Goal: Task Accomplishment & Management: Use online tool/utility

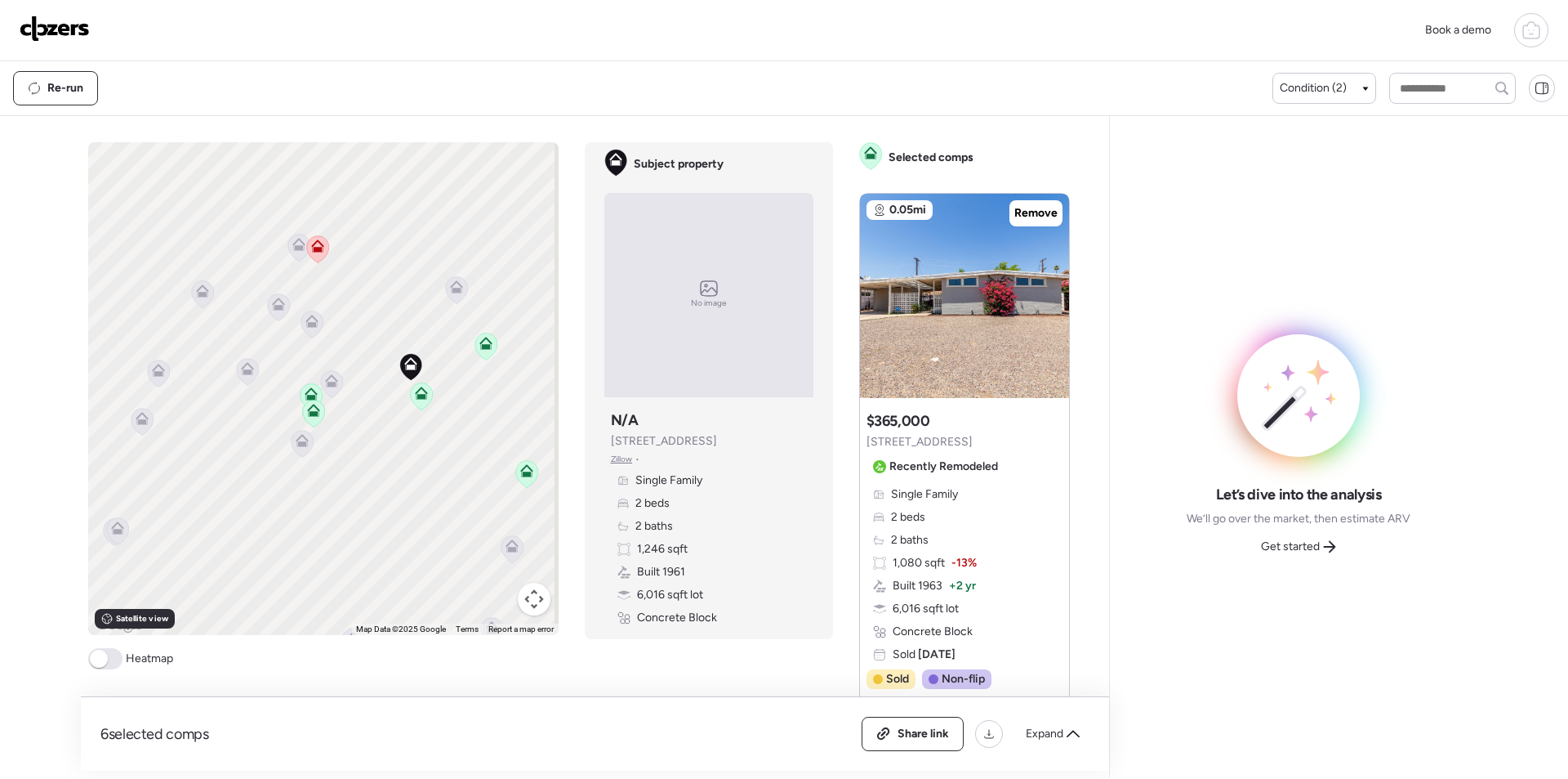
click at [331, 381] on icon at bounding box center [331, 378] width 13 height 7
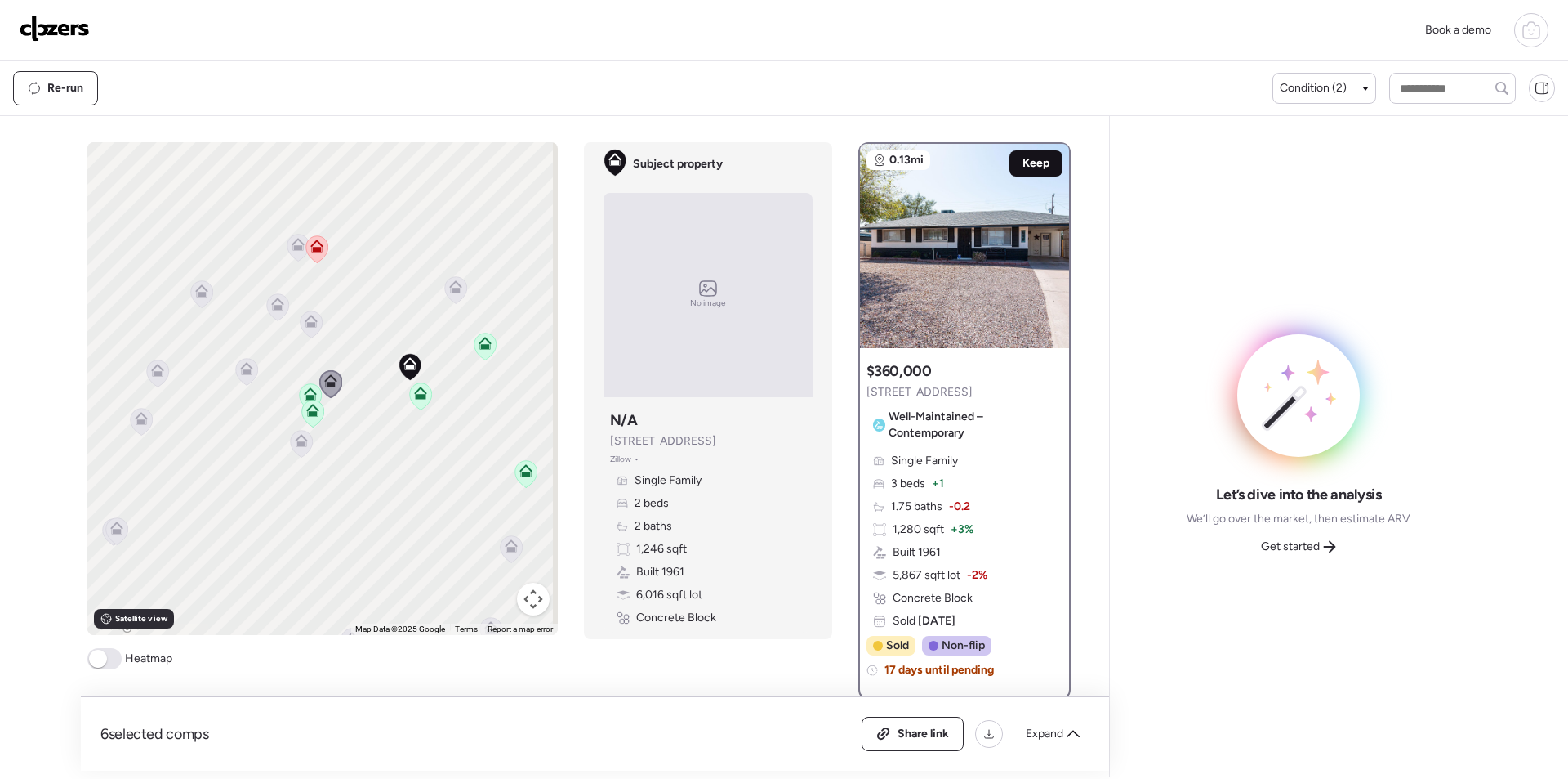
click at [1023, 155] on span "Keep" at bounding box center [1036, 163] width 27 height 16
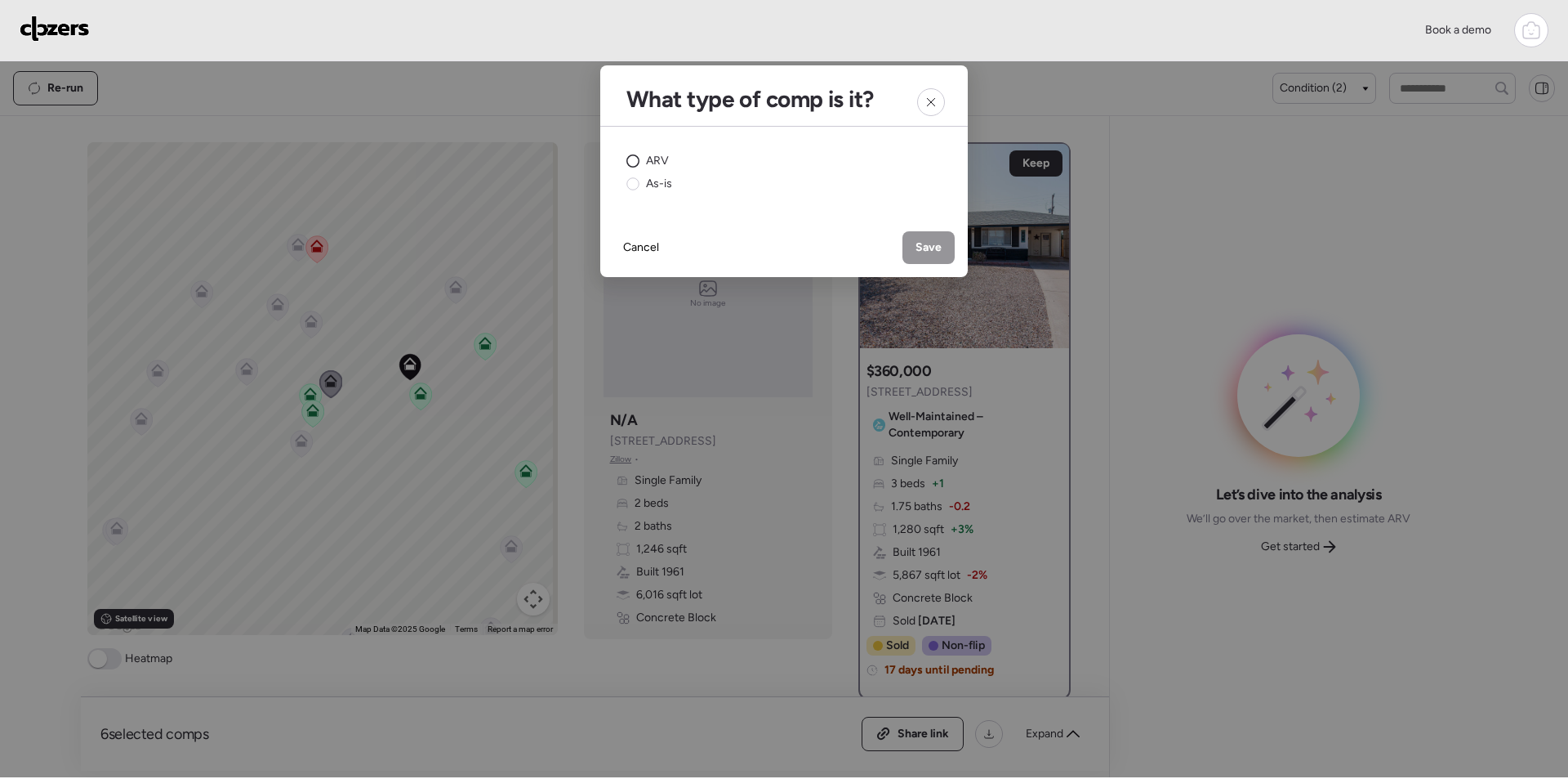
drag, startPoint x: 629, startPoint y: 151, endPoint x: 653, endPoint y: 154, distance: 24.2
click at [632, 151] on div "ARV As-is" at bounding box center [784, 173] width 368 height 92
click at [627, 160] on circle at bounding box center [633, 162] width 13 height 13
click at [939, 248] on span "Save" at bounding box center [928, 248] width 26 height 16
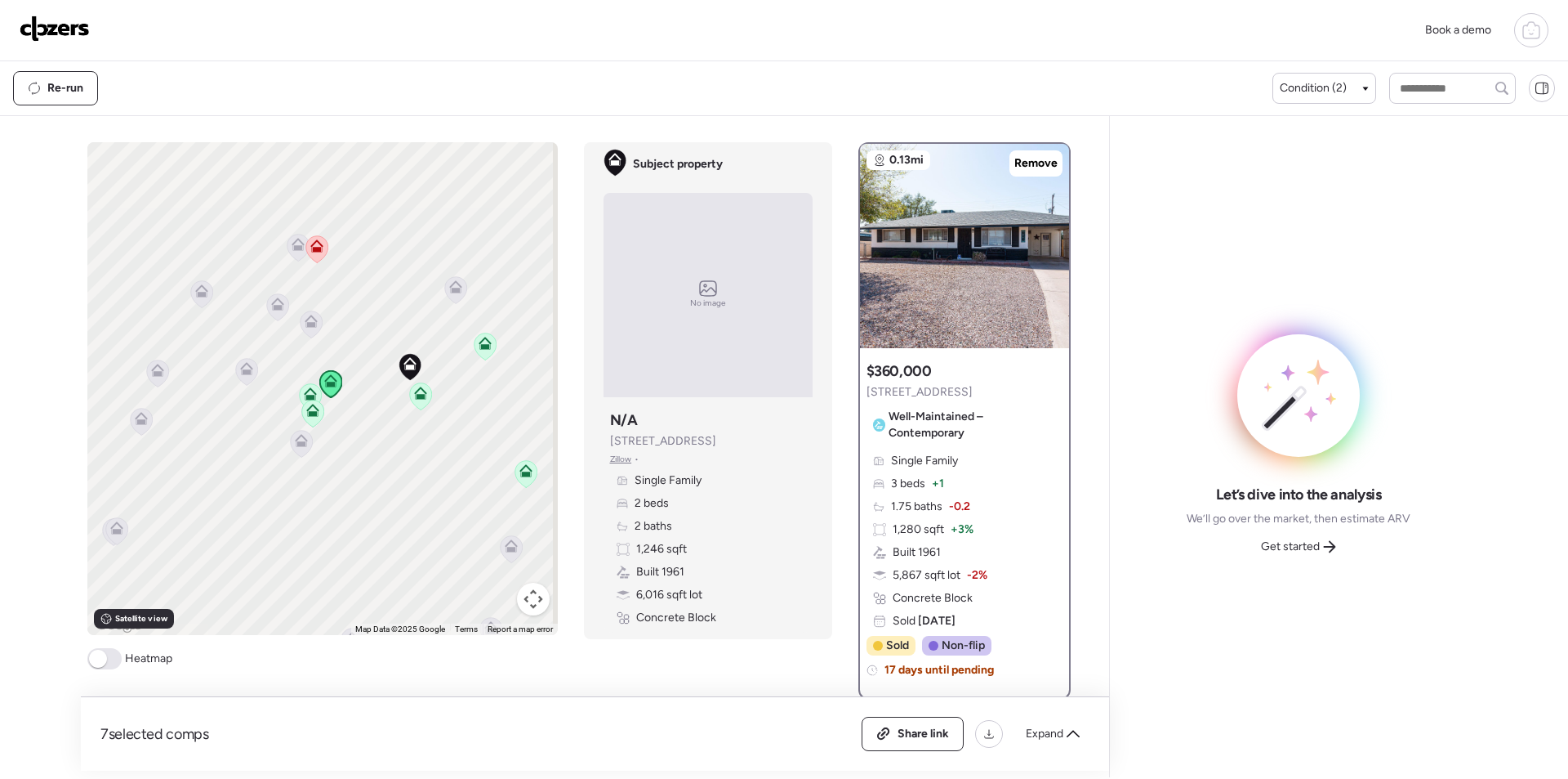
click at [449, 298] on icon at bounding box center [456, 290] width 22 height 27
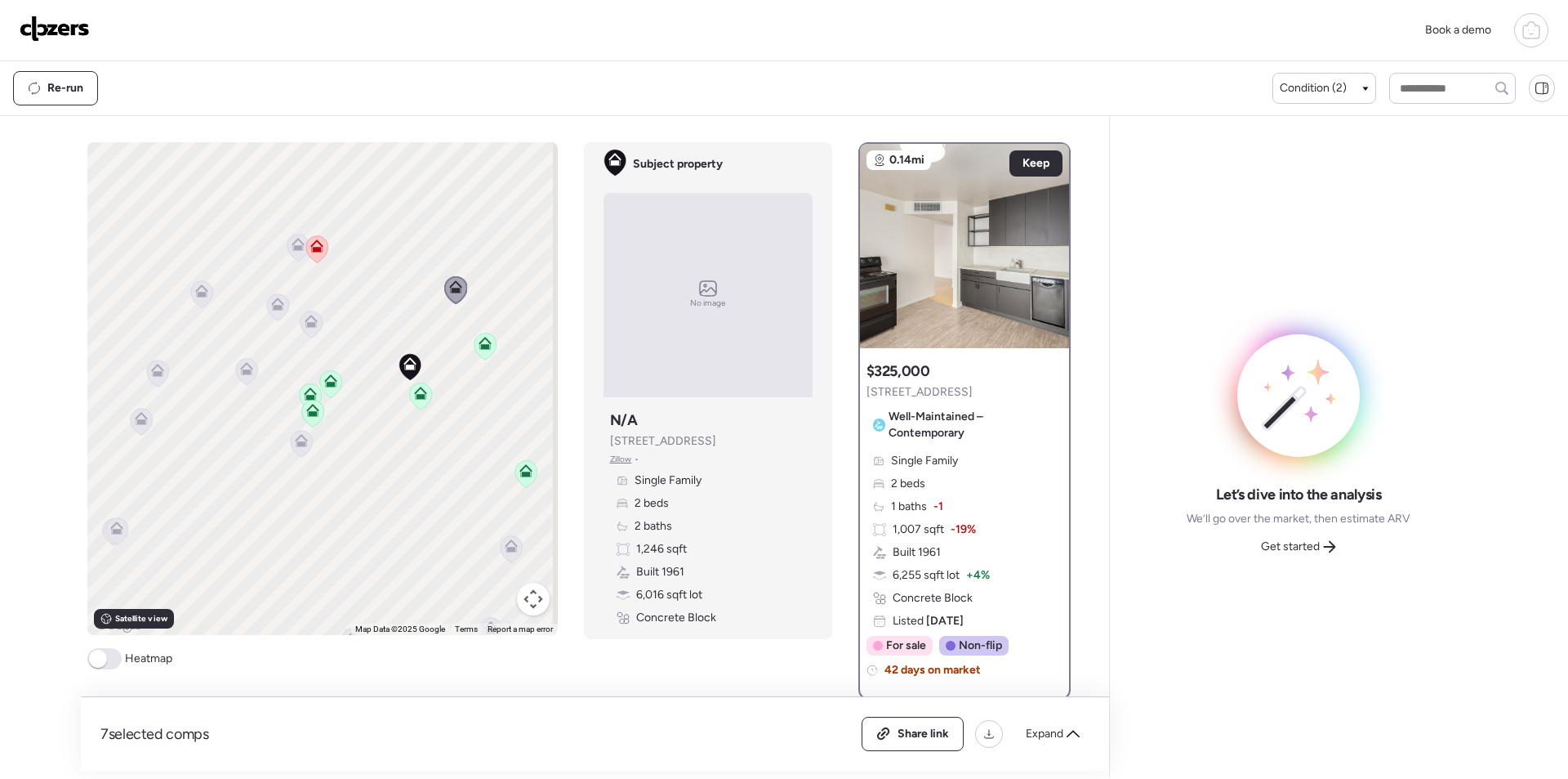
click at [309, 323] on icon at bounding box center [311, 321] width 13 height 13
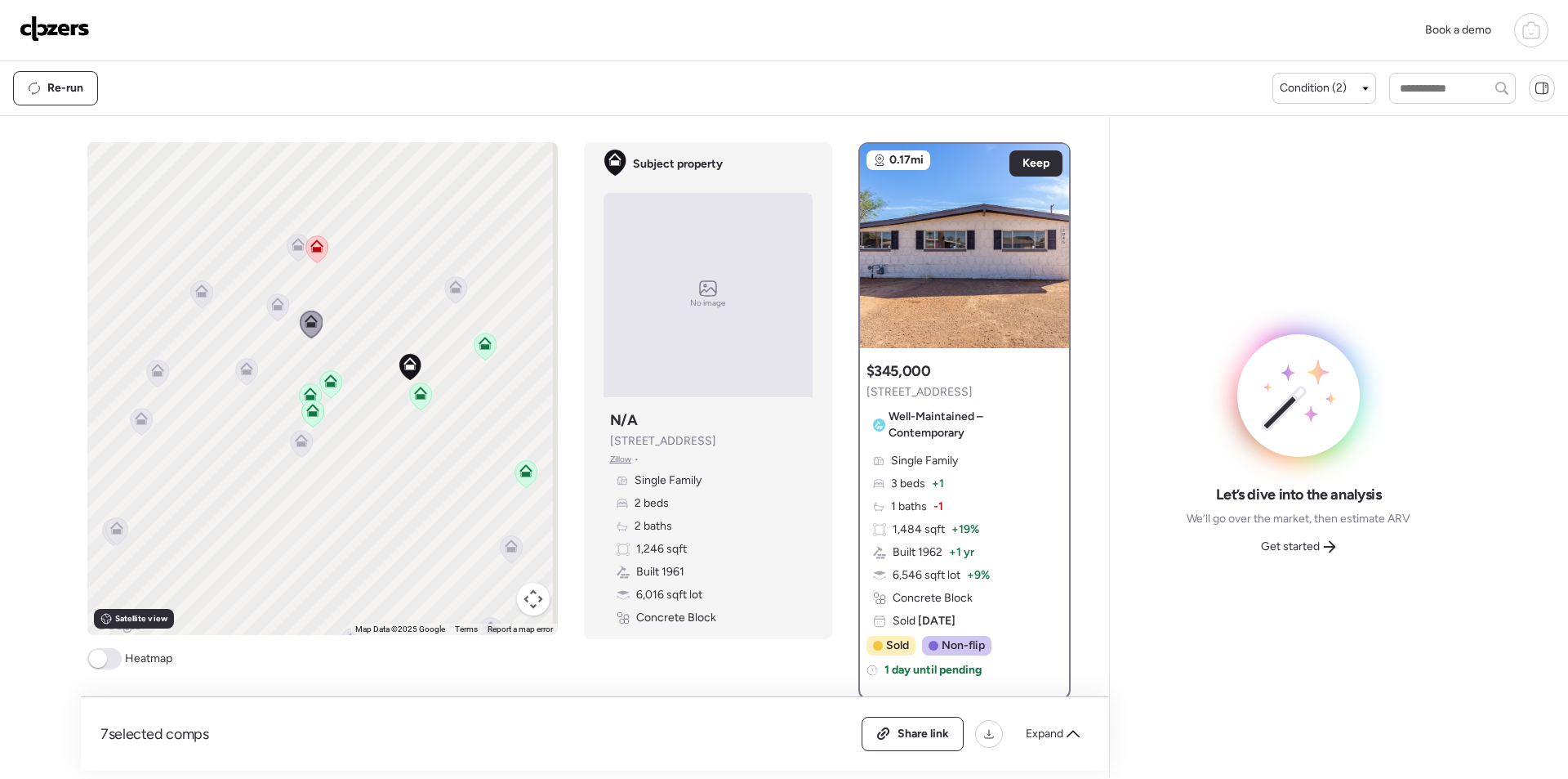
click at [272, 310] on icon at bounding box center [278, 307] width 11 height 5
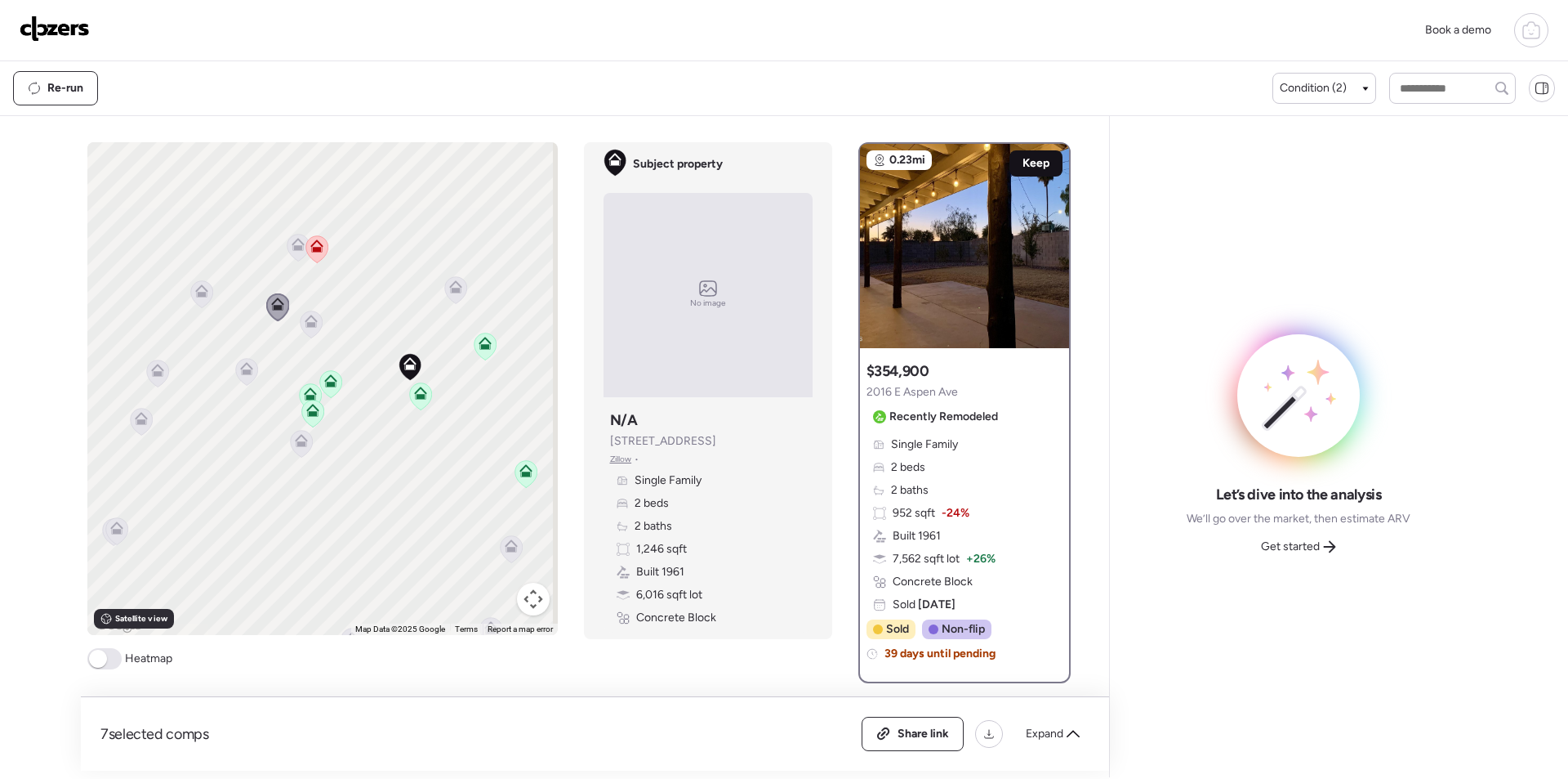
click at [1029, 168] on span "Keep" at bounding box center [1036, 163] width 27 height 16
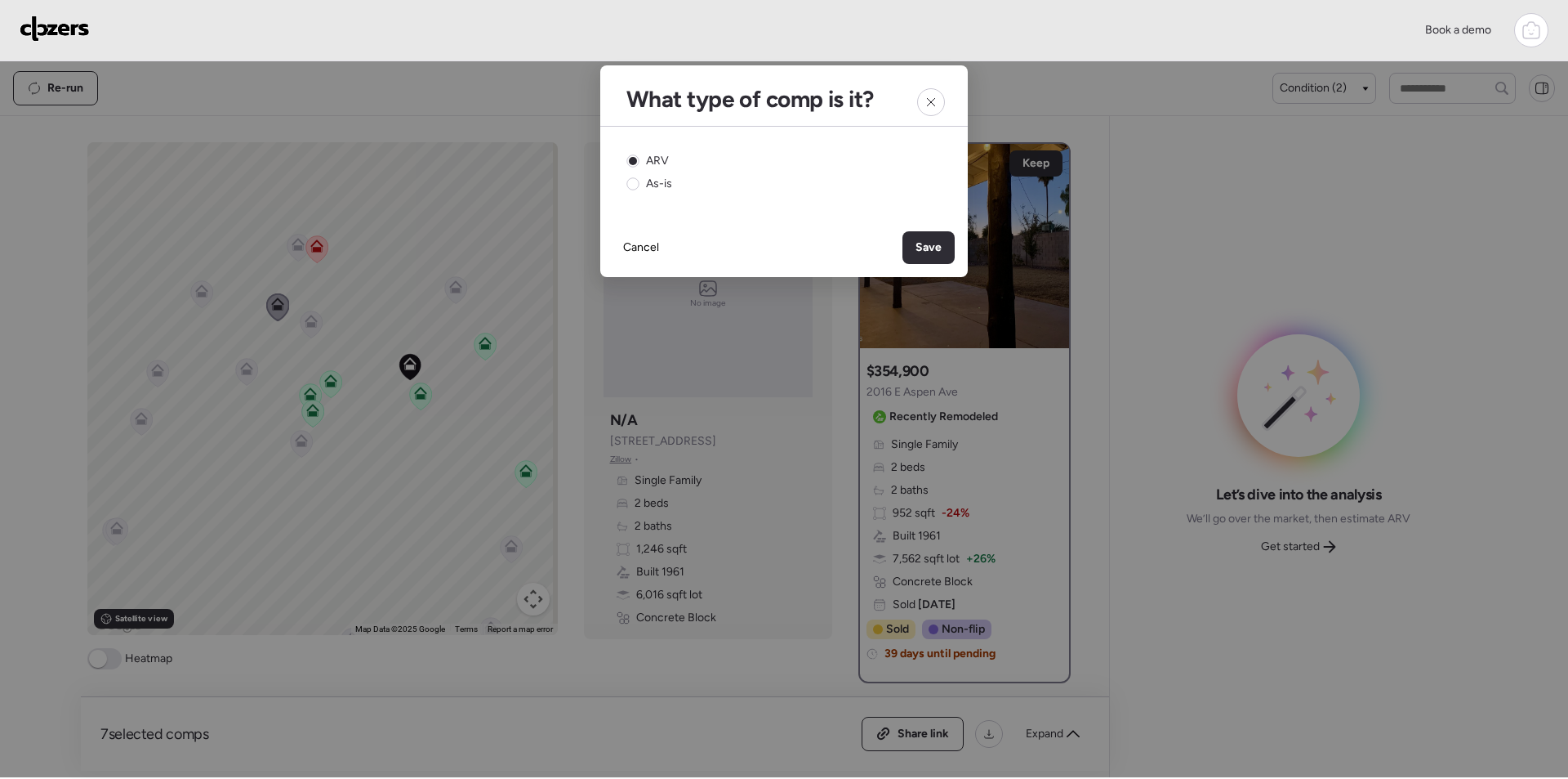
click at [946, 248] on div "Save" at bounding box center [929, 248] width 53 height 33
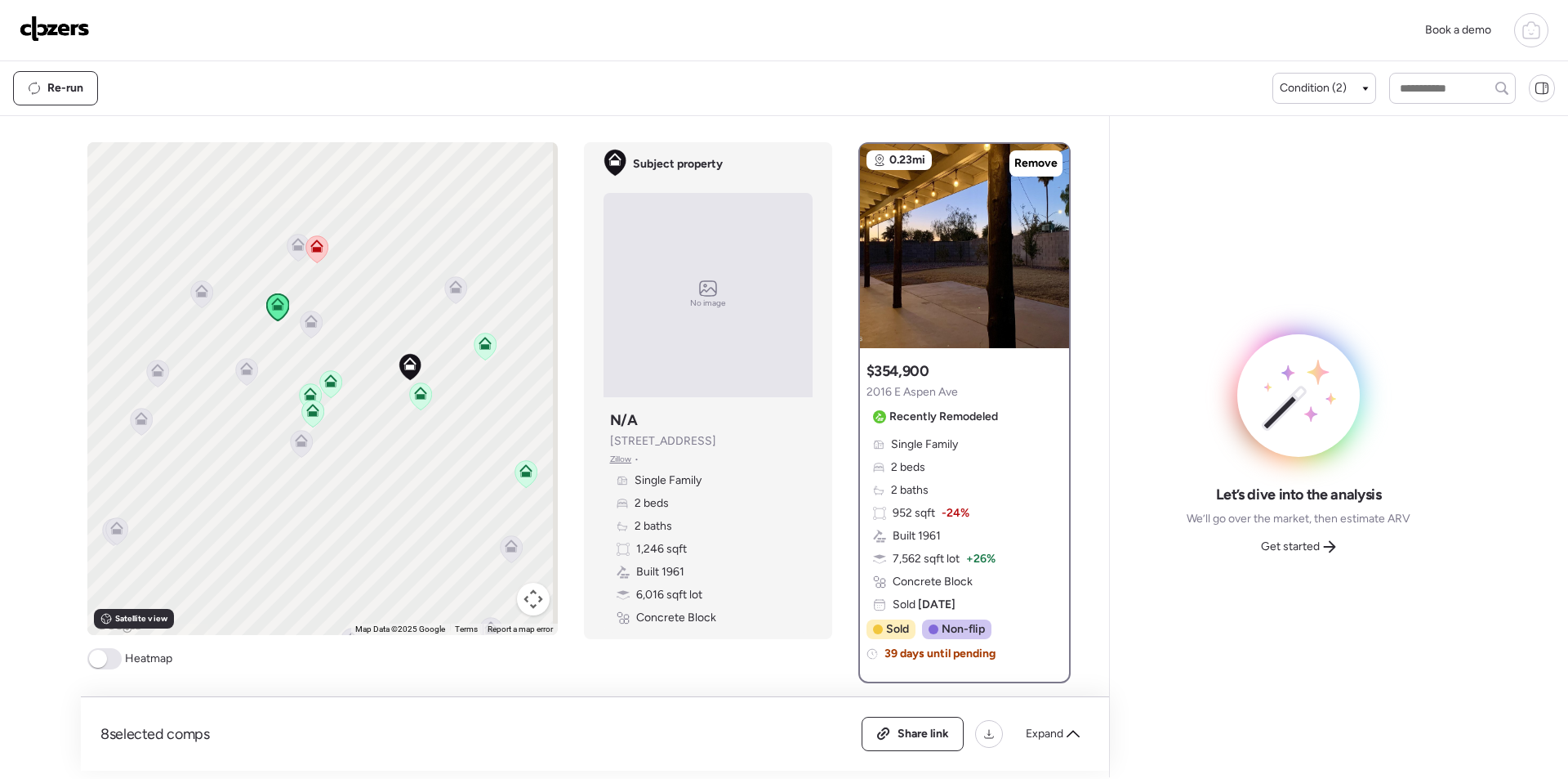
click at [292, 450] on icon at bounding box center [301, 444] width 22 height 27
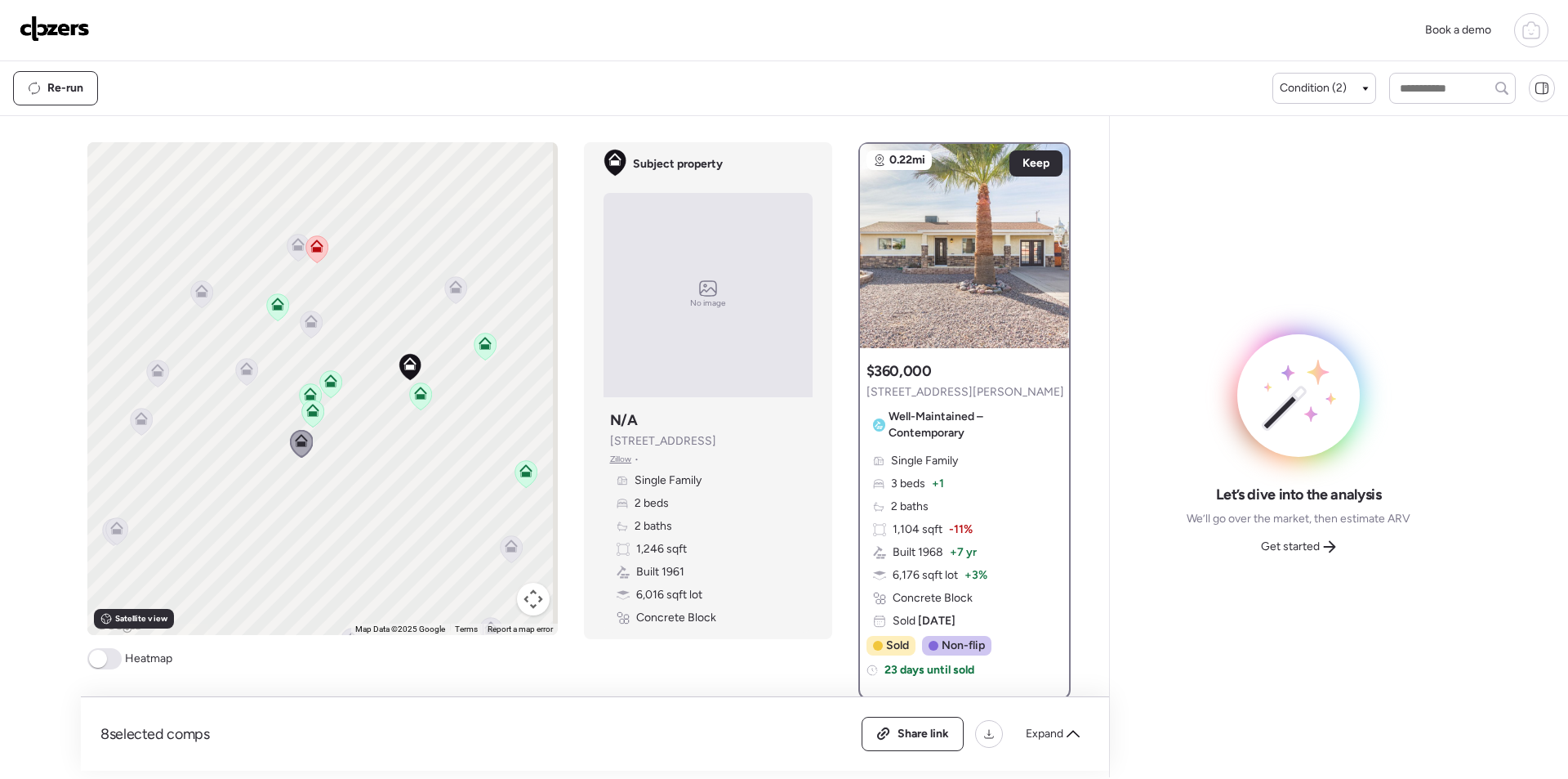
click at [1297, 555] on div "Get started" at bounding box center [1298, 547] width 94 height 26
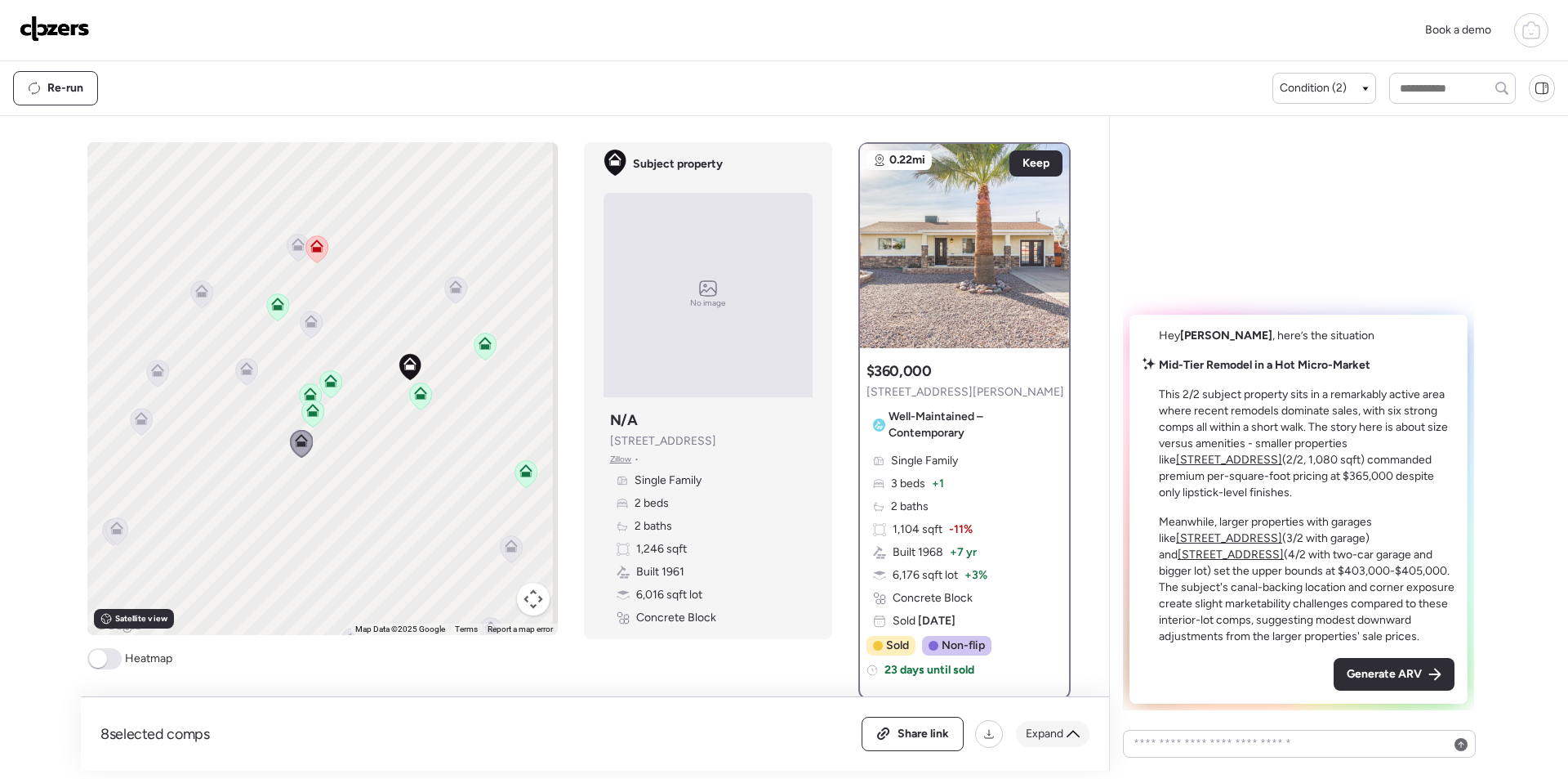
click at [1075, 719] on div "Share link Expand" at bounding box center [975, 735] width 228 height 35
click at [1069, 725] on div "Expand" at bounding box center [1053, 734] width 74 height 26
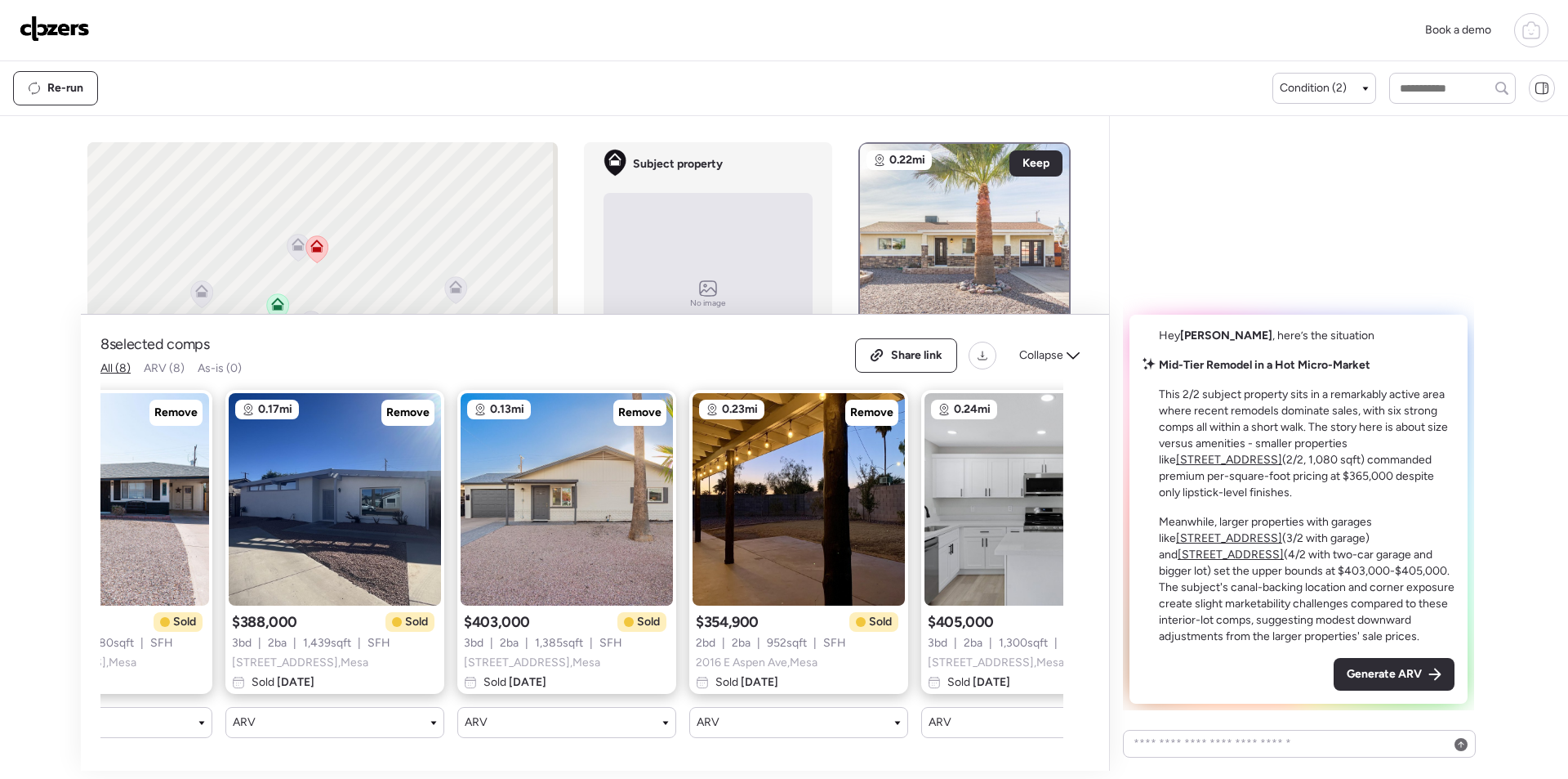
scroll to position [0, 906]
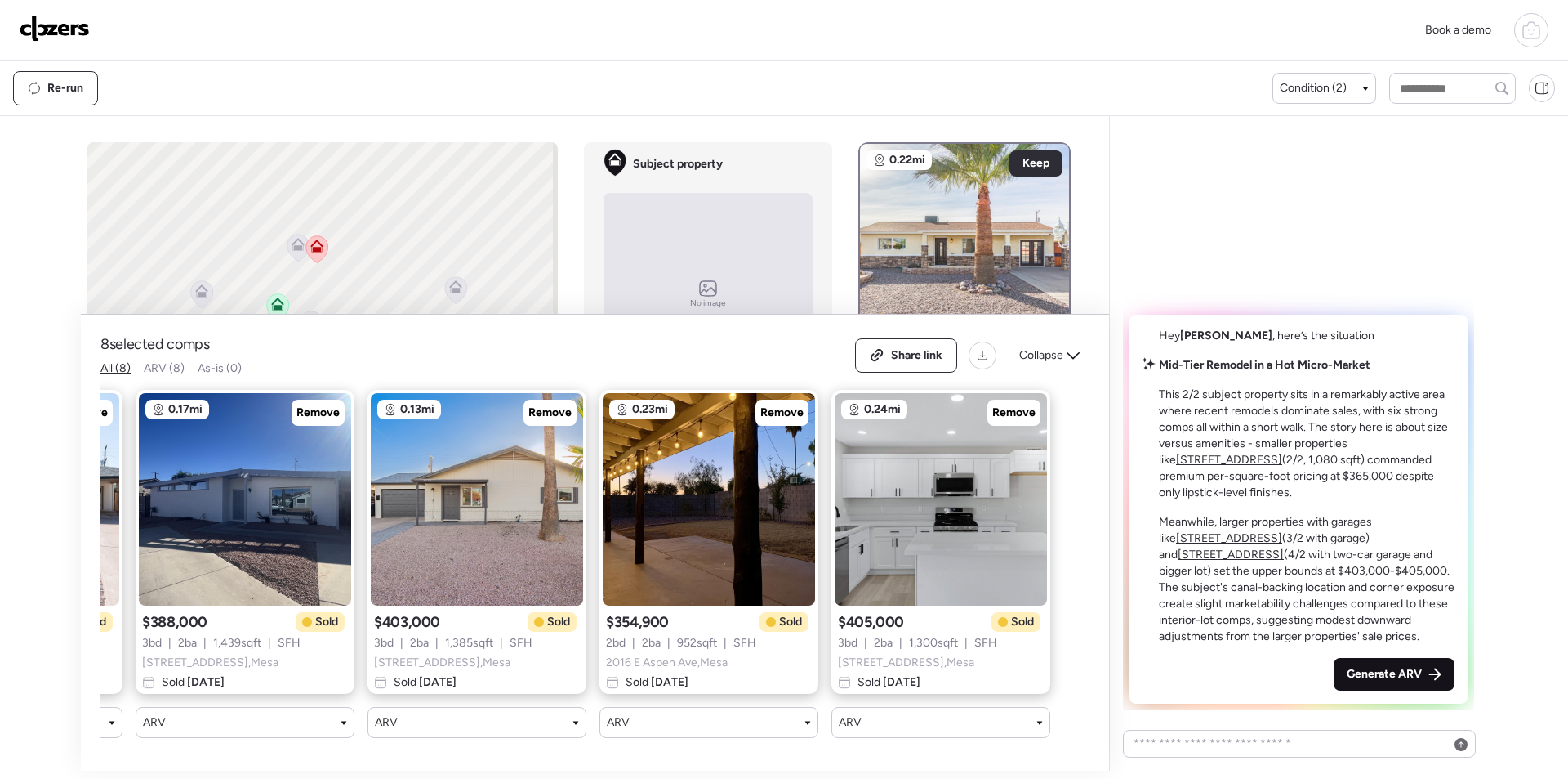
click at [1381, 674] on span "Generate ARV" at bounding box center [1385, 675] width 75 height 16
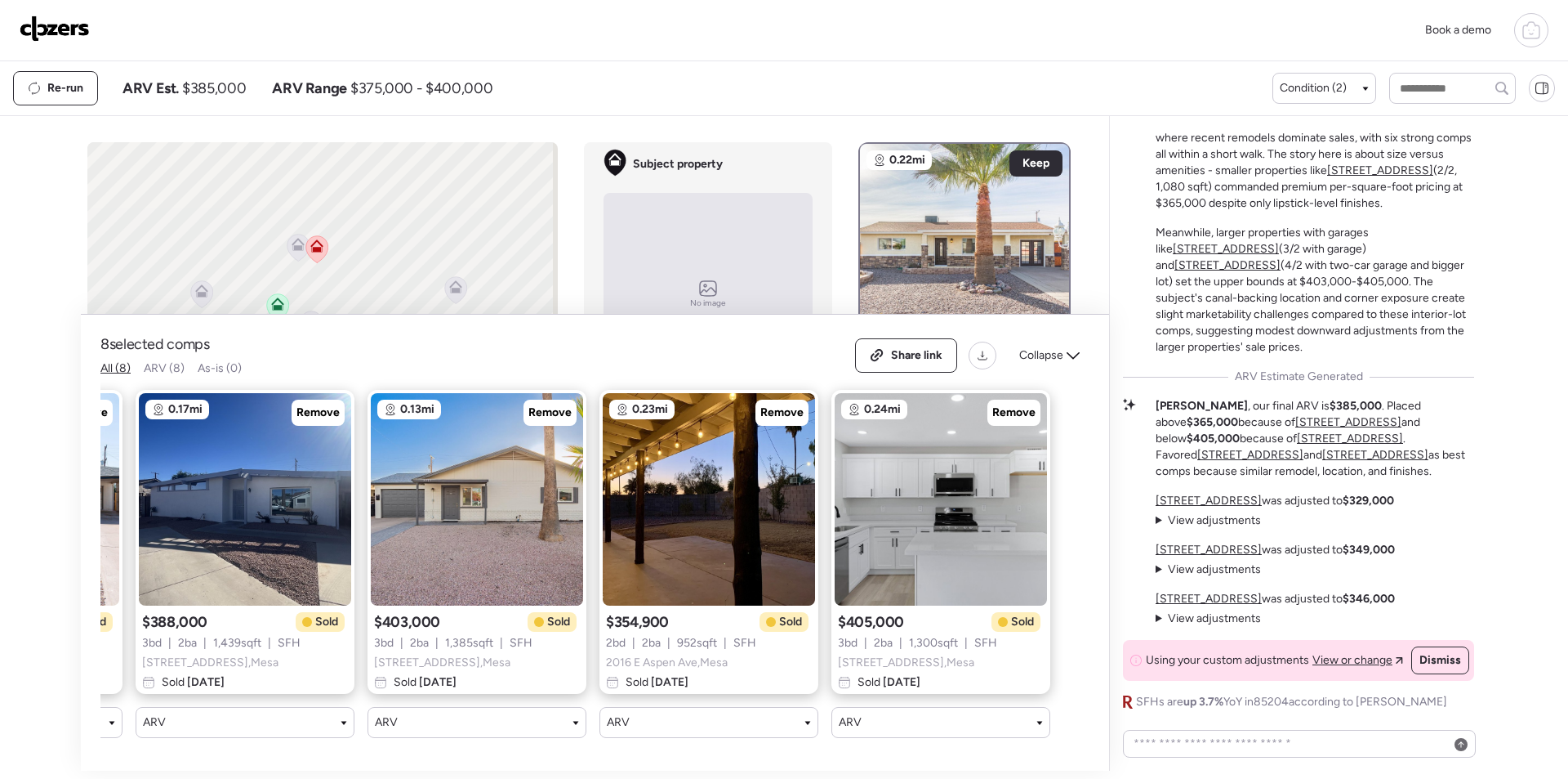
click at [193, 90] on span "$385,000" at bounding box center [214, 88] width 64 height 20
copy span "385,000"
click at [879, 349] on icon at bounding box center [877, 355] width 15 height 13
click at [51, 24] on img at bounding box center [54, 28] width 70 height 26
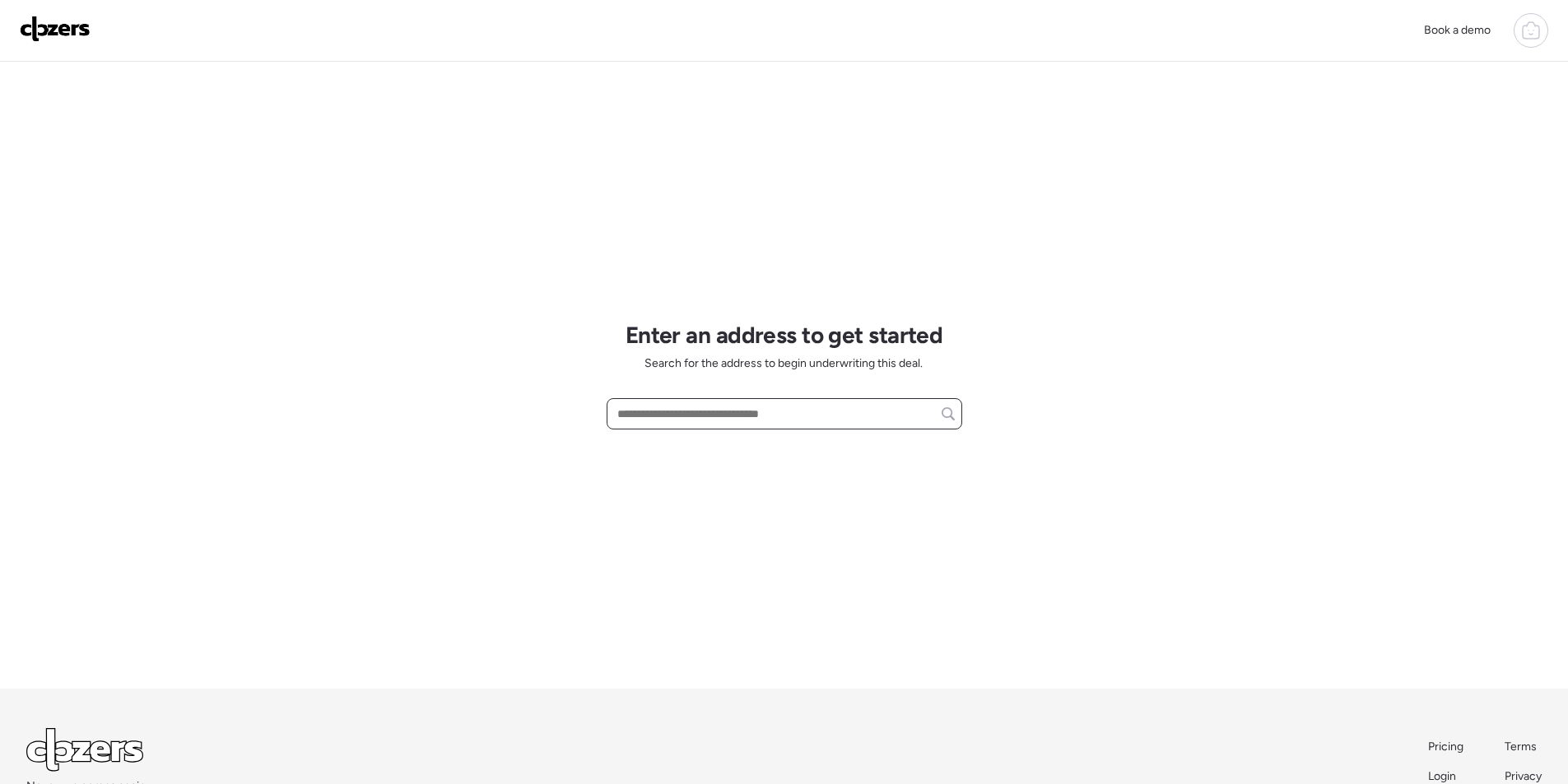
click at [707, 408] on input "text" at bounding box center [784, 413] width 341 height 23
paste input "**********"
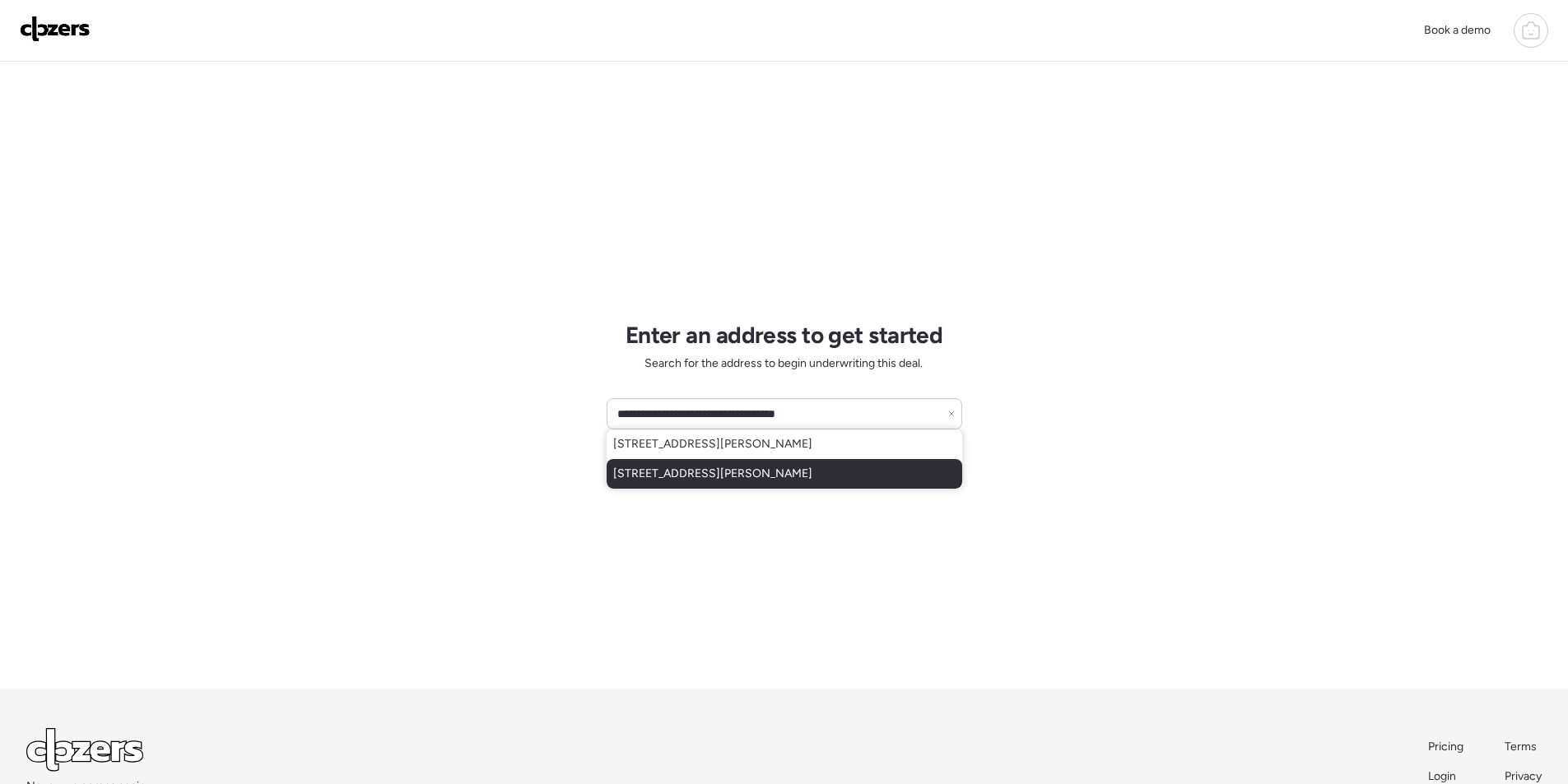
click at [654, 461] on div "[STREET_ADDRESS][PERSON_NAME]" at bounding box center [784, 473] width 356 height 29
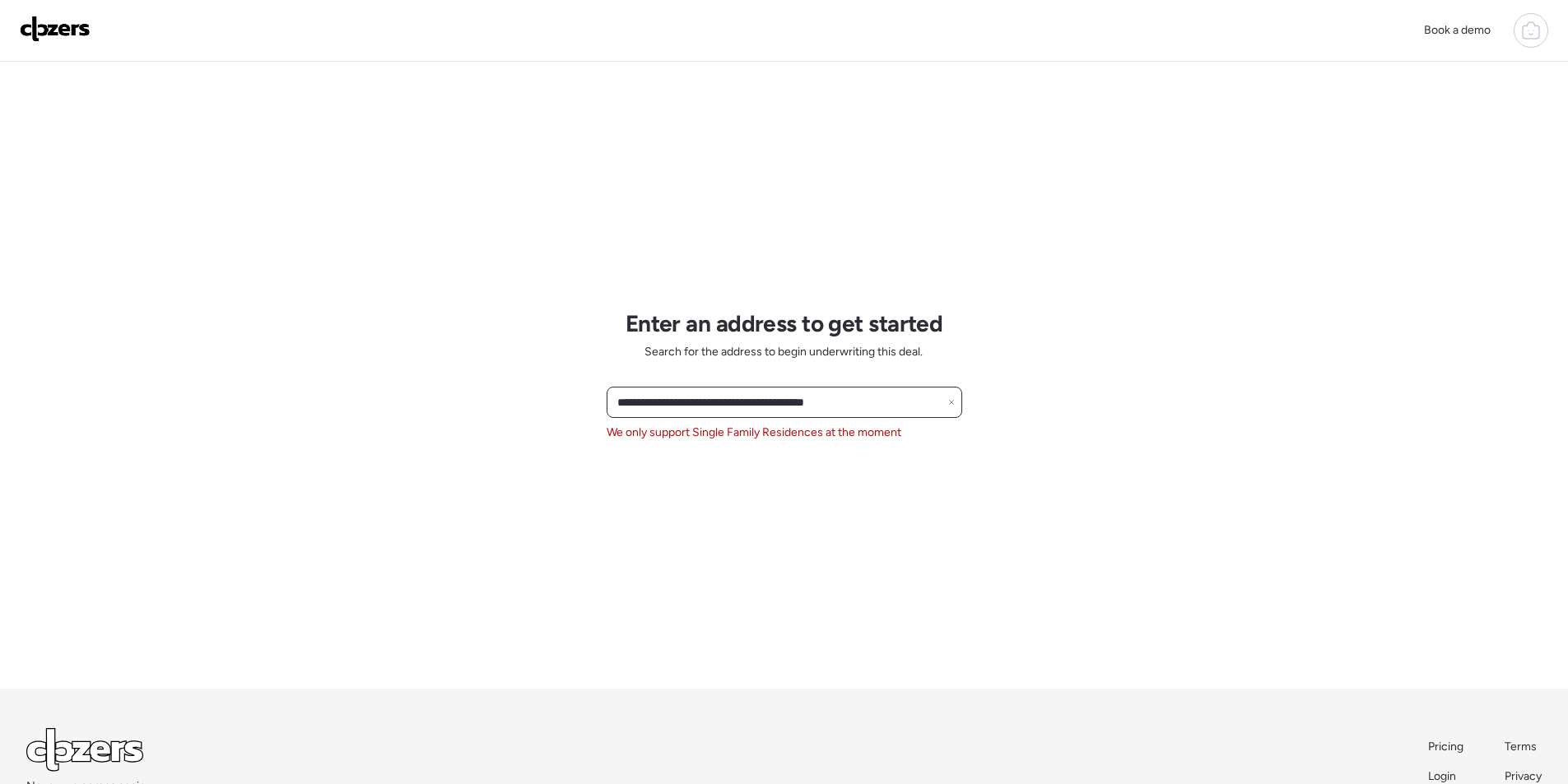
click at [673, 400] on input "**********" at bounding box center [784, 402] width 341 height 23
paste input "text"
click at [681, 441] on span "[STREET_ADDRESS]" at bounding box center [667, 433] width 107 height 16
type input "**********"
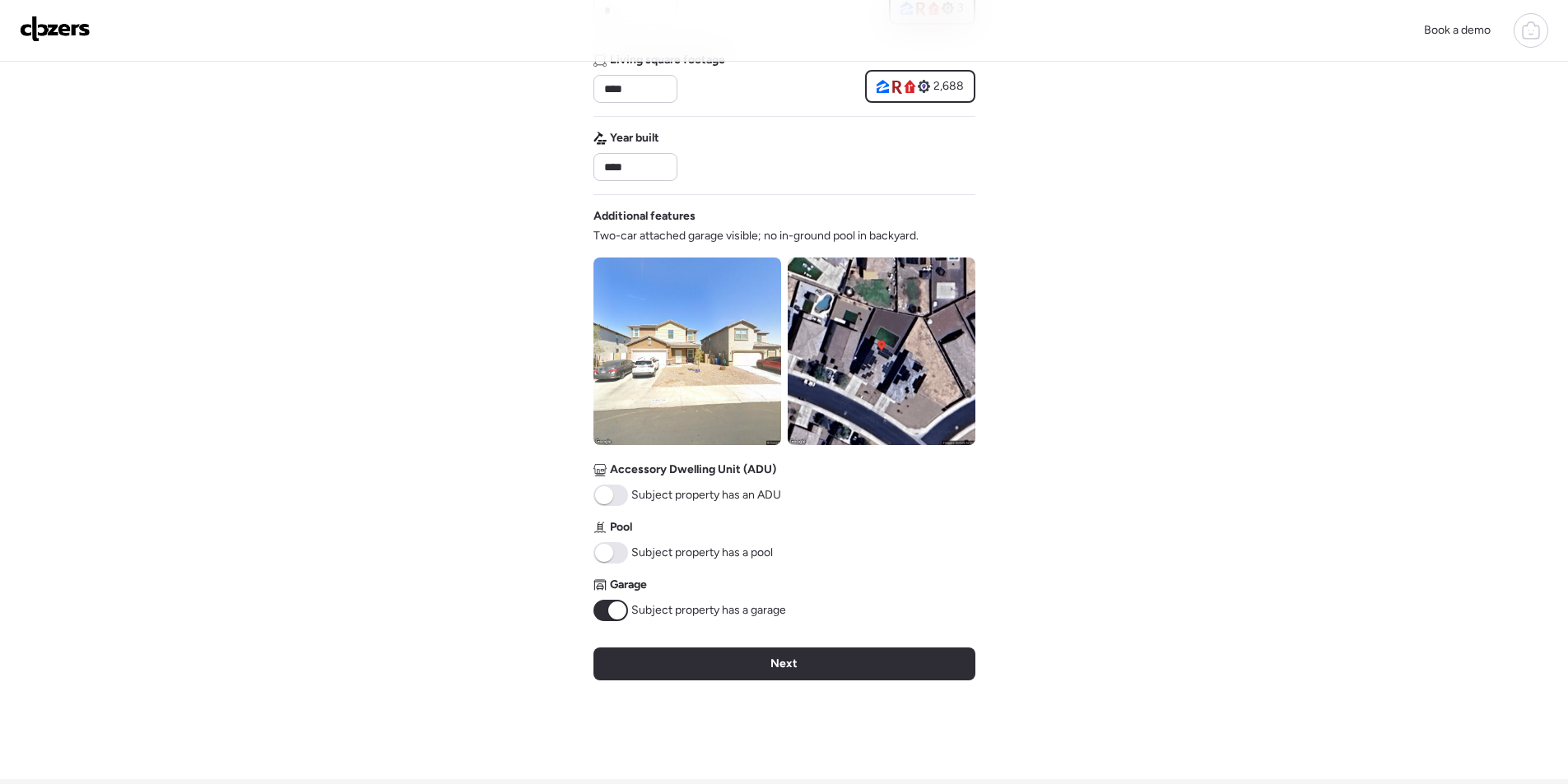
scroll to position [523, 0]
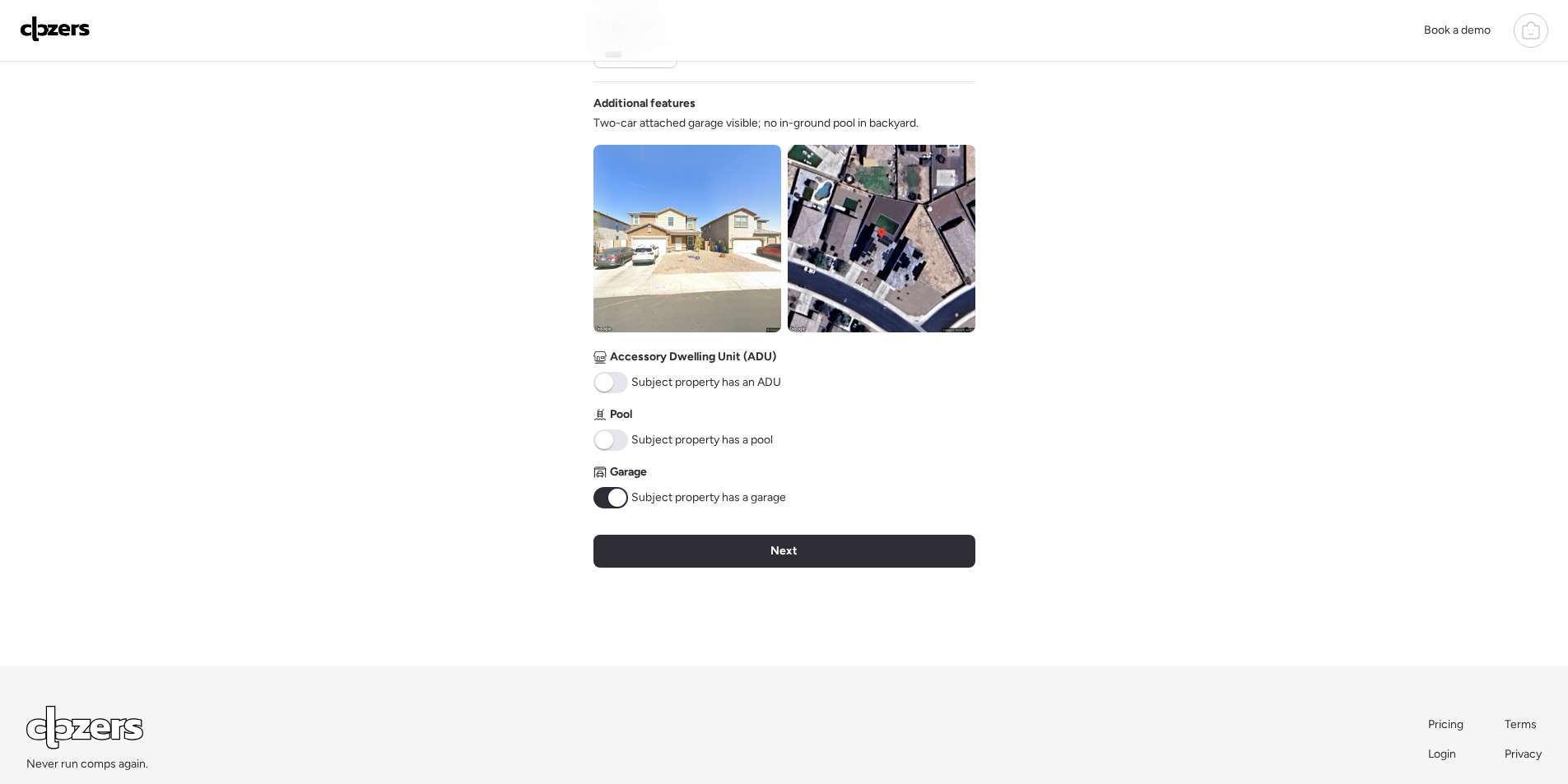
click at [881, 292] on img at bounding box center [881, 238] width 187 height 187
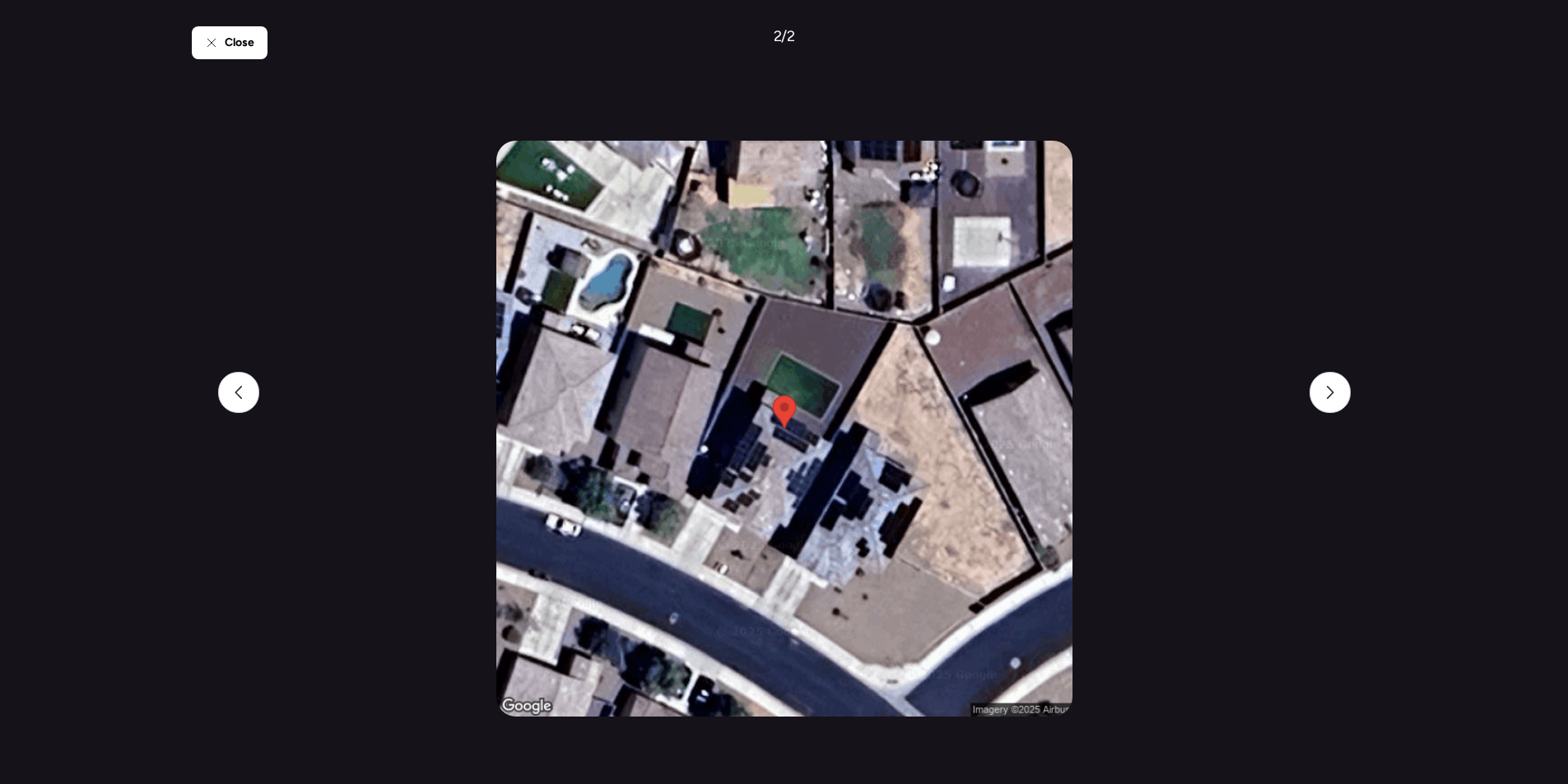
click at [182, 26] on div "Close 2 / 2" at bounding box center [784, 392] width 1568 height 784
click at [251, 55] on div "Close" at bounding box center [229, 43] width 76 height 33
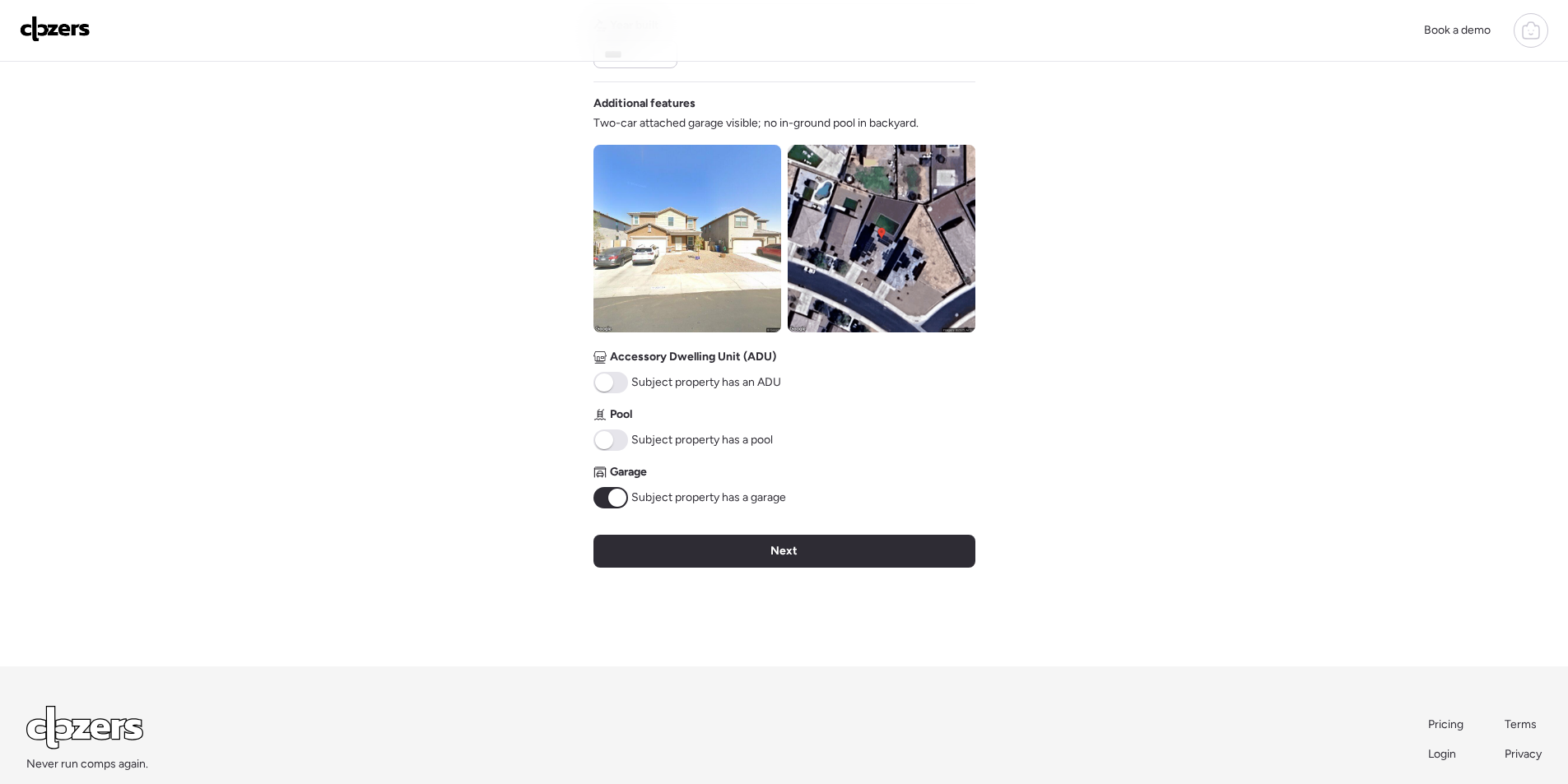
click at [614, 432] on span at bounding box center [611, 440] width 35 height 21
click at [786, 547] on span "Next" at bounding box center [784, 551] width 27 height 16
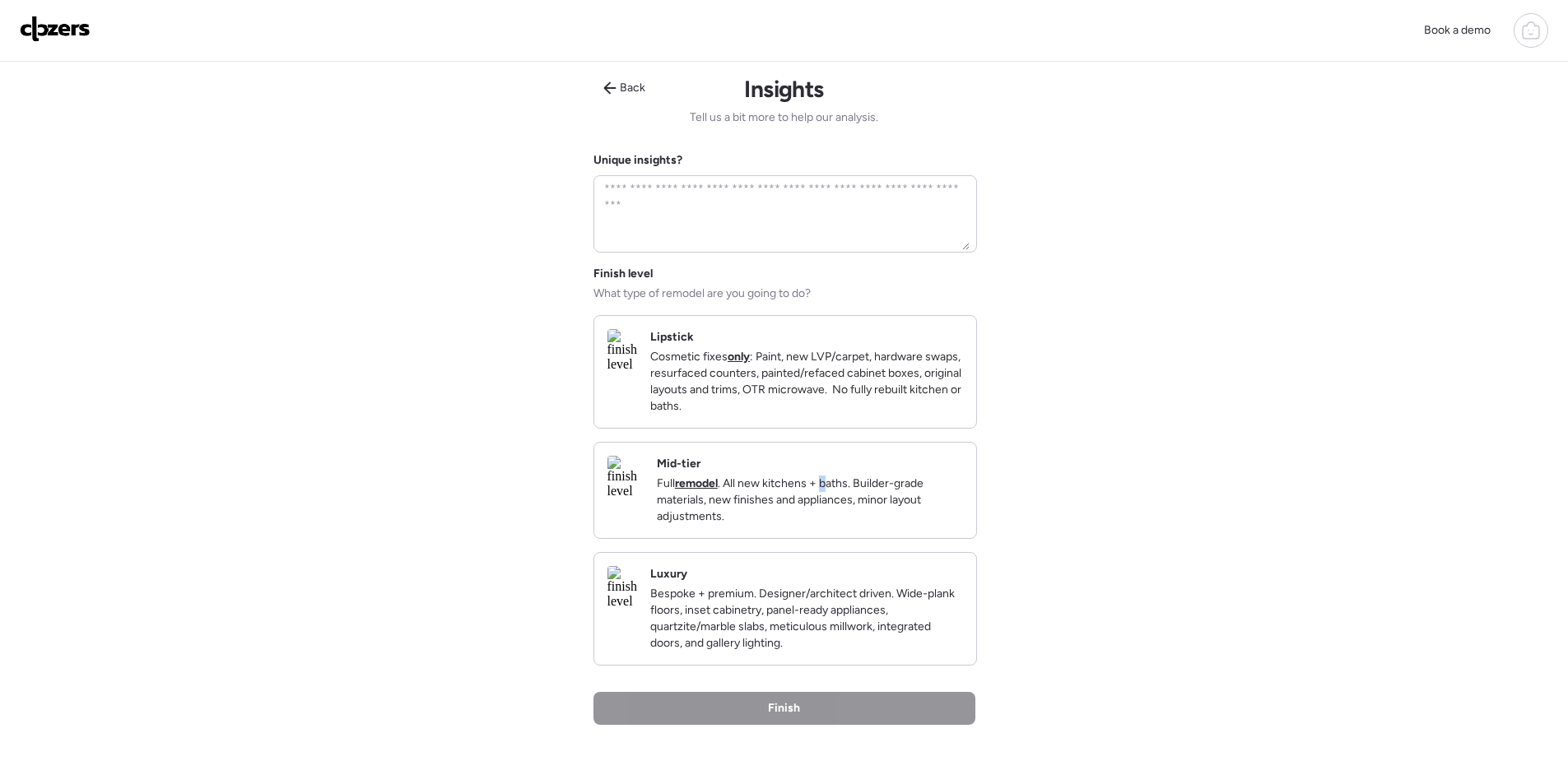
click at [875, 482] on div "Mid-tier Full remodel . All new kitchens + baths. Builder-grade materials, new …" at bounding box center [809, 491] width 306 height 69
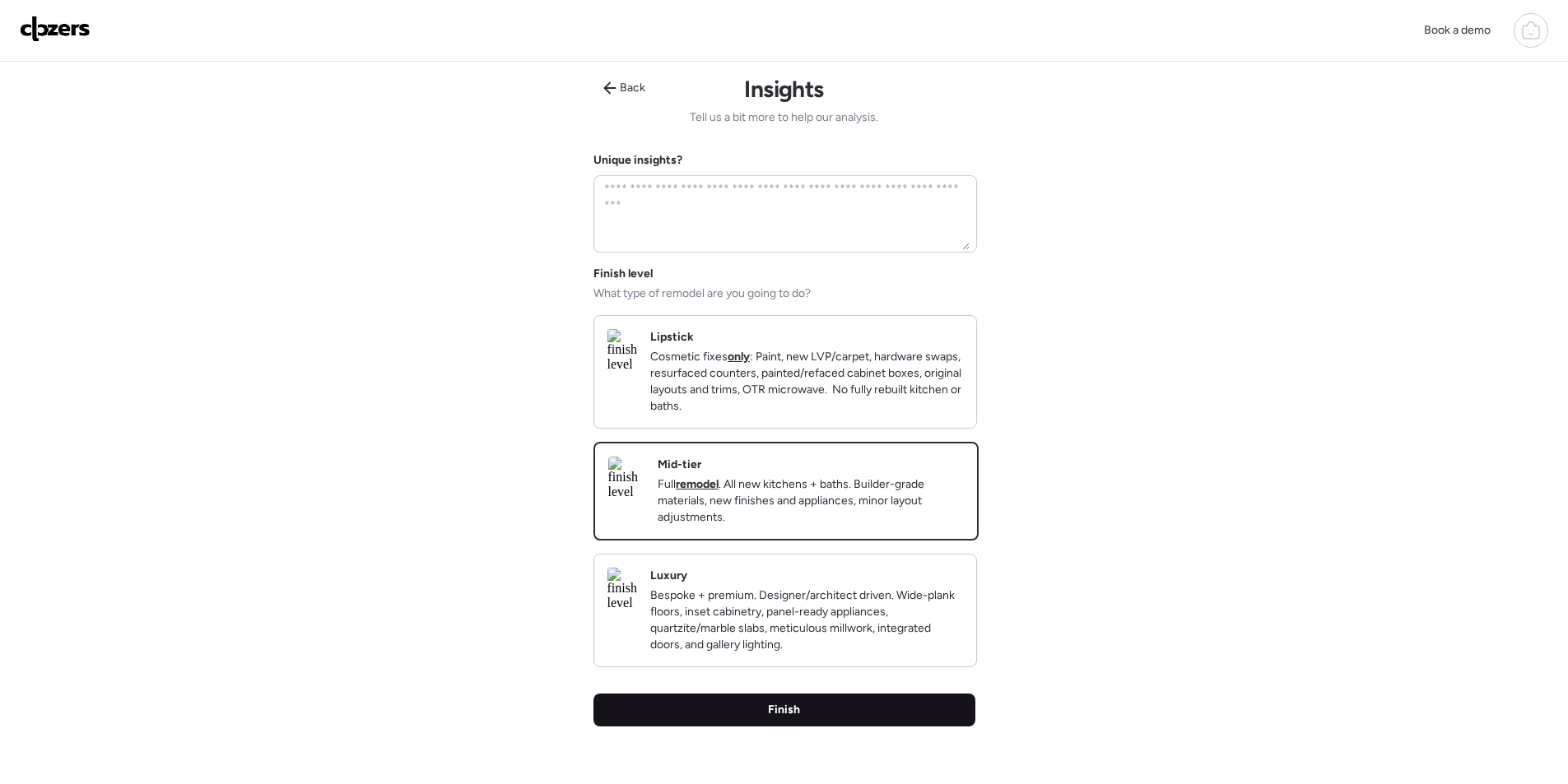
click at [868, 726] on div "Finish" at bounding box center [784, 710] width 382 height 33
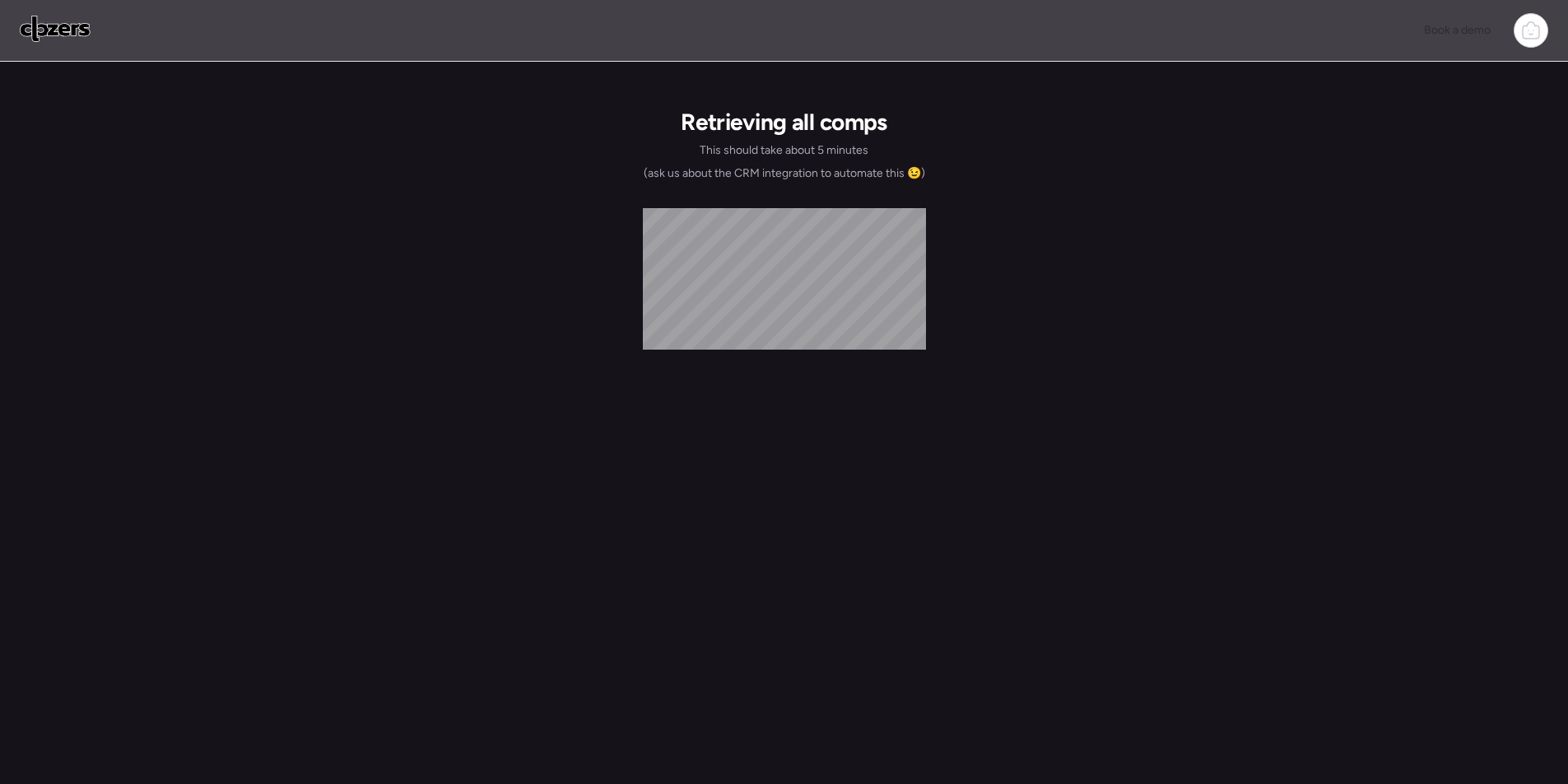
click at [2, 249] on div "Book a demo Retrieving all comps This should take about 5 minutes (ask us about…" at bounding box center [784, 400] width 1568 height 800
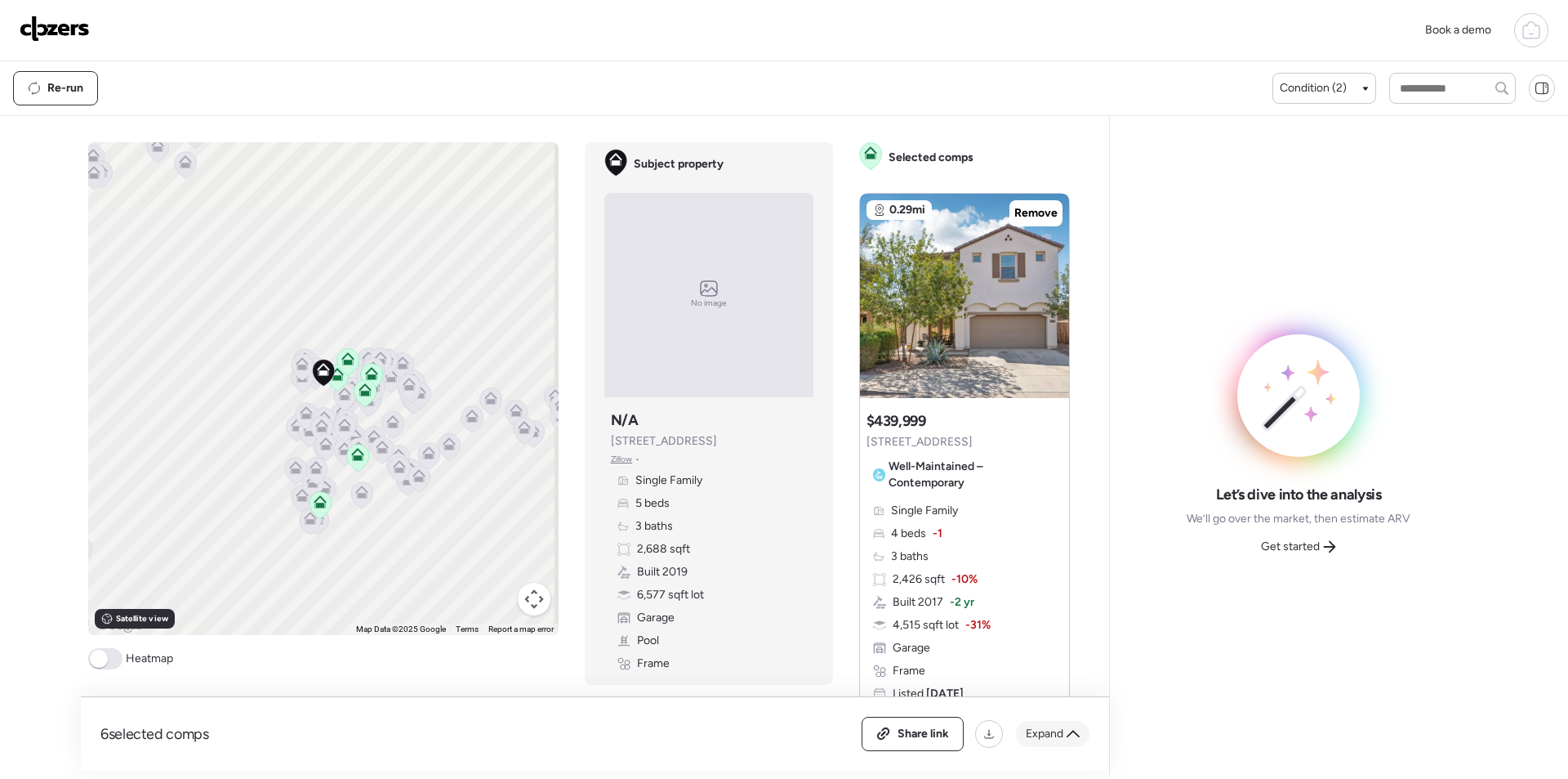
click at [1036, 725] on span "Expand" at bounding box center [1044, 734] width 37 height 16
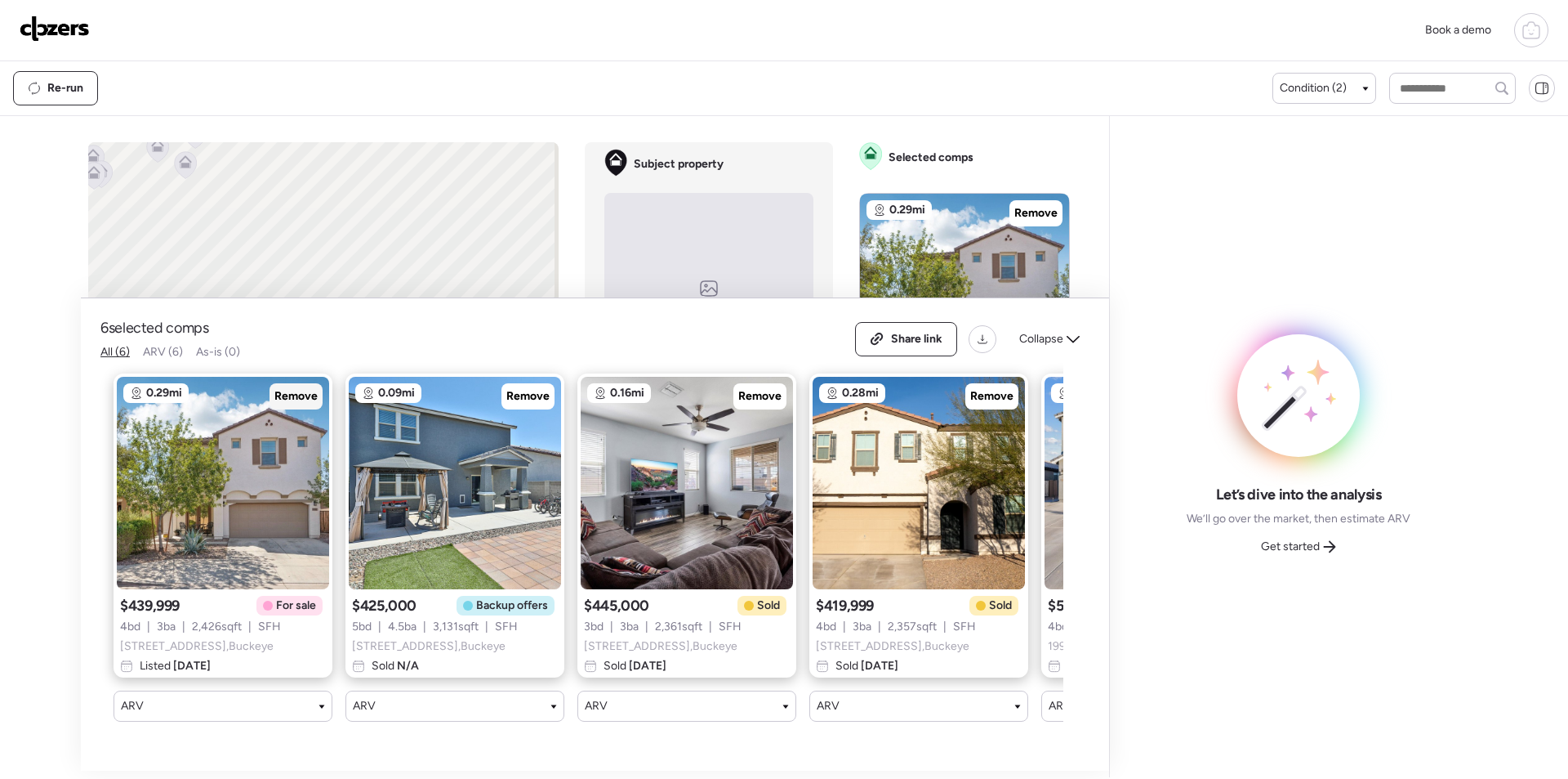
click at [299, 404] on span "Remove" at bounding box center [296, 397] width 44 height 16
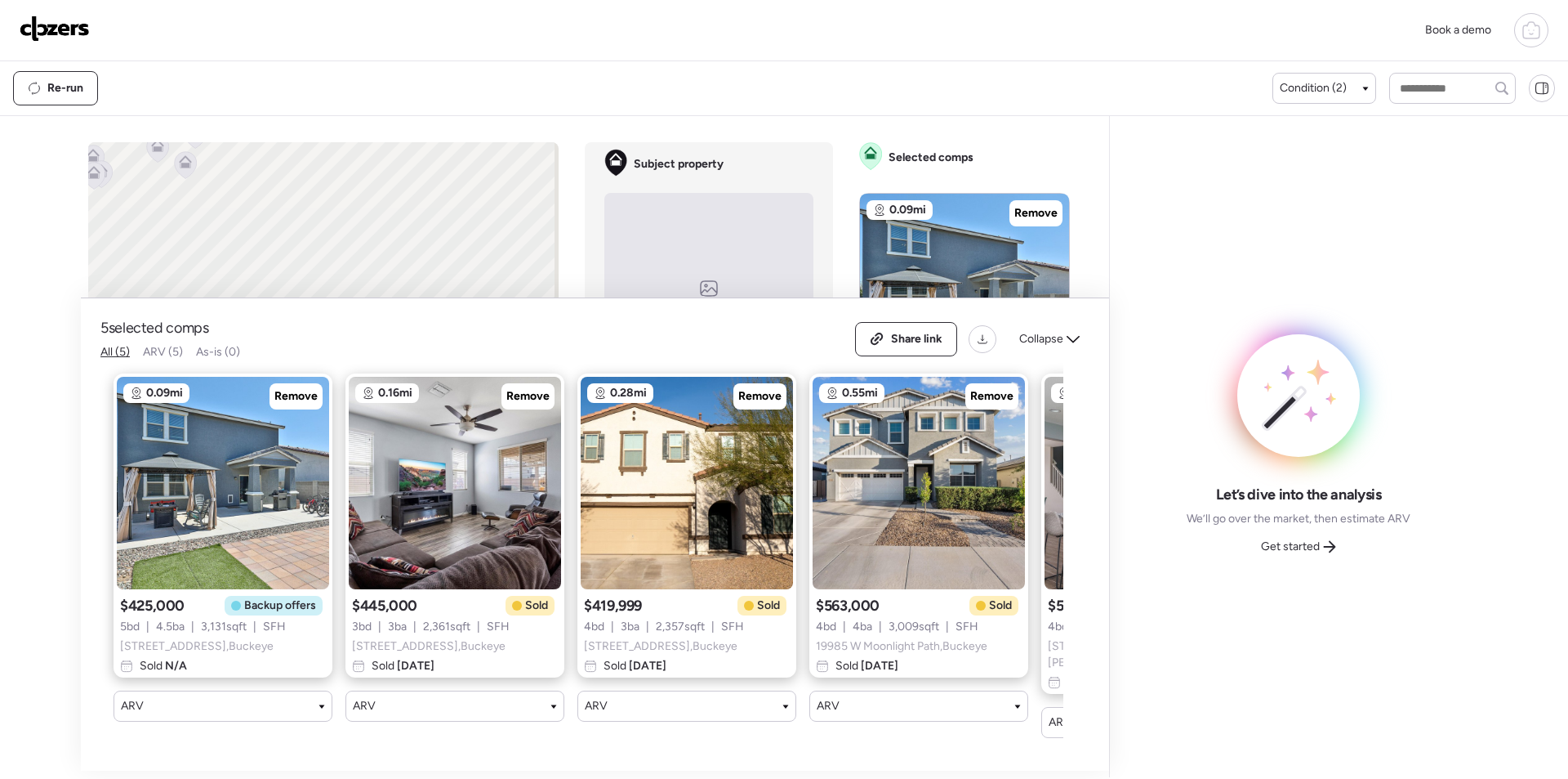
click at [296, 400] on span "Remove" at bounding box center [296, 397] width 44 height 16
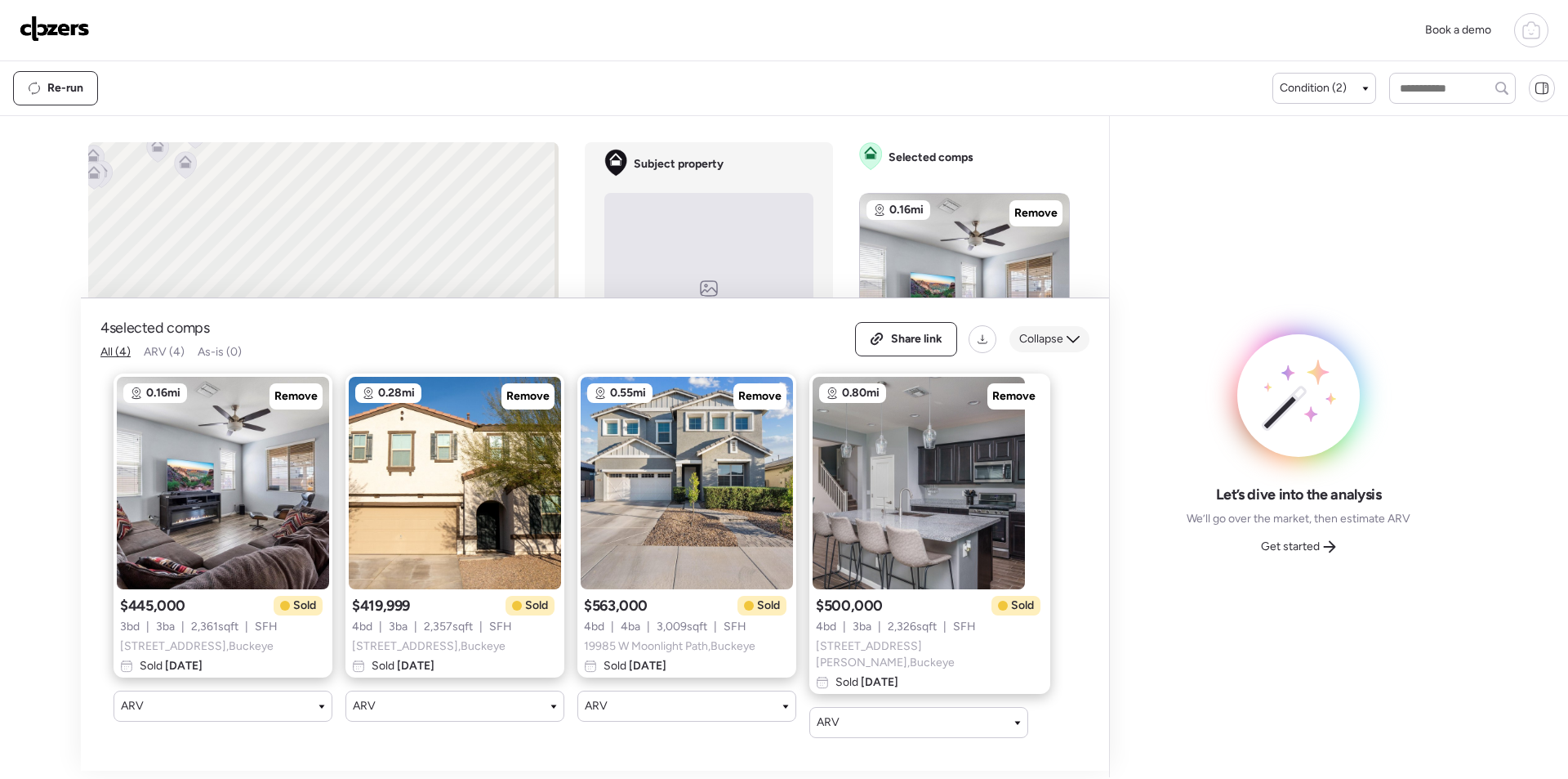
click at [1059, 342] on span "Collapse" at bounding box center [1042, 340] width 44 height 16
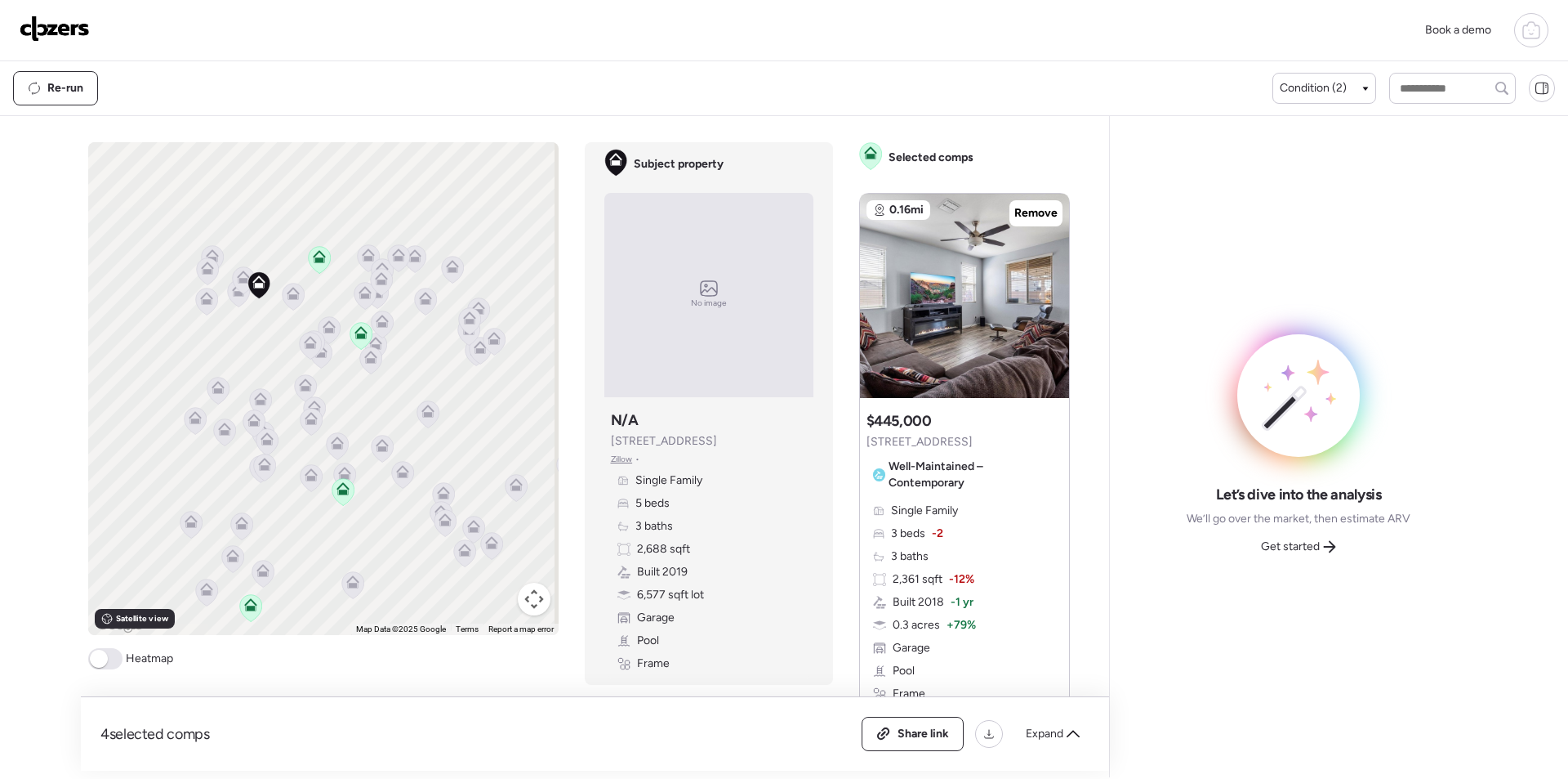
click at [285, 303] on icon at bounding box center [293, 296] width 22 height 27
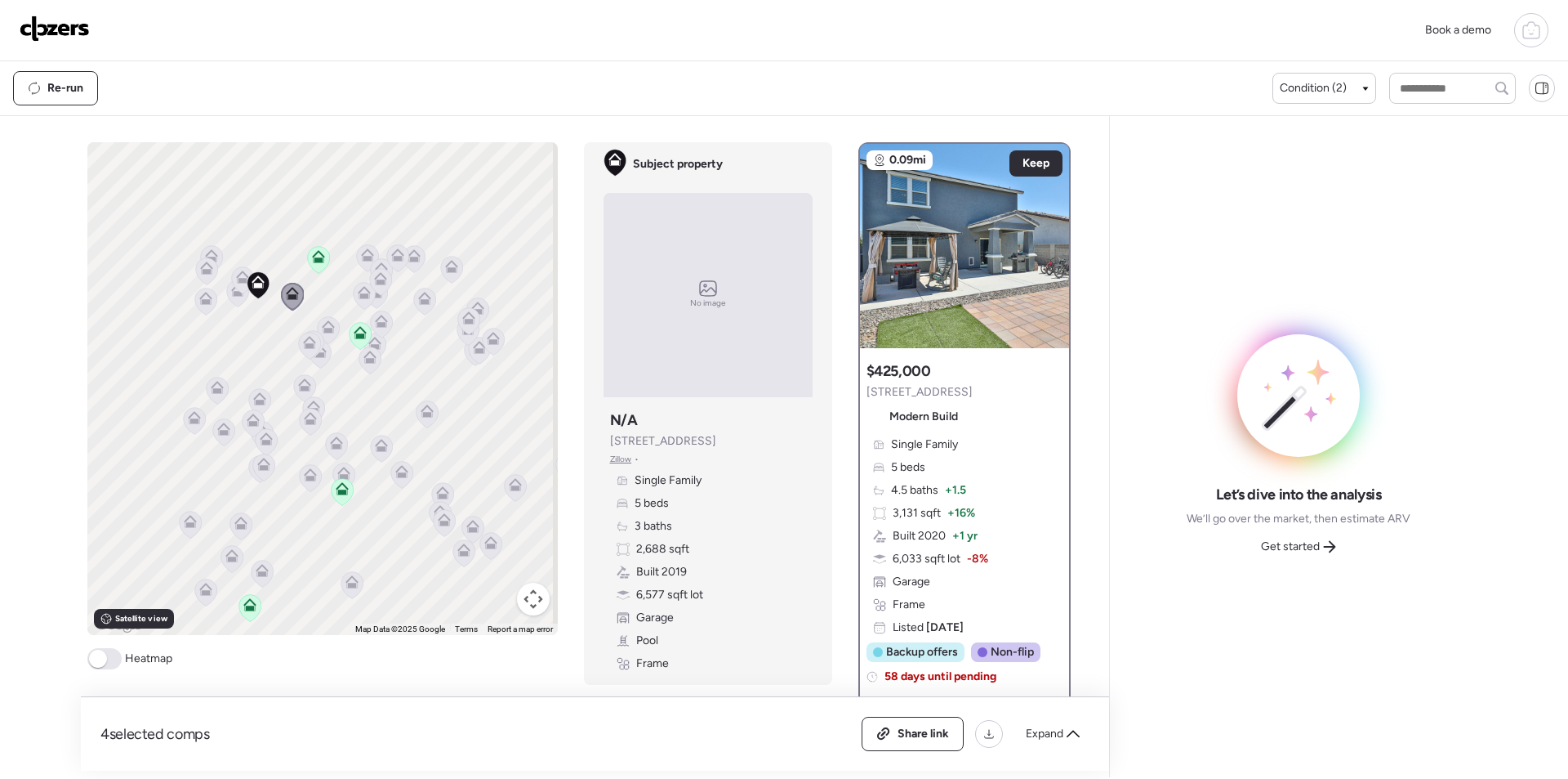
click at [234, 292] on icon at bounding box center [242, 280] width 23 height 28
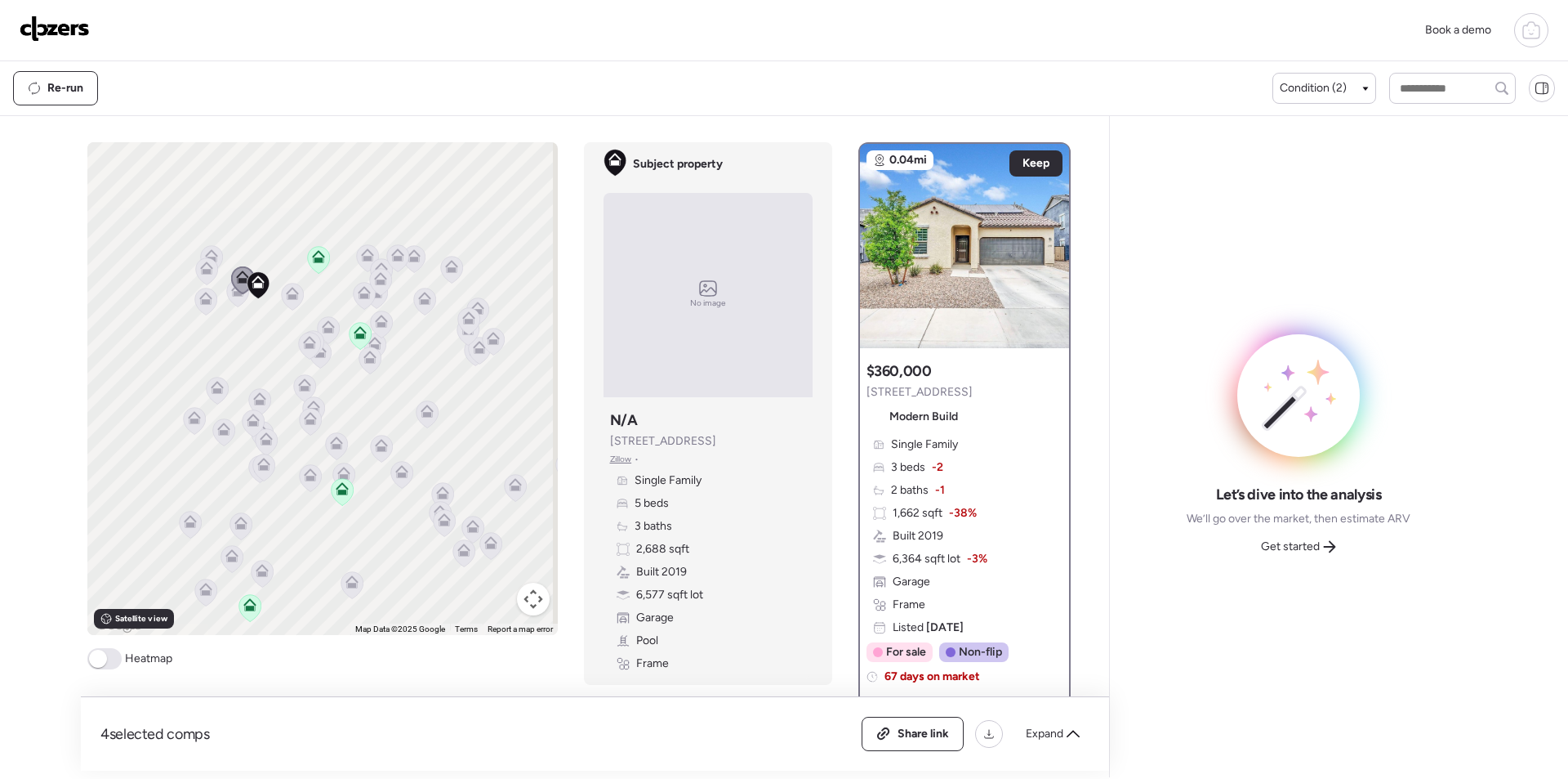
click at [229, 302] on icon at bounding box center [237, 293] width 22 height 27
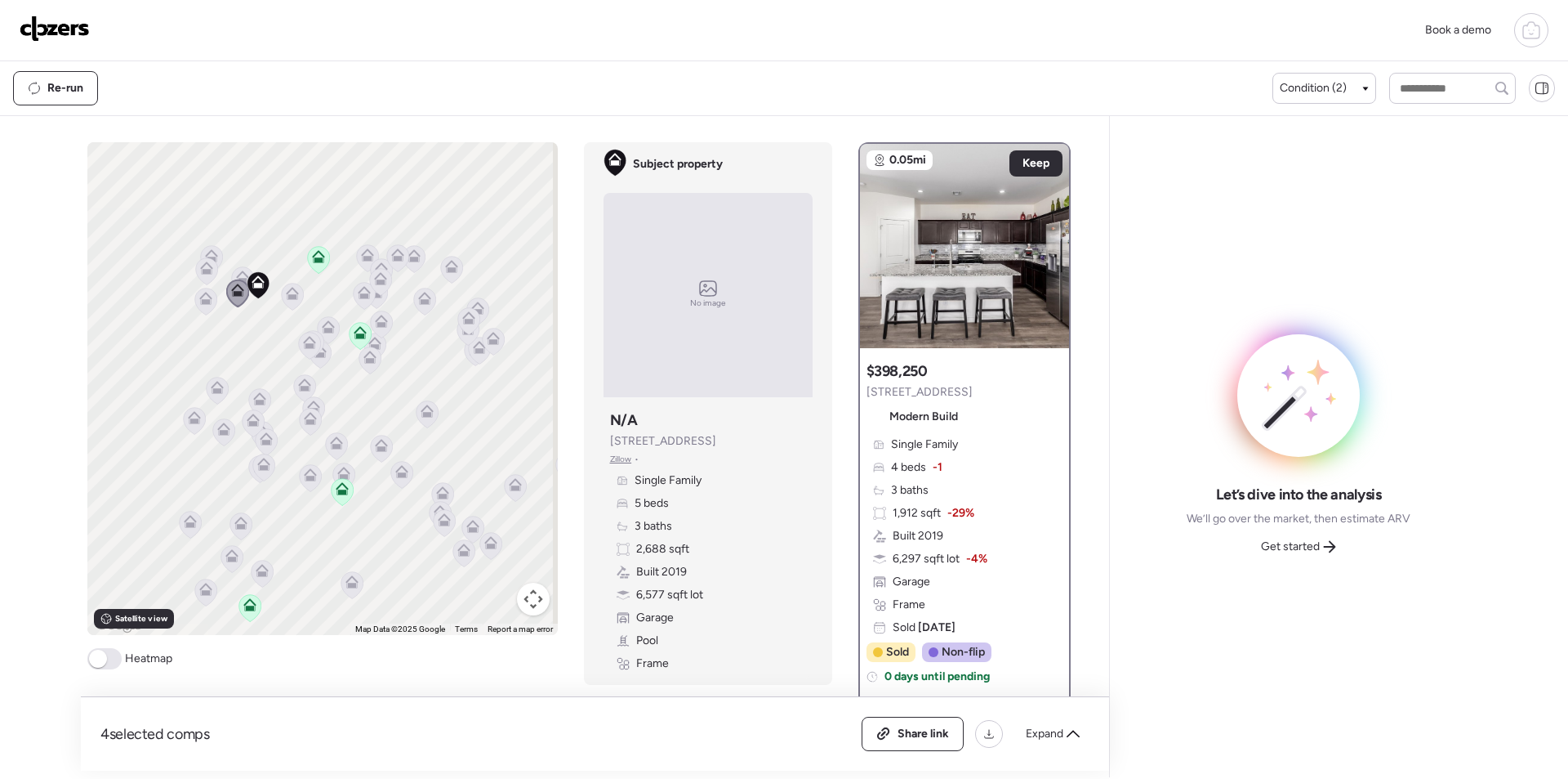
click at [201, 303] on icon at bounding box center [206, 301] width 11 height 5
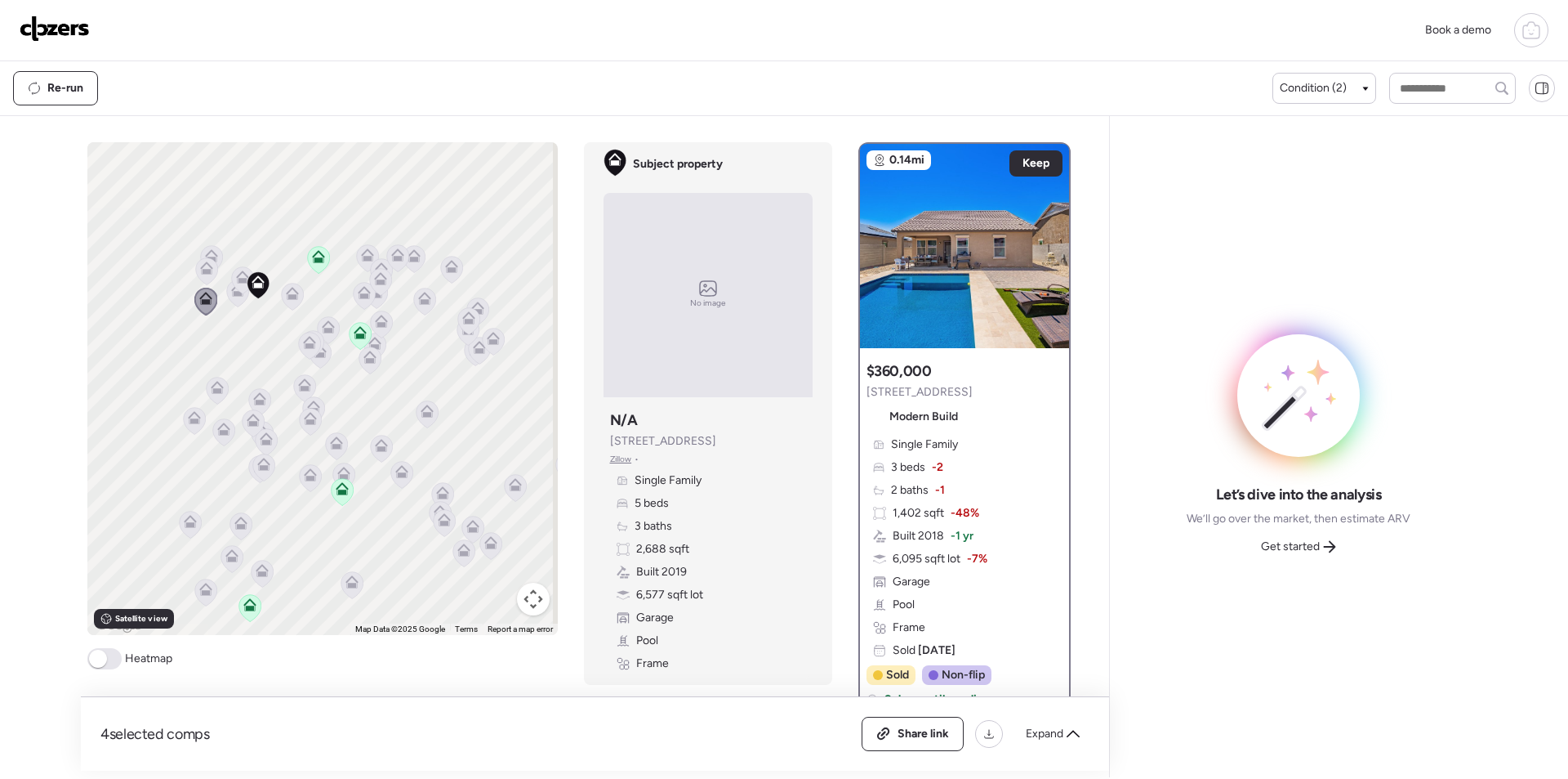
click at [201, 266] on icon at bounding box center [207, 268] width 13 height 13
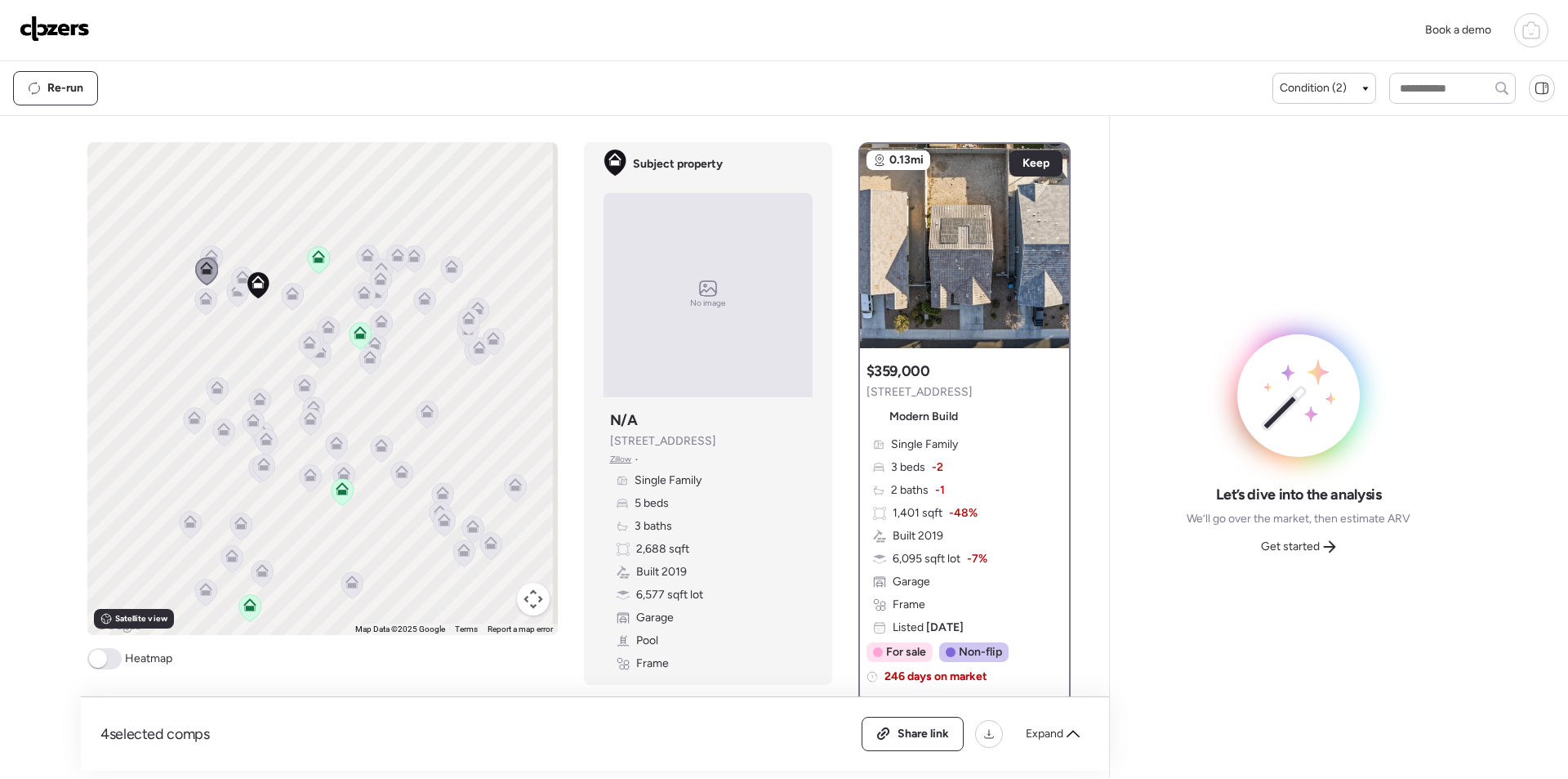
click at [205, 250] on icon at bounding box center [211, 256] width 13 height 13
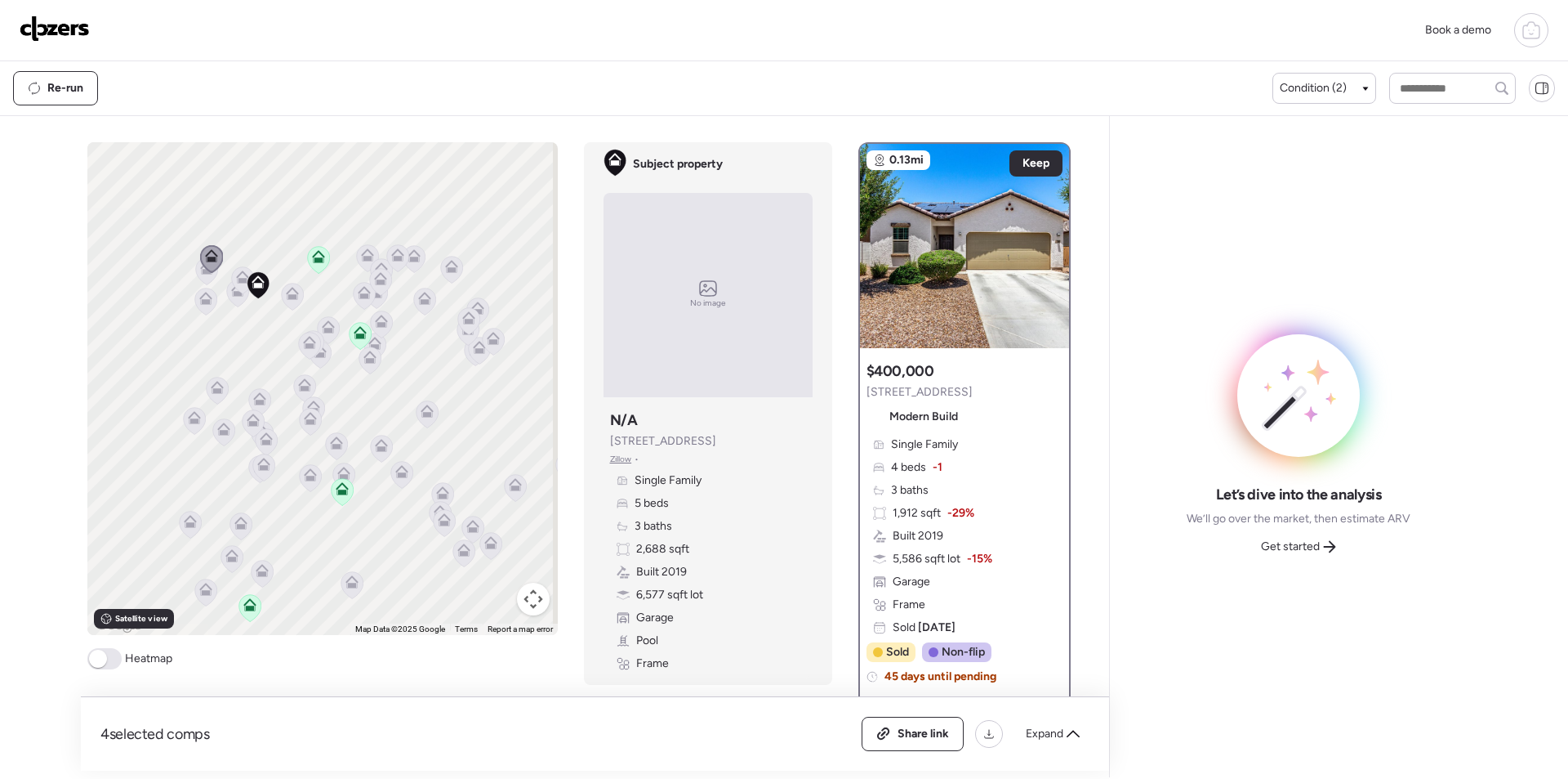
click at [303, 337] on icon at bounding box center [309, 342] width 13 height 13
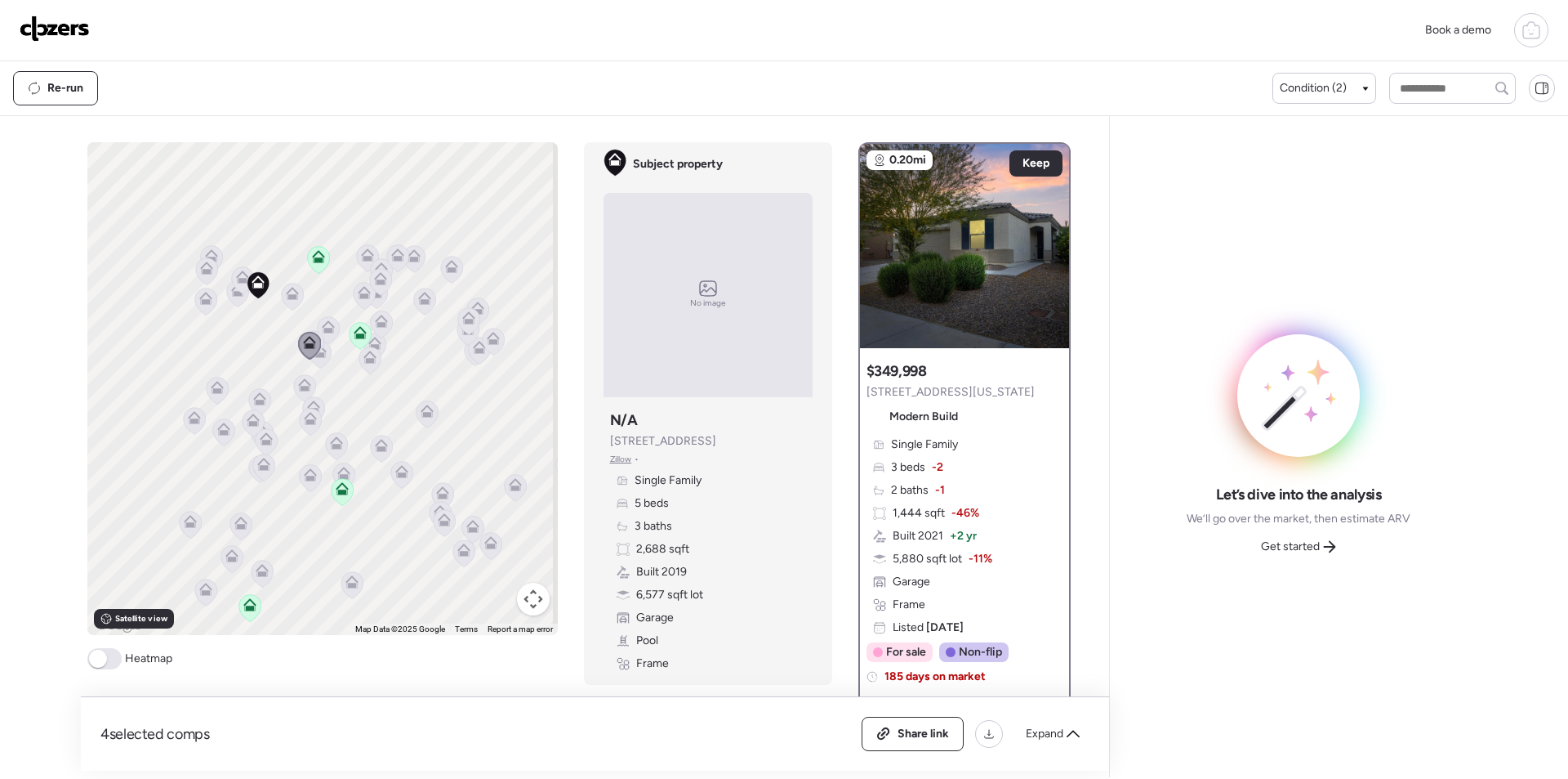
click at [322, 326] on icon at bounding box center [328, 327] width 13 height 13
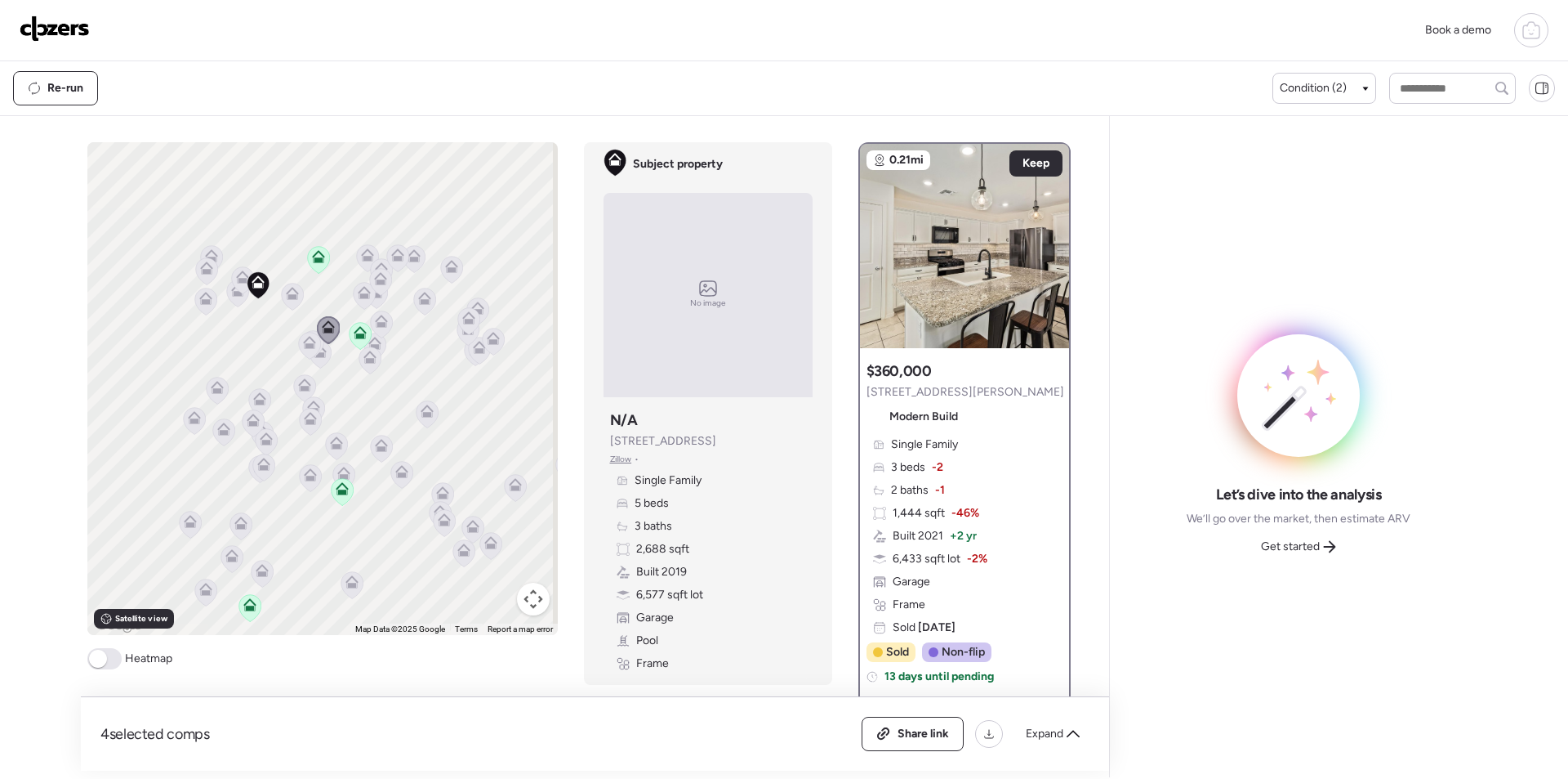
click at [318, 354] on icon at bounding box center [312, 344] width 23 height 28
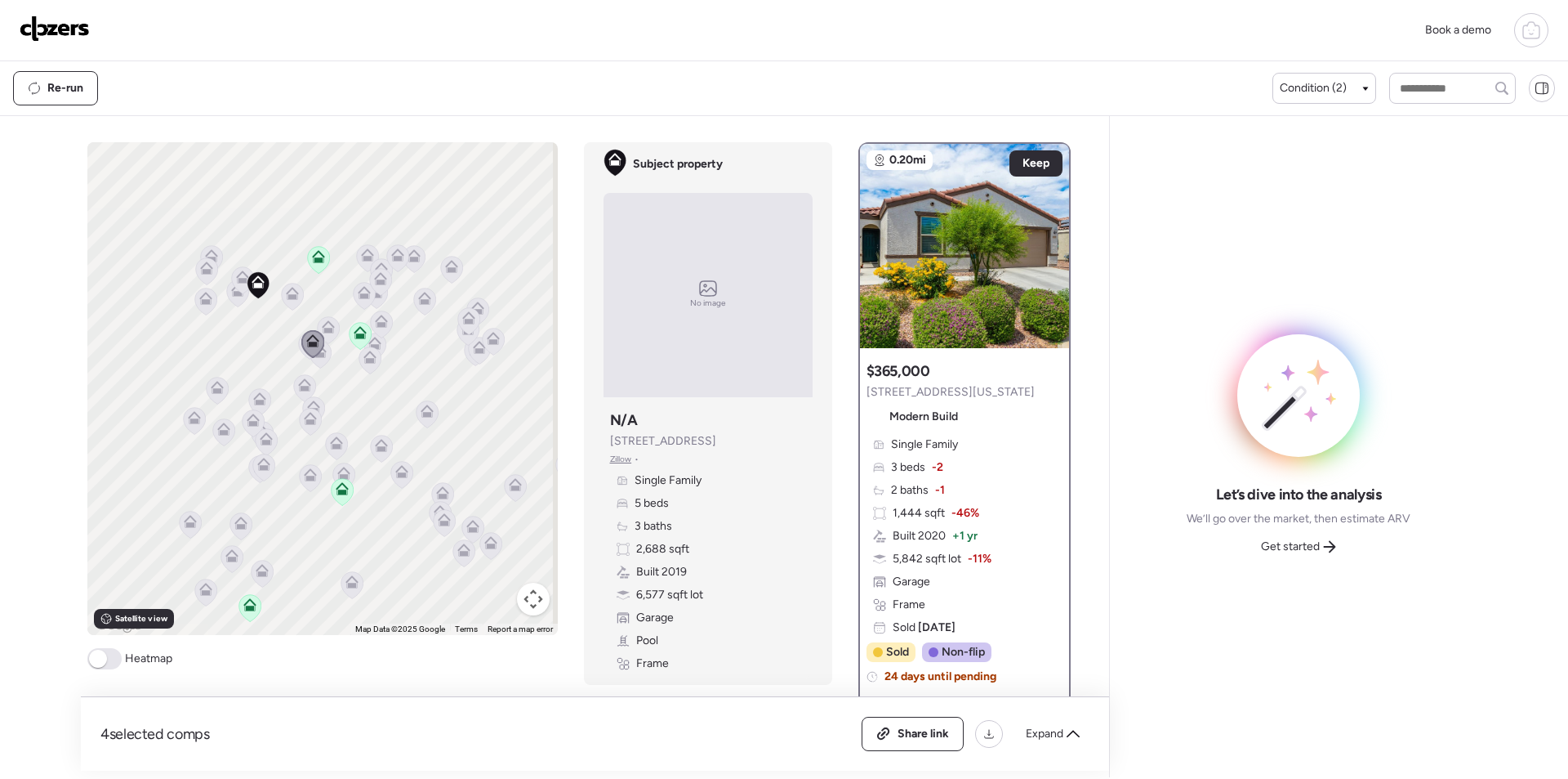
click at [299, 394] on icon at bounding box center [304, 388] width 22 height 27
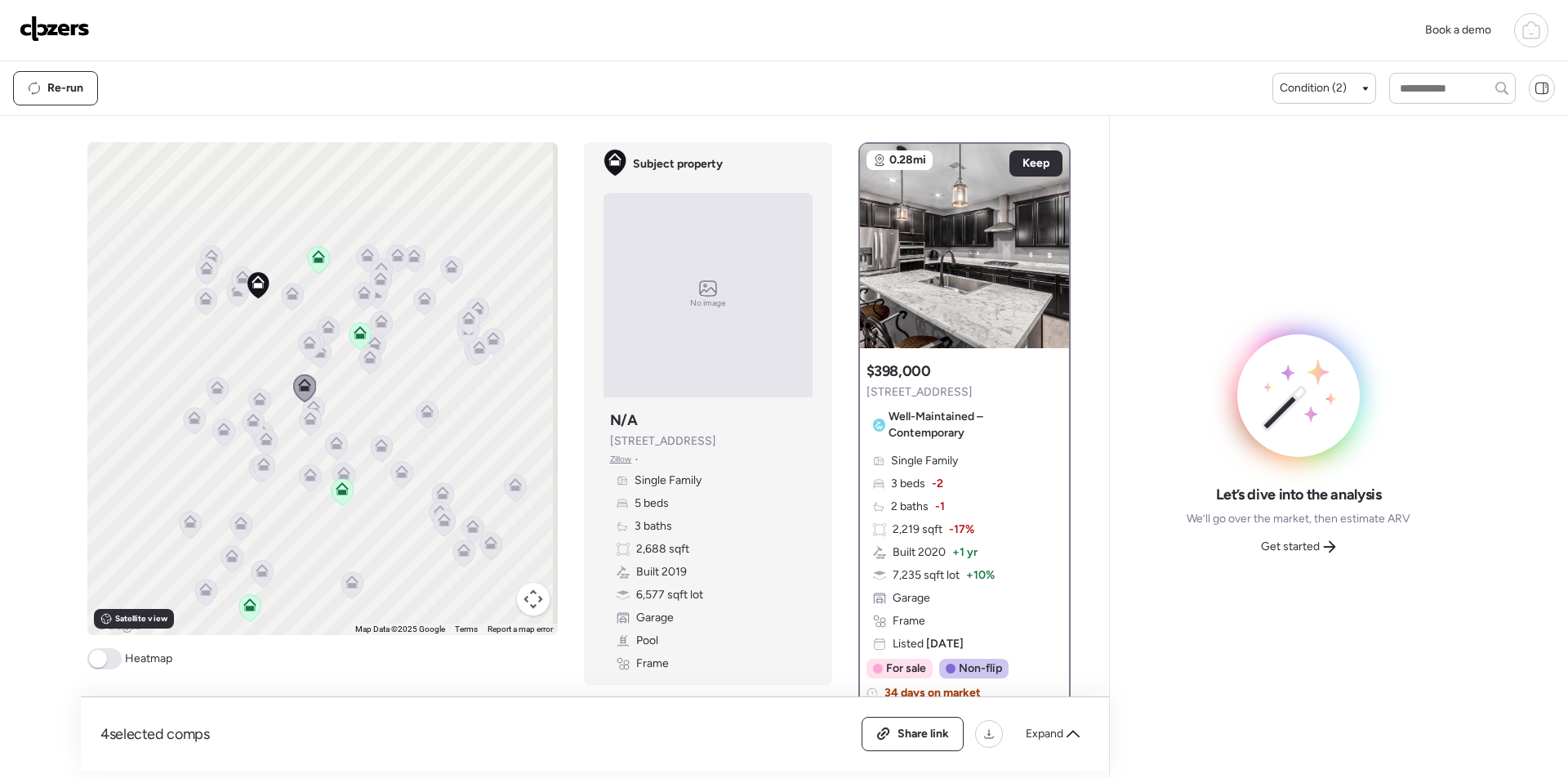
click at [305, 422] on icon at bounding box center [310, 421] width 11 height 5
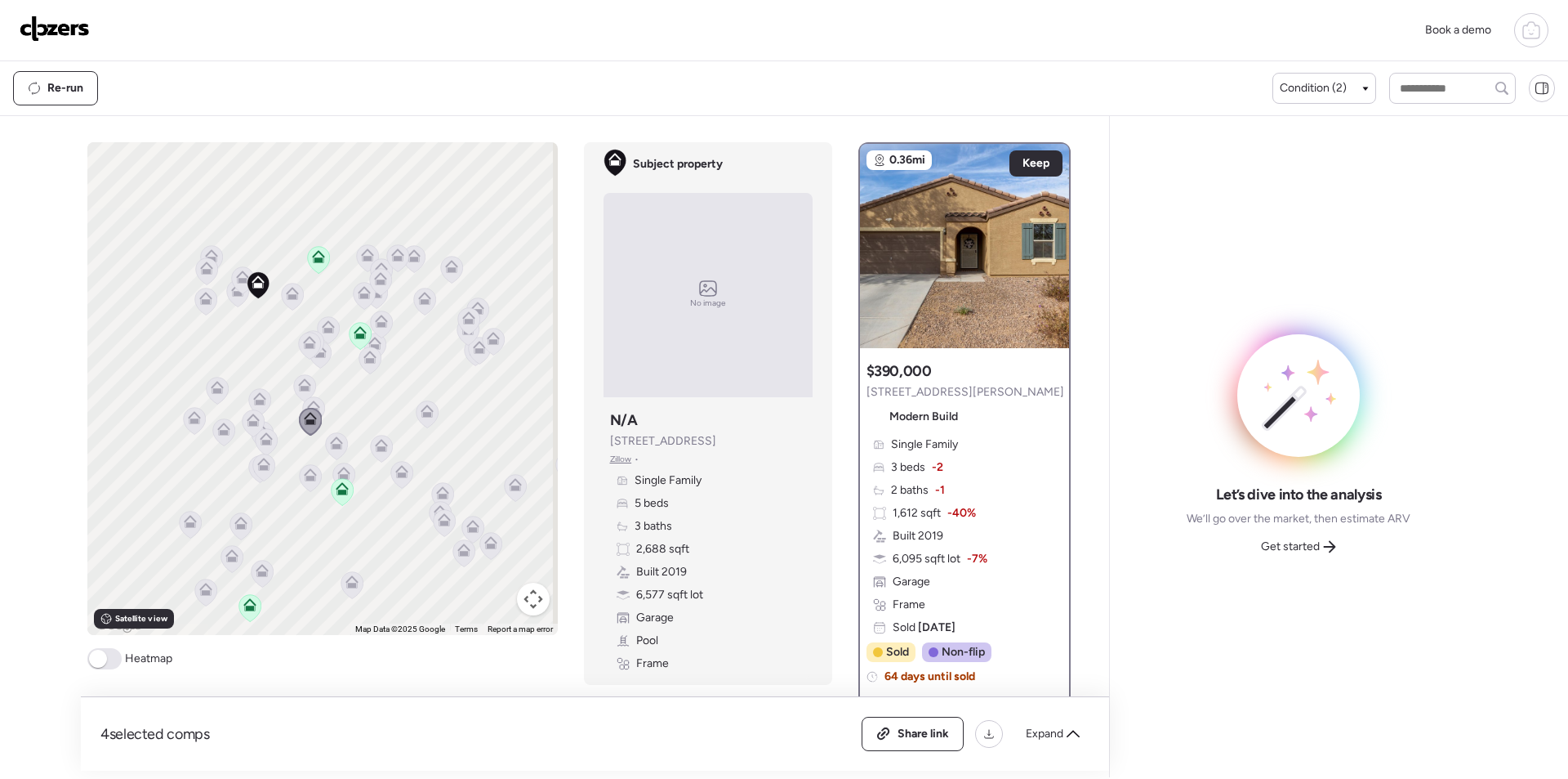
click at [312, 399] on icon at bounding box center [313, 410] width 22 height 27
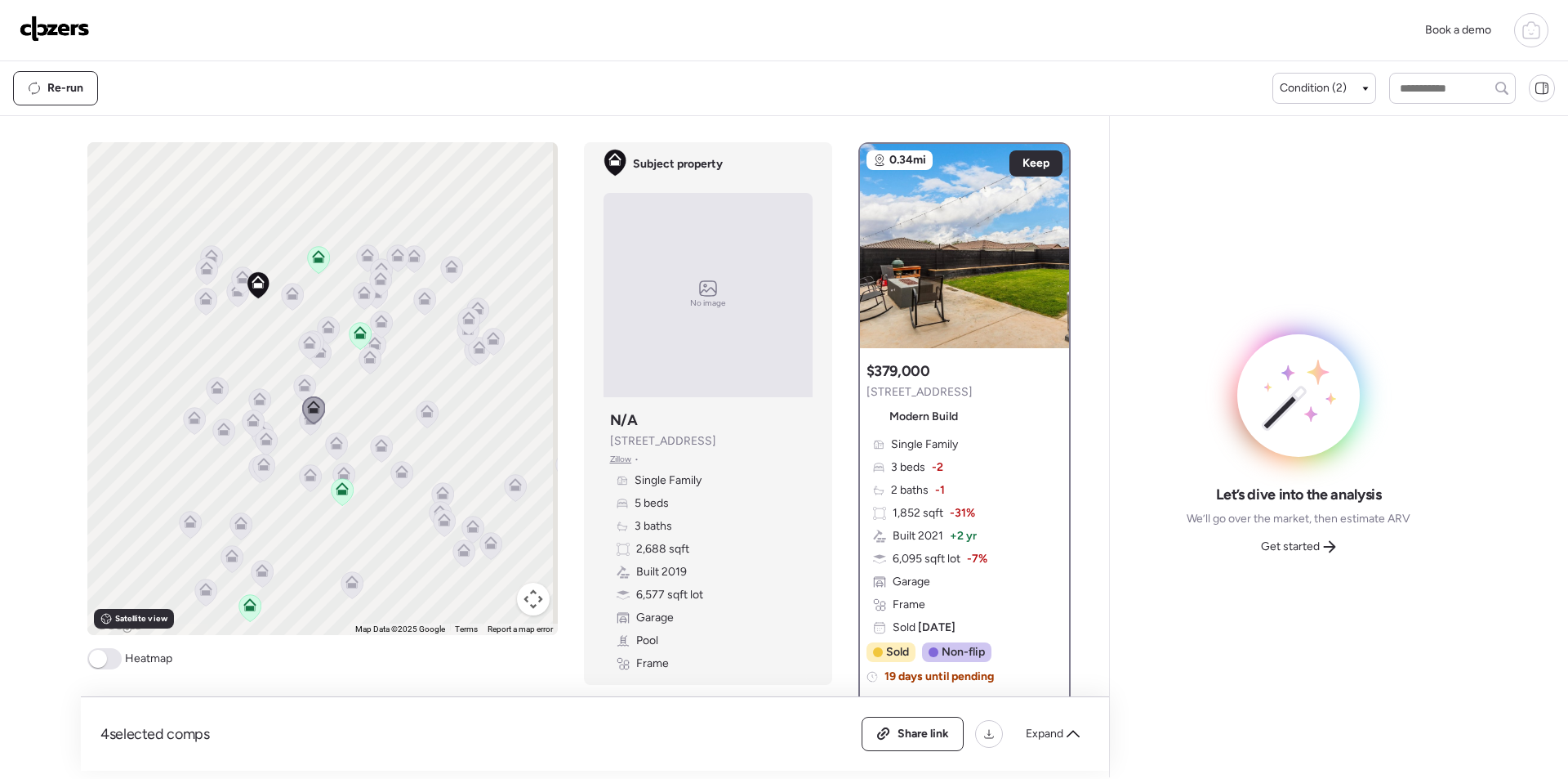
click at [252, 406] on icon at bounding box center [260, 402] width 22 height 27
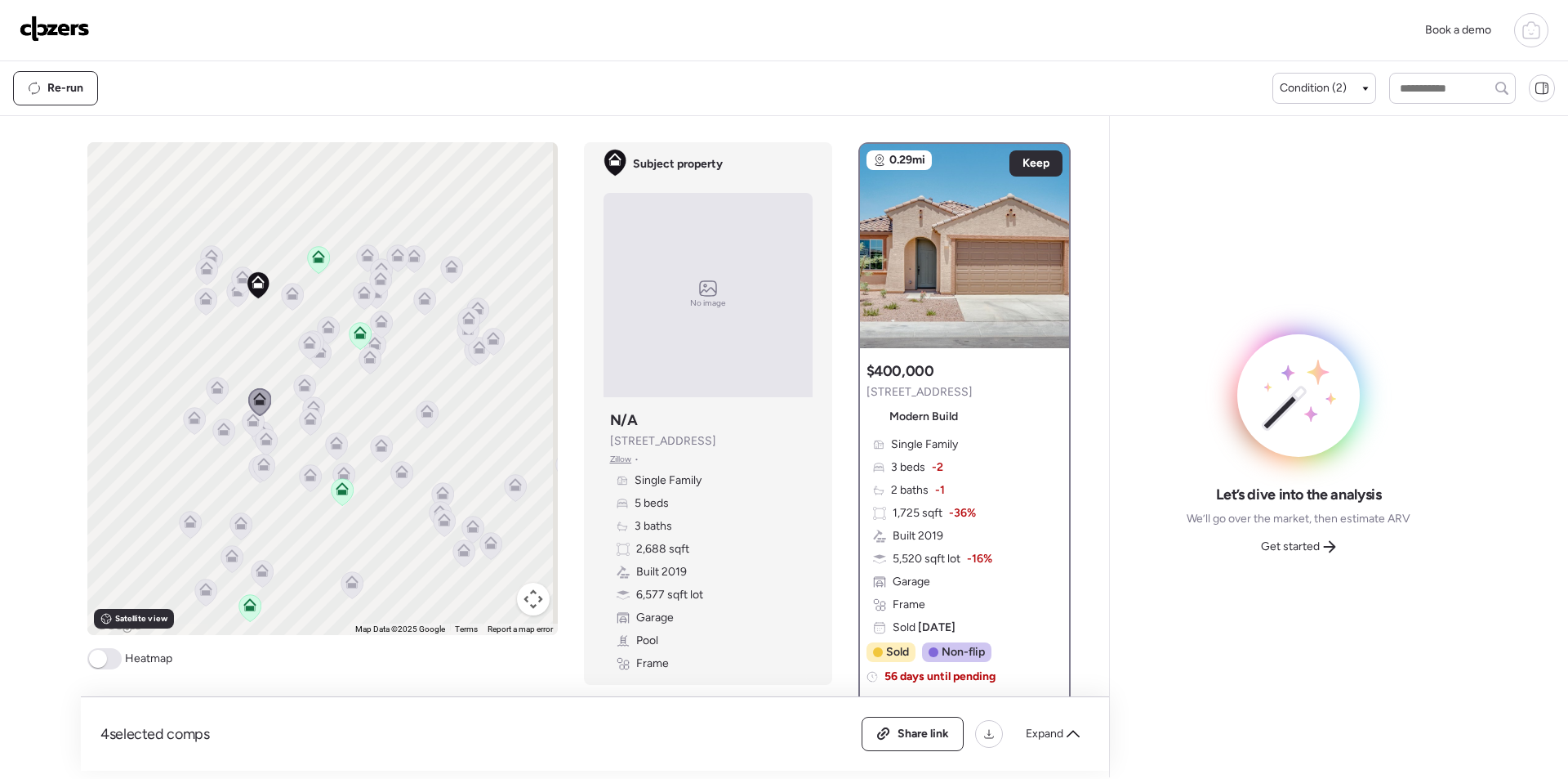
click at [225, 396] on div "To activate drag with keyboard, press Alt + Enter. Once in keyboard drag state,…" at bounding box center [322, 389] width 471 height 493
click at [216, 389] on icon at bounding box center [217, 388] width 13 height 13
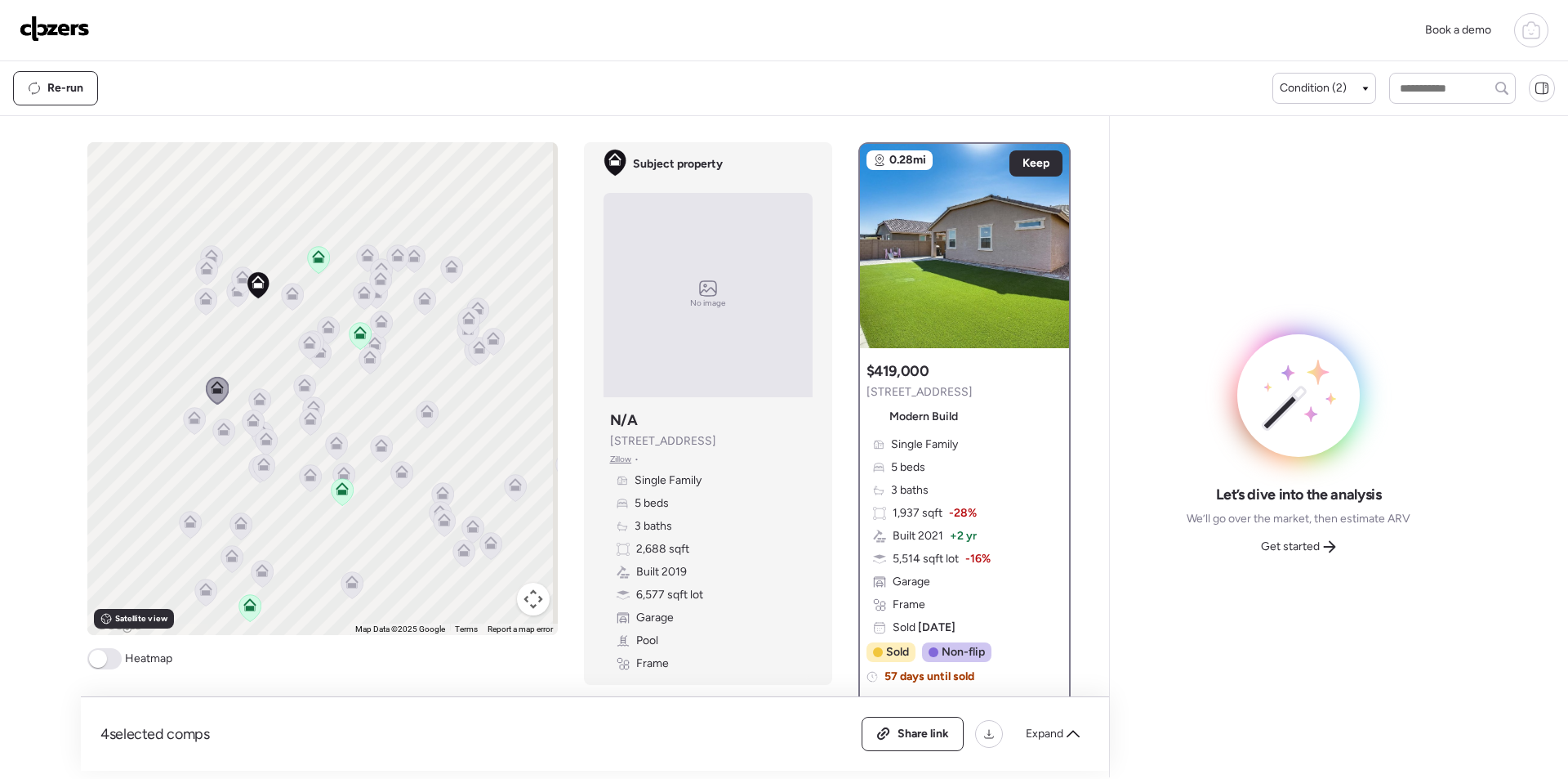
click at [200, 419] on icon at bounding box center [194, 420] width 22 height 27
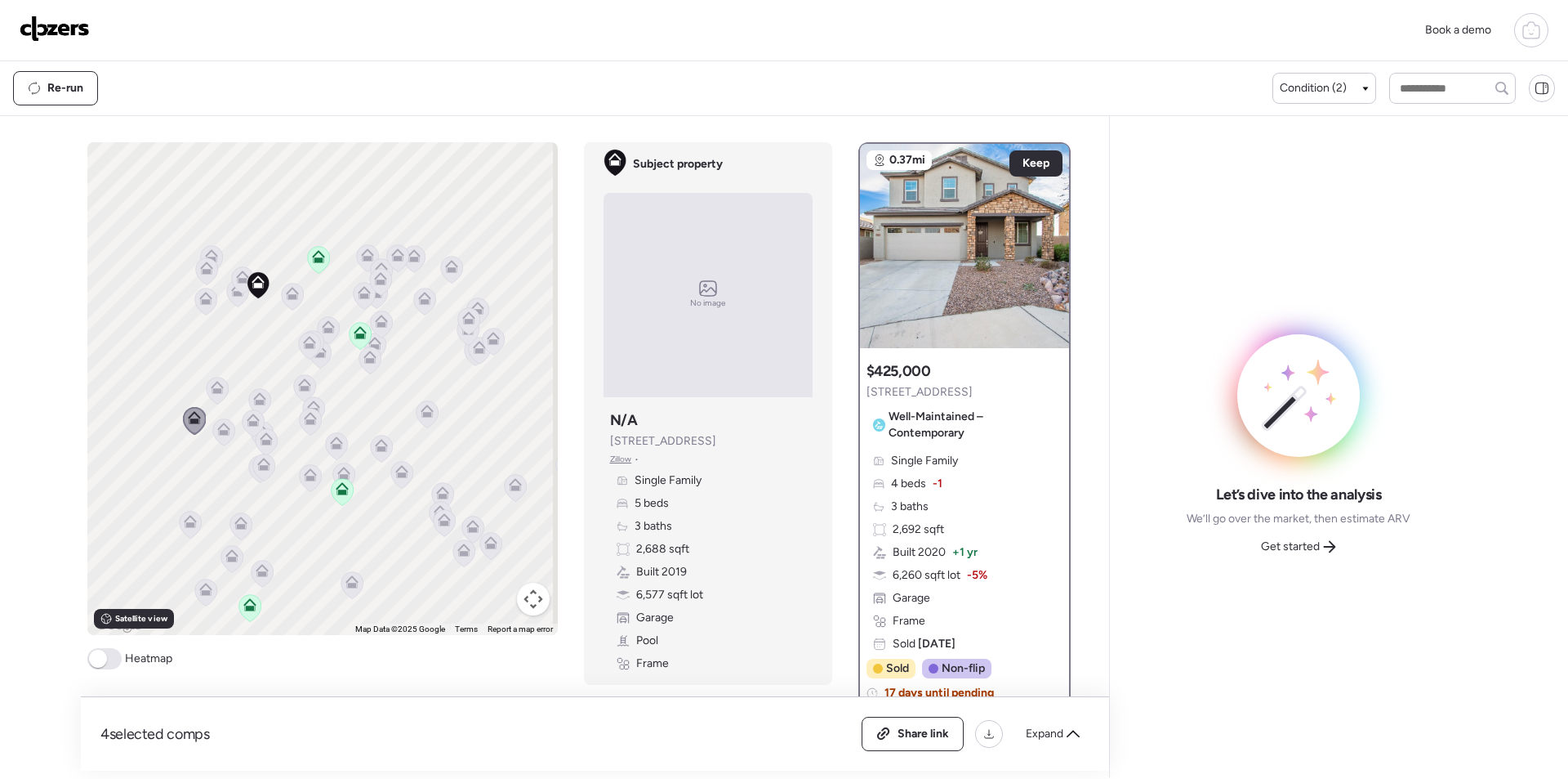
click at [212, 439] on icon at bounding box center [223, 432] width 22 height 27
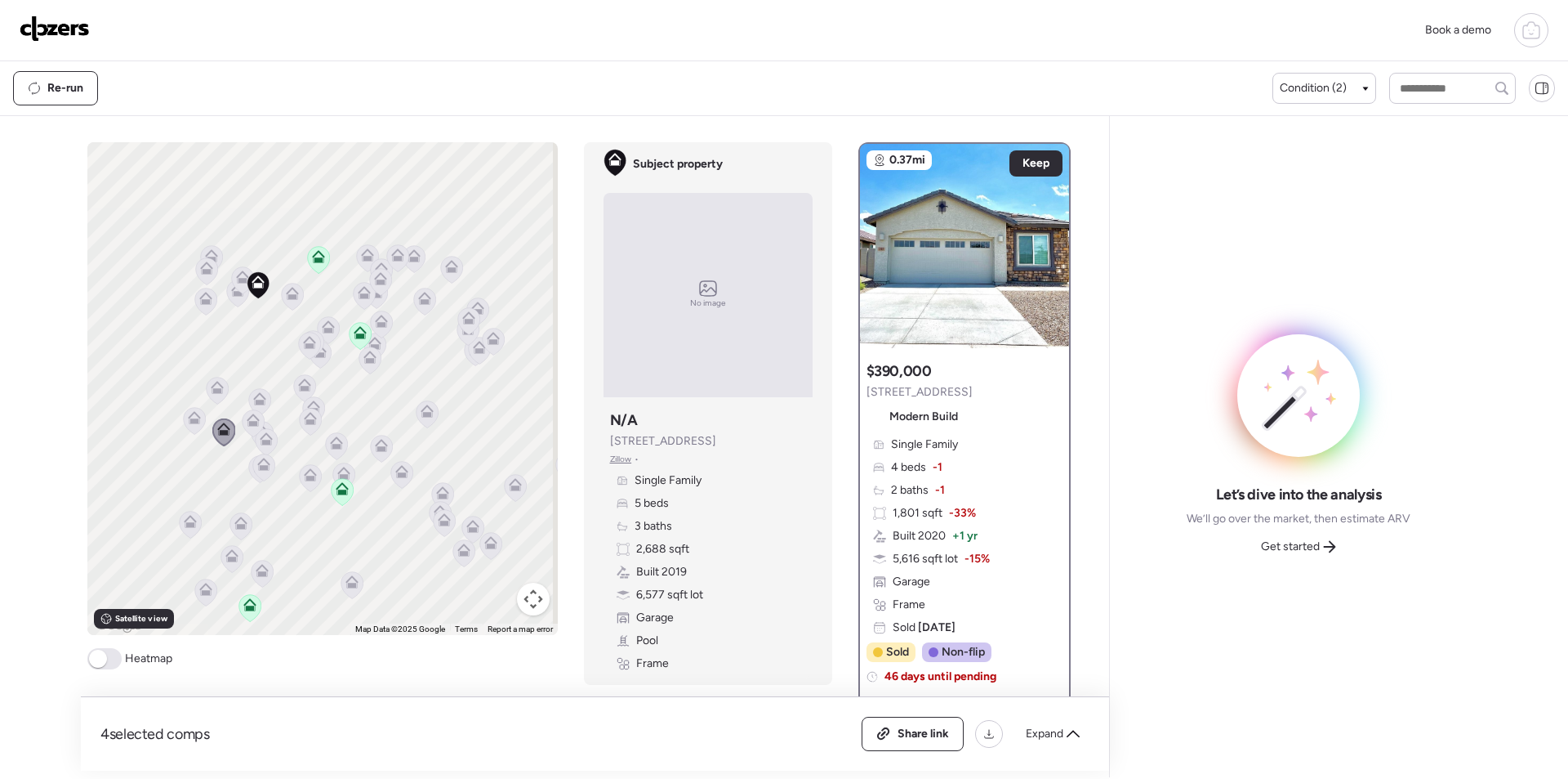
click at [189, 429] on icon at bounding box center [194, 420] width 22 height 27
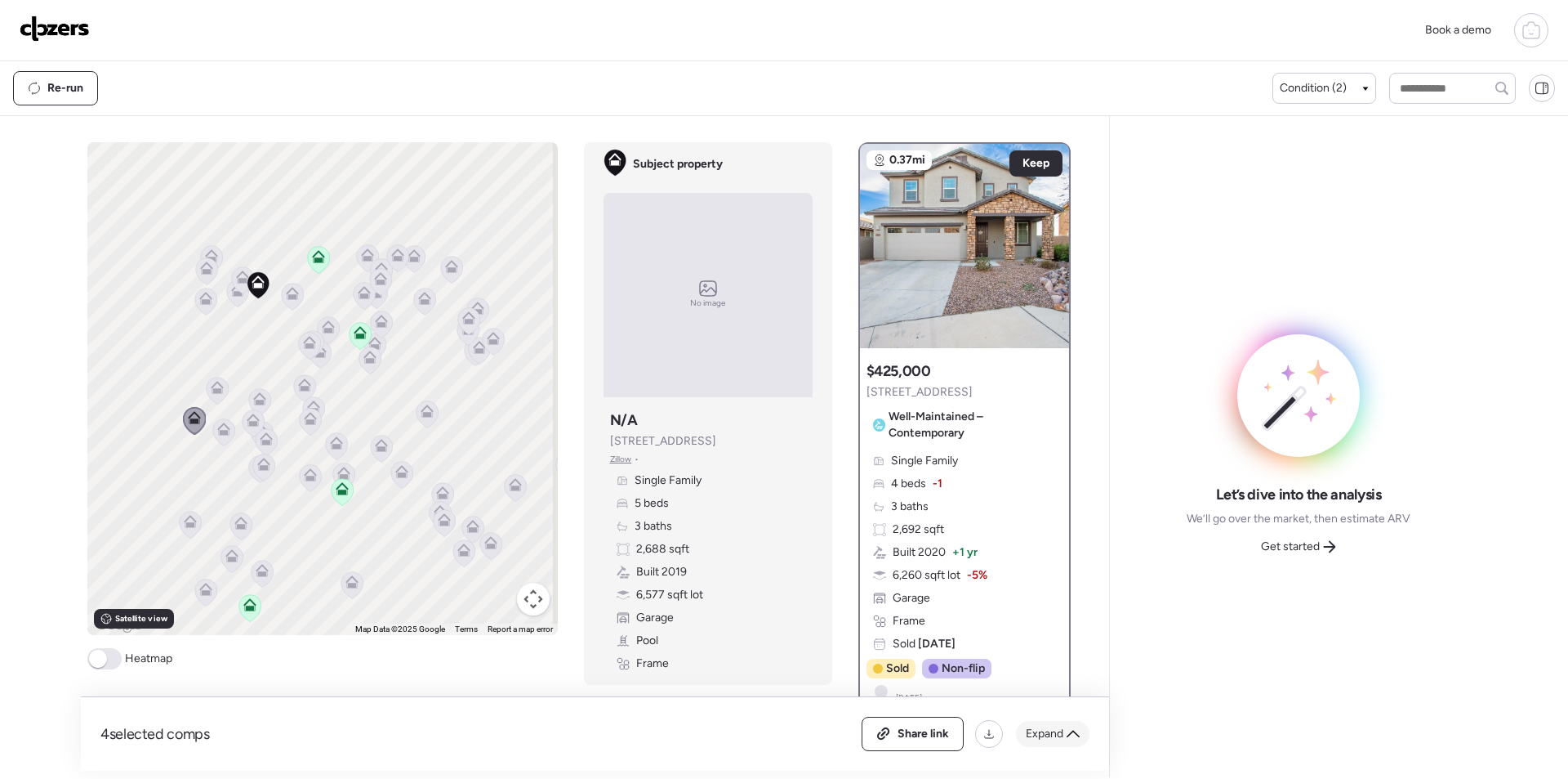
click at [1078, 739] on icon at bounding box center [1073, 734] width 13 height 13
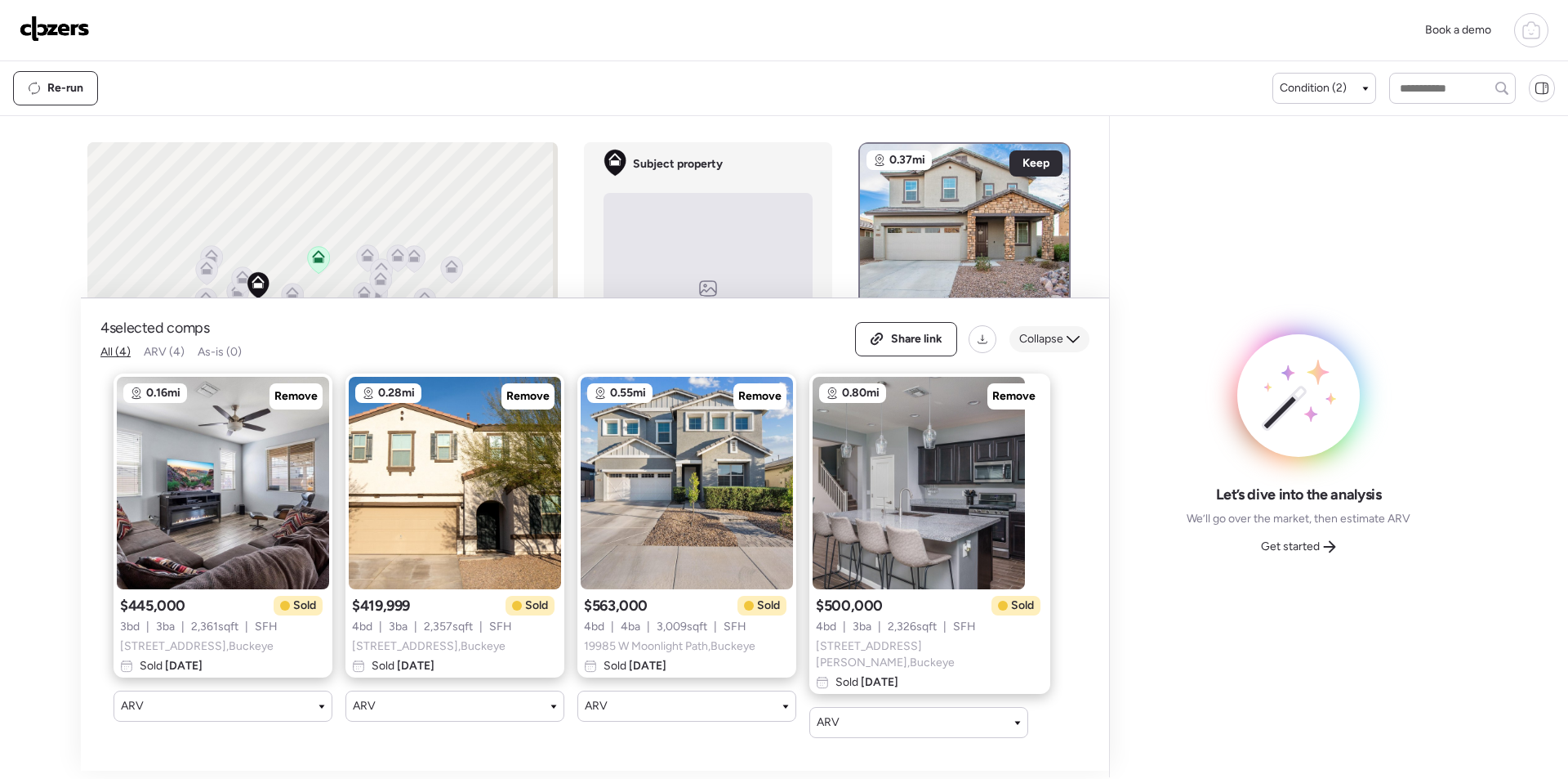
click at [1055, 348] on span "Collapse" at bounding box center [1042, 340] width 44 height 16
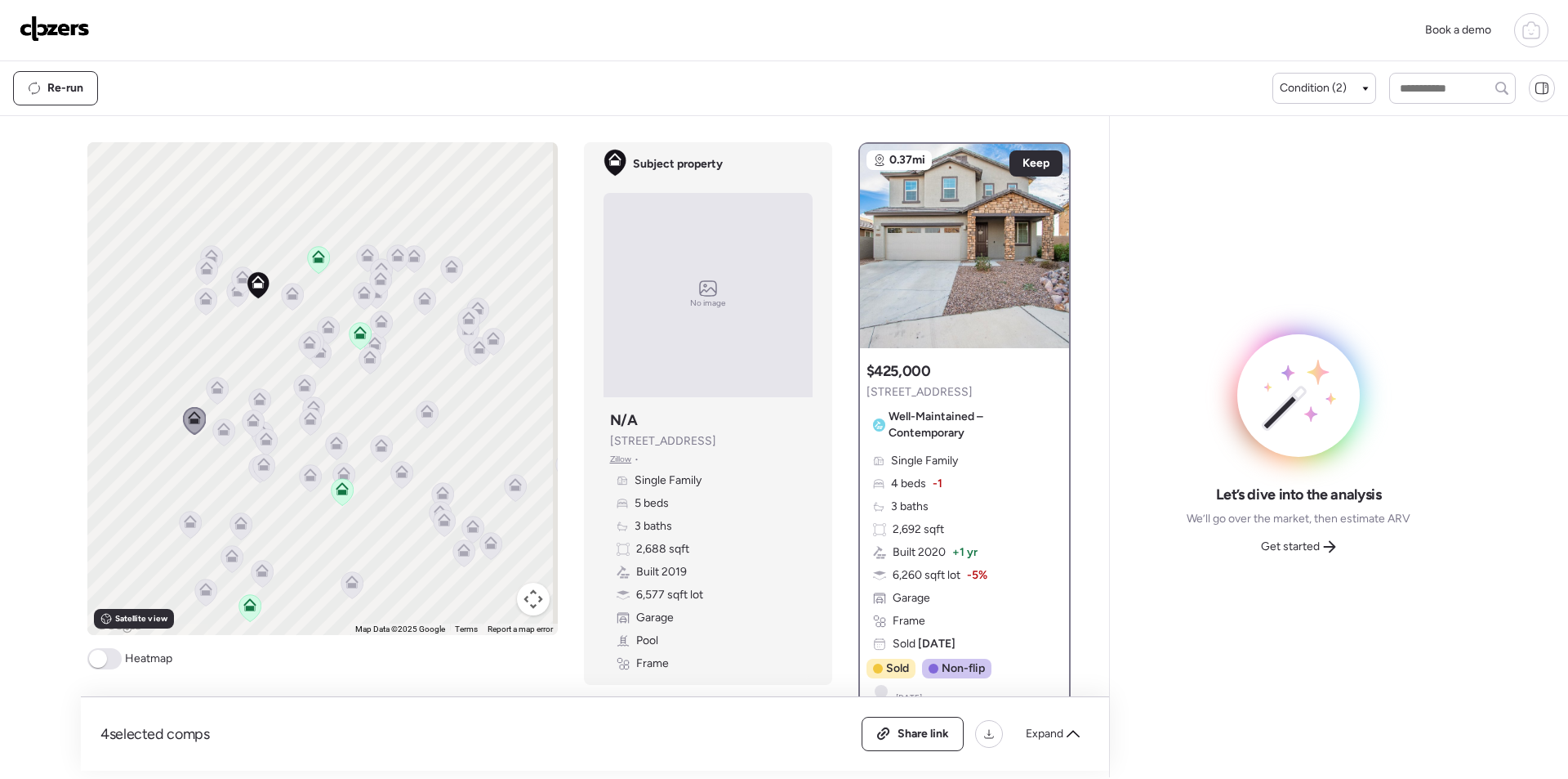
click at [220, 431] on icon at bounding box center [223, 432] width 11 height 5
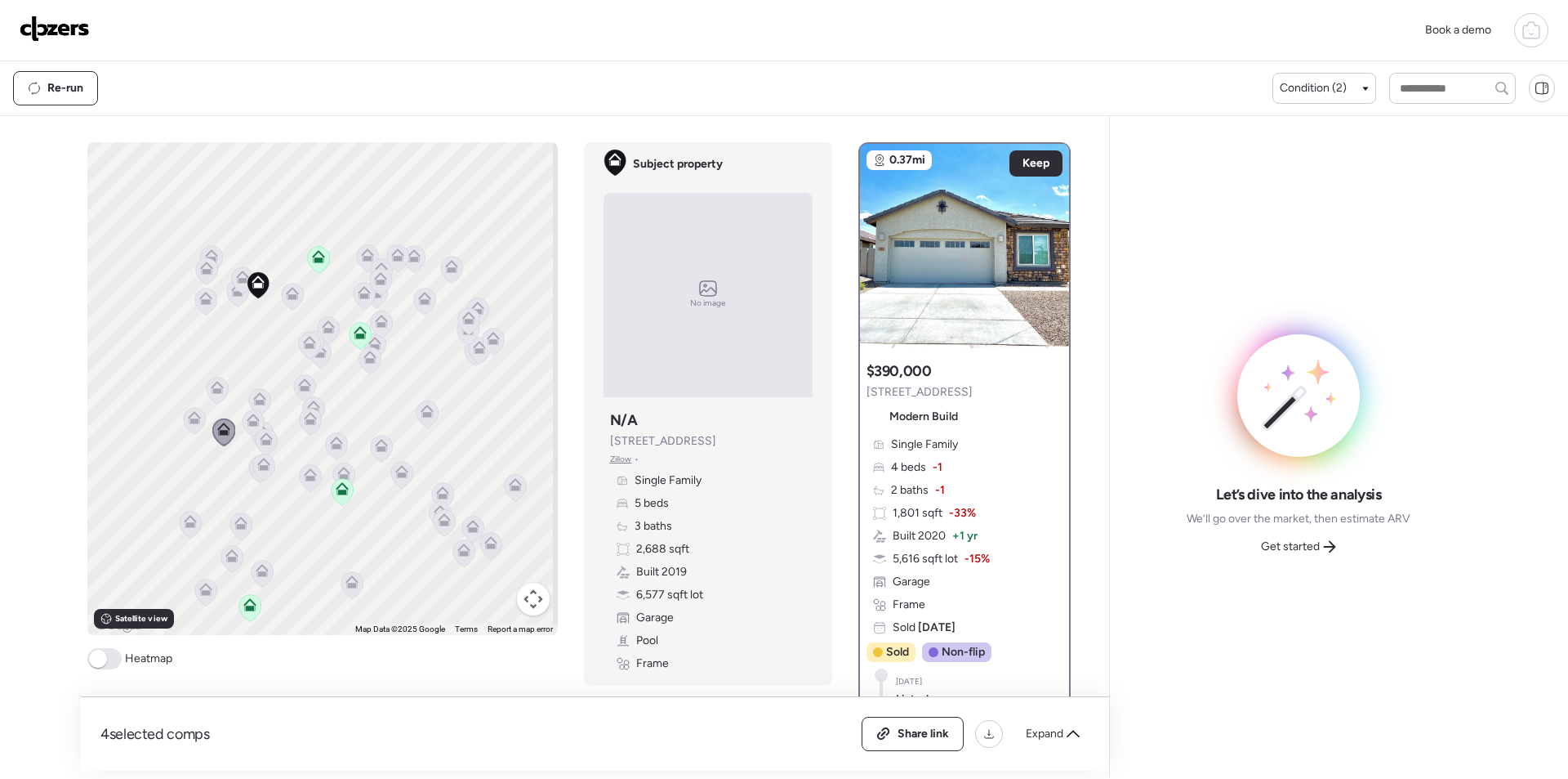
click at [248, 423] on icon at bounding box center [253, 423] width 11 height 5
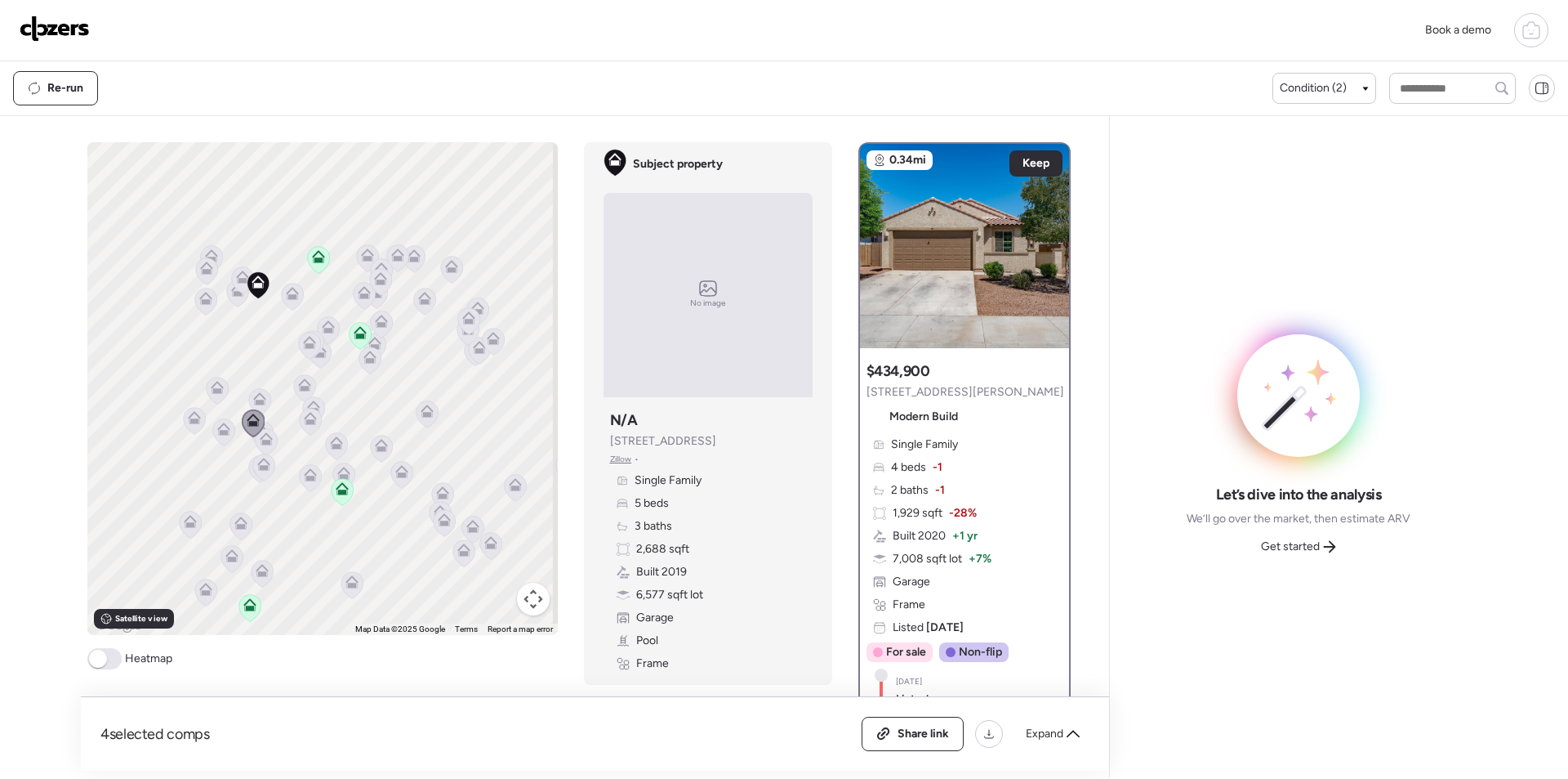
click at [260, 395] on icon at bounding box center [260, 402] width 22 height 27
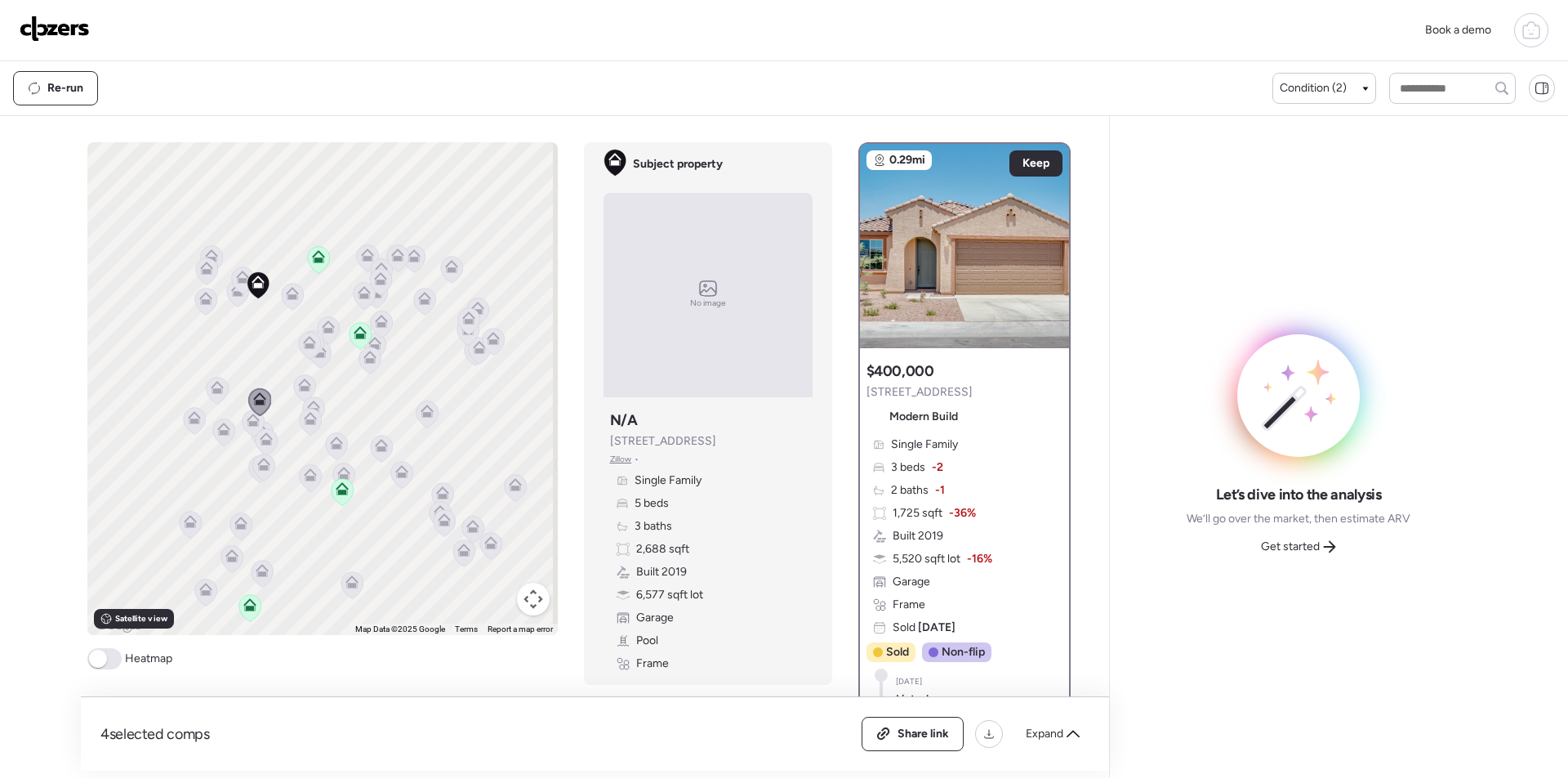
click at [250, 431] on icon at bounding box center [252, 423] width 22 height 27
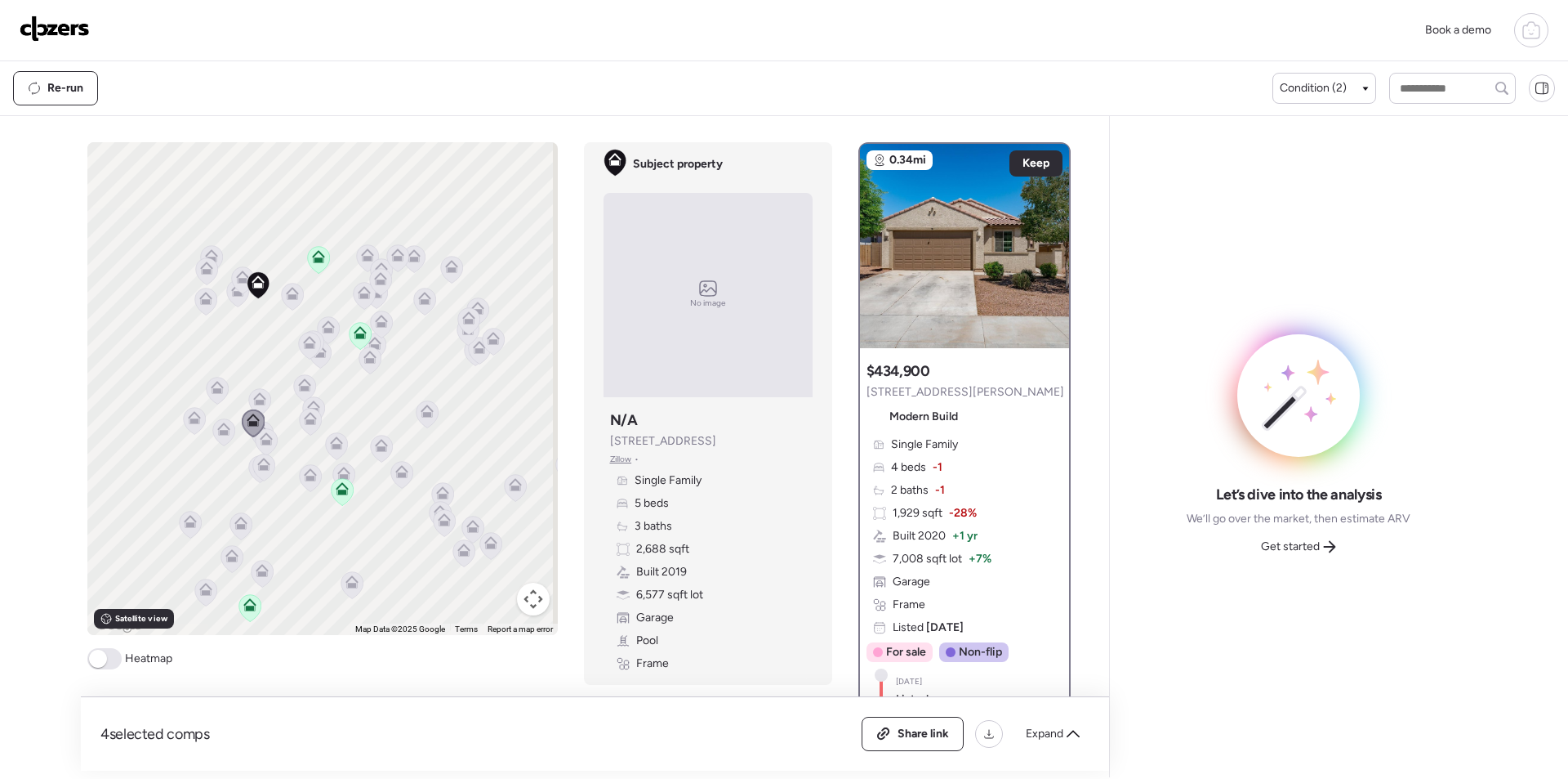
click at [260, 439] on icon at bounding box center [266, 439] width 13 height 13
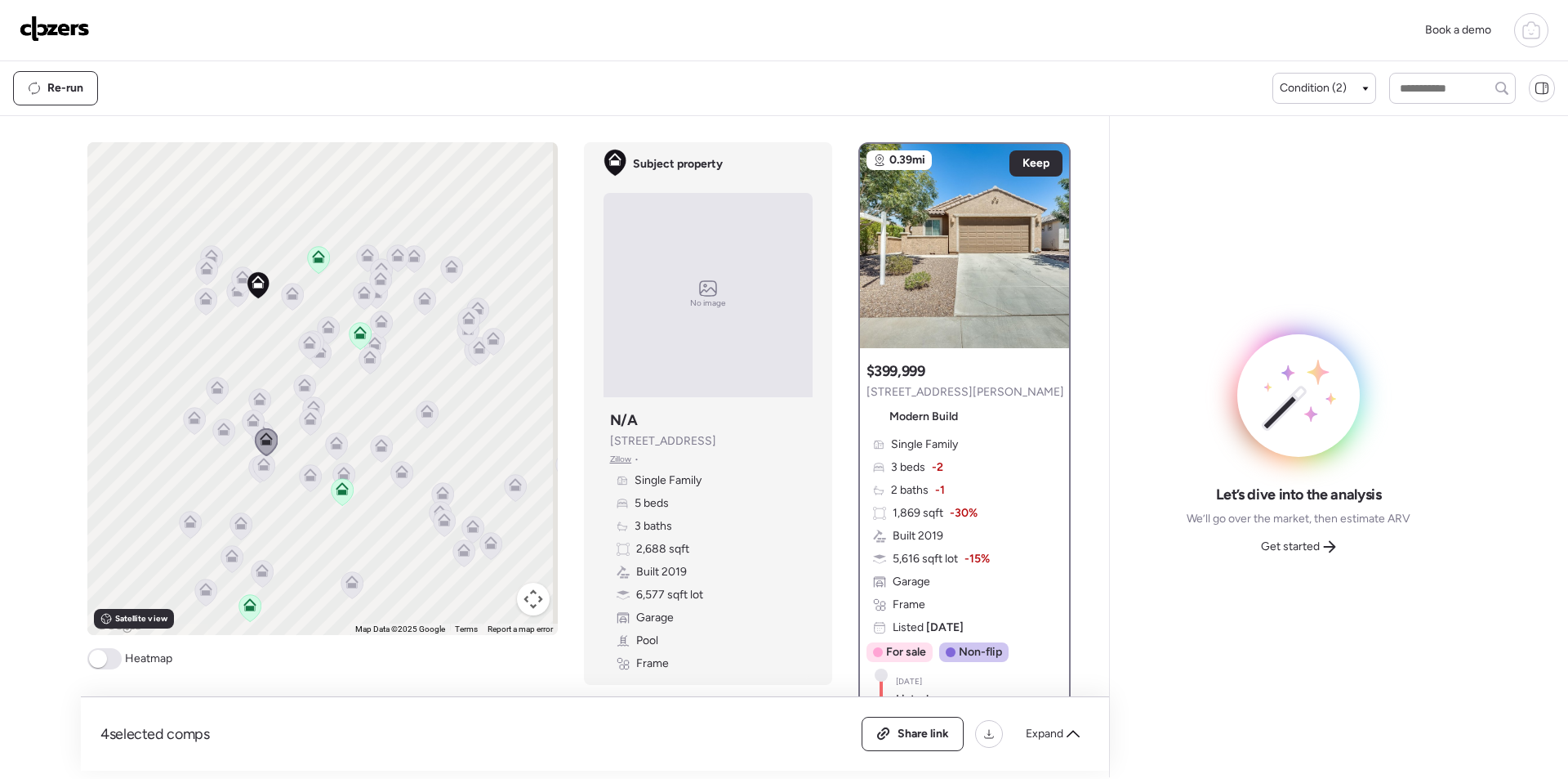
click at [260, 474] on icon at bounding box center [263, 468] width 22 height 27
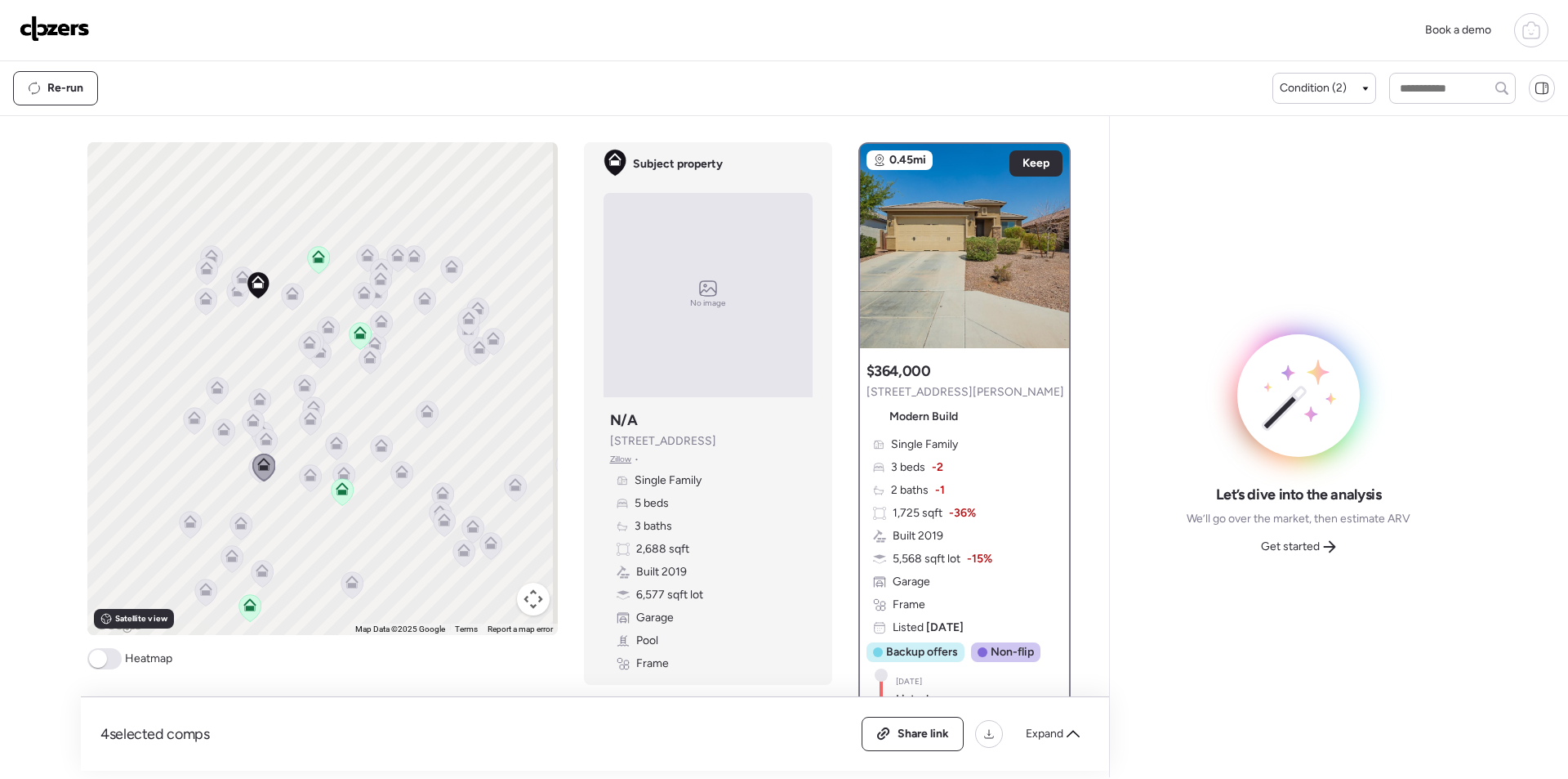
click at [234, 520] on icon at bounding box center [240, 520] width 13 height 7
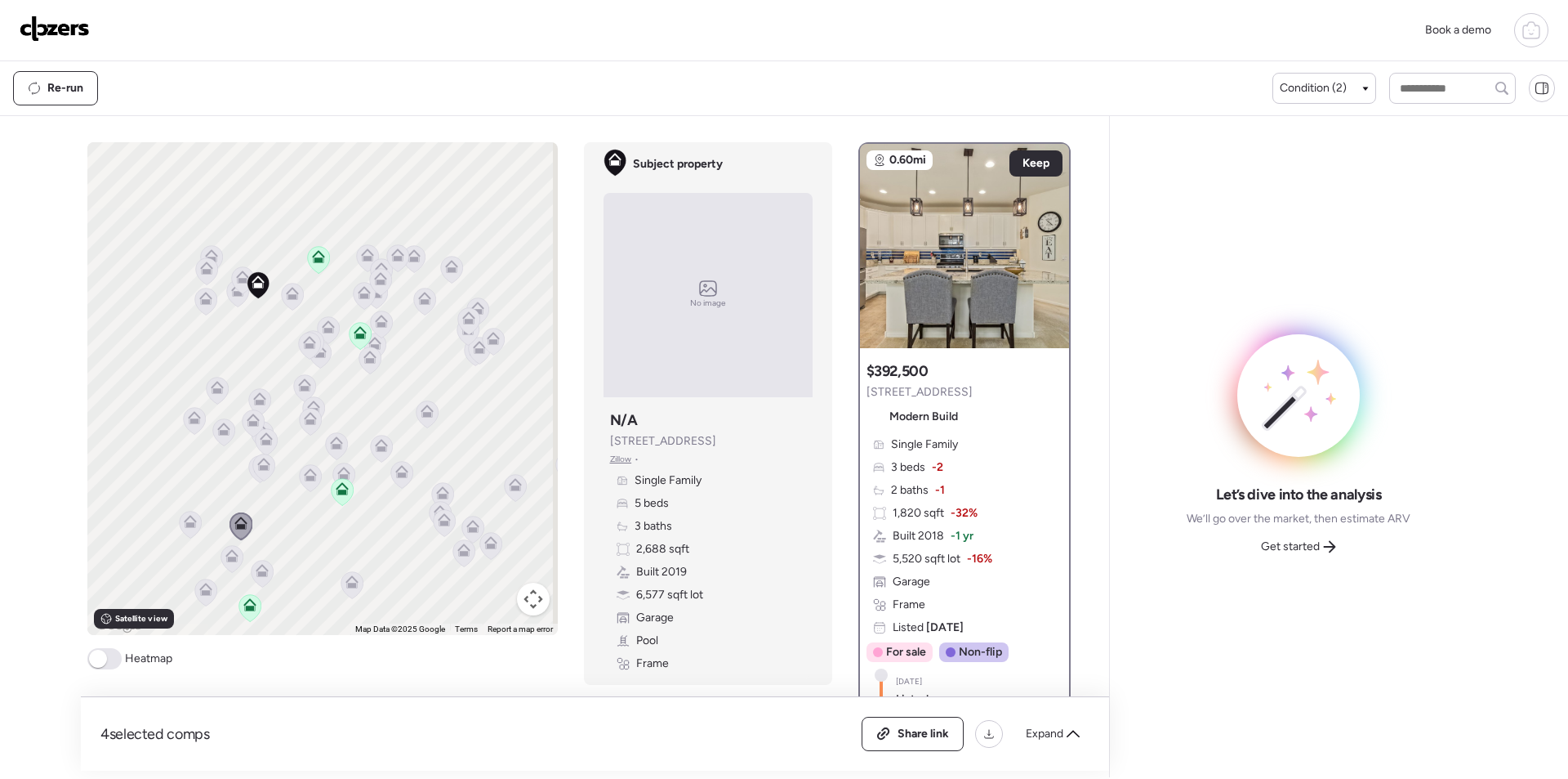
click at [184, 520] on icon at bounding box center [191, 521] width 13 height 13
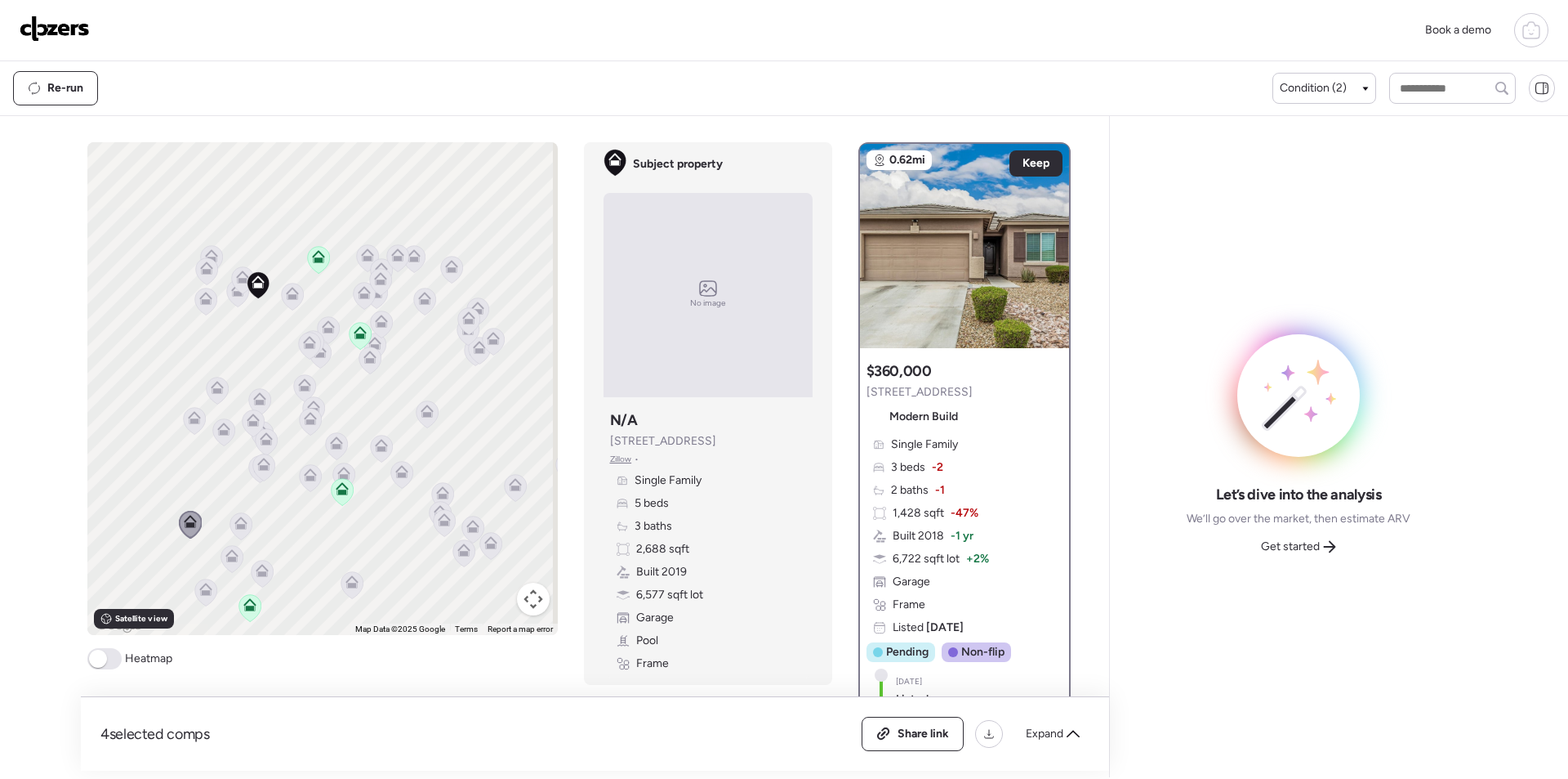
click at [225, 563] on icon at bounding box center [231, 558] width 22 height 27
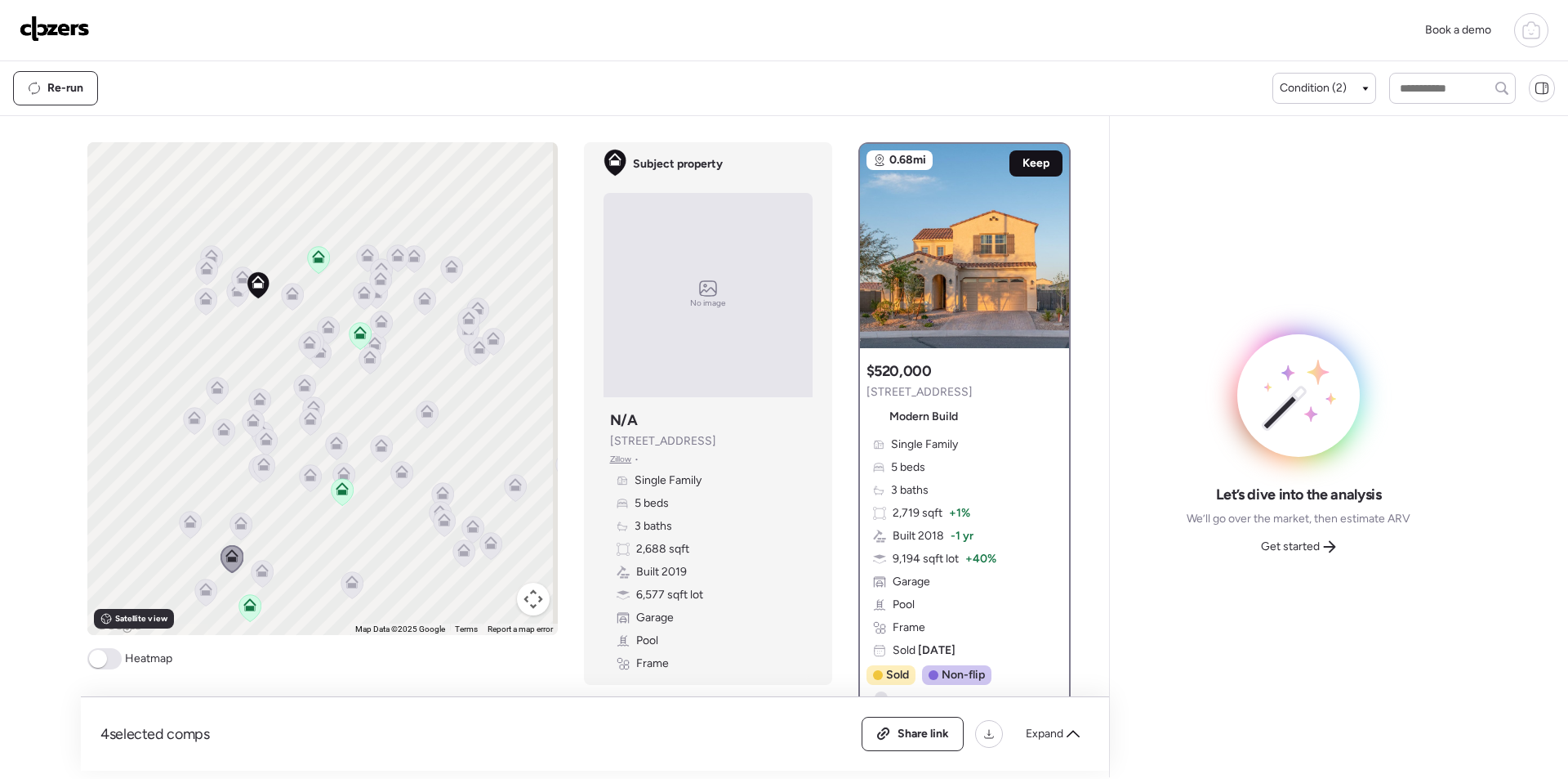
click at [1030, 162] on span "Keep" at bounding box center [1036, 163] width 27 height 16
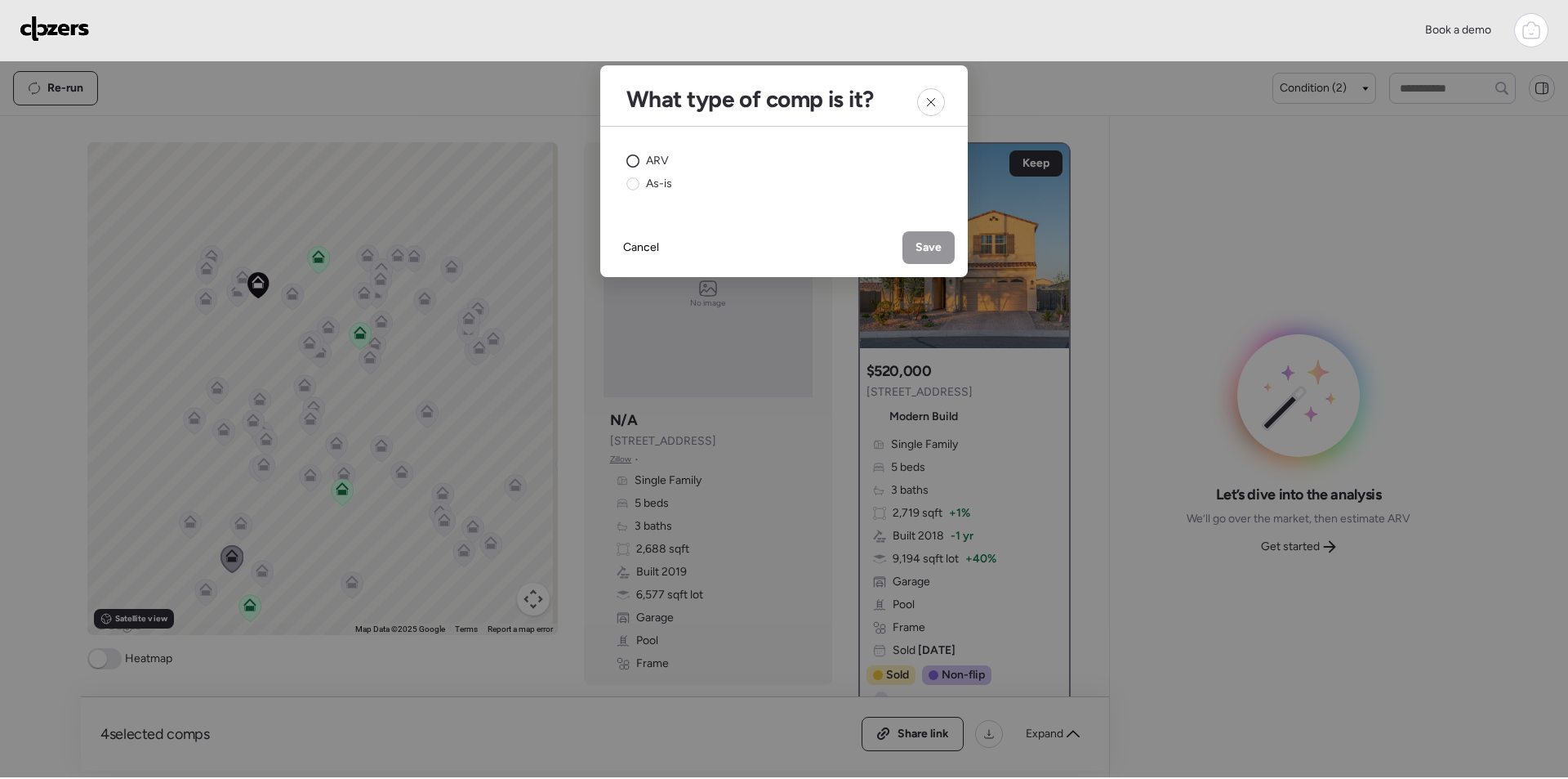
click at [652, 155] on span "ARV" at bounding box center [657, 161] width 23 height 16
click at [936, 235] on div "Save" at bounding box center [929, 248] width 53 height 33
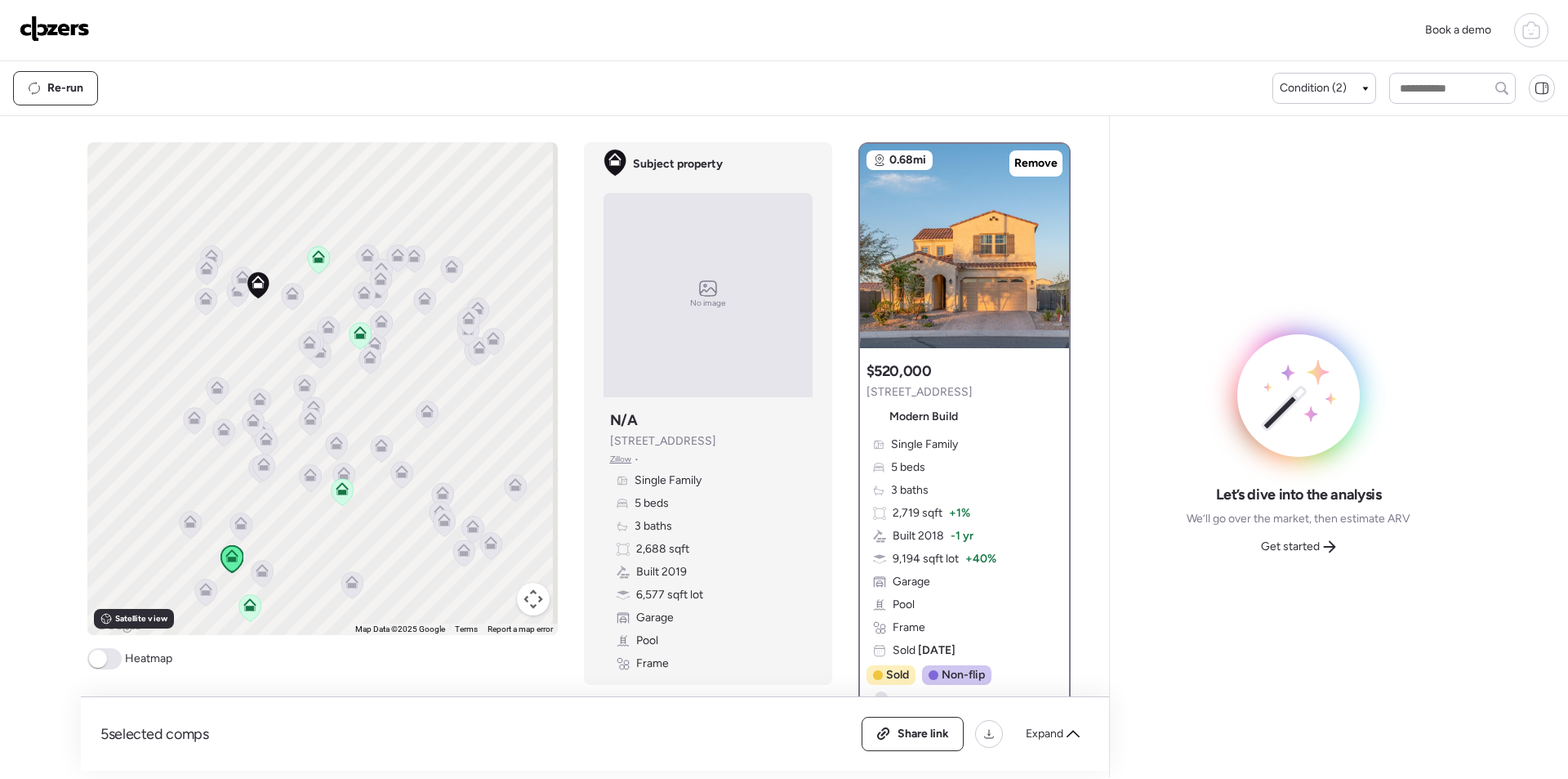
click at [201, 595] on icon at bounding box center [206, 592] width 11 height 5
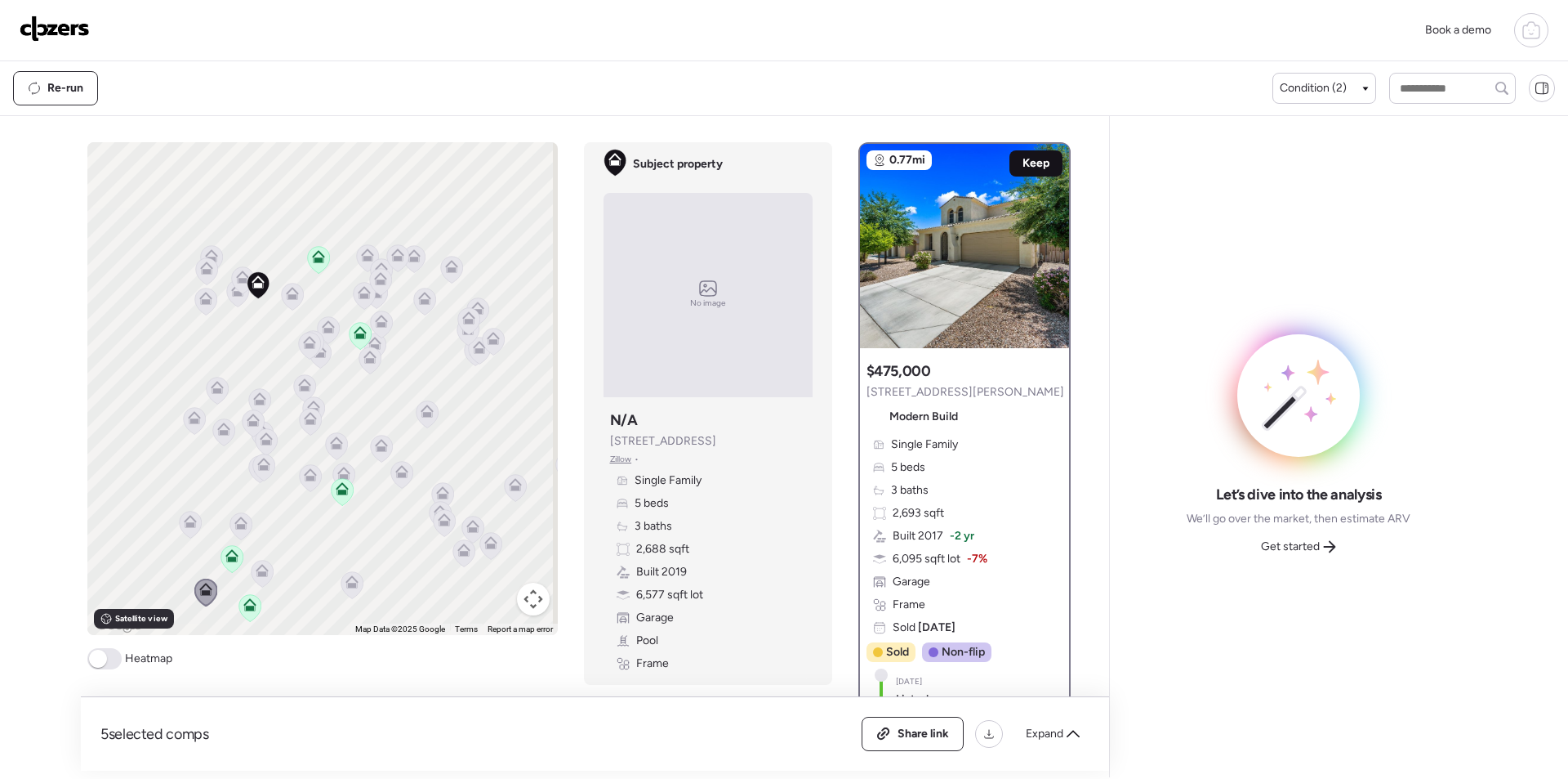
click at [1030, 164] on span "Keep" at bounding box center [1036, 163] width 27 height 16
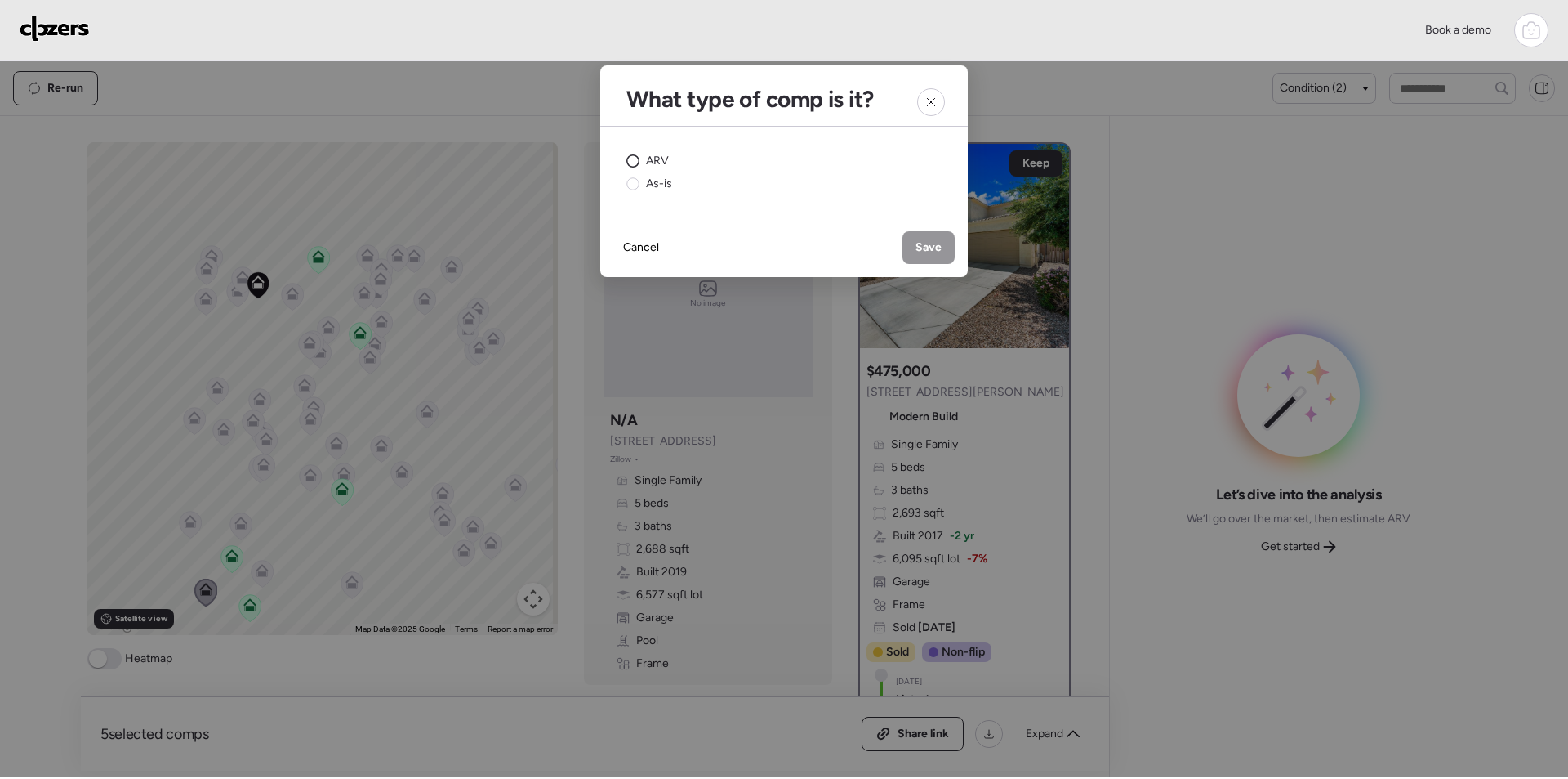
click at [655, 160] on span "ARV" at bounding box center [657, 161] width 23 height 16
click at [911, 231] on div "Cancel Save" at bounding box center [784, 247] width 368 height 59
click at [922, 242] on span "Save" at bounding box center [928, 248] width 26 height 16
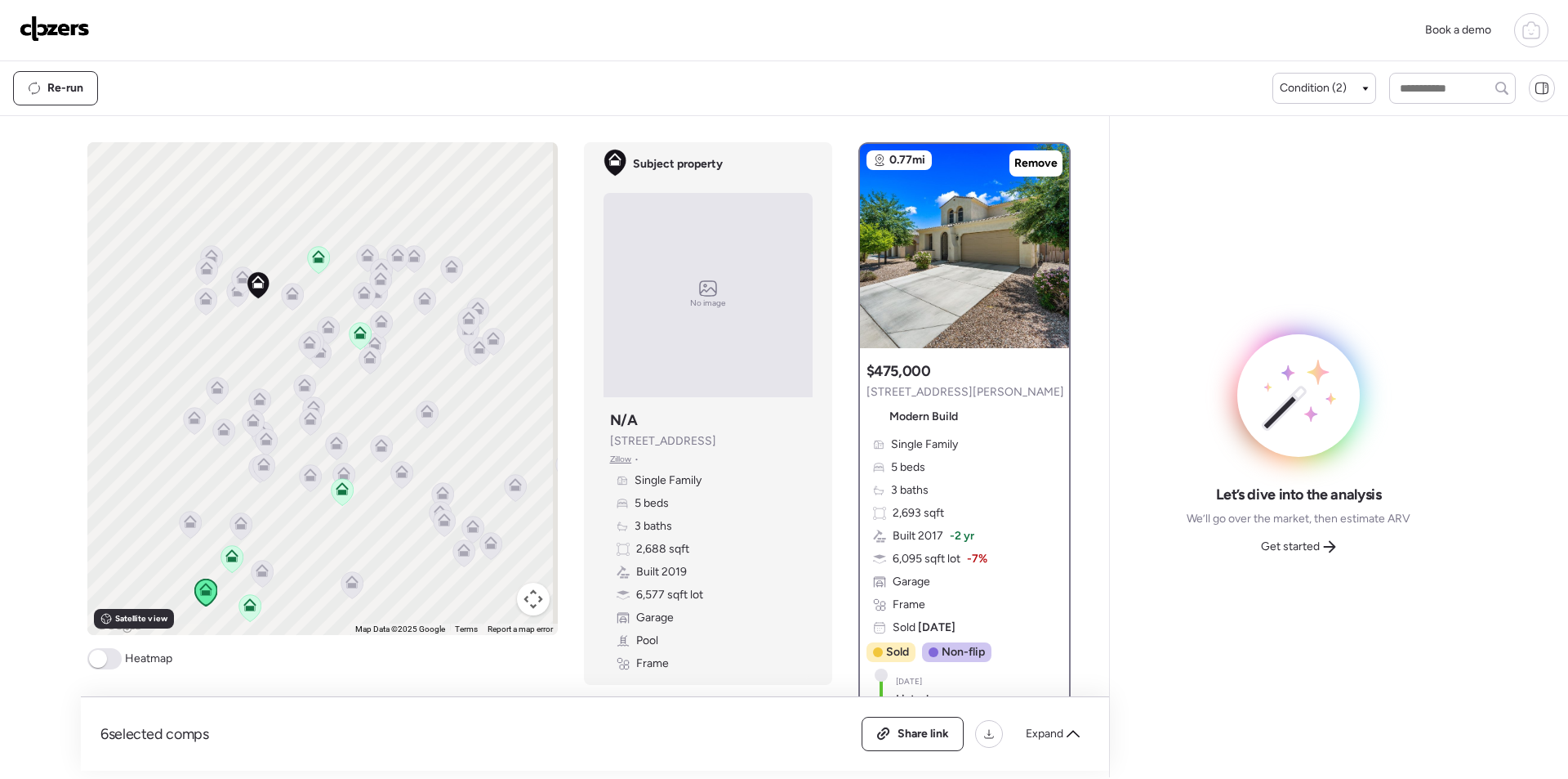
click at [257, 578] on icon at bounding box center [261, 574] width 22 height 27
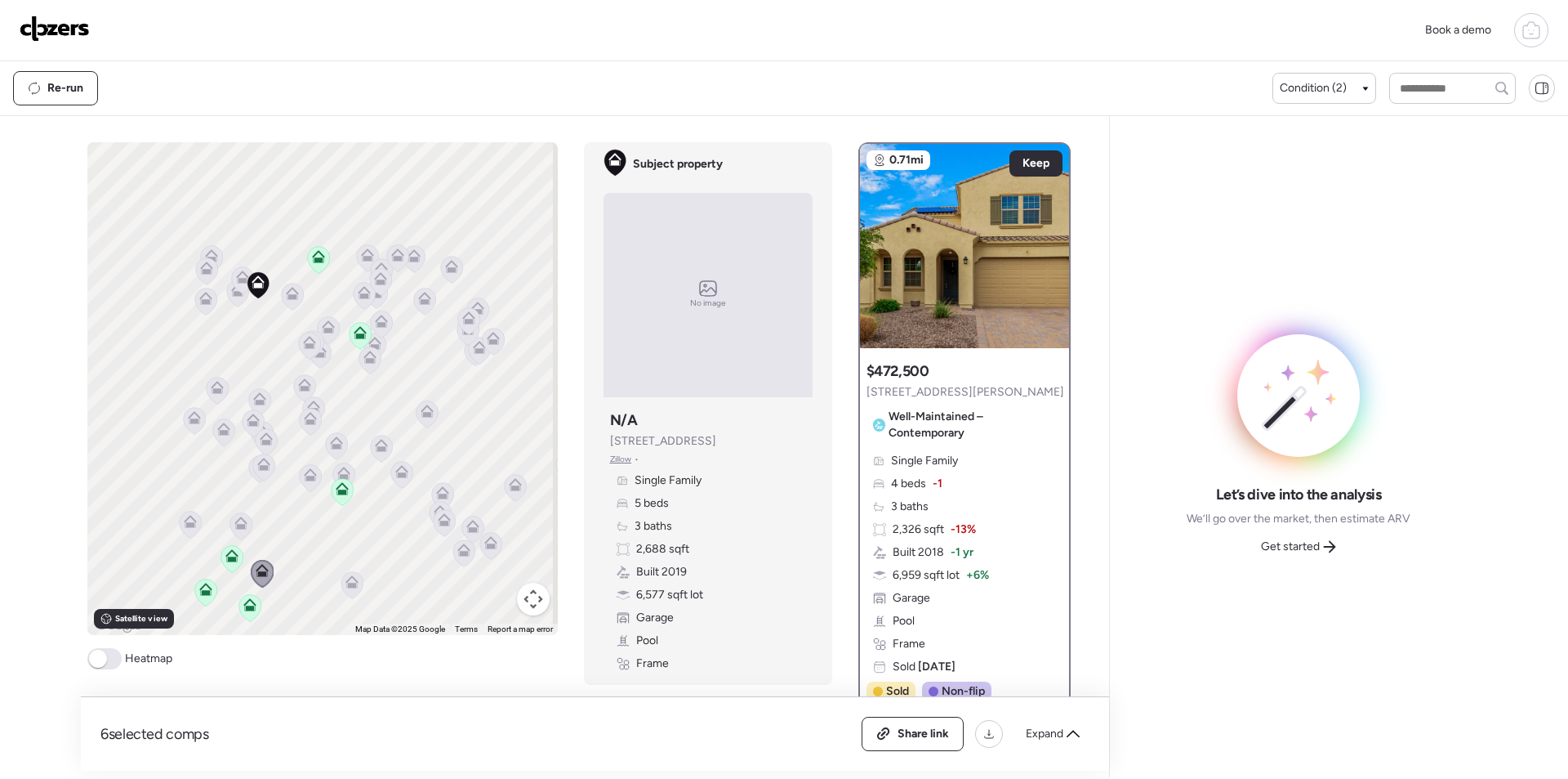
click at [352, 583] on div at bounding box center [351, 586] width 23 height 30
click at [348, 585] on icon at bounding box center [352, 585] width 11 height 5
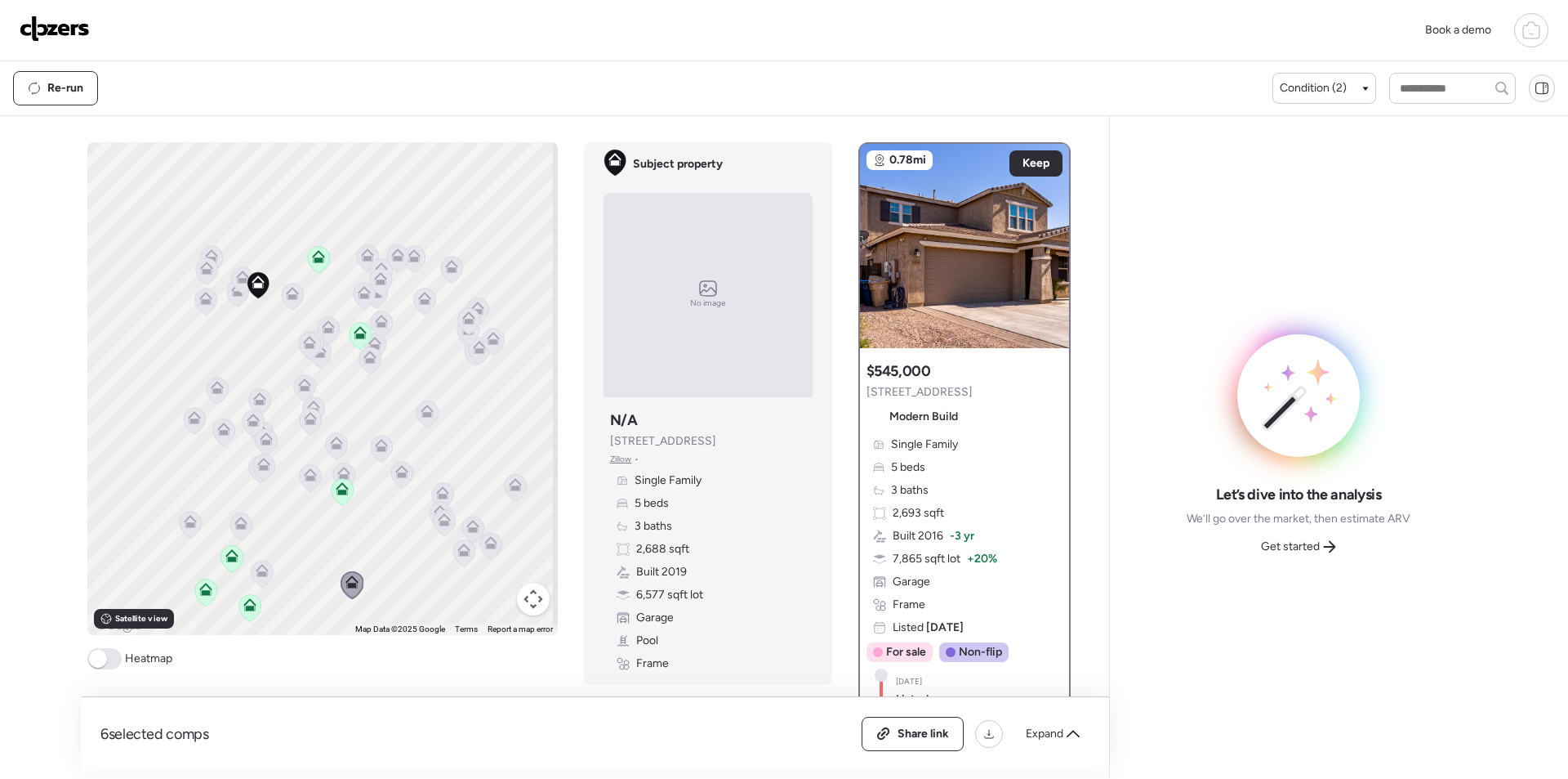
click at [390, 481] on icon at bounding box center [401, 475] width 23 height 28
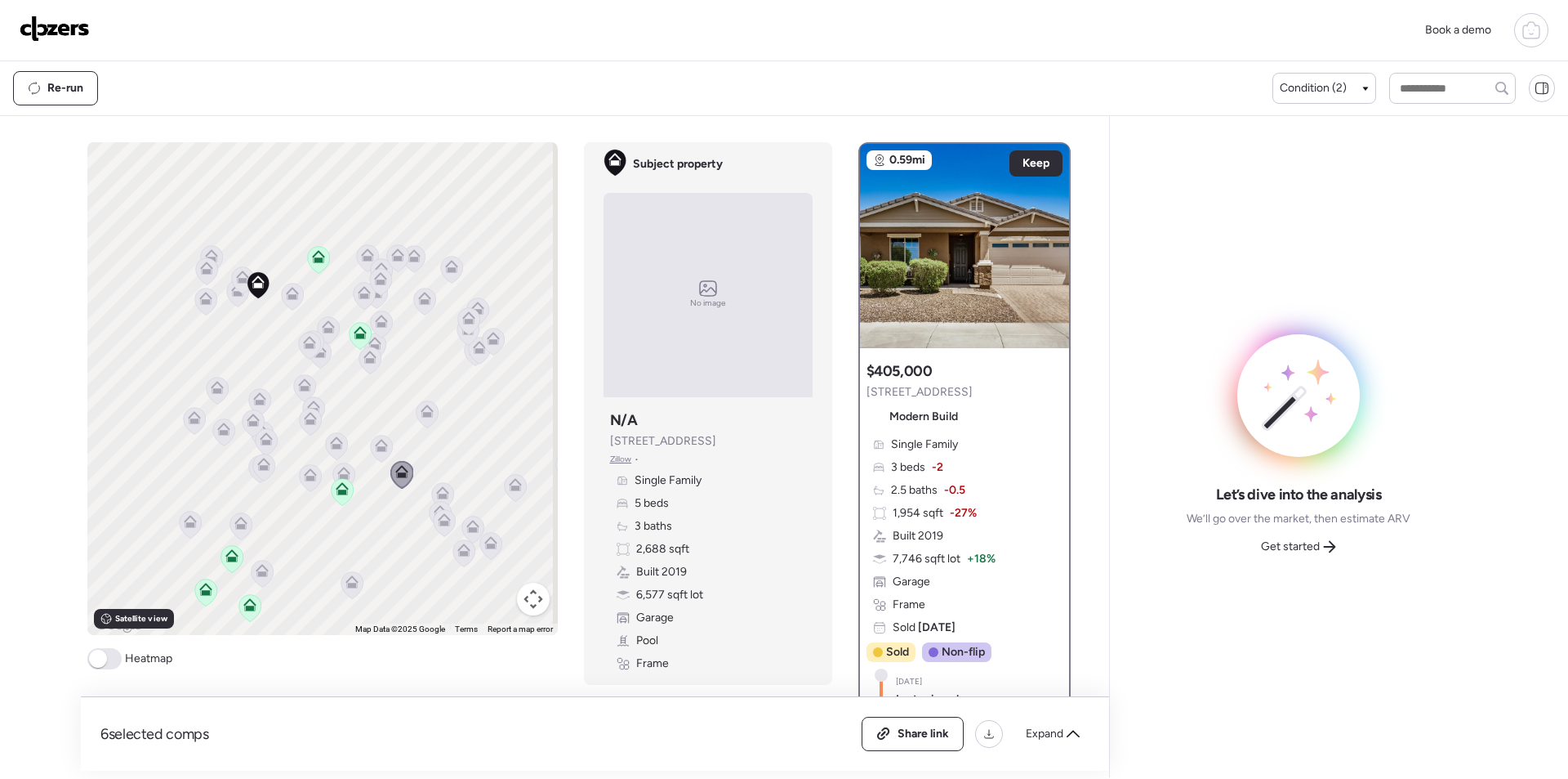
drag, startPoint x: 381, startPoint y: 447, endPoint x: 391, endPoint y: 447, distance: 10.0
click at [381, 447] on icon at bounding box center [381, 442] width 13 height 7
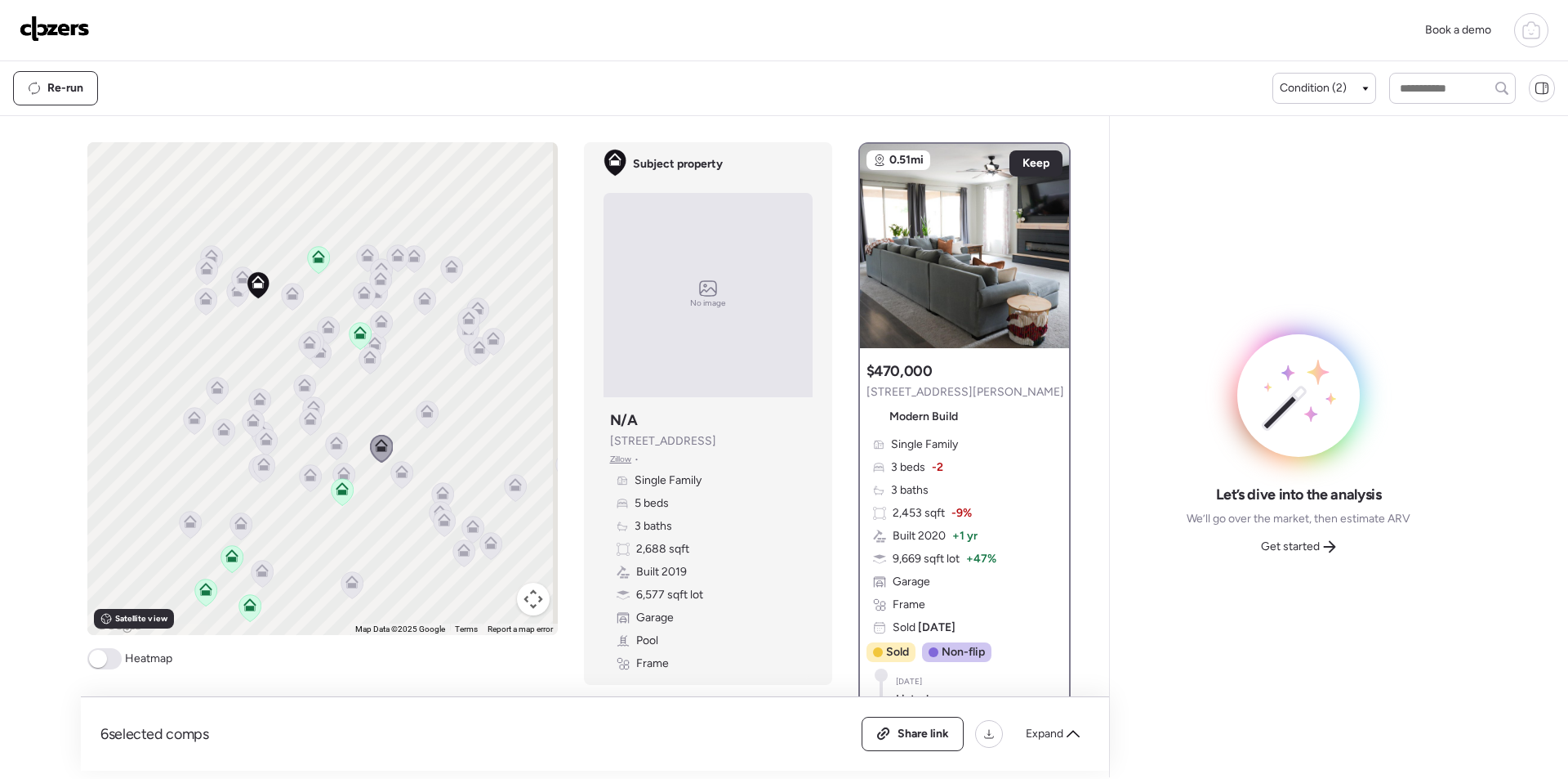
click at [426, 409] on icon at bounding box center [427, 411] width 13 height 13
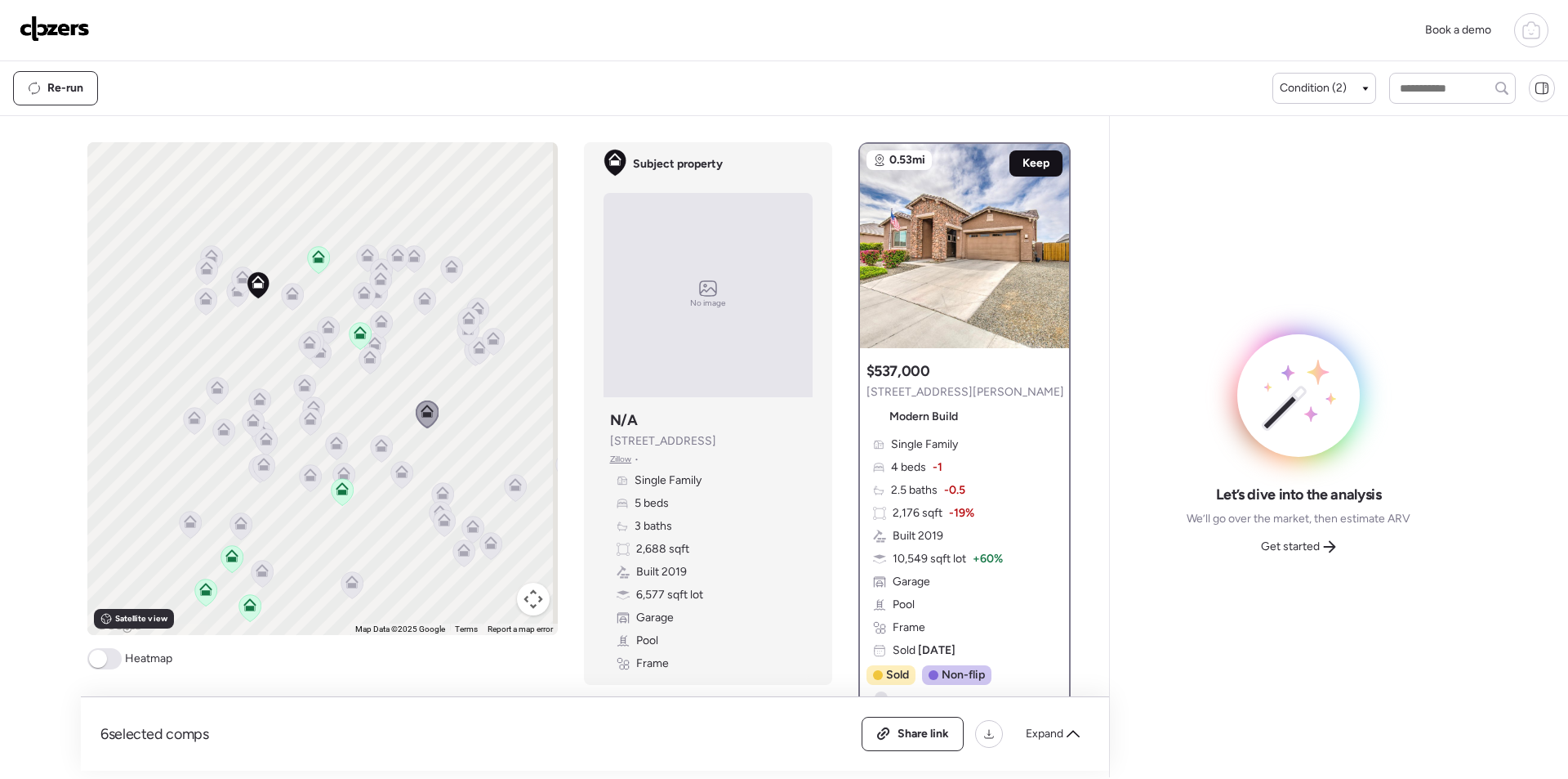
click at [1030, 166] on span "Keep" at bounding box center [1036, 163] width 27 height 16
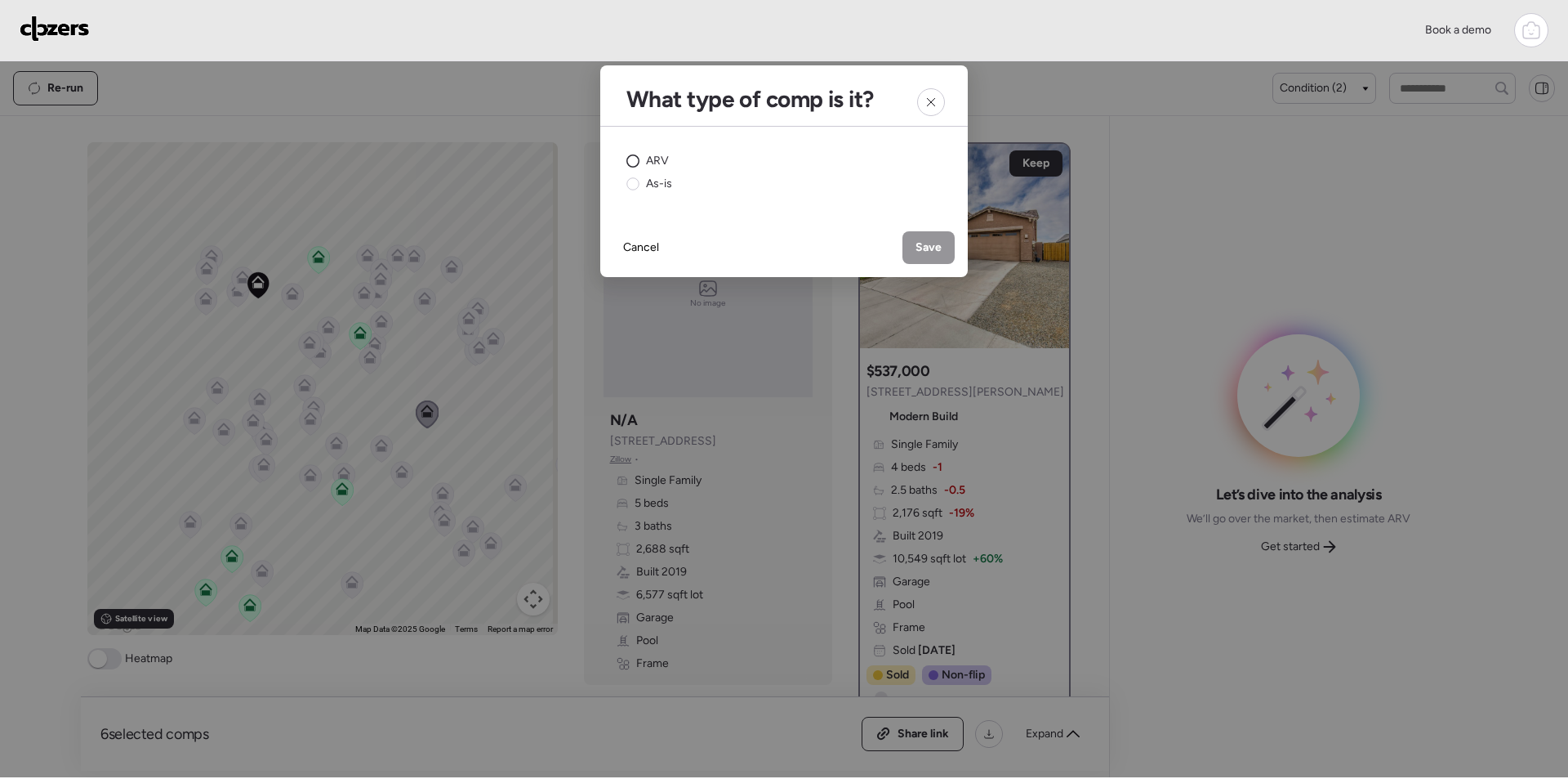
click at [660, 163] on span "ARV" at bounding box center [657, 161] width 23 height 16
click at [926, 248] on span "Save" at bounding box center [928, 248] width 26 height 16
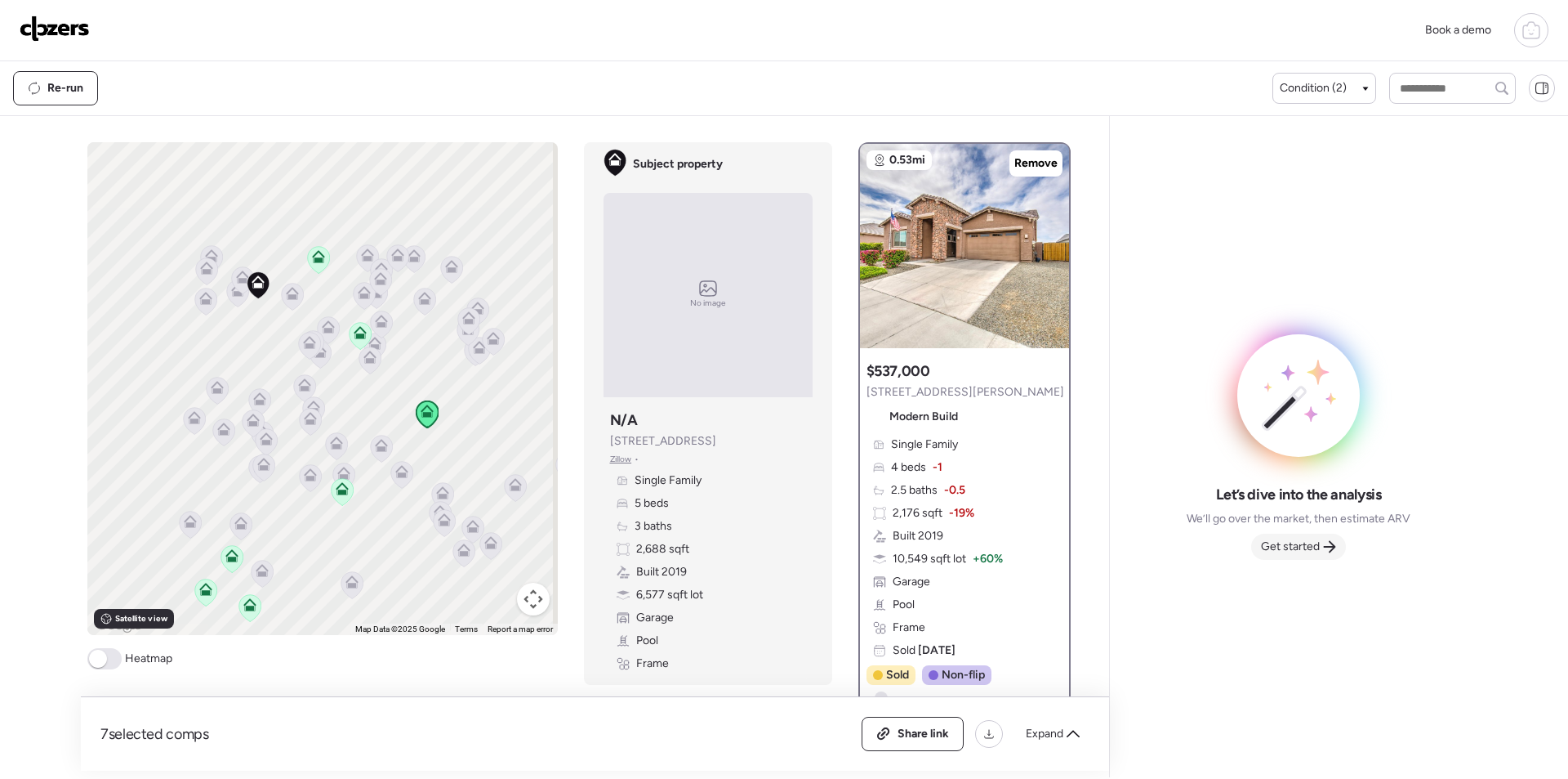
click at [1294, 556] on div "Get started" at bounding box center [1298, 547] width 94 height 26
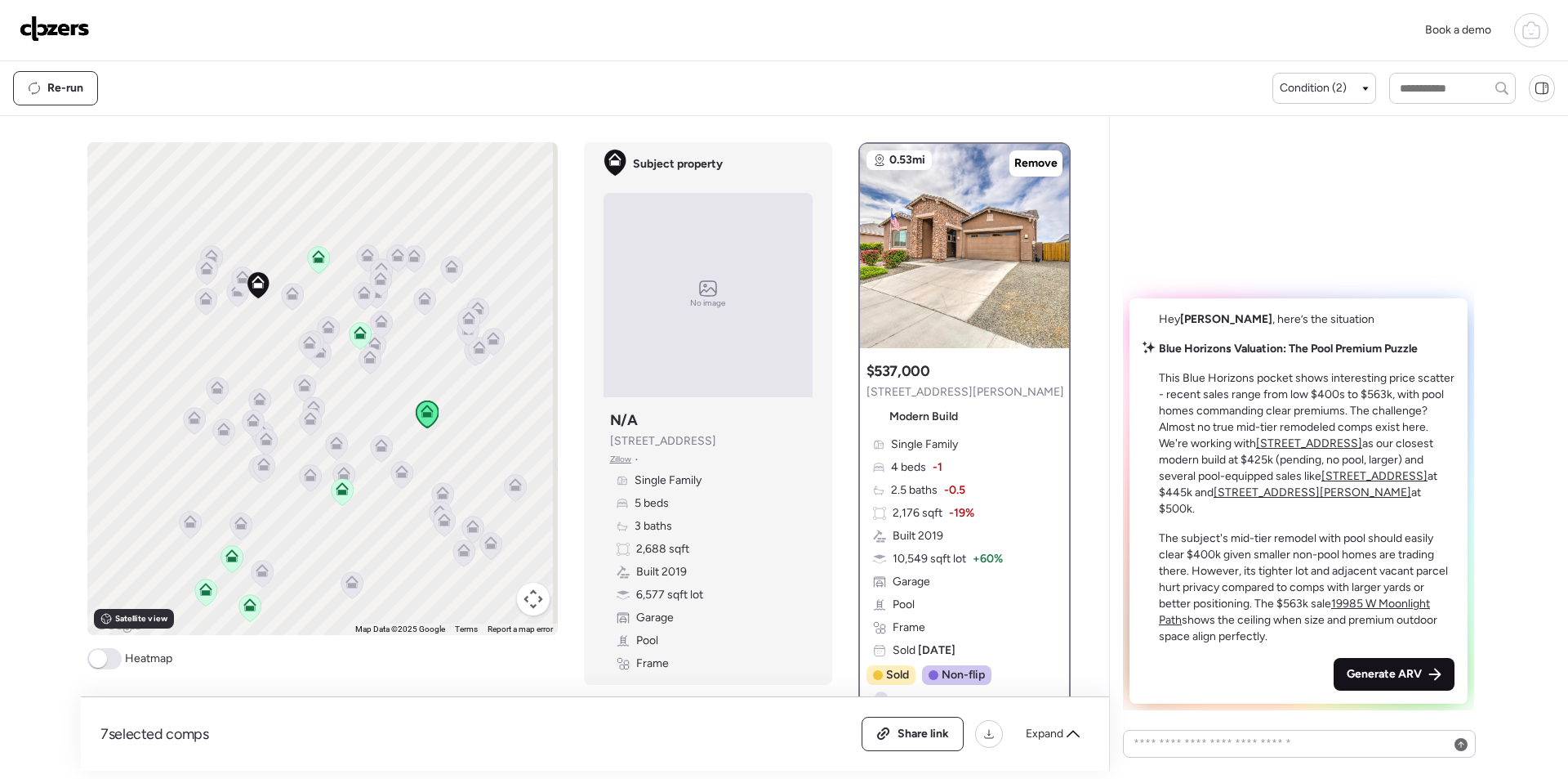
click at [1415, 675] on span "Generate ARV" at bounding box center [1385, 675] width 75 height 16
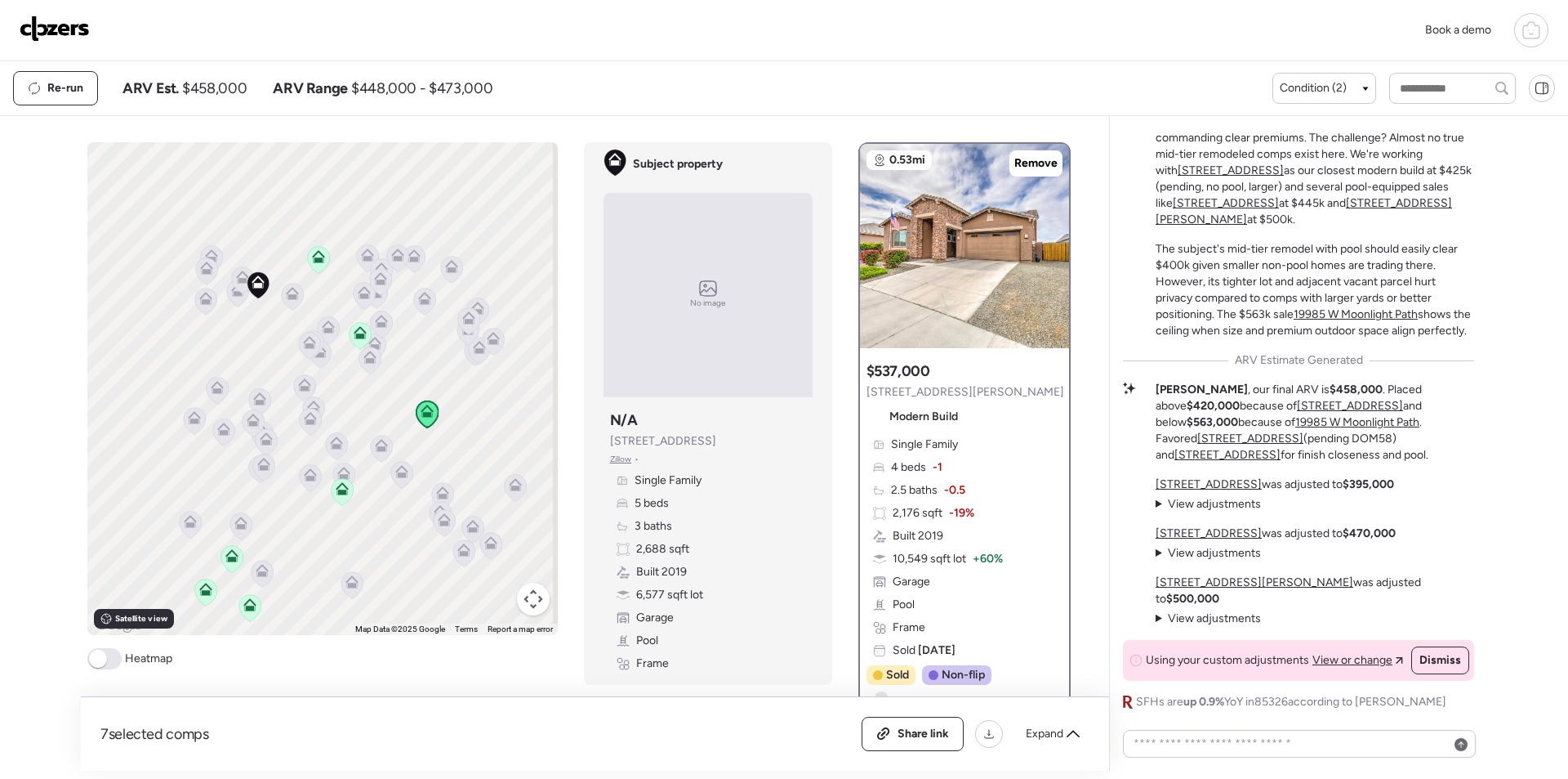
click at [234, 94] on span "$458,000" at bounding box center [214, 88] width 64 height 20
click at [233, 94] on span "$458,000" at bounding box center [214, 88] width 64 height 20
copy span "458,000"
click at [897, 741] on div "Share link" at bounding box center [913, 734] width 101 height 33
click at [45, 26] on img at bounding box center [54, 28] width 70 height 26
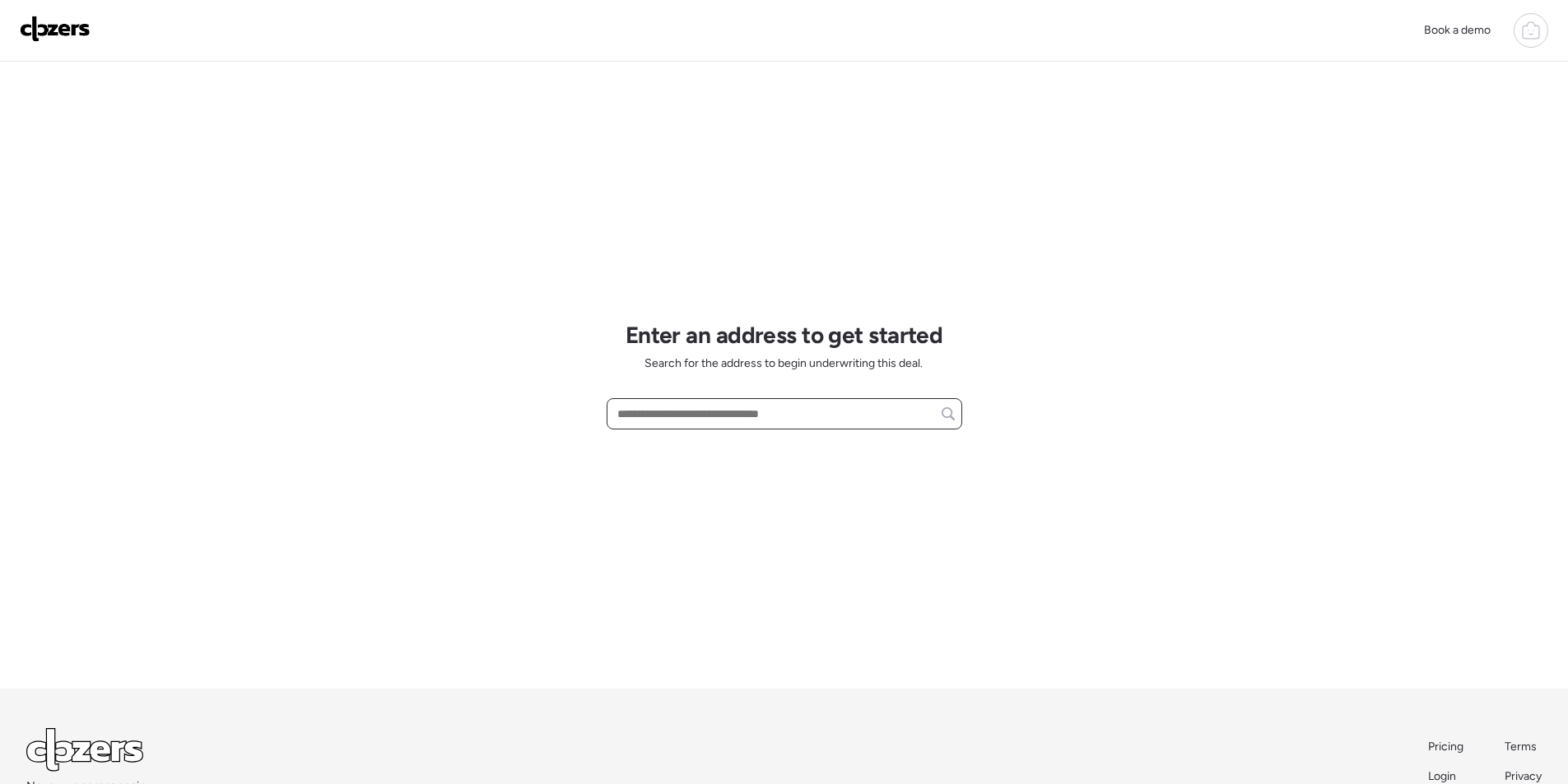
click at [712, 417] on input "text" at bounding box center [784, 413] width 341 height 23
paste input "**********"
click at [681, 445] on span "4944 W Stella Ln, Glendale, AZ, 85301" at bounding box center [667, 444] width 107 height 16
type input "**********"
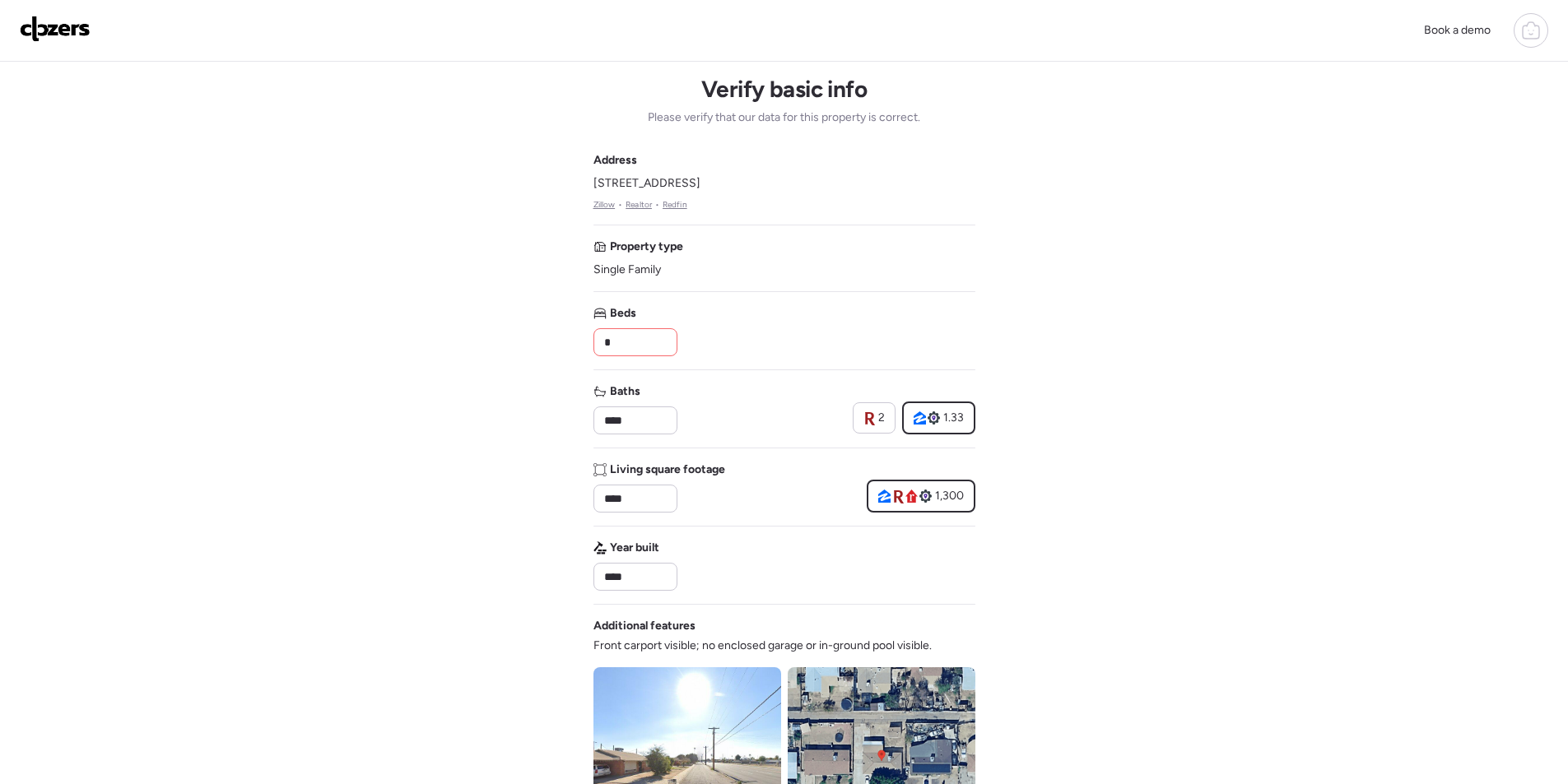
click at [642, 355] on div "*" at bounding box center [635, 342] width 84 height 28
click at [637, 344] on input "*" at bounding box center [635, 342] width 69 height 23
type input "*"
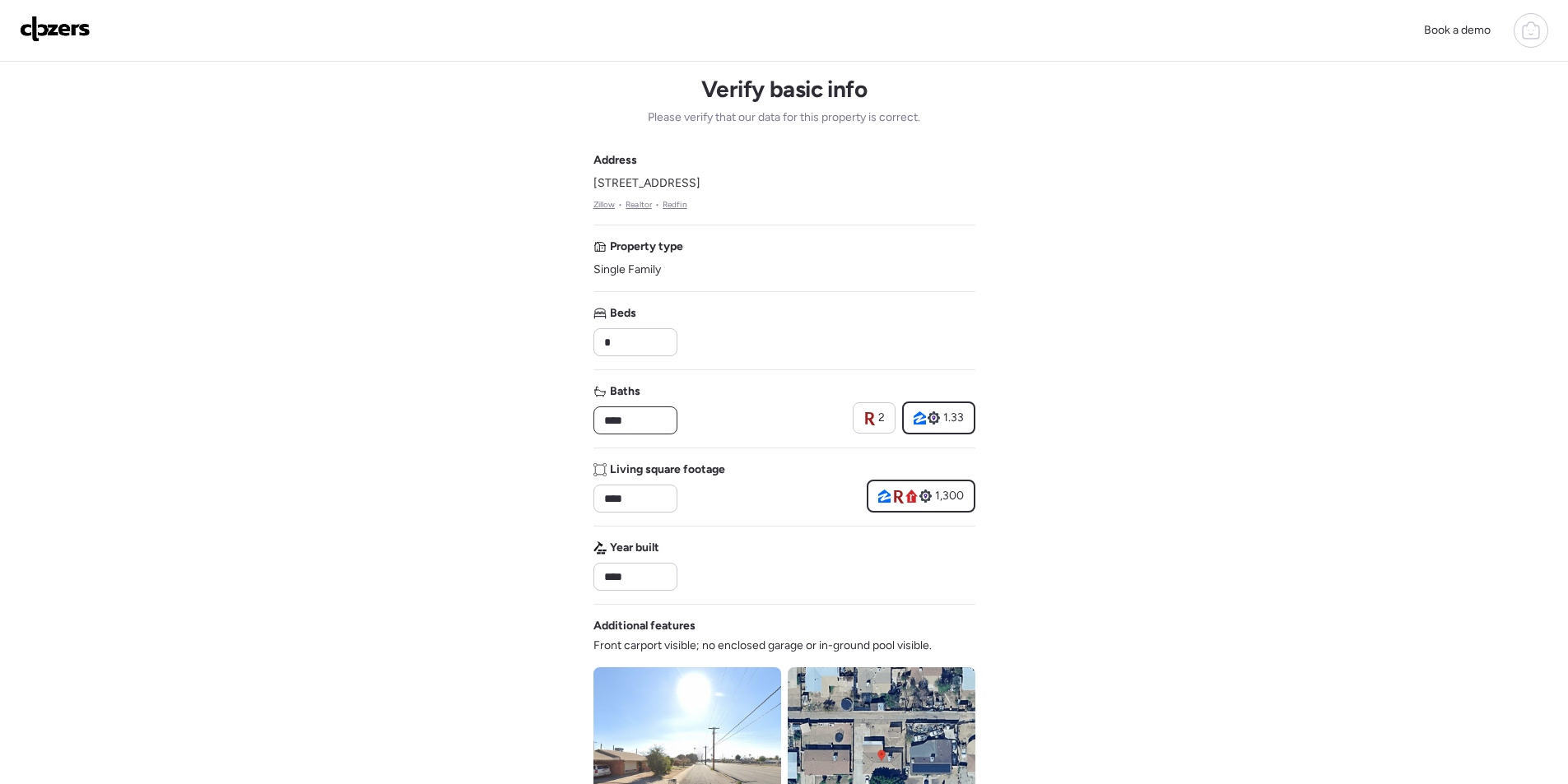
click at [635, 428] on input "****" at bounding box center [635, 419] width 69 height 23
click at [711, 405] on div "Baths ** 2 1.33" at bounding box center [784, 409] width 382 height 51
click at [637, 428] on input "**" at bounding box center [635, 419] width 69 height 23
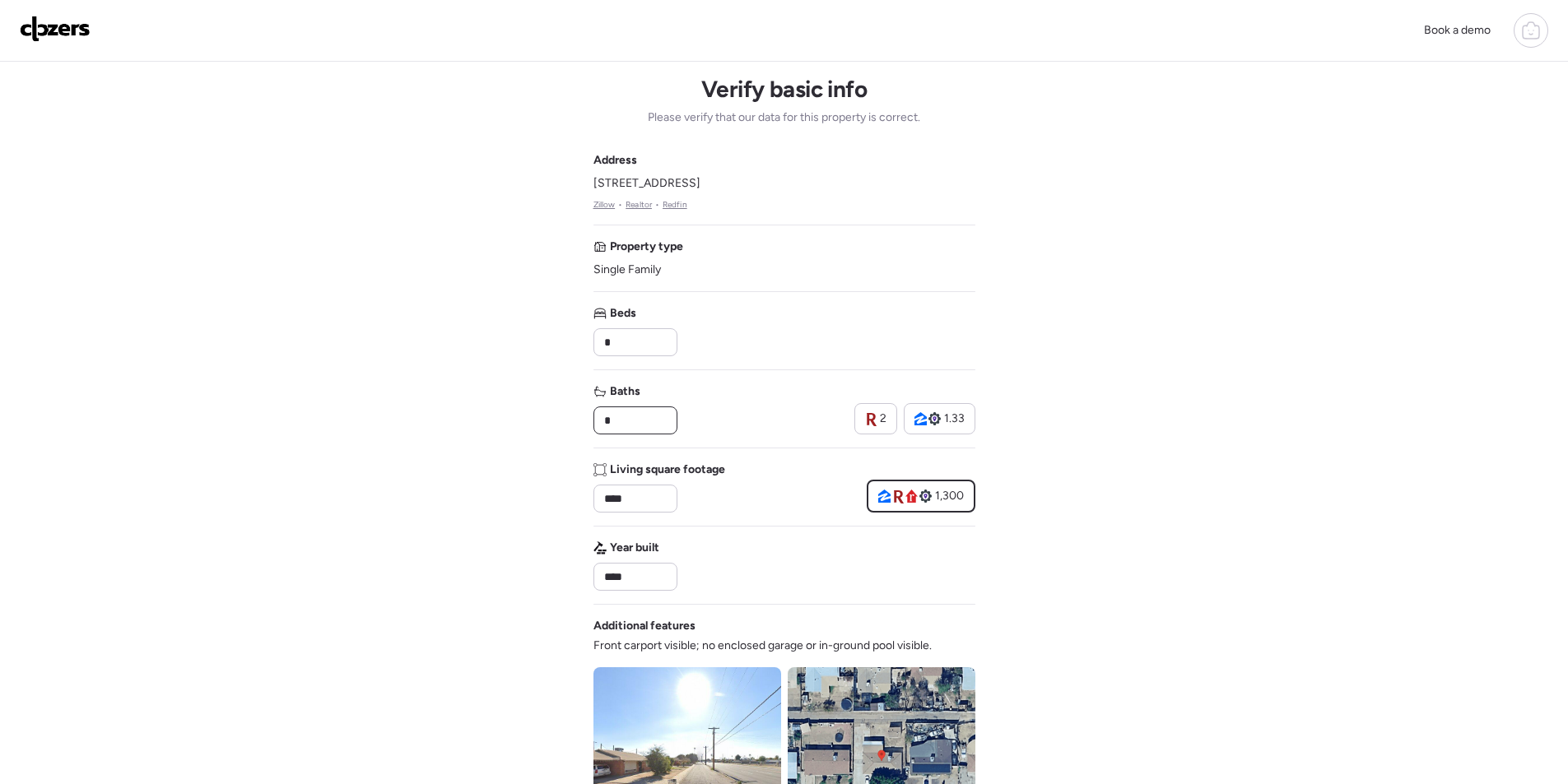
type input "*"
click at [703, 408] on div "Baths * 2 1.33" at bounding box center [784, 409] width 382 height 51
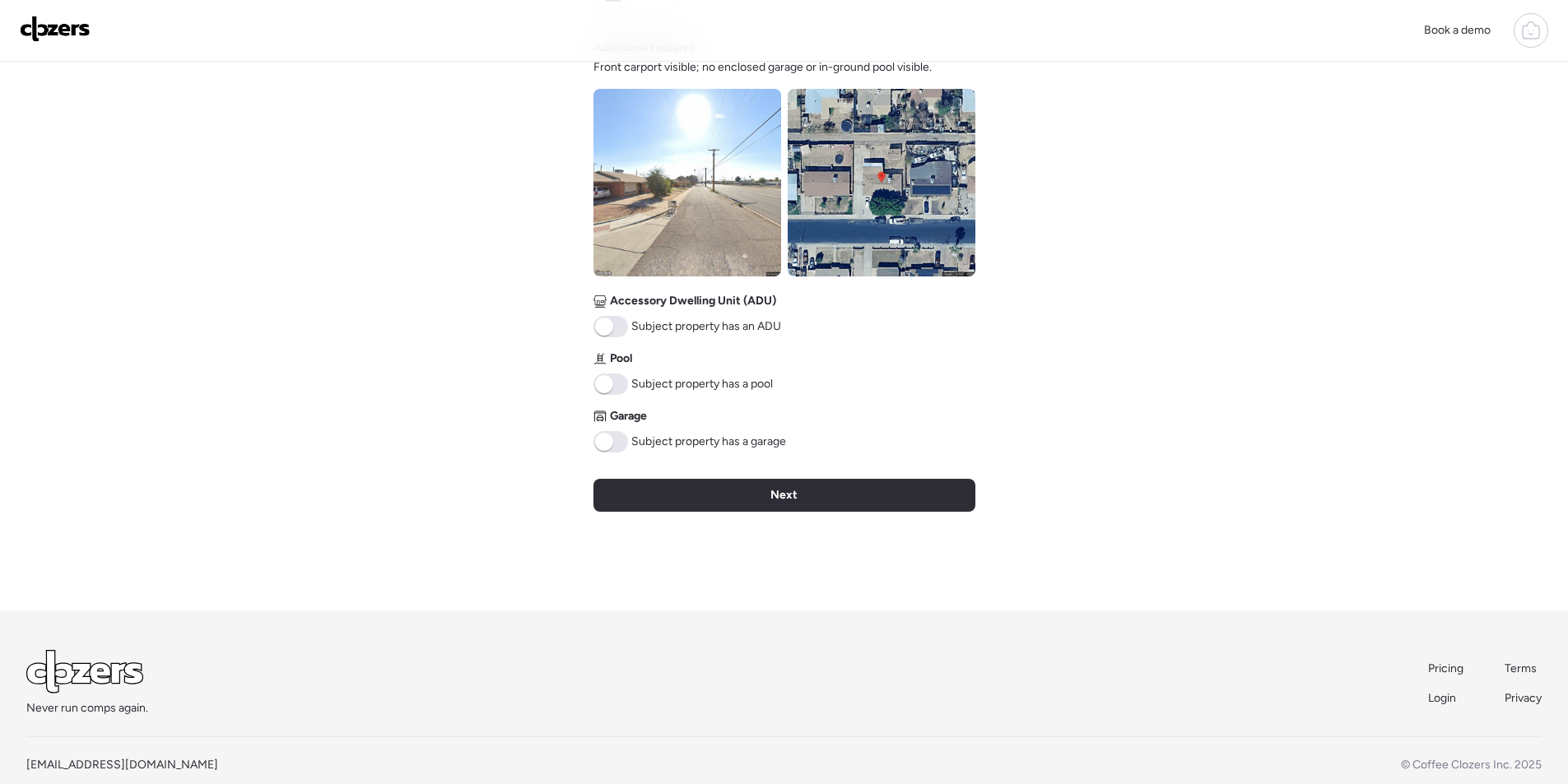
scroll to position [609, 0]
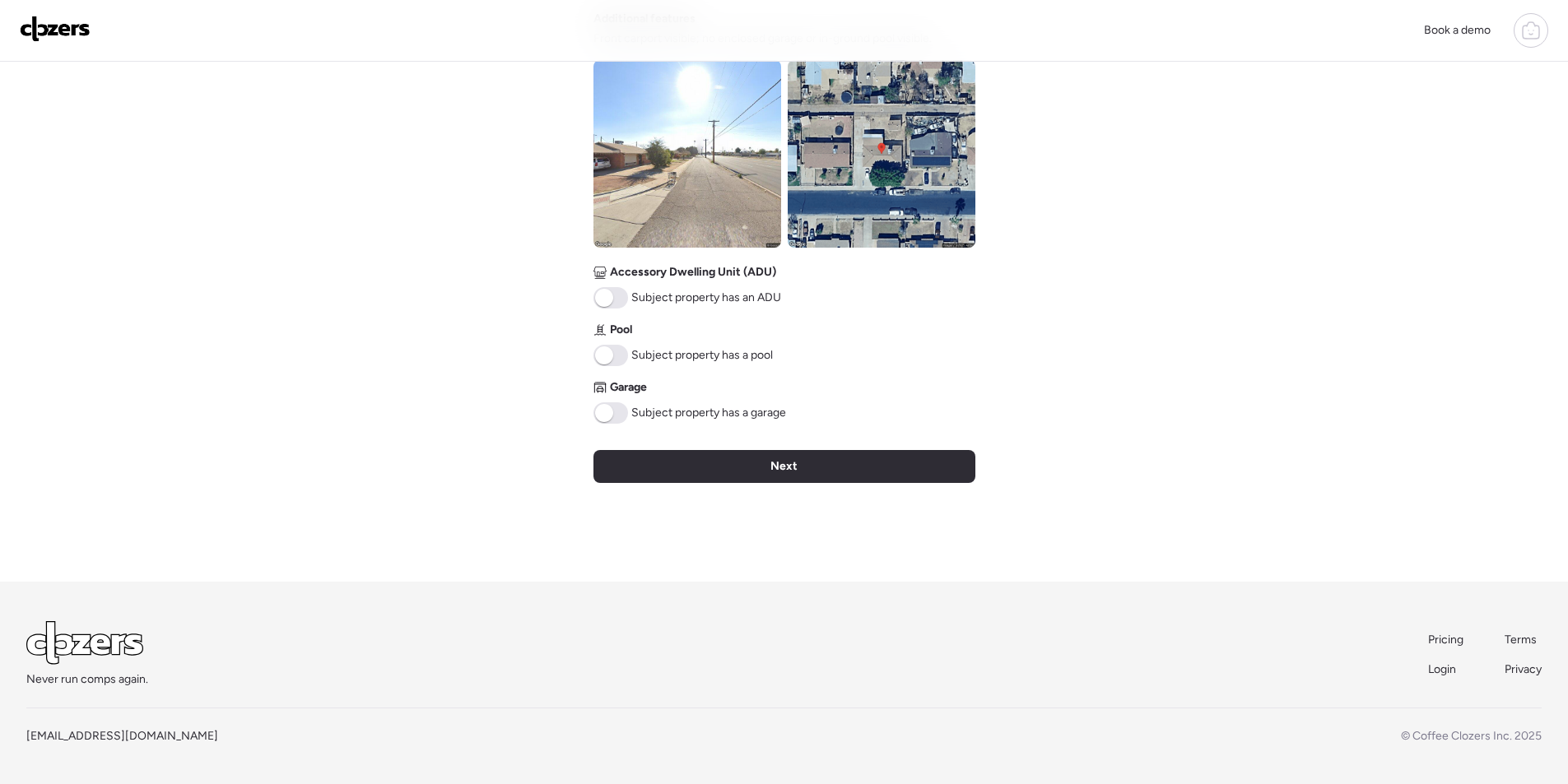
click at [837, 180] on img at bounding box center [881, 154] width 187 height 187
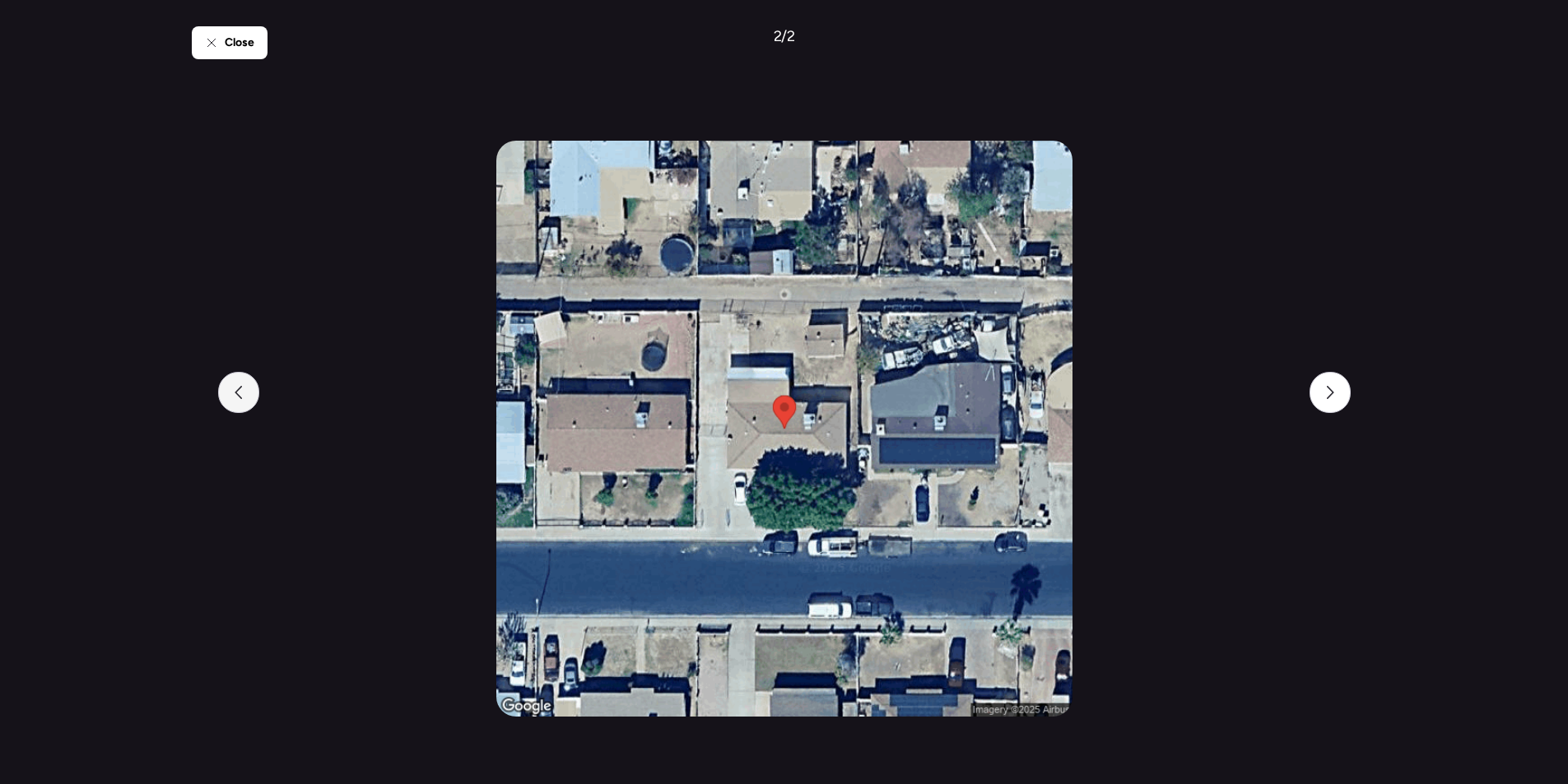
click at [233, 382] on div at bounding box center [239, 392] width 41 height 41
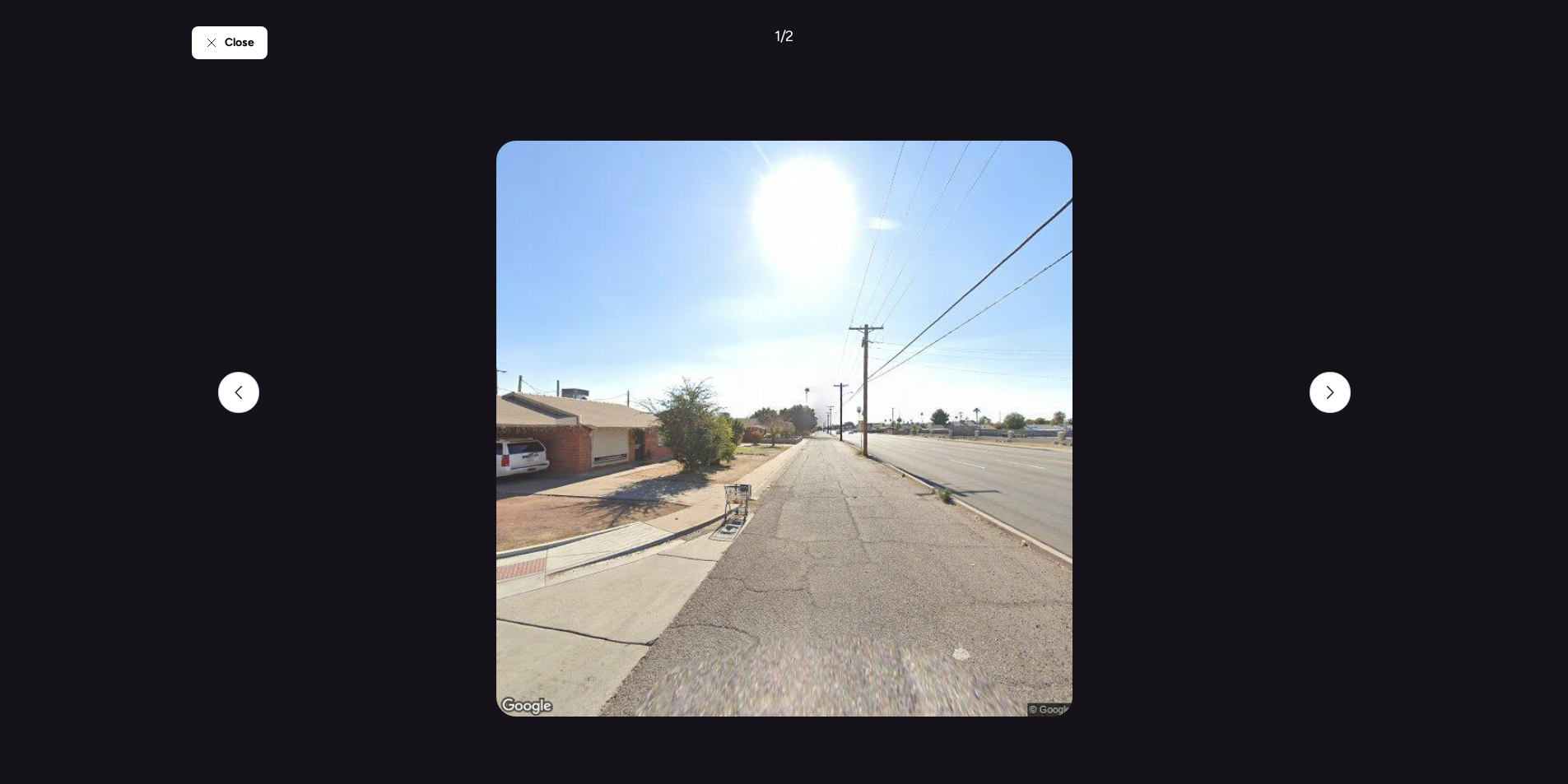
click at [241, 40] on span "Close" at bounding box center [240, 43] width 29 height 16
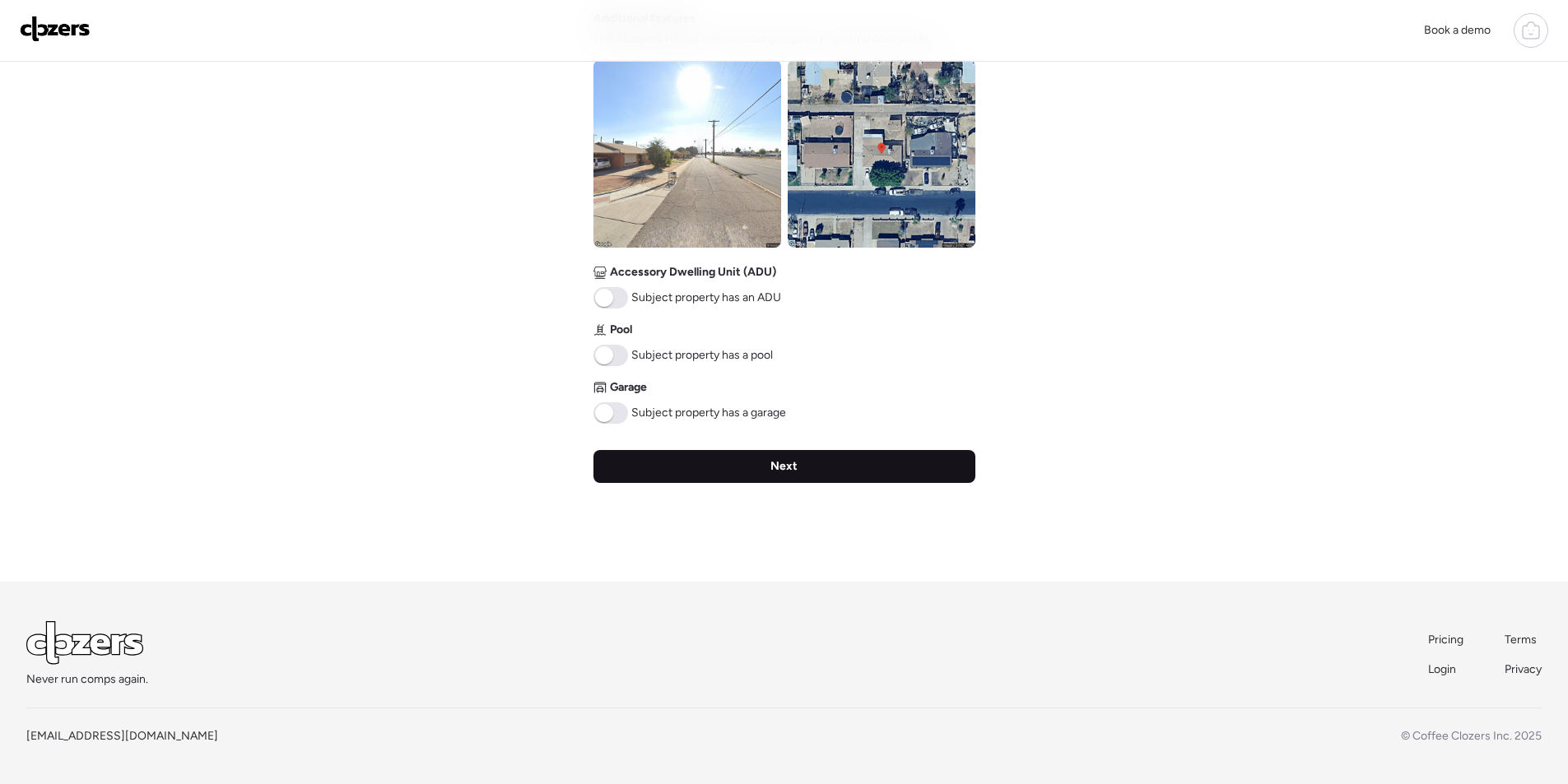
click at [723, 471] on div "Next" at bounding box center [784, 466] width 382 height 33
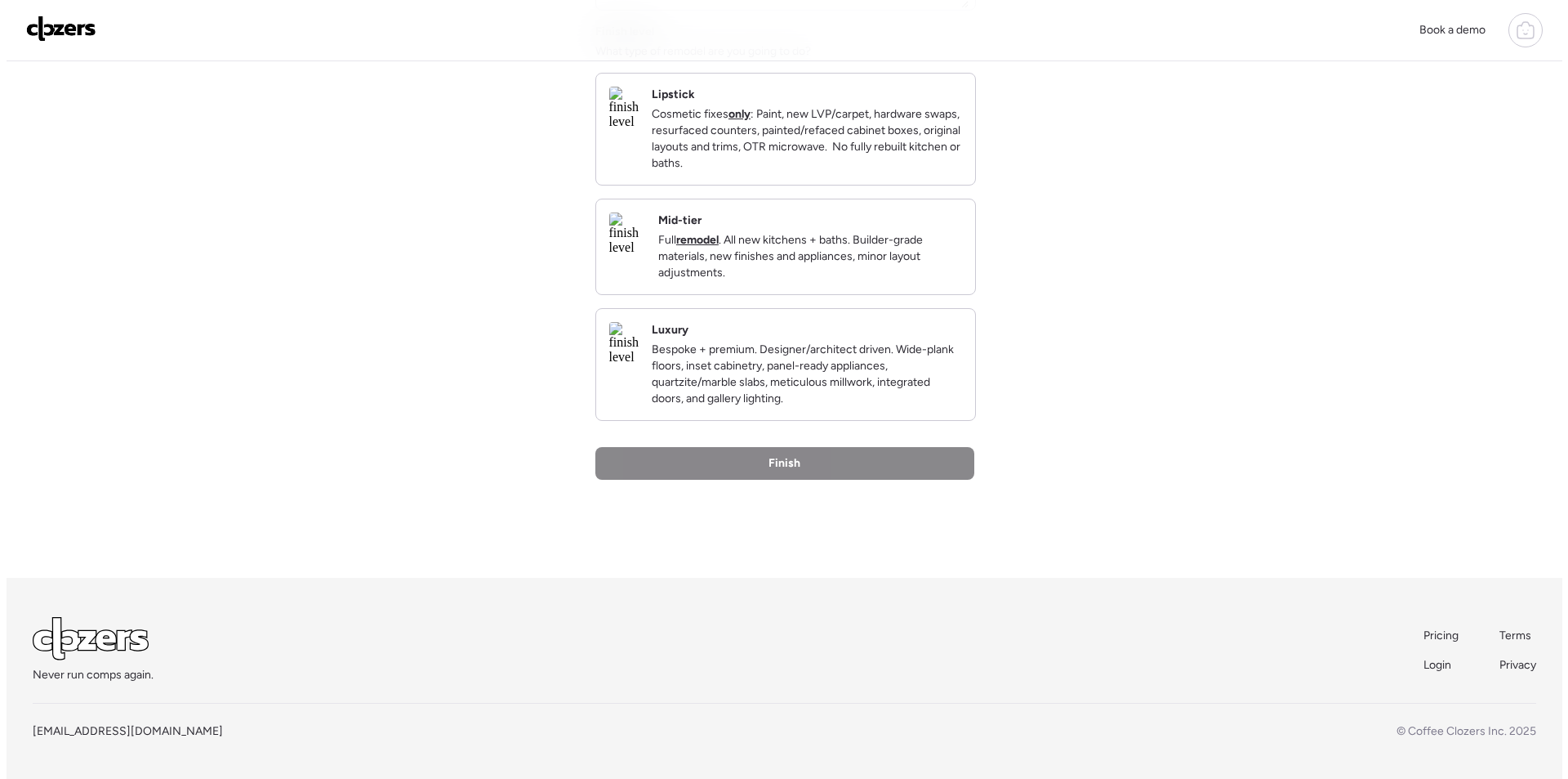
scroll to position [0, 0]
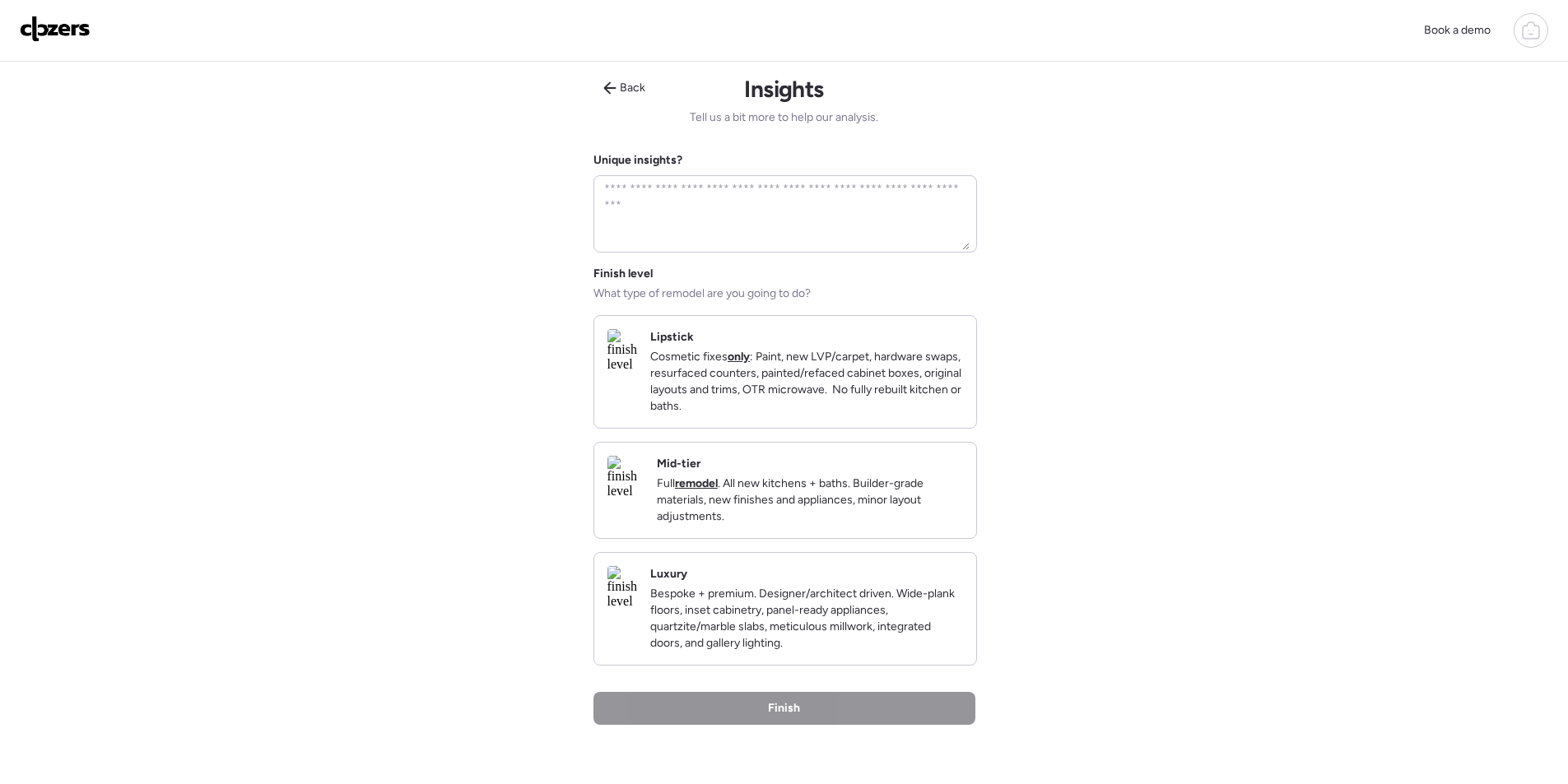
click at [872, 507] on p "Full remodel . All new kitchens + baths. Builder-grade materials, new finishes …" at bounding box center [809, 500] width 306 height 49
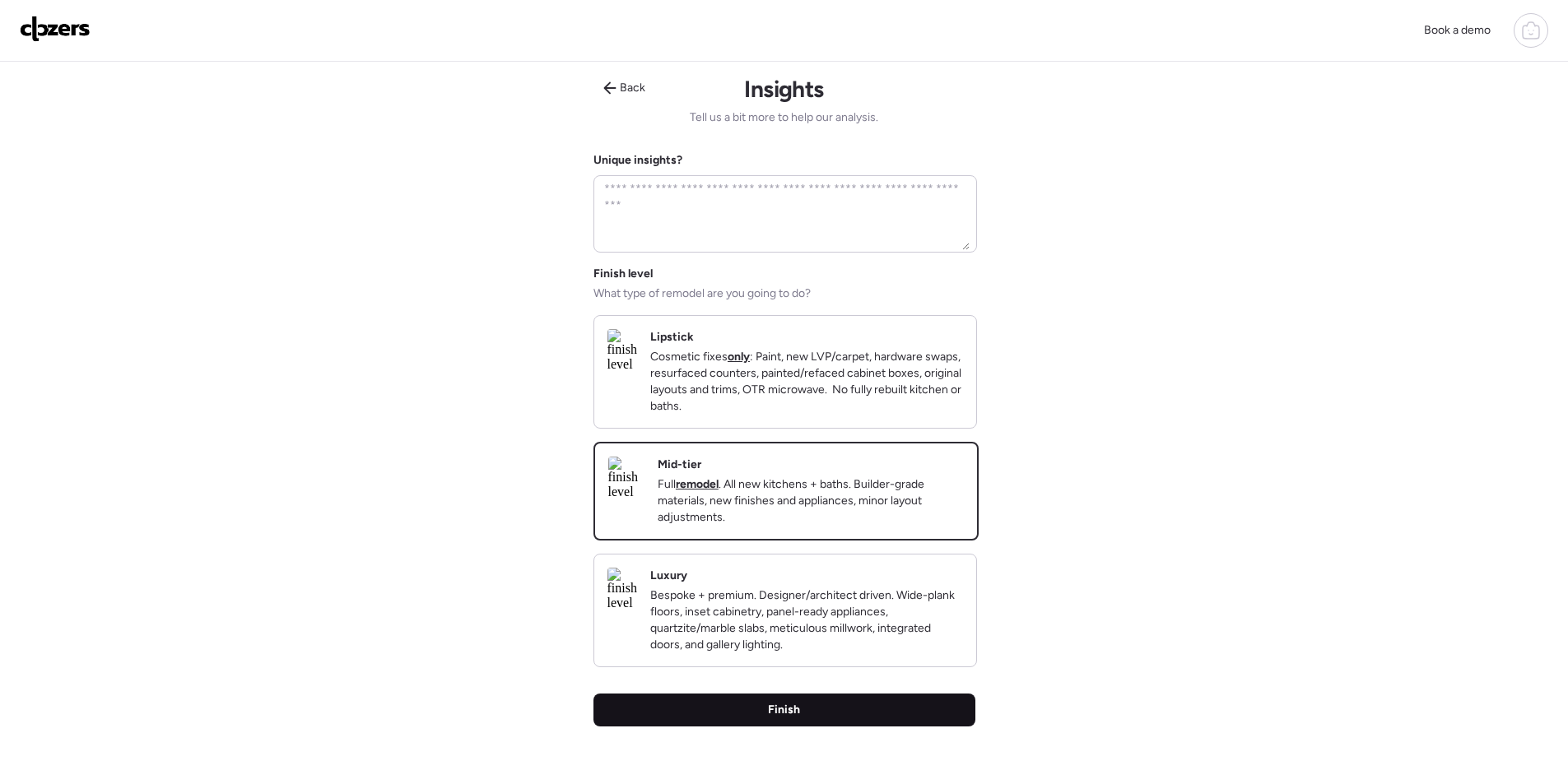
click at [781, 726] on div "Finish" at bounding box center [784, 710] width 382 height 33
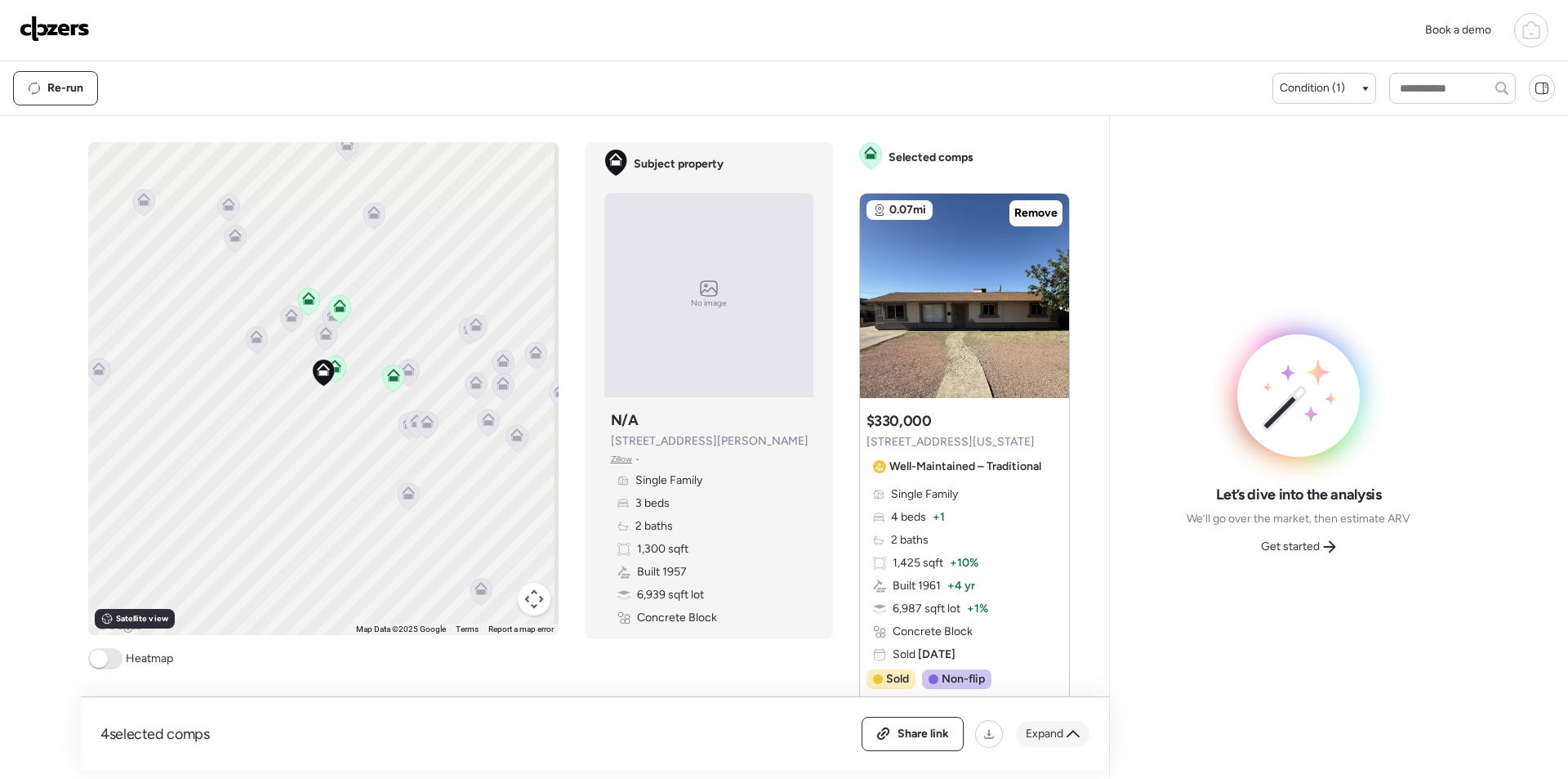
click at [1044, 741] on span "Expand" at bounding box center [1044, 734] width 37 height 16
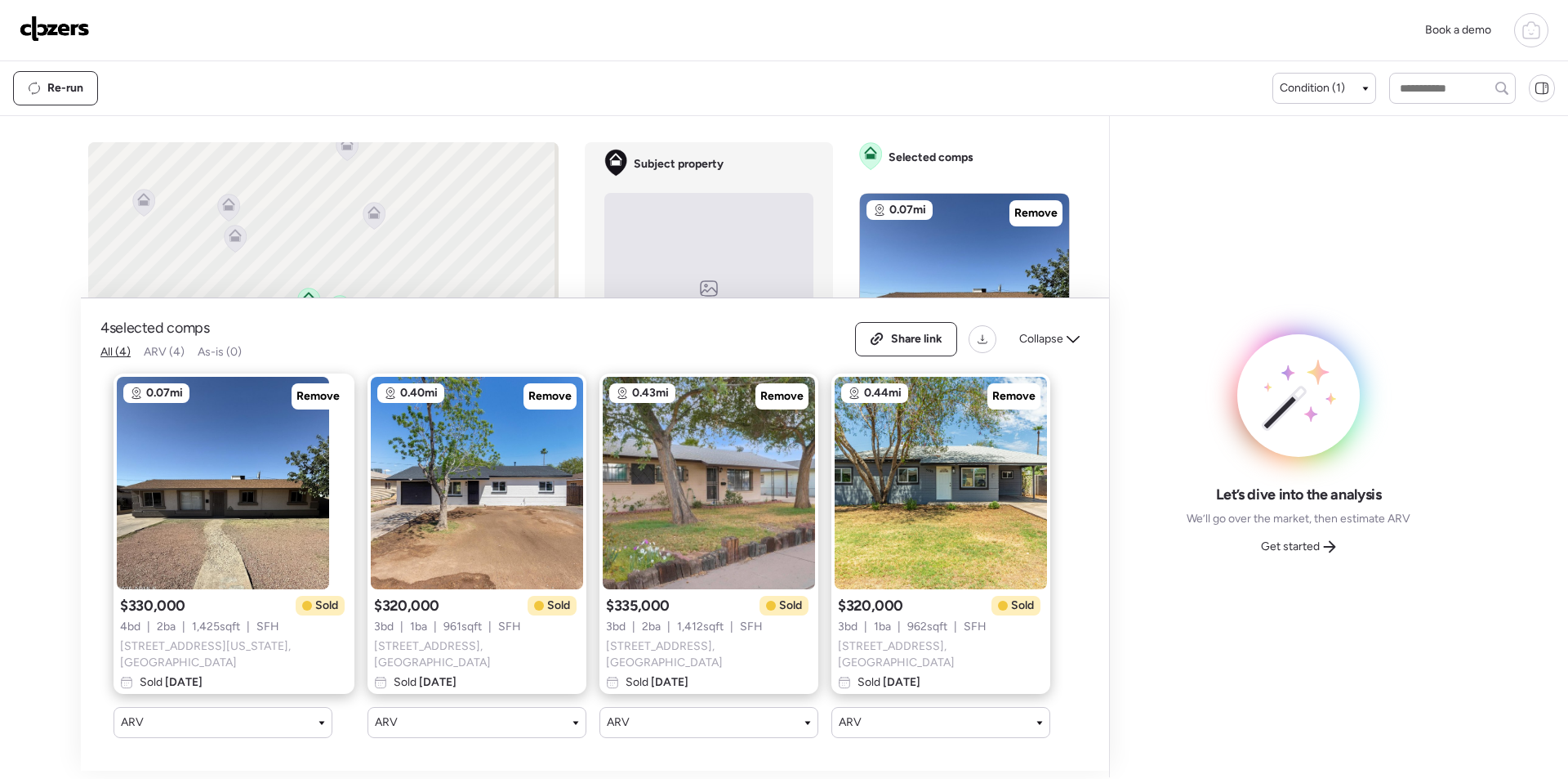
click at [1053, 340] on span "Collapse" at bounding box center [1042, 340] width 44 height 16
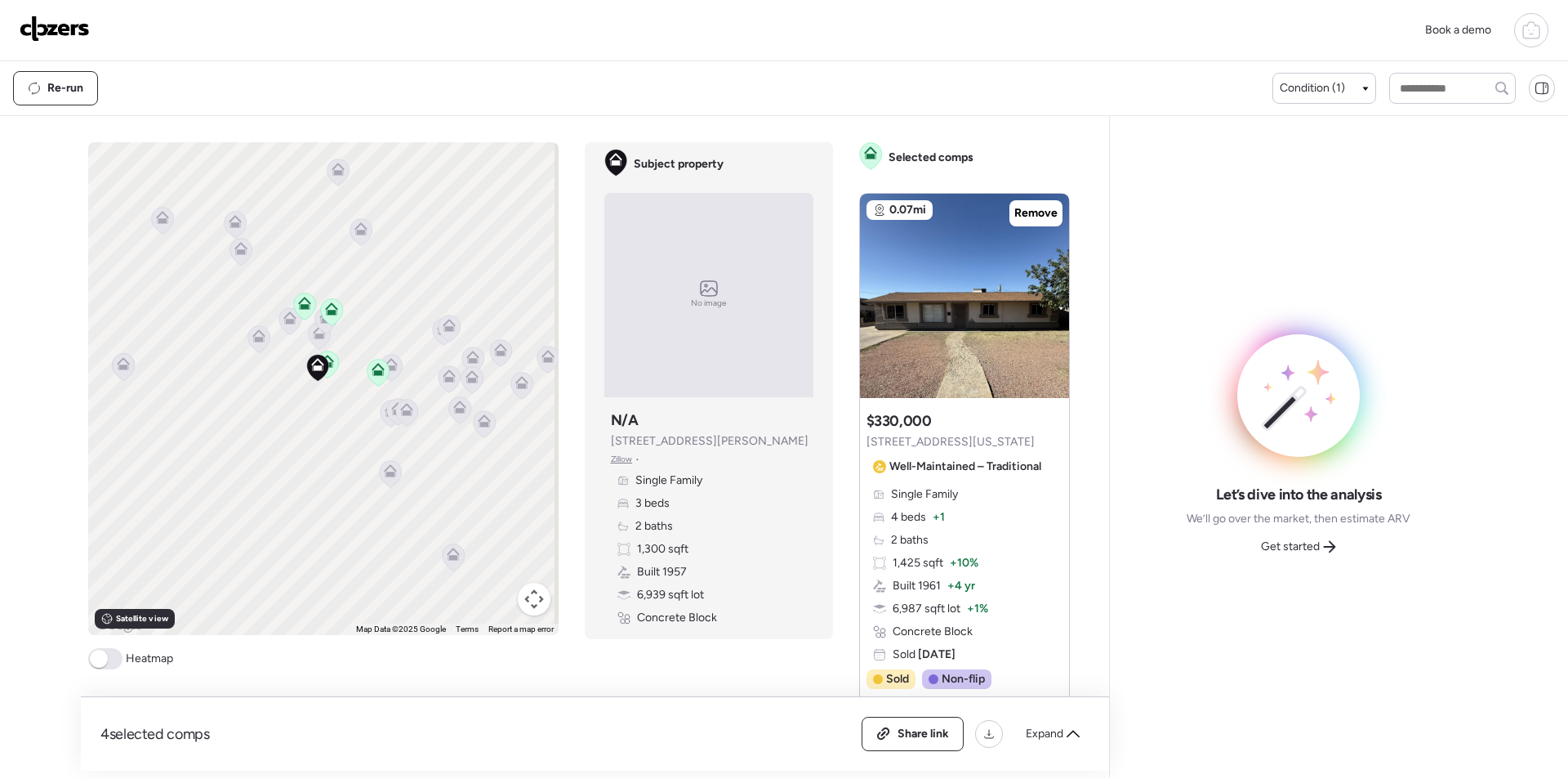
click at [255, 340] on icon at bounding box center [259, 339] width 11 height 5
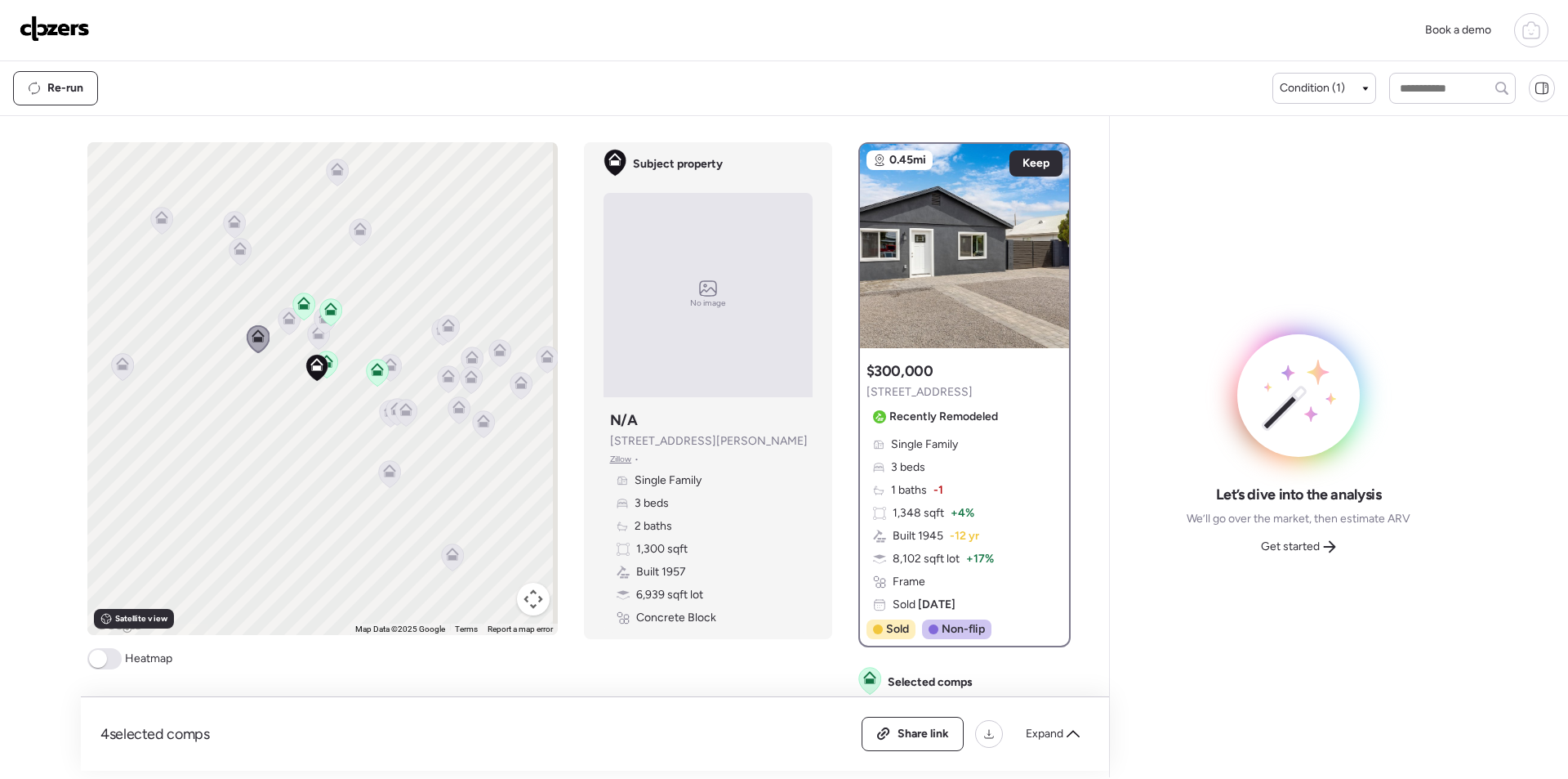
click at [283, 320] on icon at bounding box center [289, 320] width 11 height 5
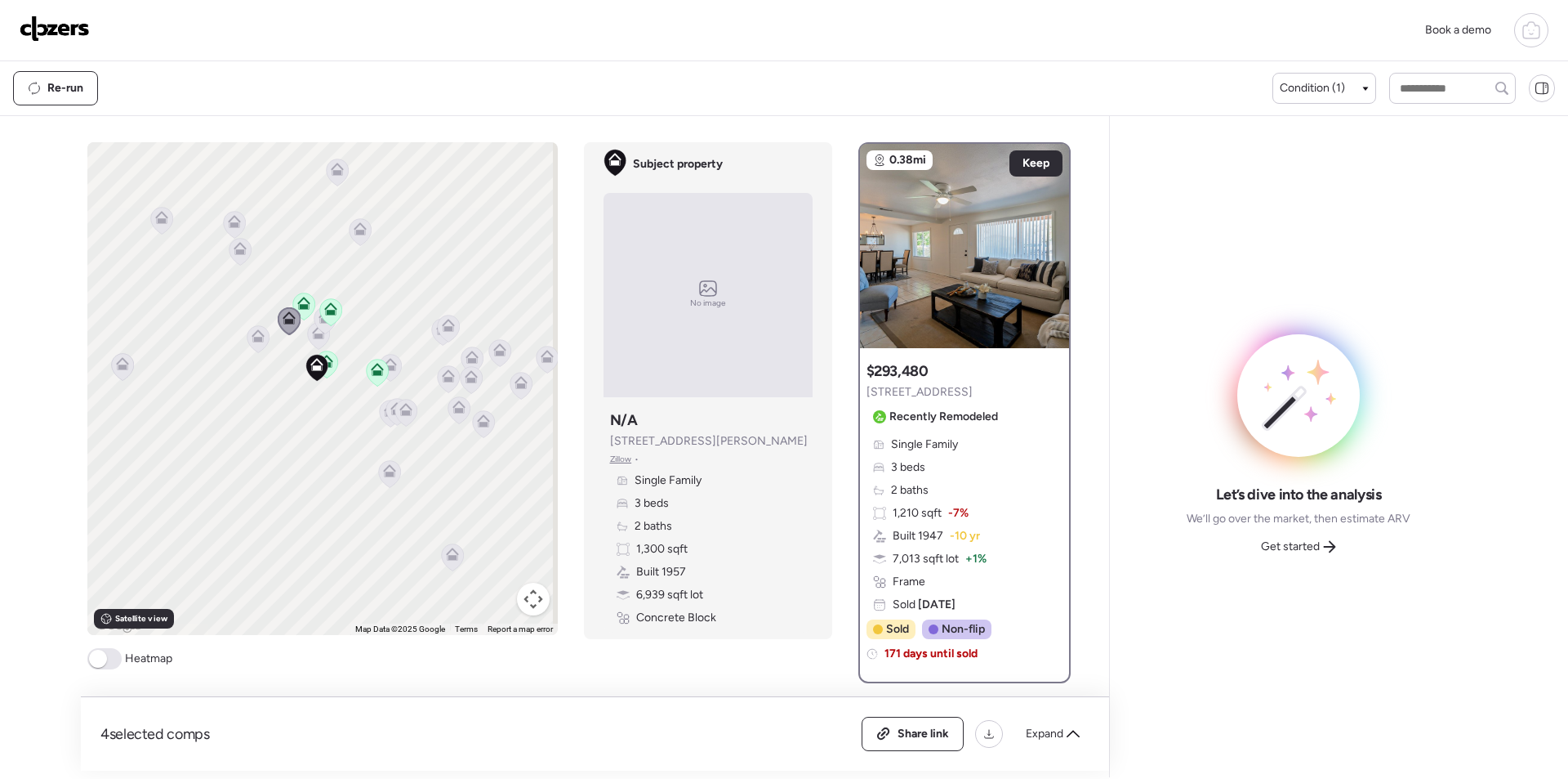
click at [258, 344] on icon at bounding box center [258, 339] width 22 height 27
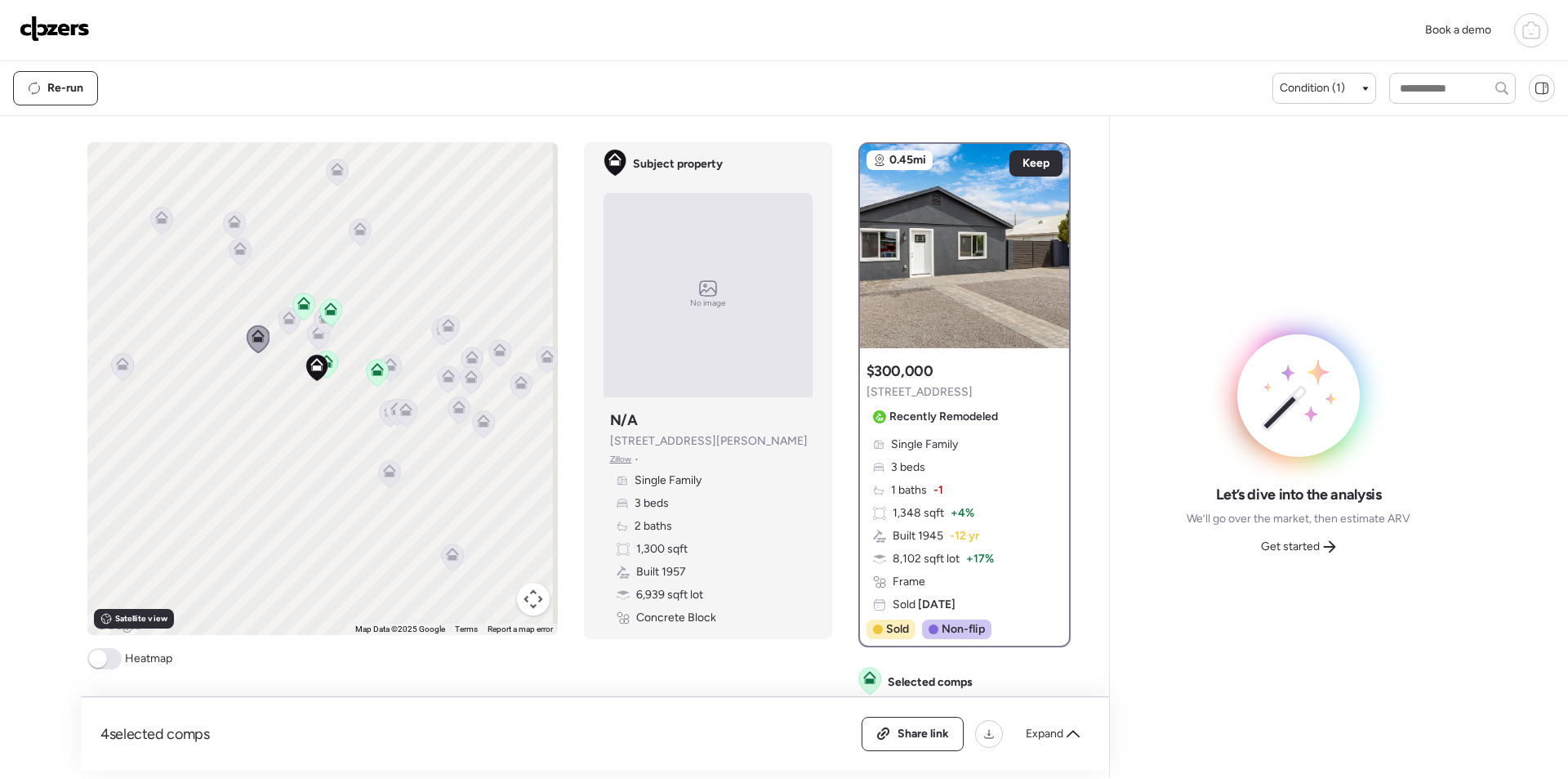
click at [278, 324] on icon at bounding box center [289, 320] width 22 height 27
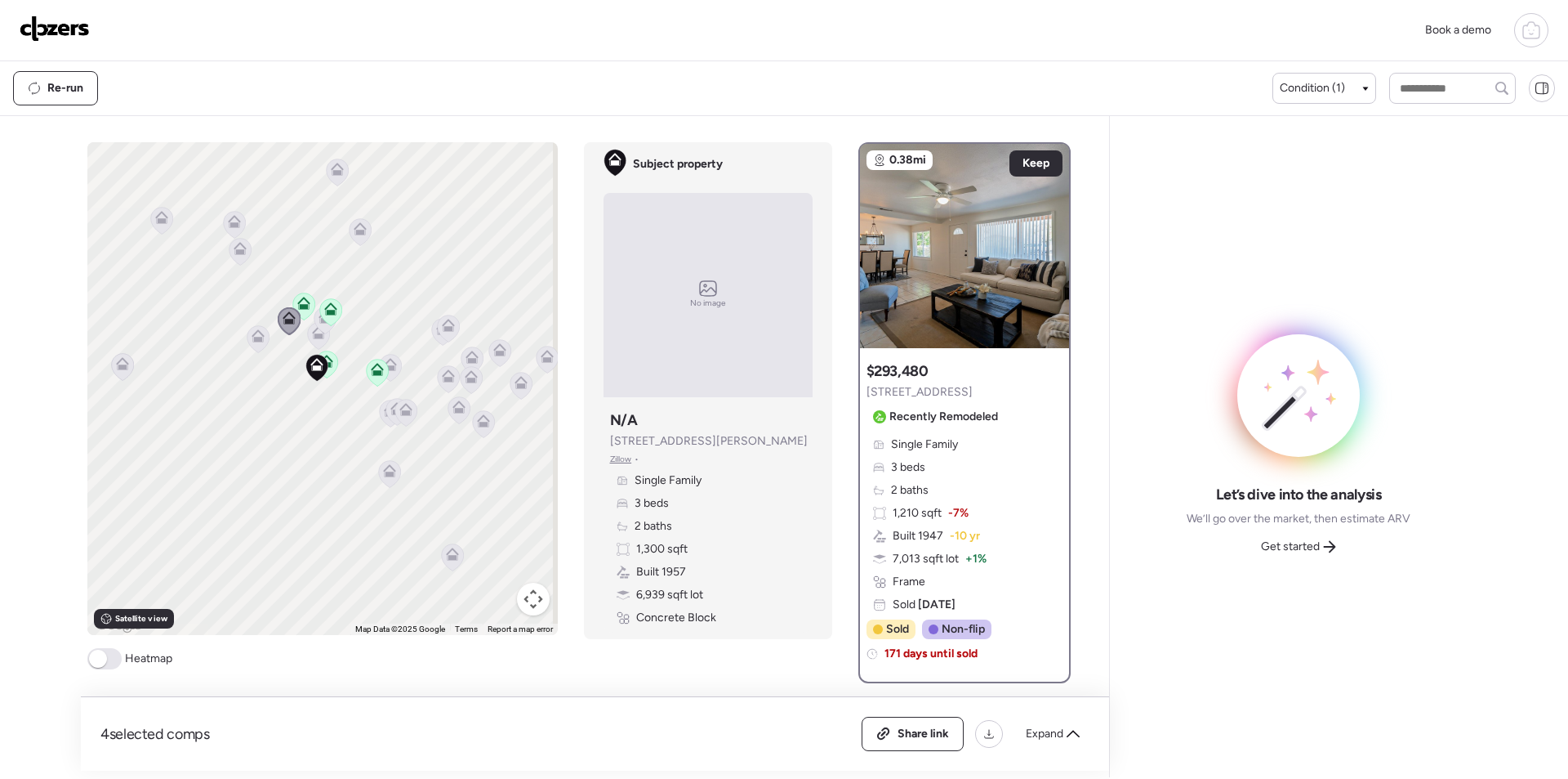
click at [314, 330] on icon at bounding box center [325, 320] width 23 height 28
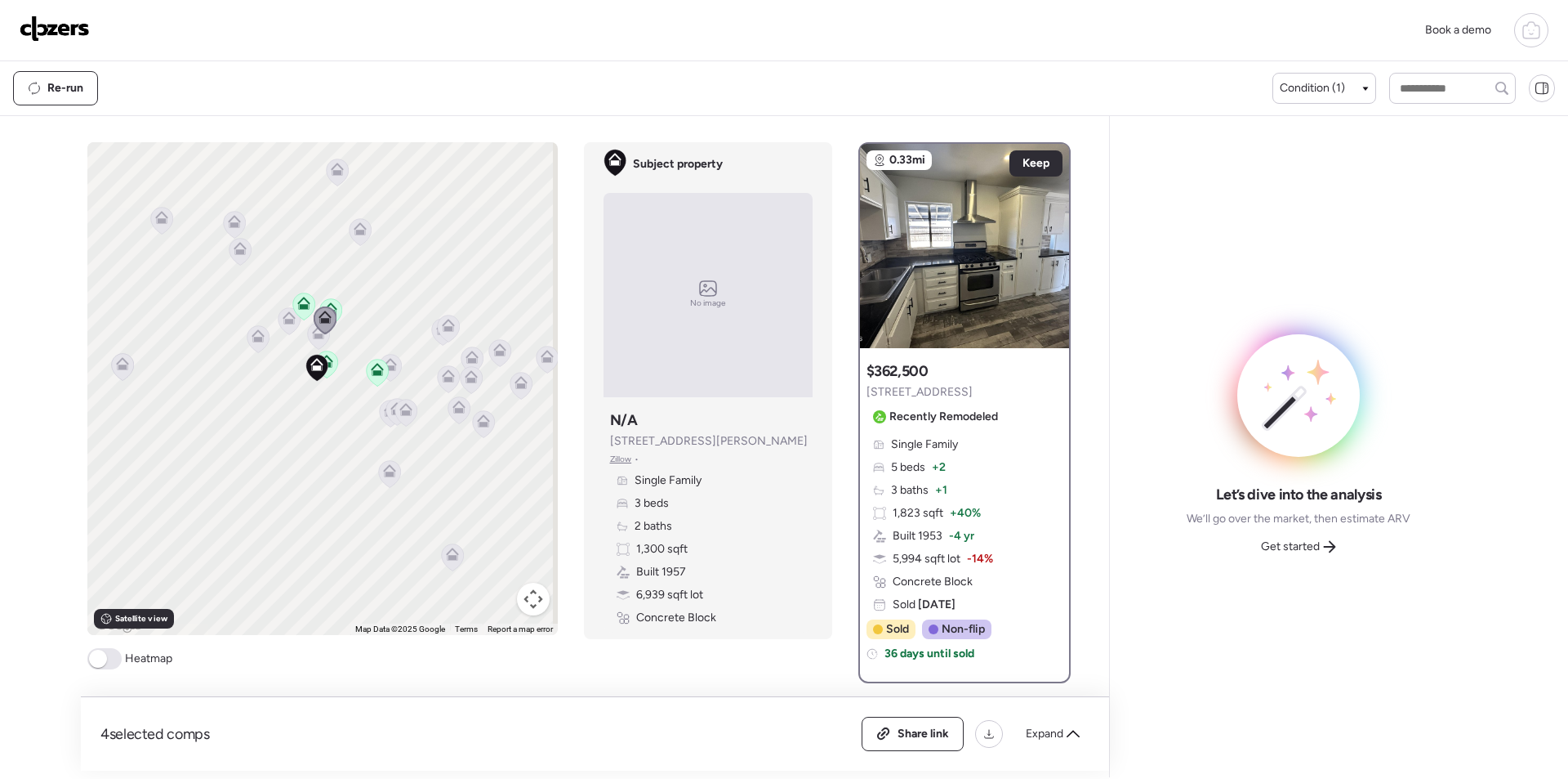
click at [314, 336] on div at bounding box center [325, 321] width 23 height 30
click at [308, 340] on icon at bounding box center [318, 336] width 22 height 27
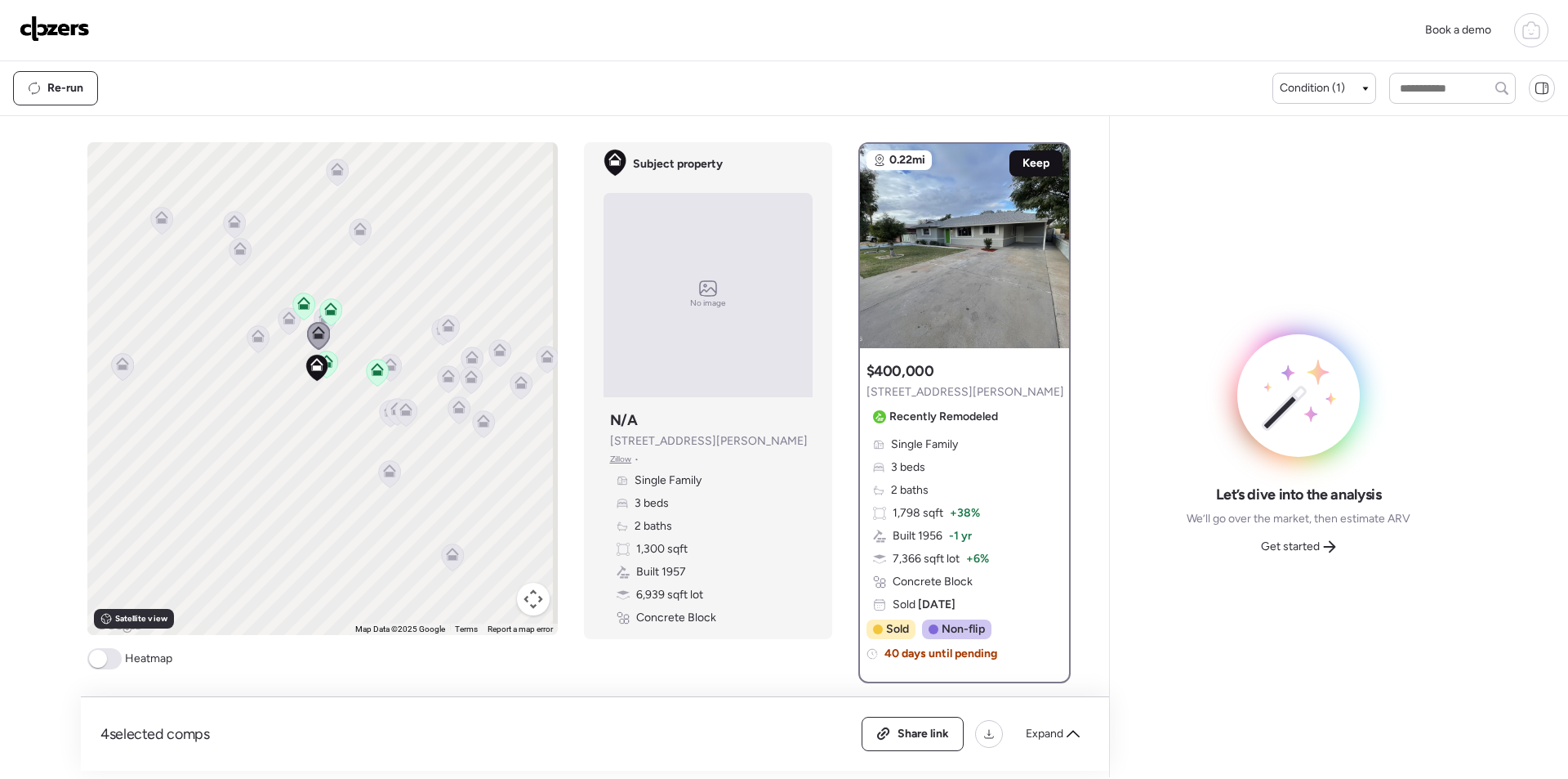
click at [1026, 164] on span "Keep" at bounding box center [1036, 163] width 27 height 16
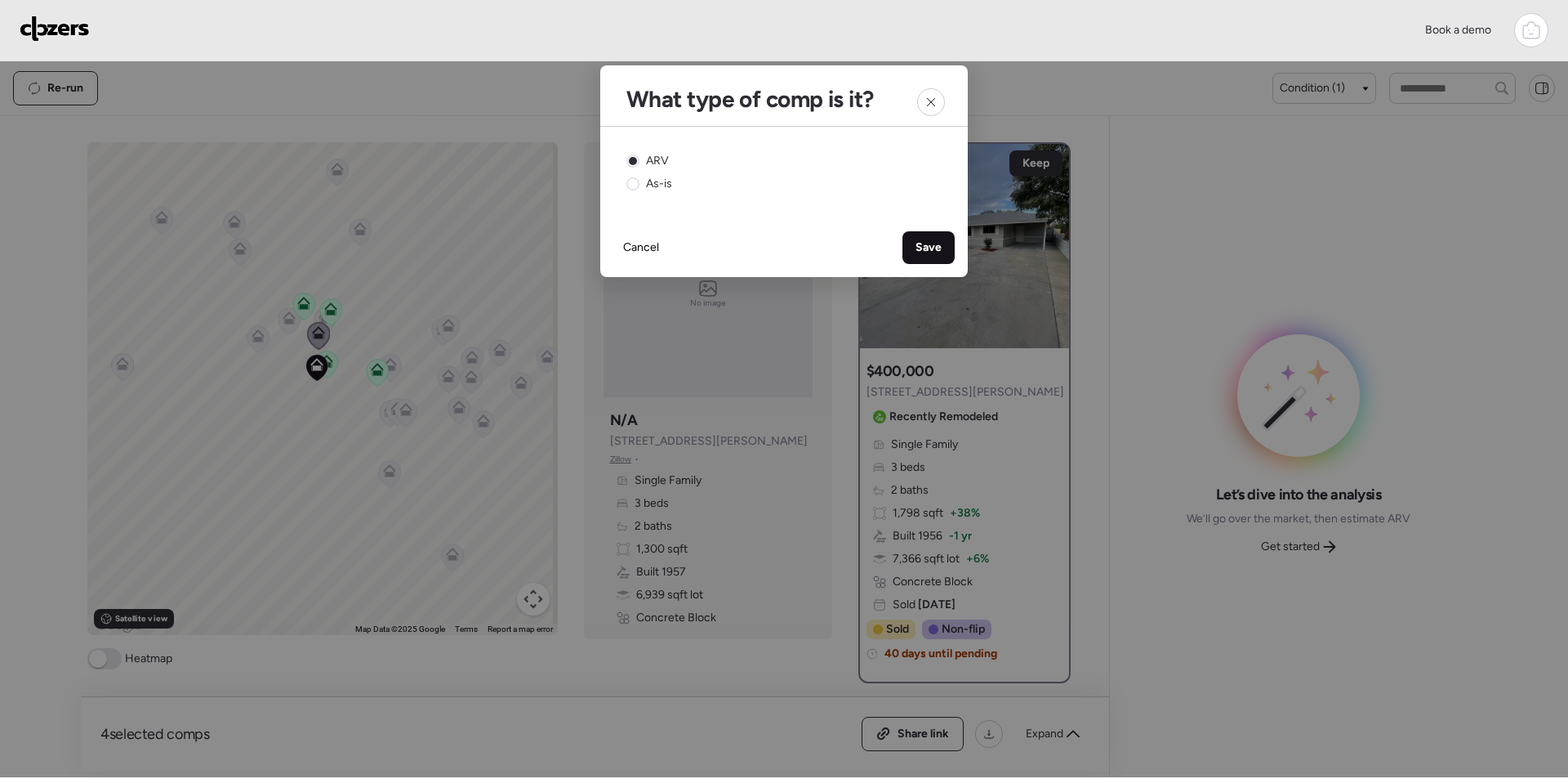
click at [923, 245] on span "Save" at bounding box center [928, 248] width 26 height 16
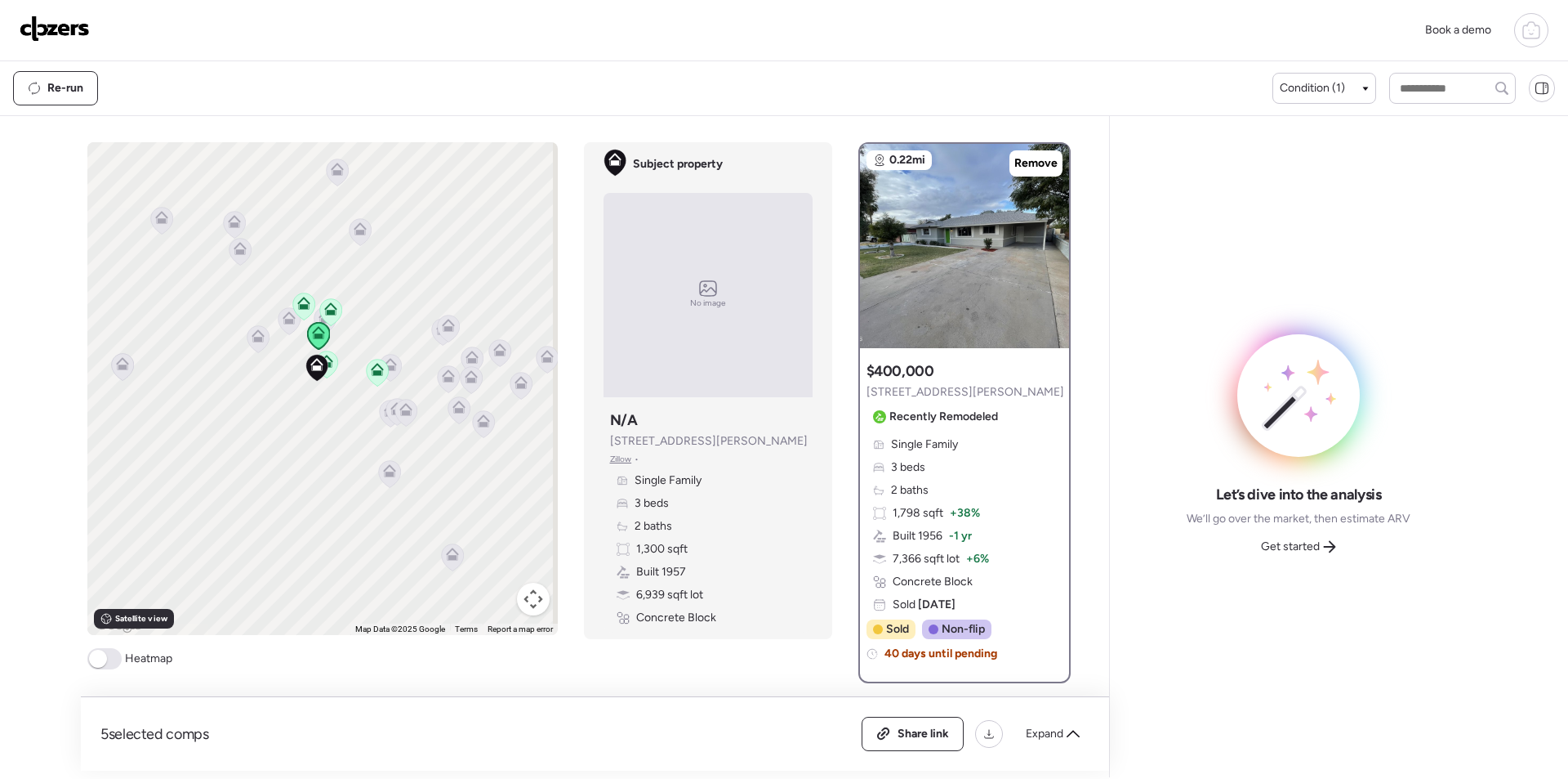
click at [404, 372] on div "To activate drag with keyboard, press Alt + Enter. Once in keyboard drag state,…" at bounding box center [322, 389] width 471 height 493
click at [395, 371] on icon at bounding box center [390, 368] width 22 height 27
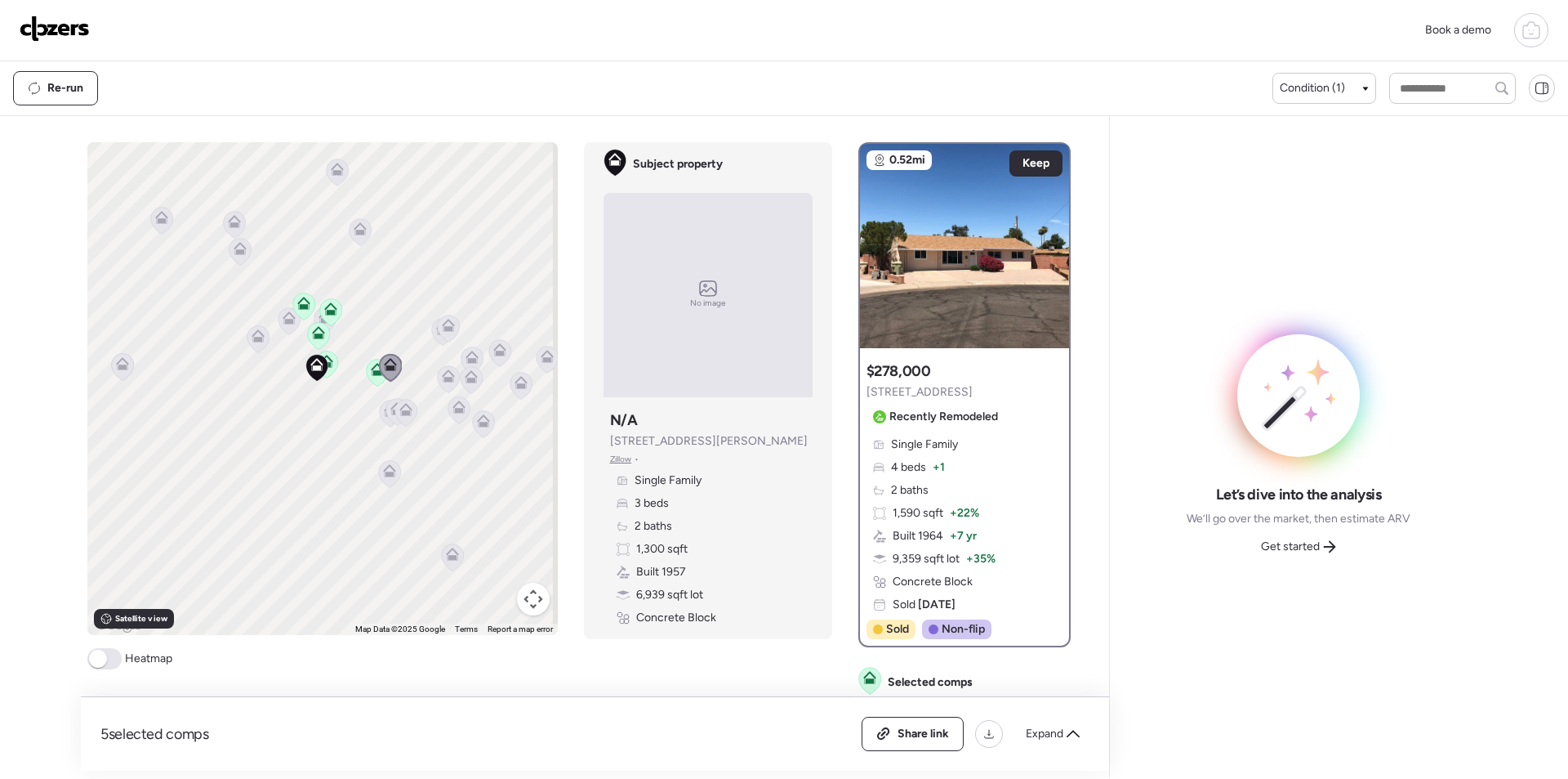
click at [399, 410] on icon at bounding box center [406, 407] width 13 height 7
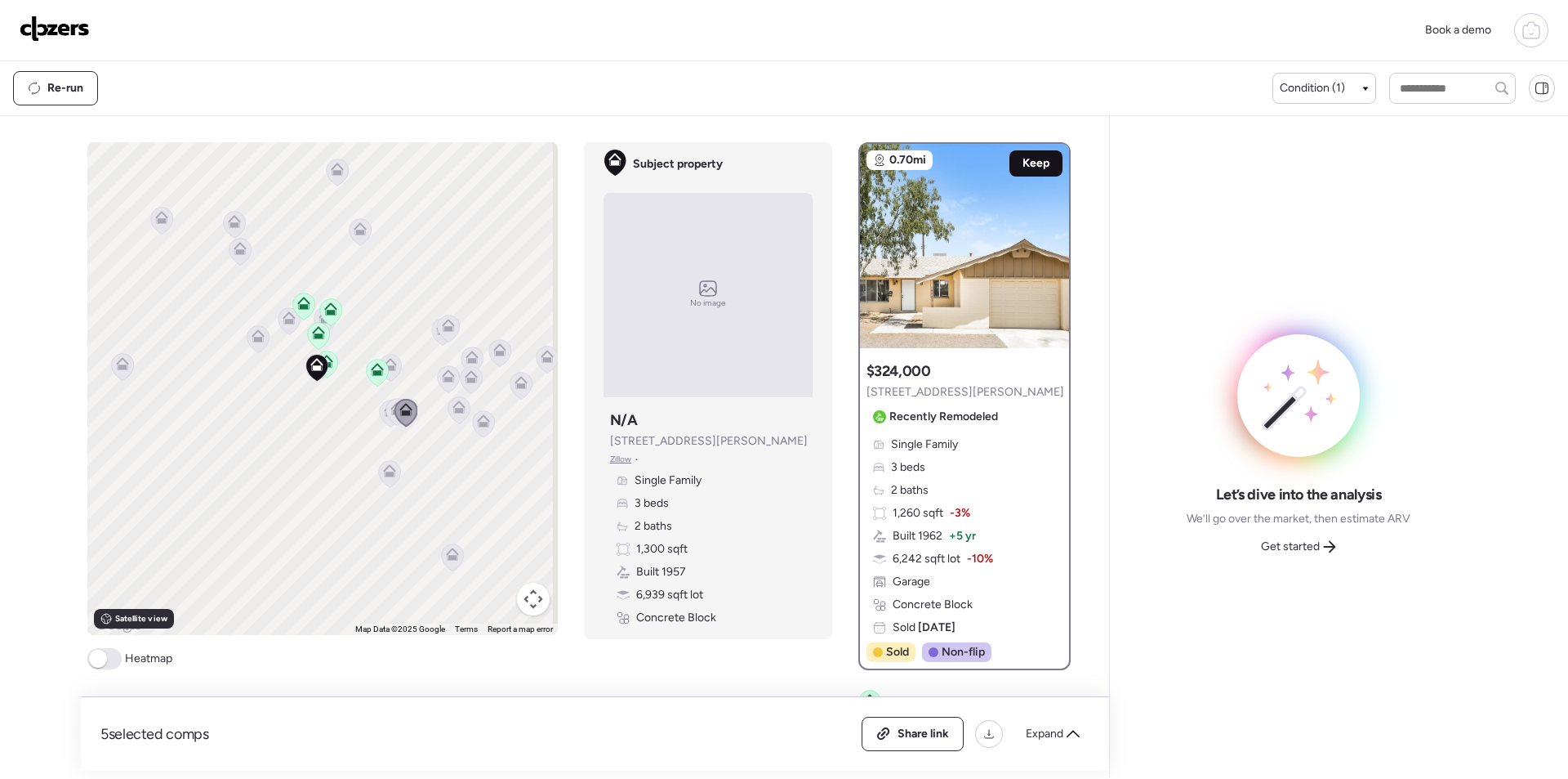
click at [1023, 163] on span "Keep" at bounding box center [1036, 163] width 27 height 16
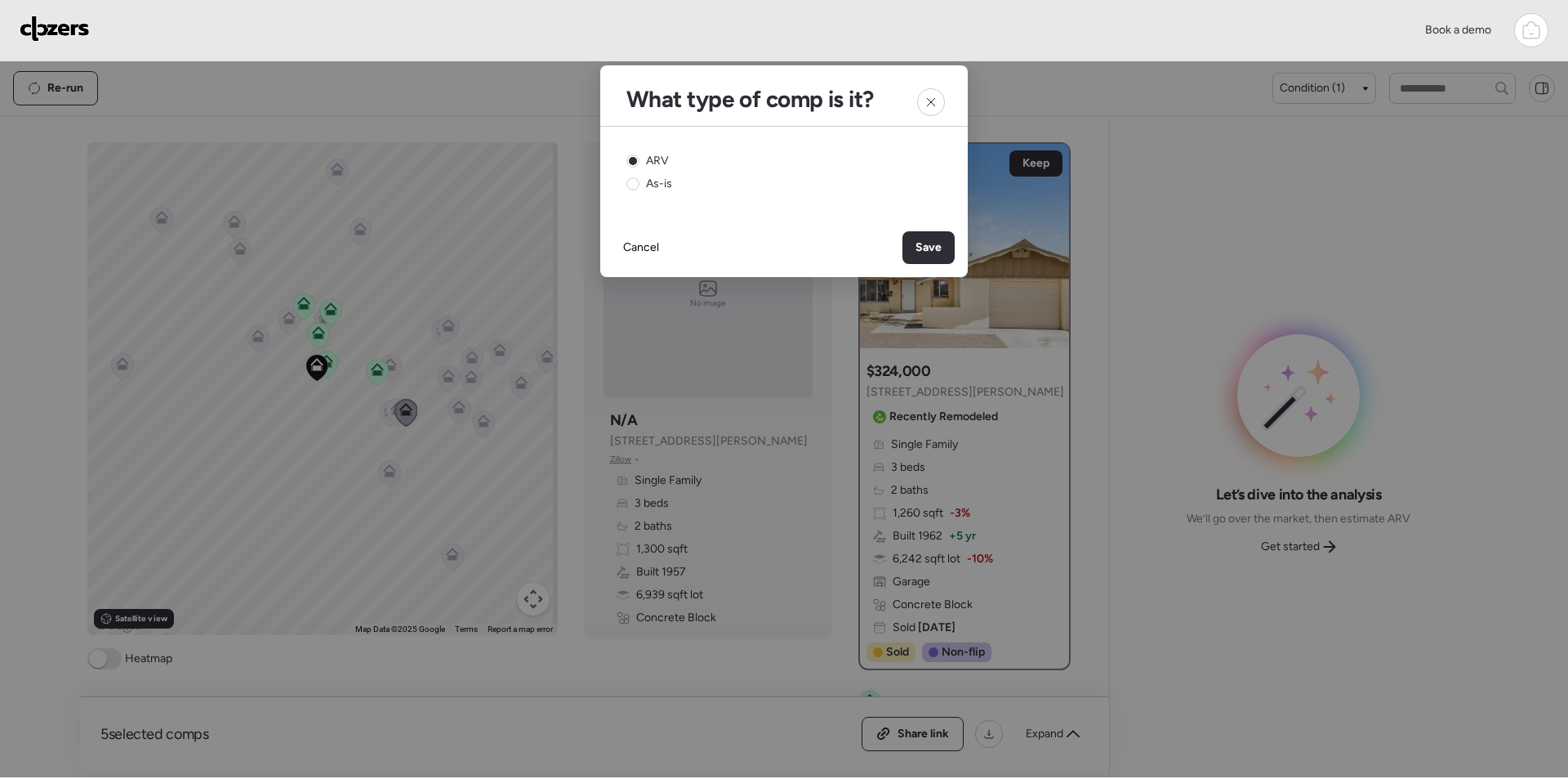
click at [911, 242] on div "Save" at bounding box center [929, 248] width 53 height 33
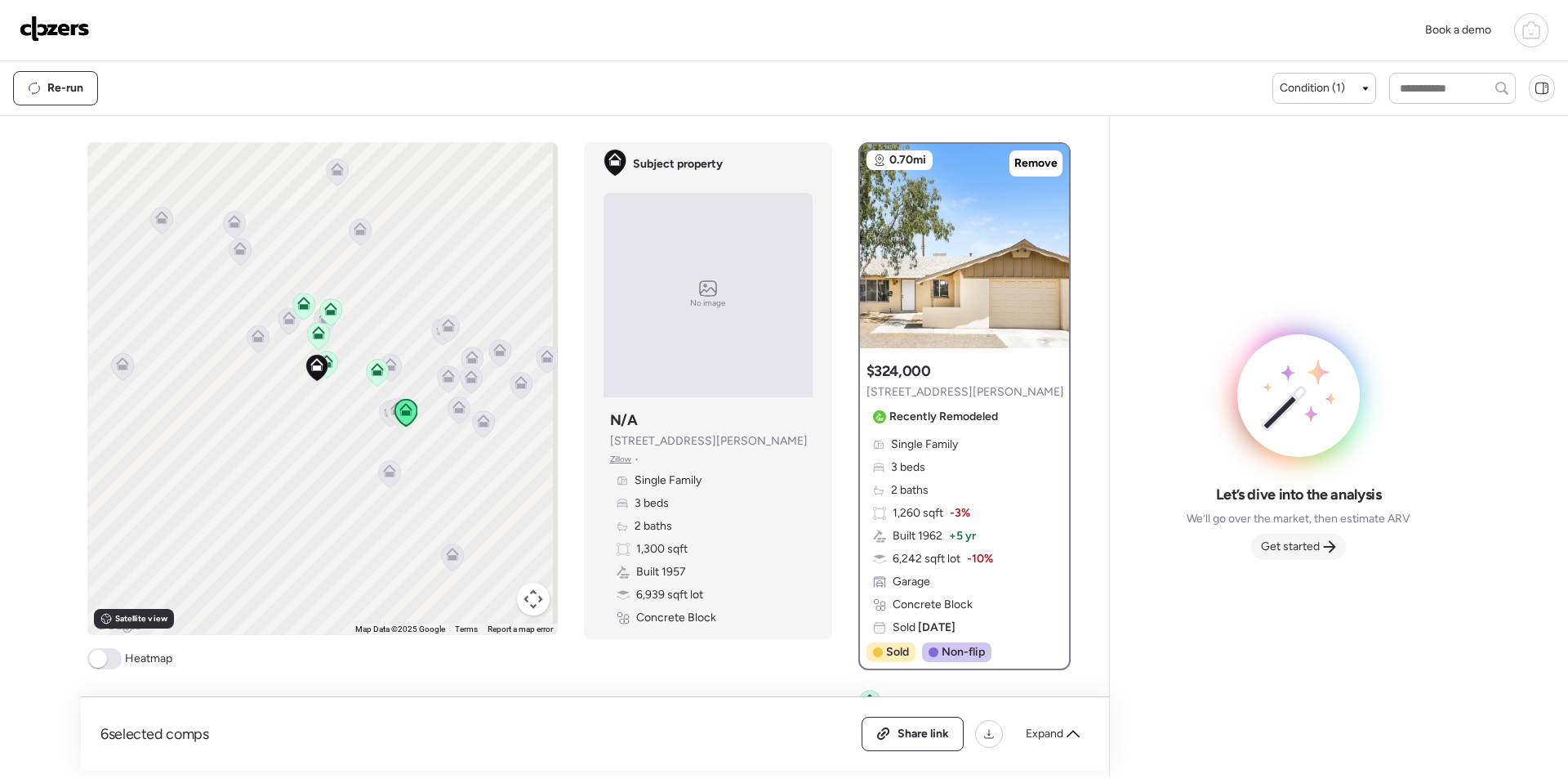
click at [1306, 543] on span "Get started" at bounding box center [1290, 547] width 59 height 16
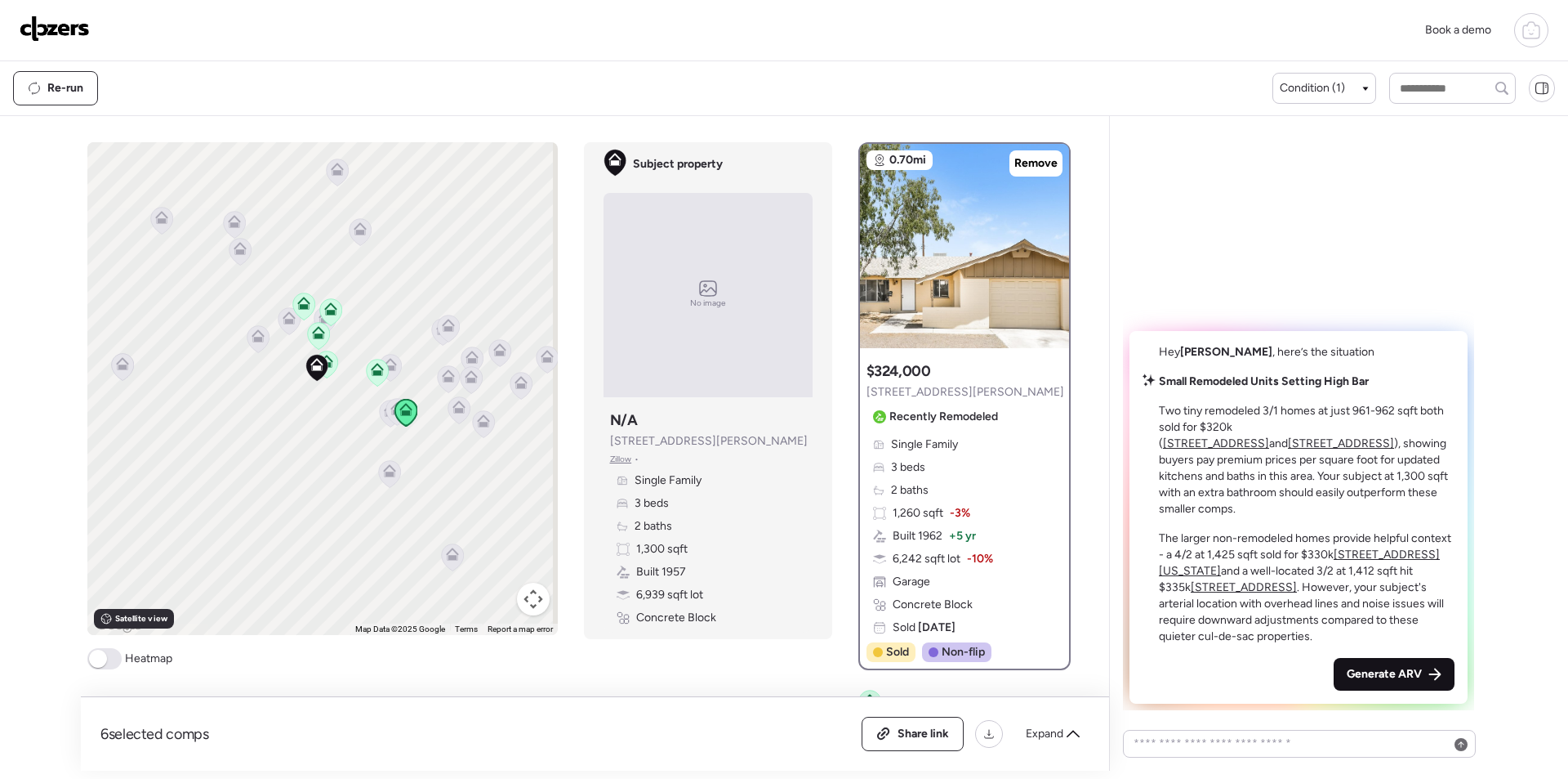
click at [1396, 674] on span "Generate ARV" at bounding box center [1385, 675] width 75 height 16
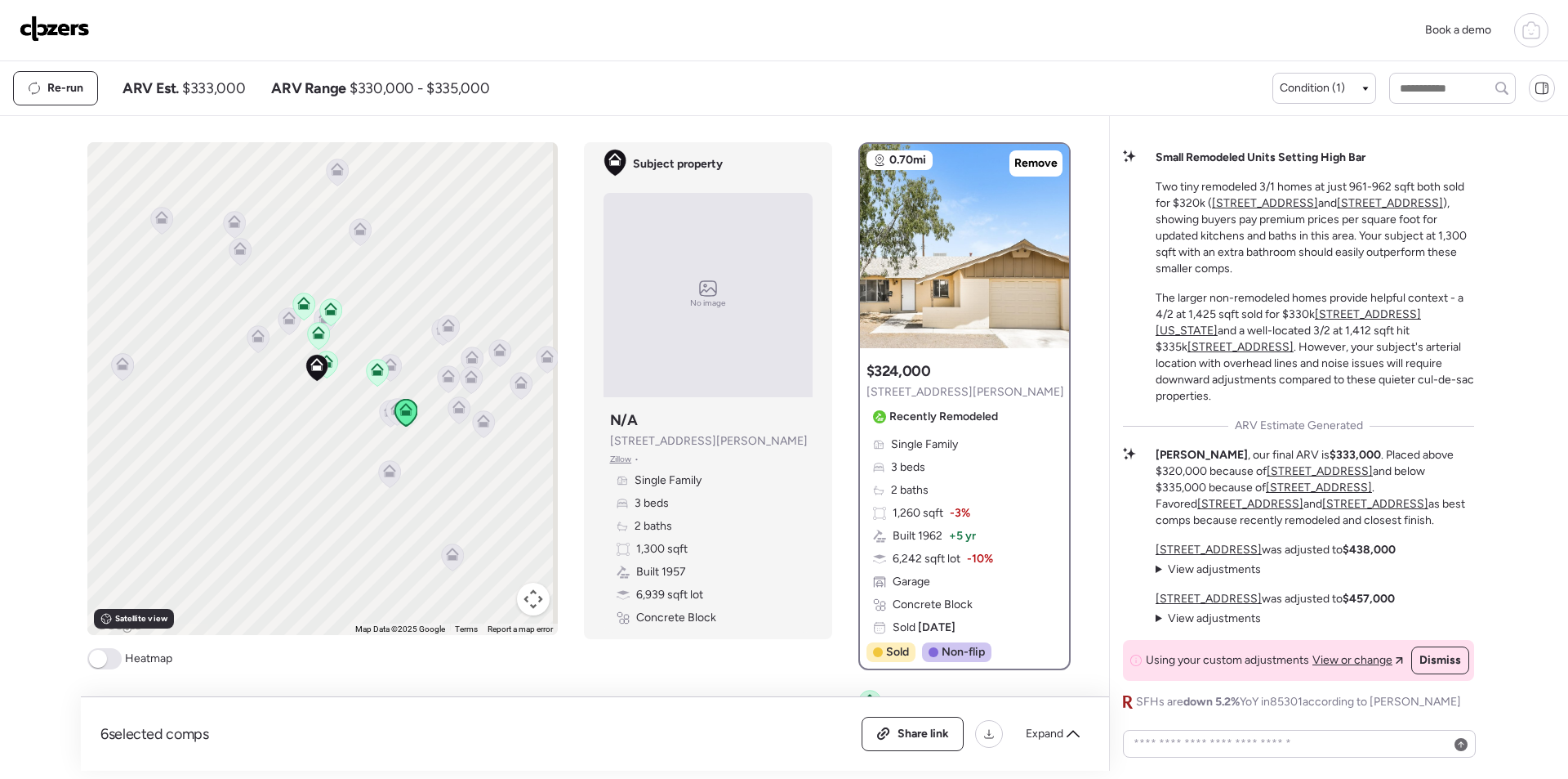
click at [228, 93] on span "$333,000" at bounding box center [213, 88] width 63 height 20
copy span "333,000"
click at [917, 738] on span "Share link" at bounding box center [923, 734] width 52 height 16
click at [74, 35] on img at bounding box center [54, 28] width 70 height 26
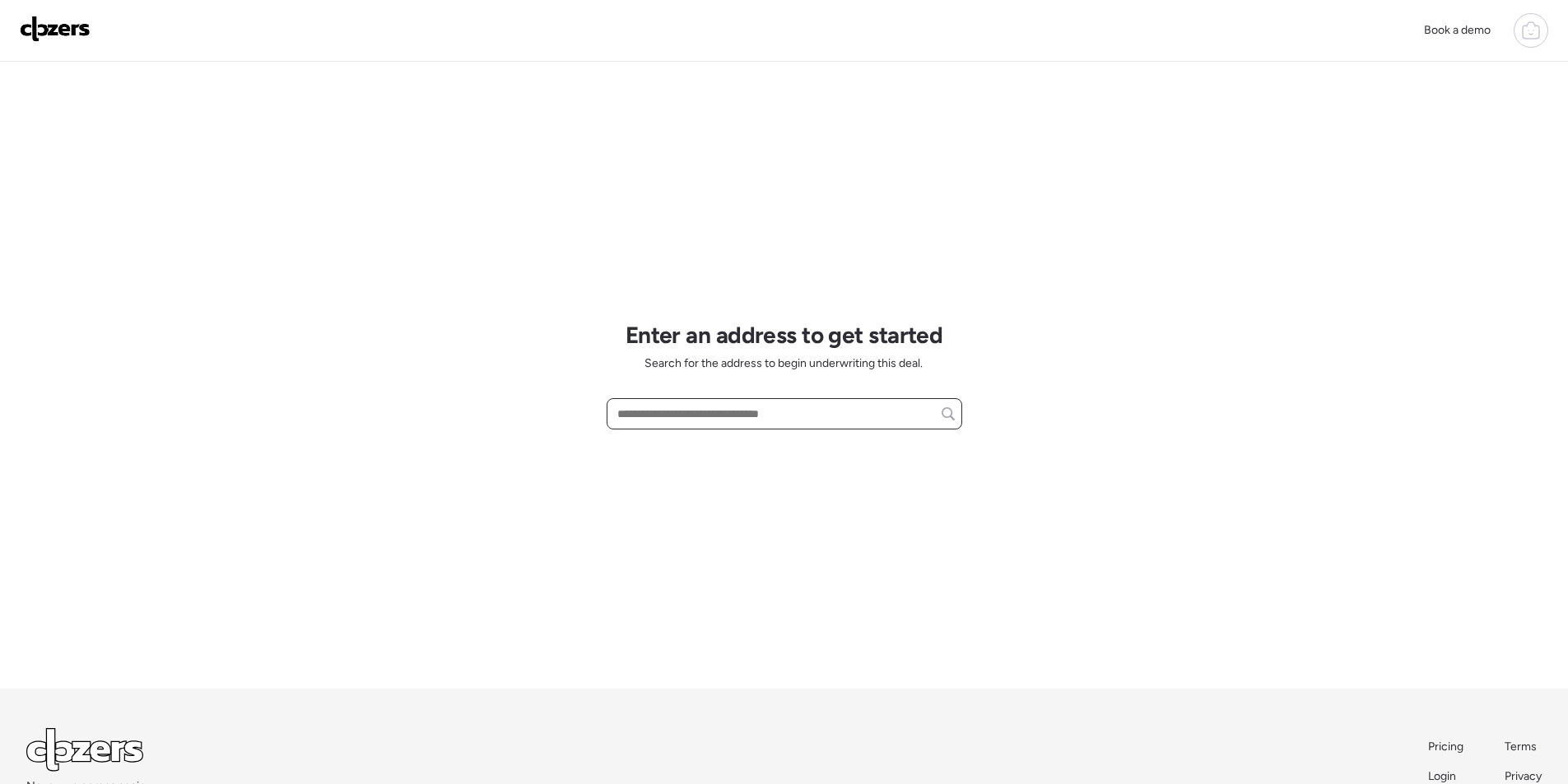
click at [725, 417] on input "text" at bounding box center [784, 413] width 341 height 23
paste input "**********"
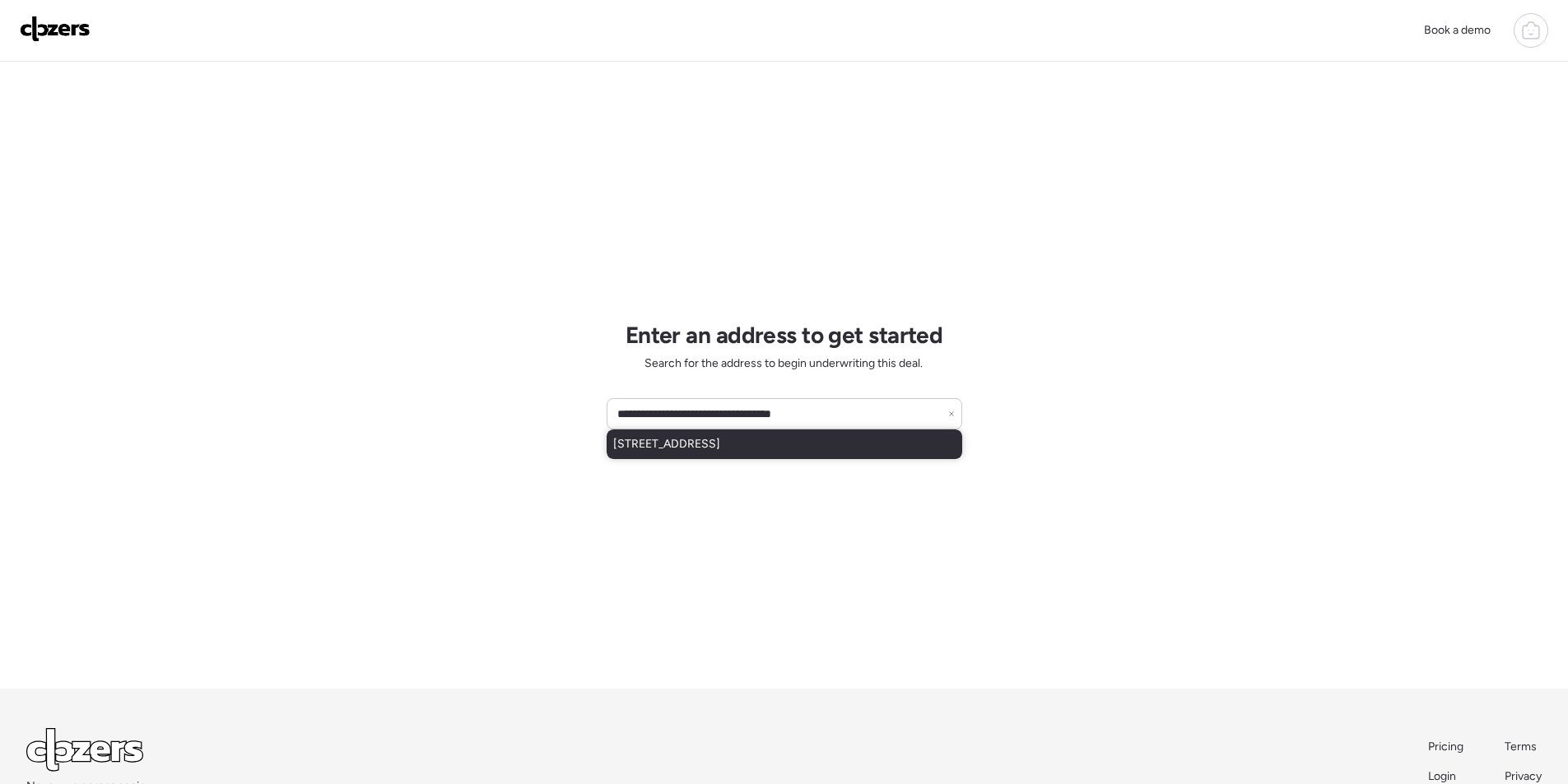
click at [702, 440] on span "17801 N 55th St, Scottsdale, AZ, 85254" at bounding box center [667, 444] width 107 height 16
type input "**********"
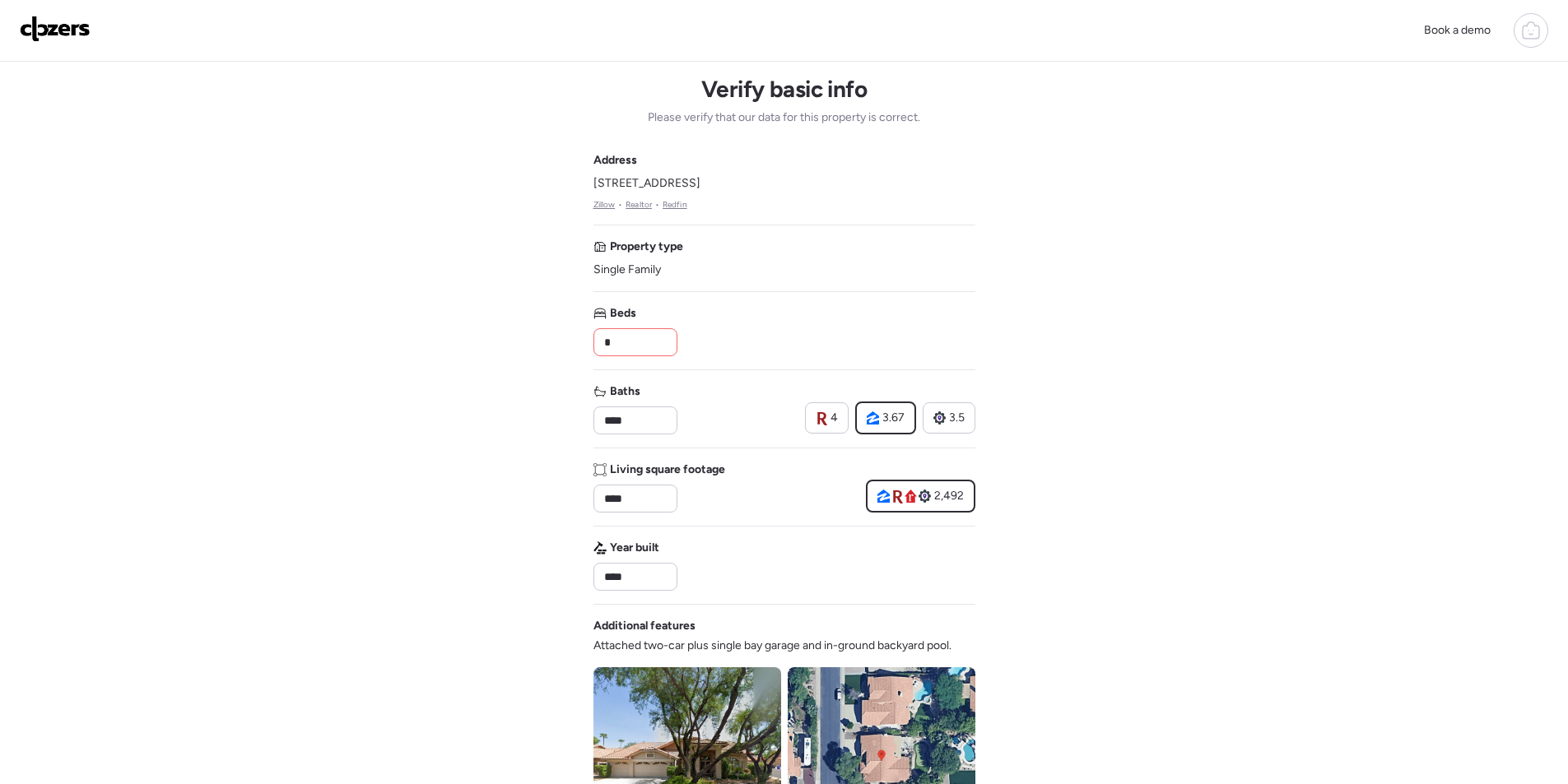
click at [651, 355] on div "*" at bounding box center [635, 342] width 84 height 28
click at [648, 346] on input "*" at bounding box center [635, 342] width 69 height 23
type input "*"
drag, startPoint x: 637, startPoint y: 381, endPoint x: 632, endPoint y: 423, distance: 42.3
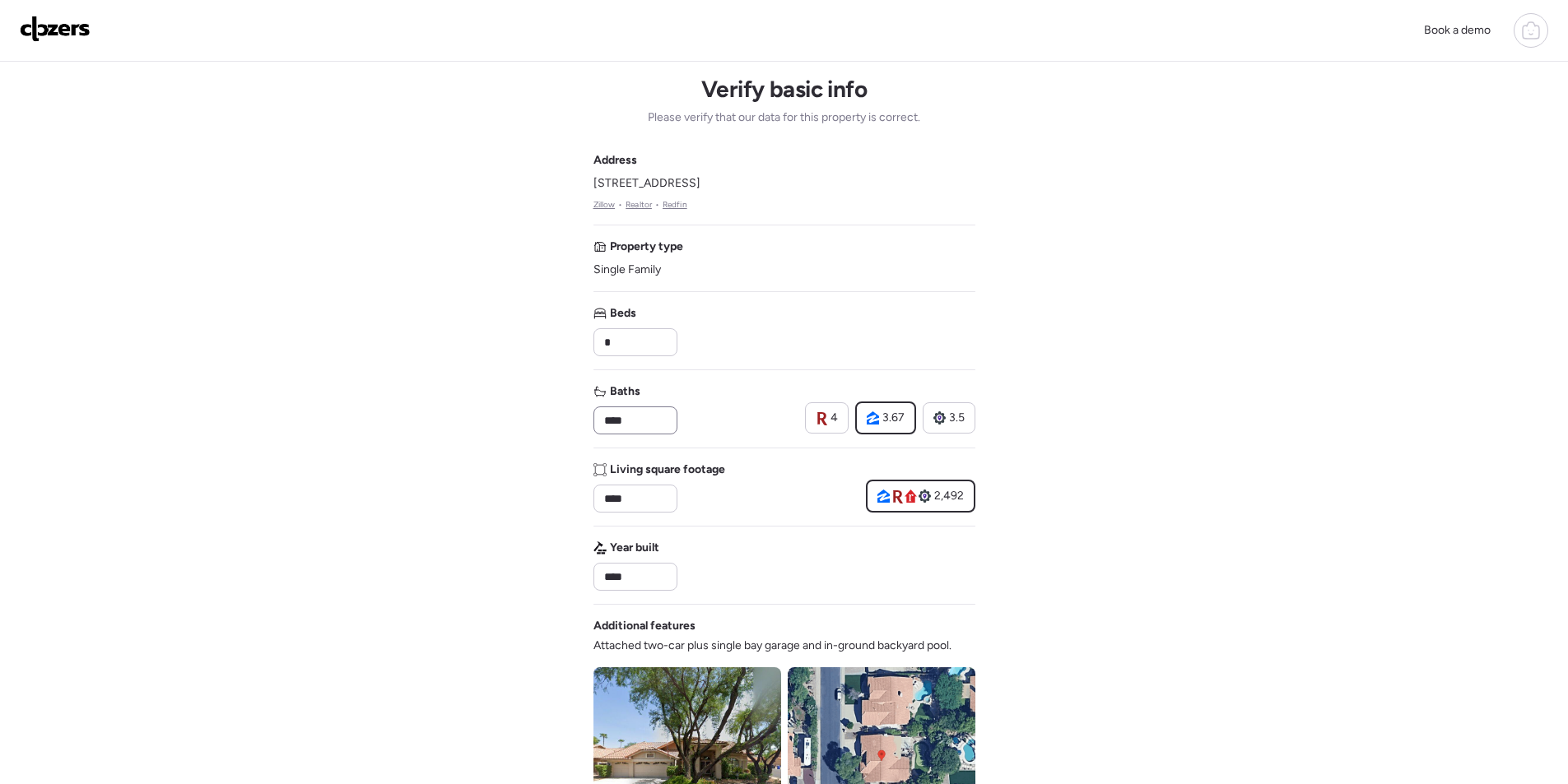
click at [637, 387] on div "Address 17801 N 55th St, Scottsdale, AZ 85254 Zillow • Realtor • Redfin Propert…" at bounding box center [784, 591] width 382 height 878
click at [632, 424] on input "****" at bounding box center [635, 419] width 69 height 23
type input "*"
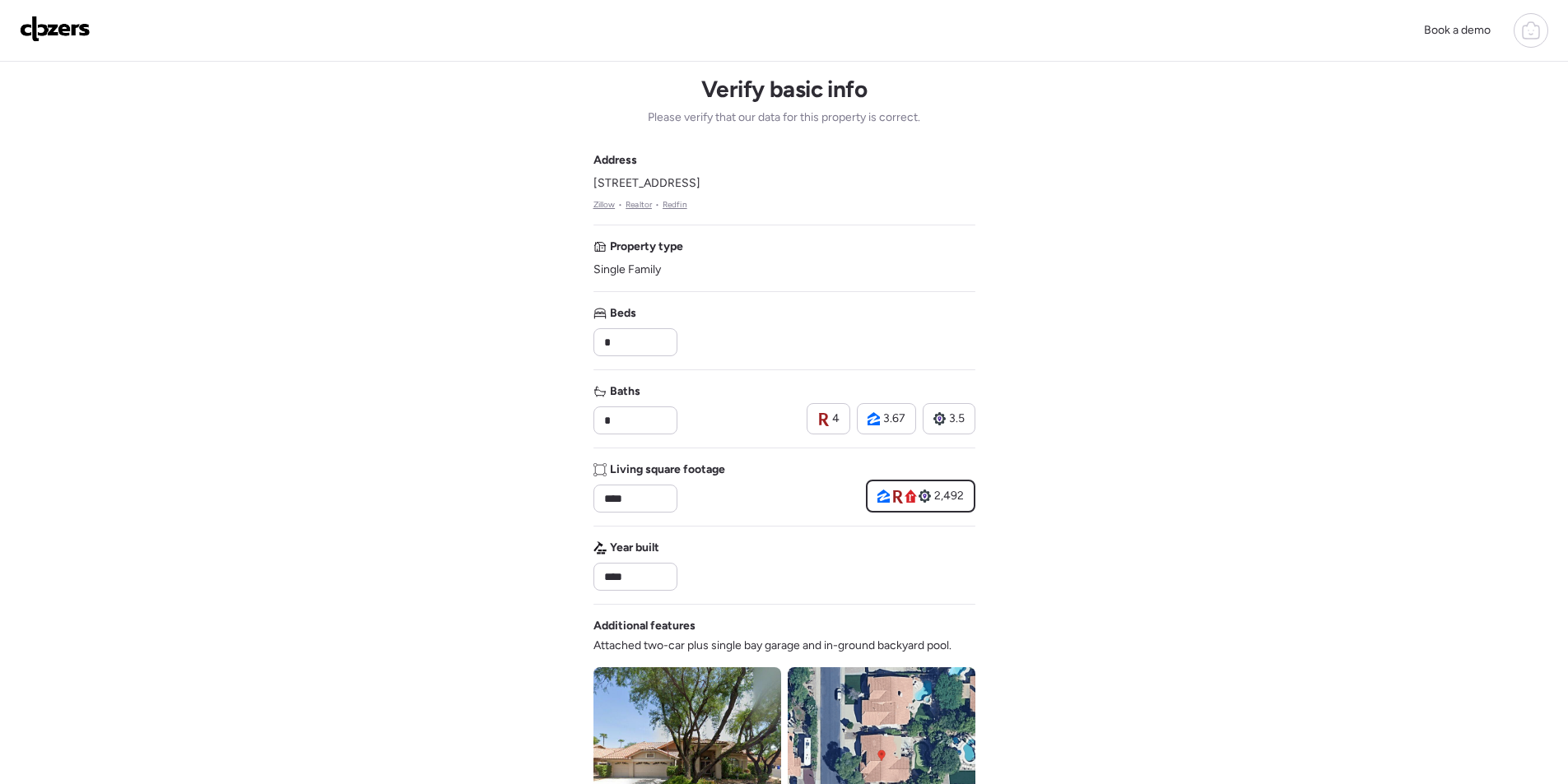
click at [708, 407] on div "Baths * 4 3.67 3.5" at bounding box center [784, 409] width 382 height 51
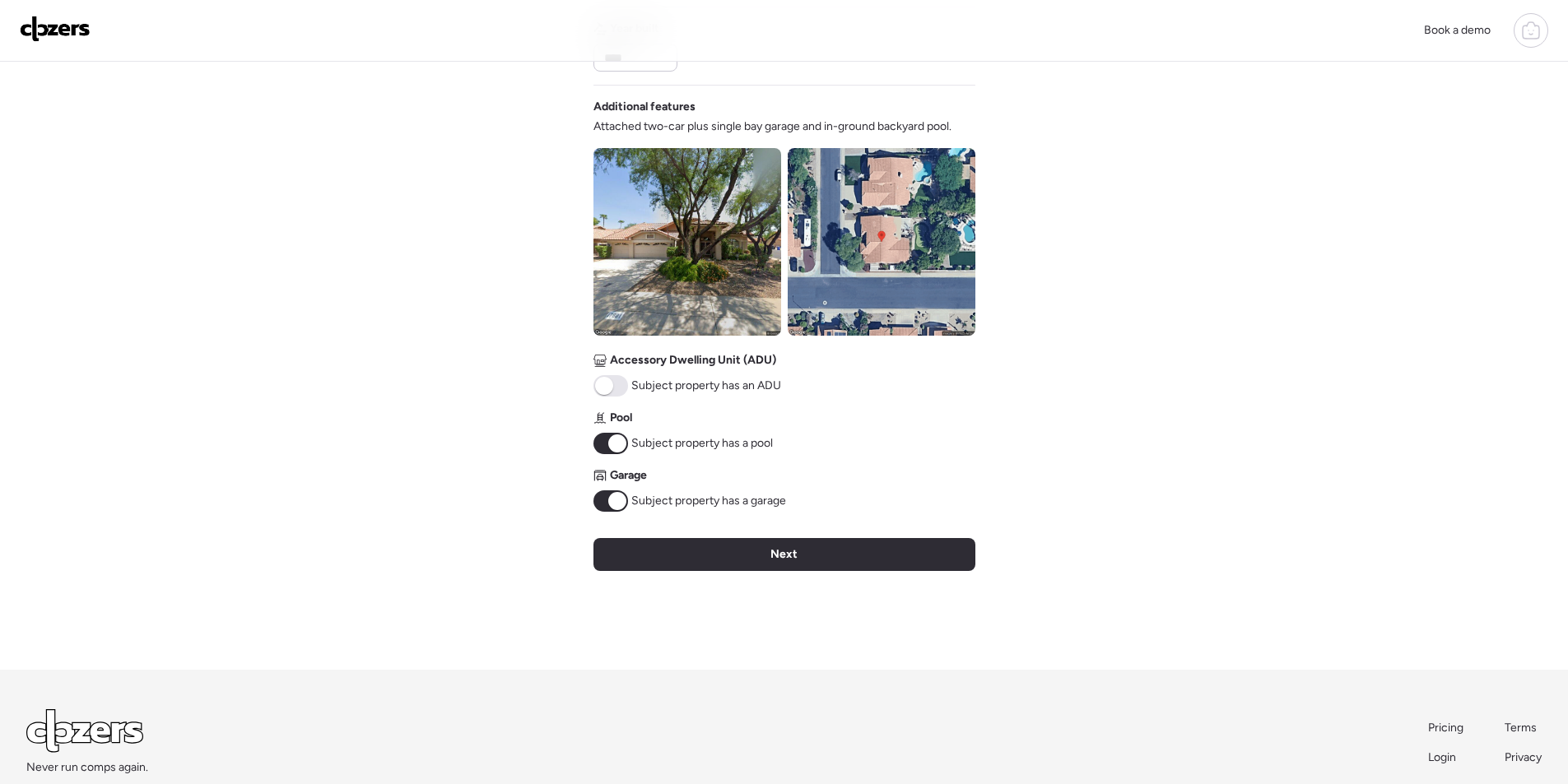
scroll to position [524, 0]
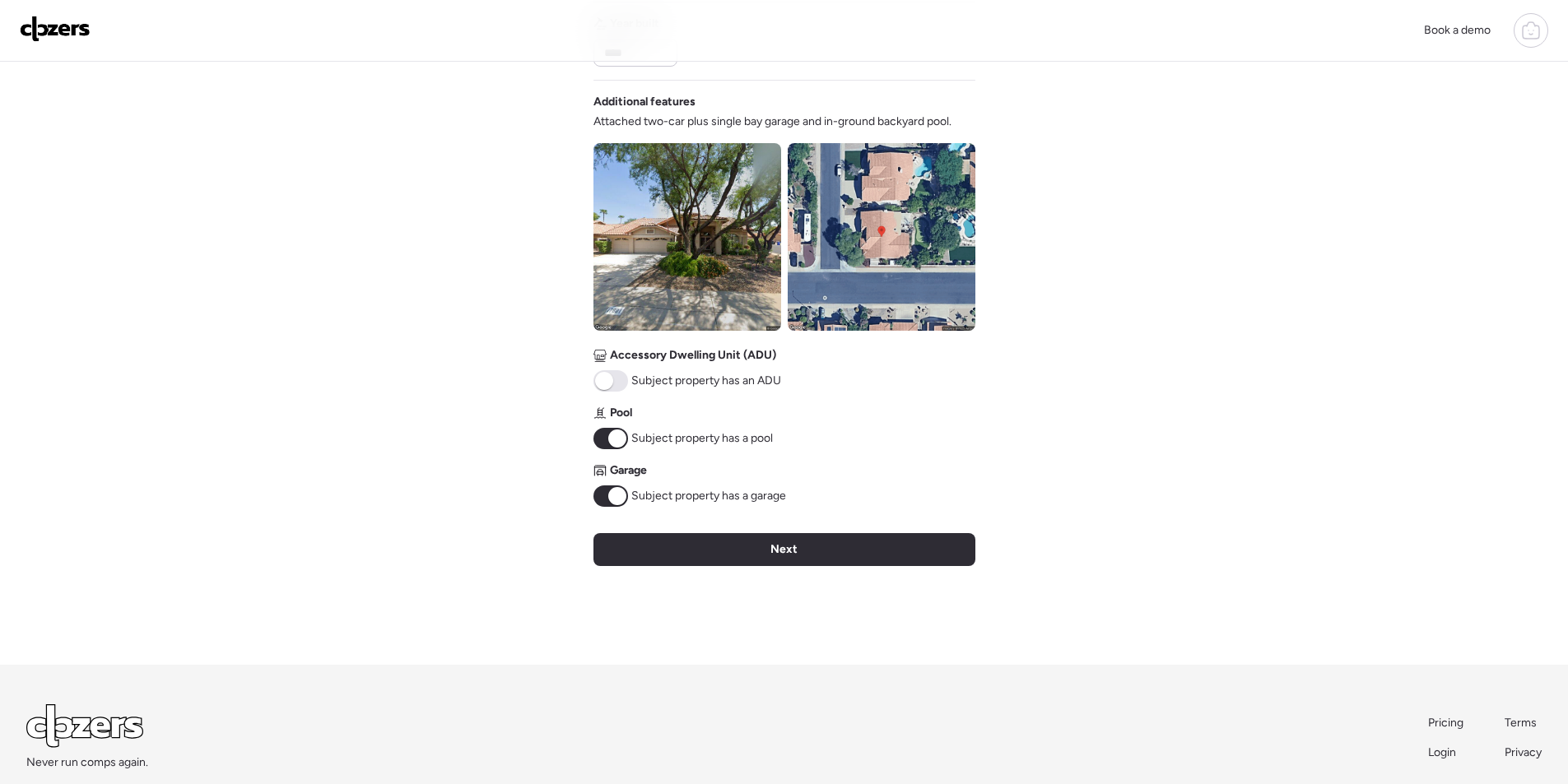
click at [712, 542] on div "Next" at bounding box center [784, 549] width 382 height 33
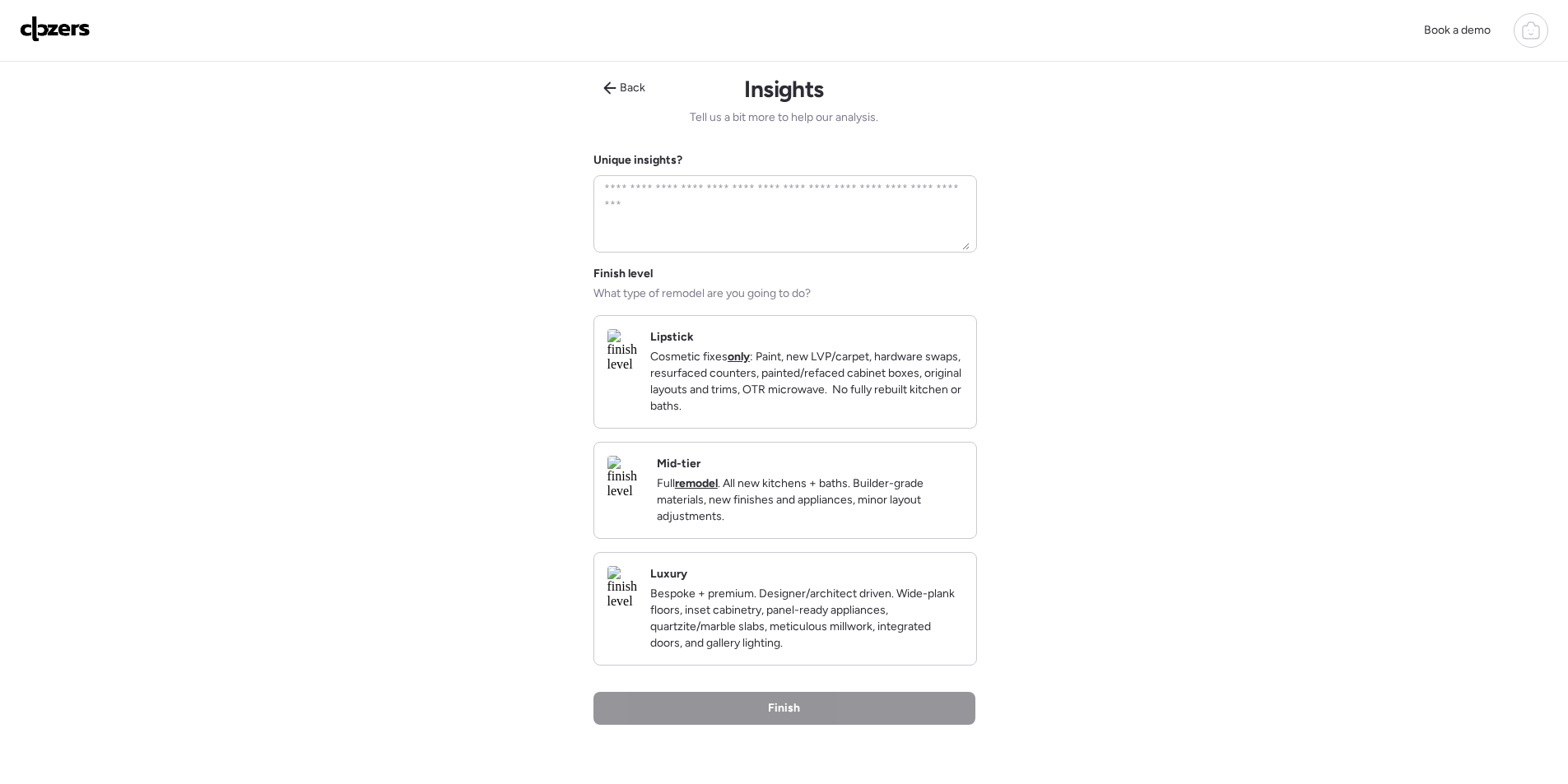
click at [895, 524] on p "Full remodel . All new kitchens + baths. Builder-grade materials, new finishes …" at bounding box center [809, 500] width 306 height 49
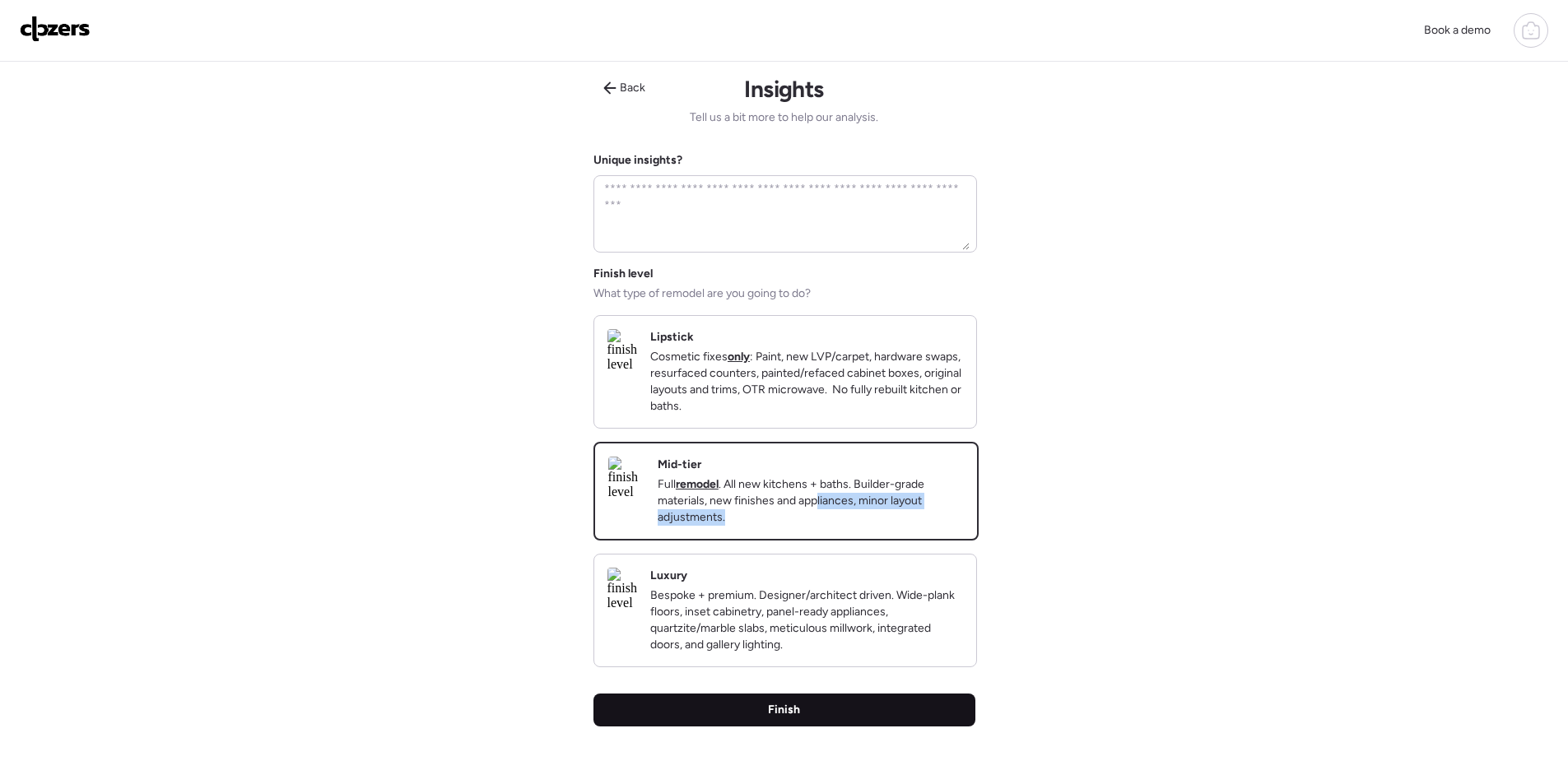
click at [877, 721] on div "Finish" at bounding box center [784, 710] width 382 height 33
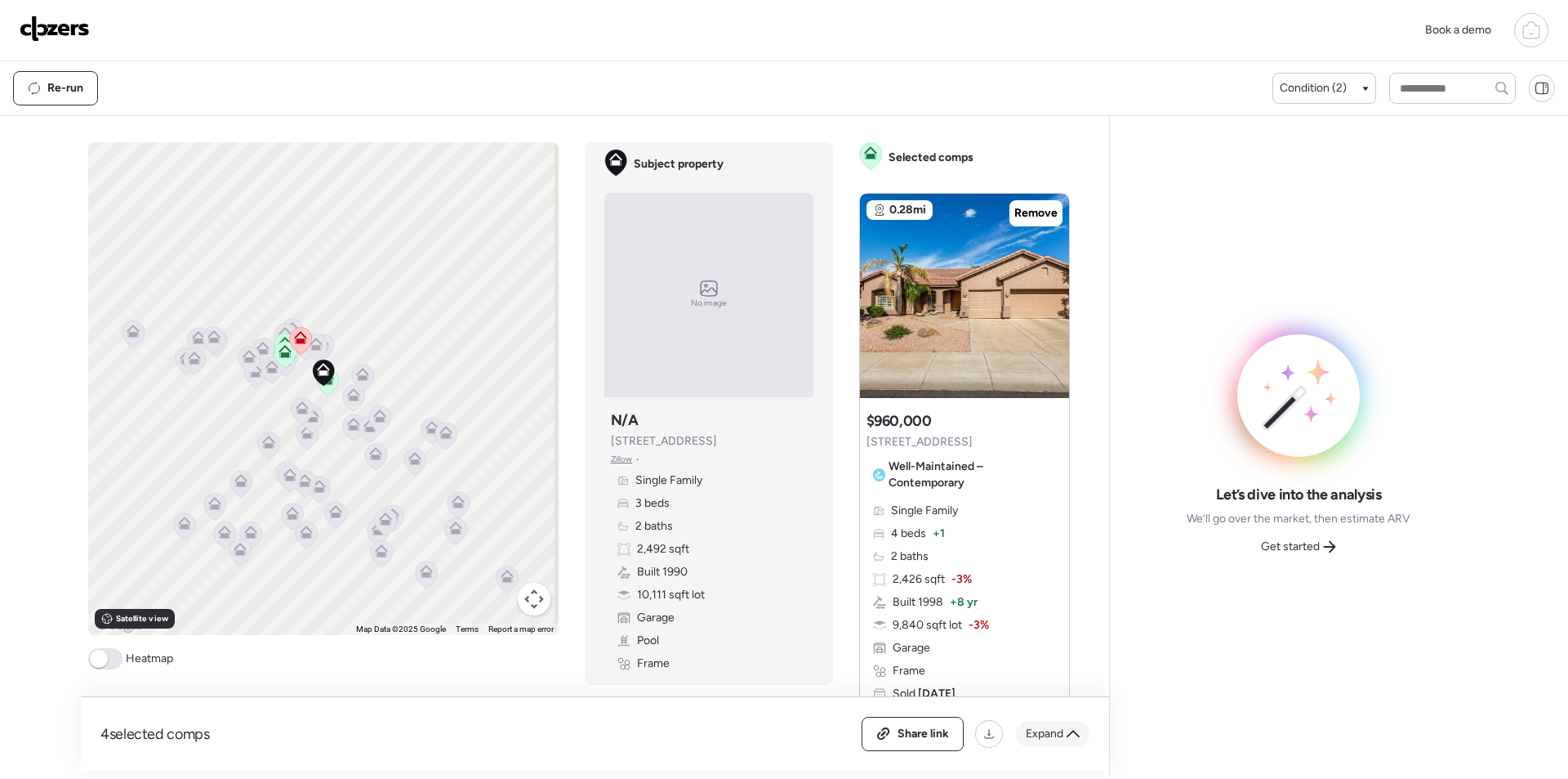
click at [1074, 726] on div "Expand" at bounding box center [1053, 734] width 74 height 26
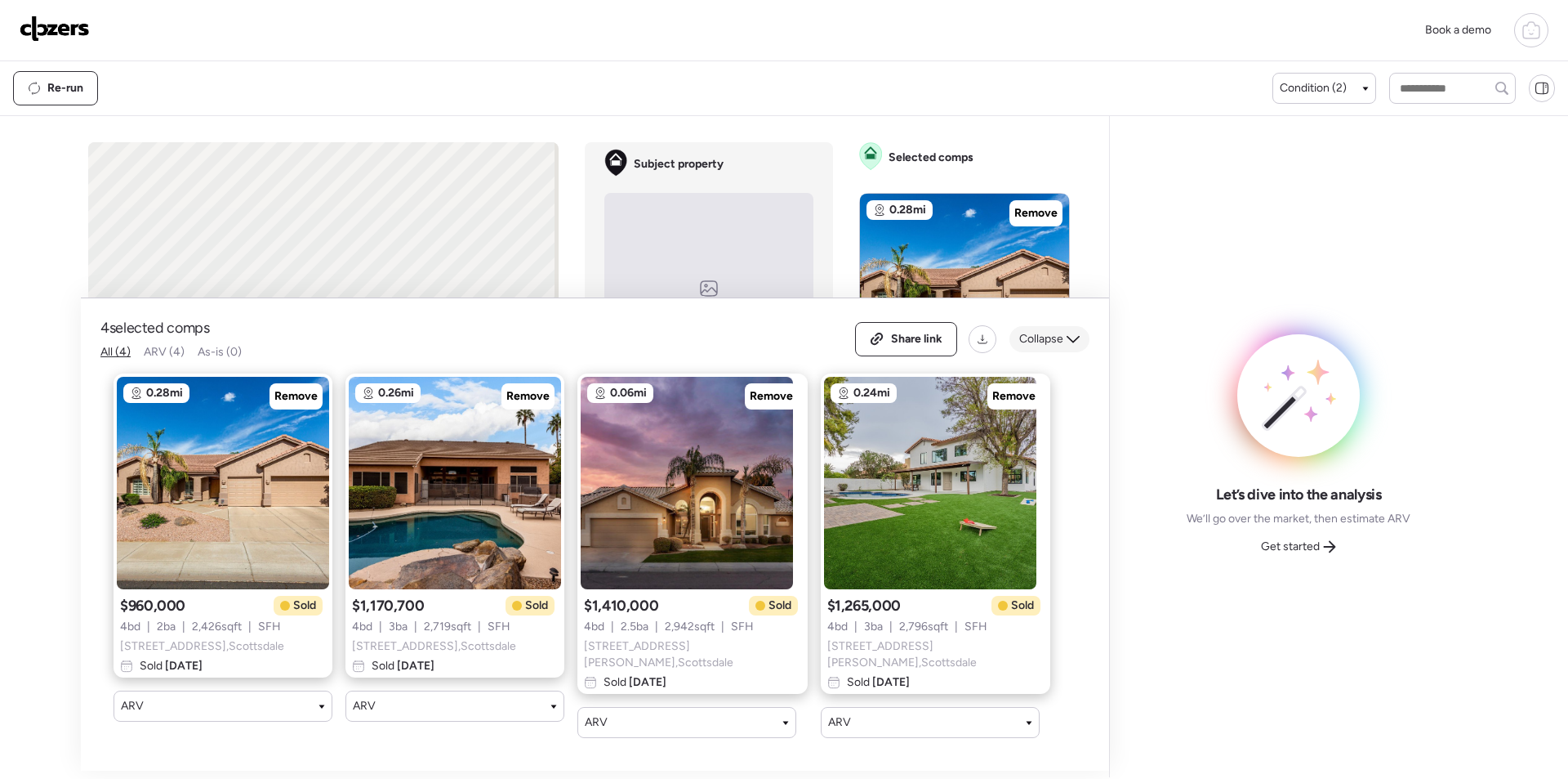
click at [1037, 348] on span "Collapse" at bounding box center [1042, 340] width 44 height 16
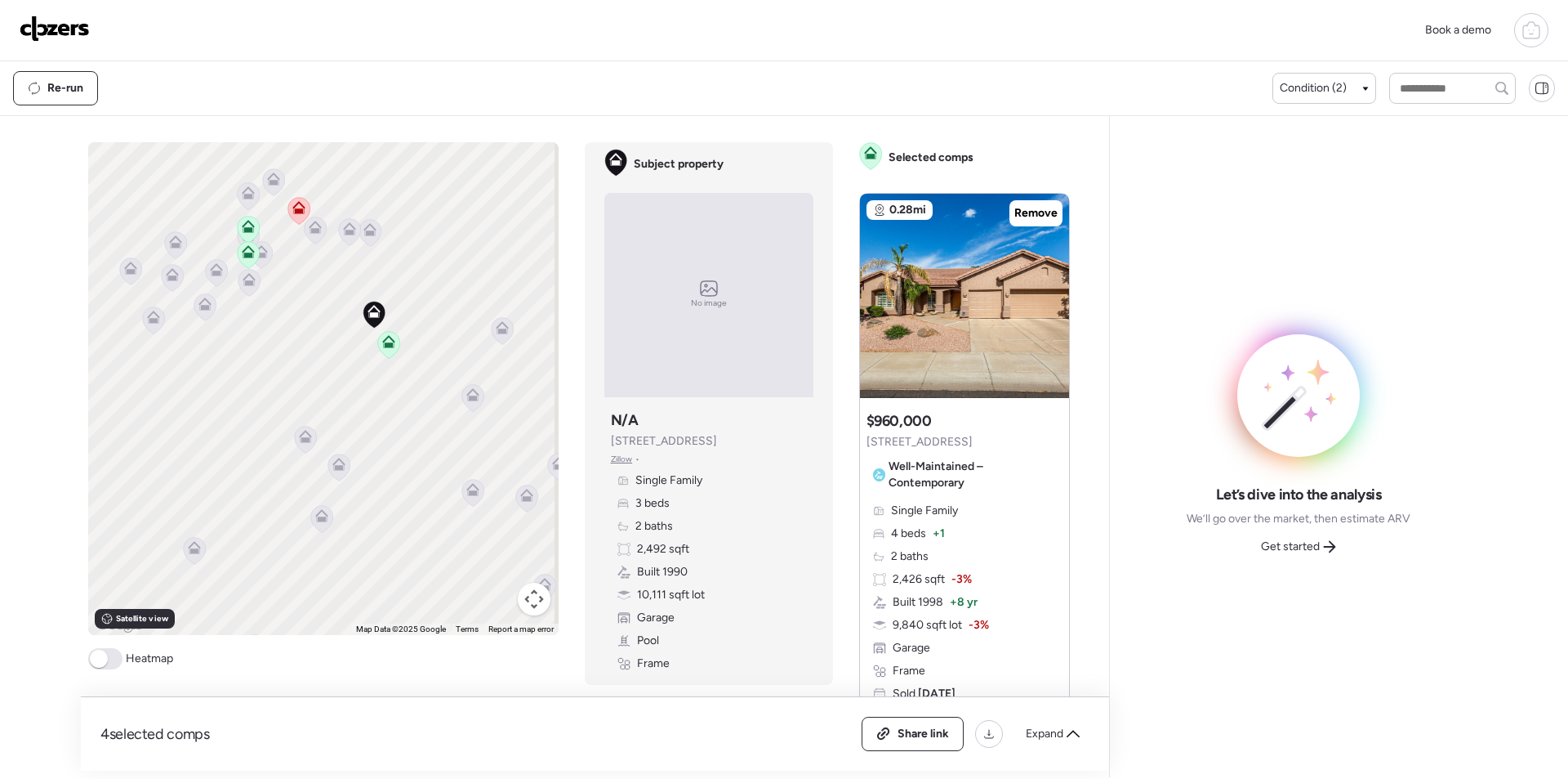
click at [340, 282] on div "To activate drag with keyboard, press Alt + Enter. Once in keyboard drag state,…" at bounding box center [323, 389] width 471 height 493
click at [366, 233] on icon at bounding box center [372, 232] width 13 height 7
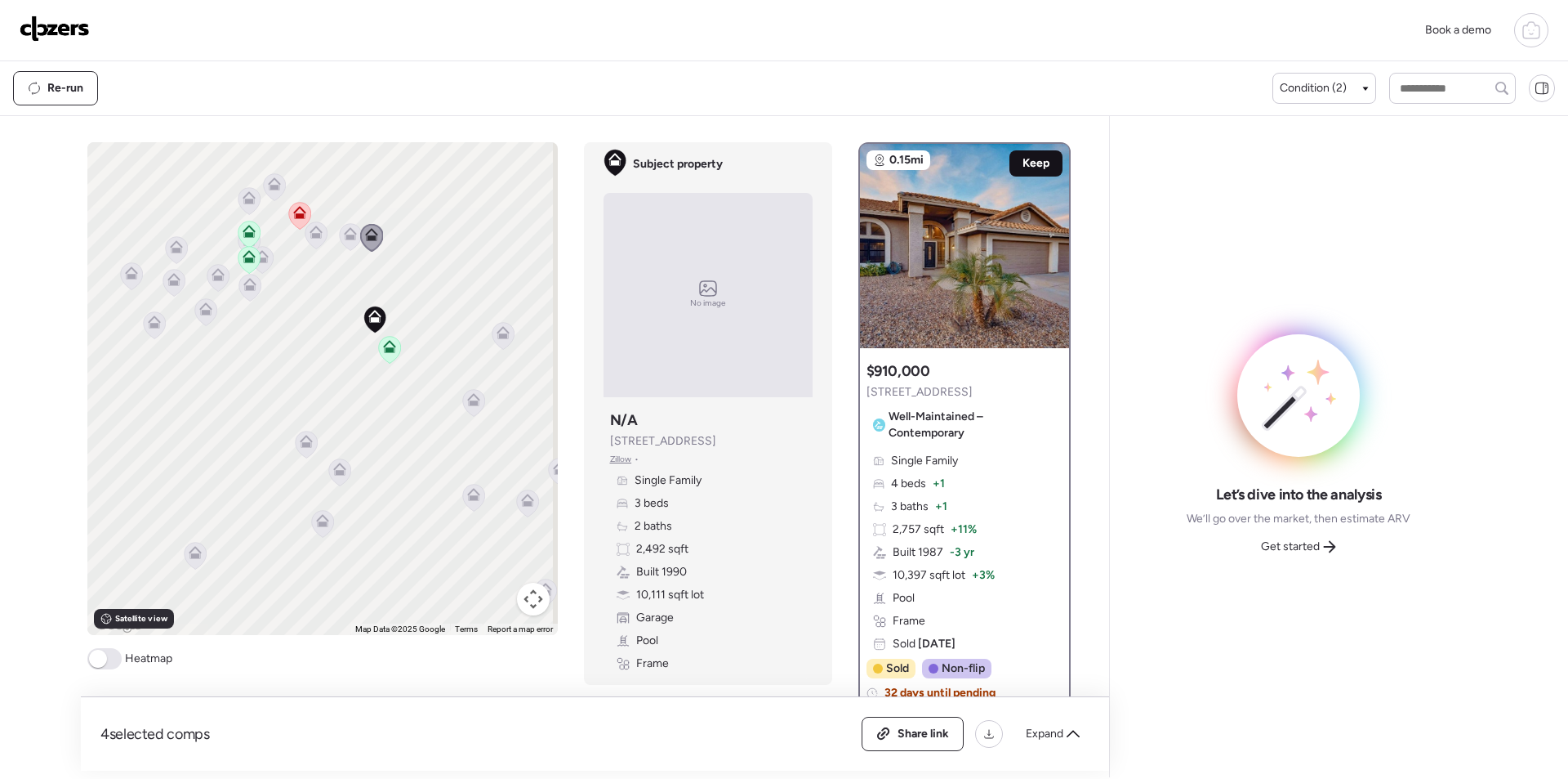
click at [1028, 157] on span "Keep" at bounding box center [1036, 163] width 27 height 16
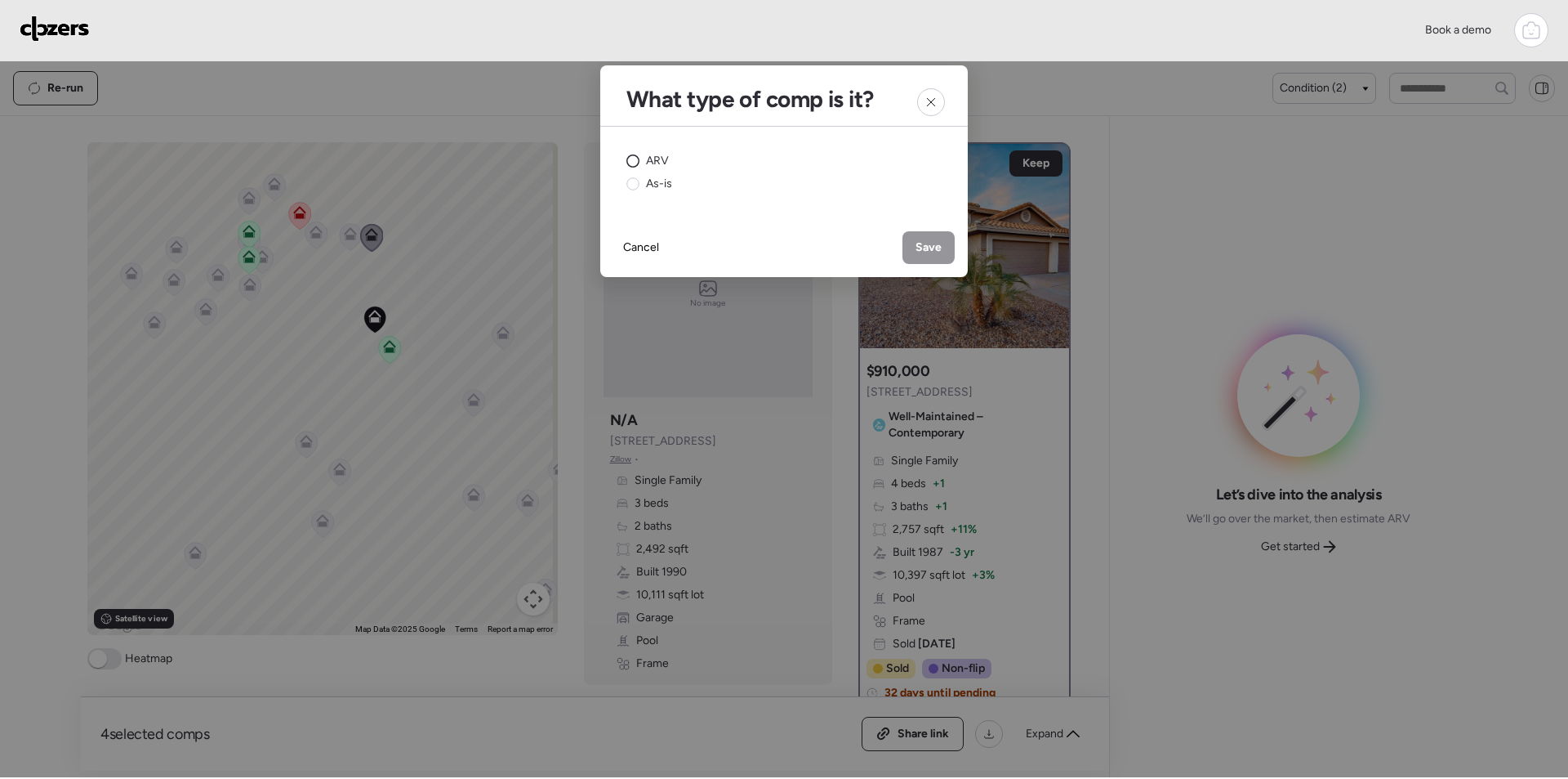
click at [653, 158] on span "ARV" at bounding box center [657, 161] width 23 height 16
click at [930, 247] on span "Save" at bounding box center [928, 248] width 26 height 16
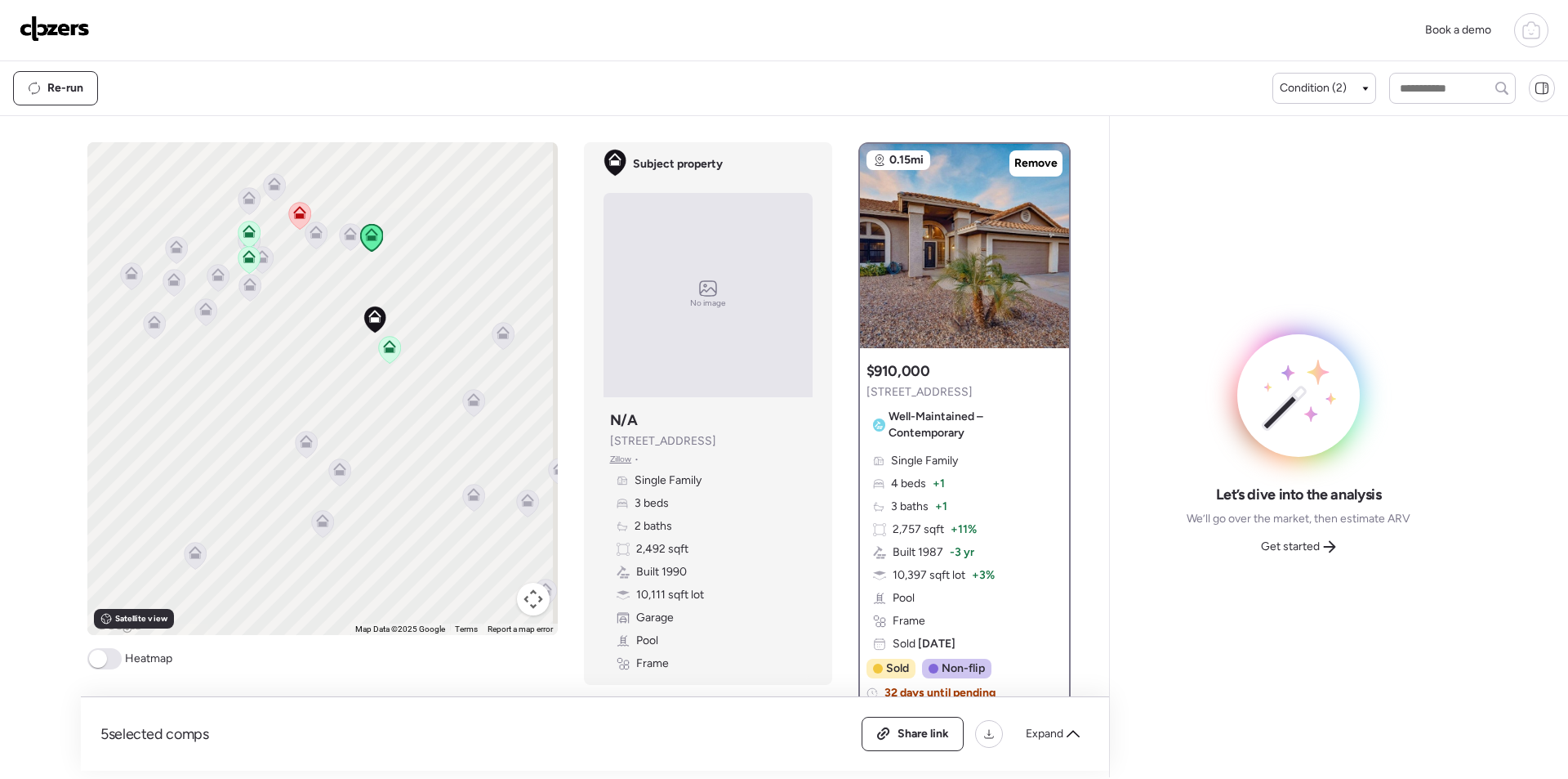
click at [309, 226] on icon at bounding box center [316, 232] width 13 height 13
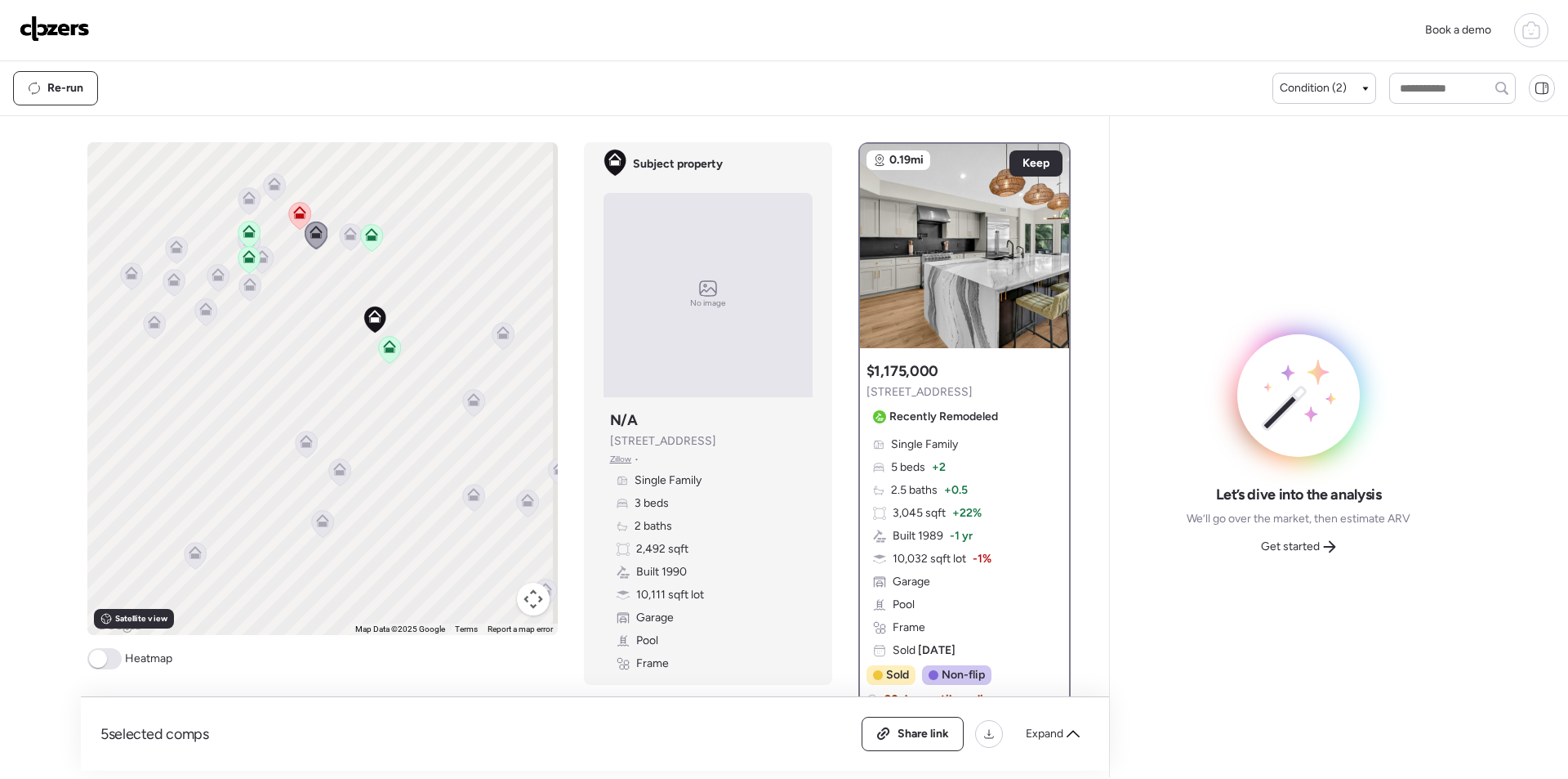
click at [309, 233] on icon at bounding box center [316, 232] width 13 height 13
click at [256, 179] on div "To navigate, press the arrow keys. To activate drag with keyboard, press Alt + …" at bounding box center [322, 389] width 471 height 493
click at [242, 197] on icon at bounding box center [249, 198] width 13 height 13
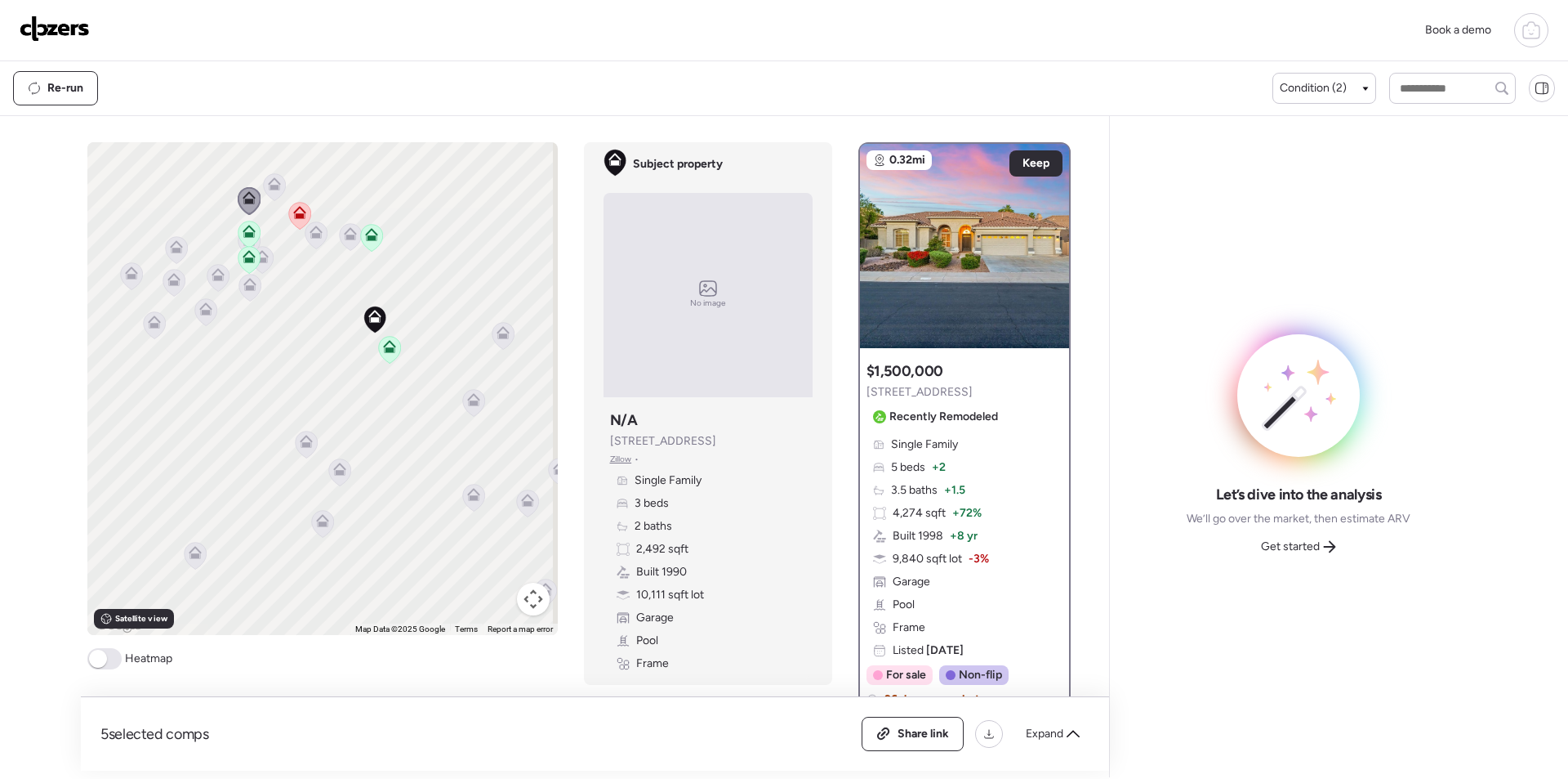
click at [270, 265] on div "To activate drag with keyboard, press Alt + Enter. Once in keyboard drag state,…" at bounding box center [322, 389] width 471 height 493
click at [260, 261] on icon at bounding box center [262, 260] width 11 height 5
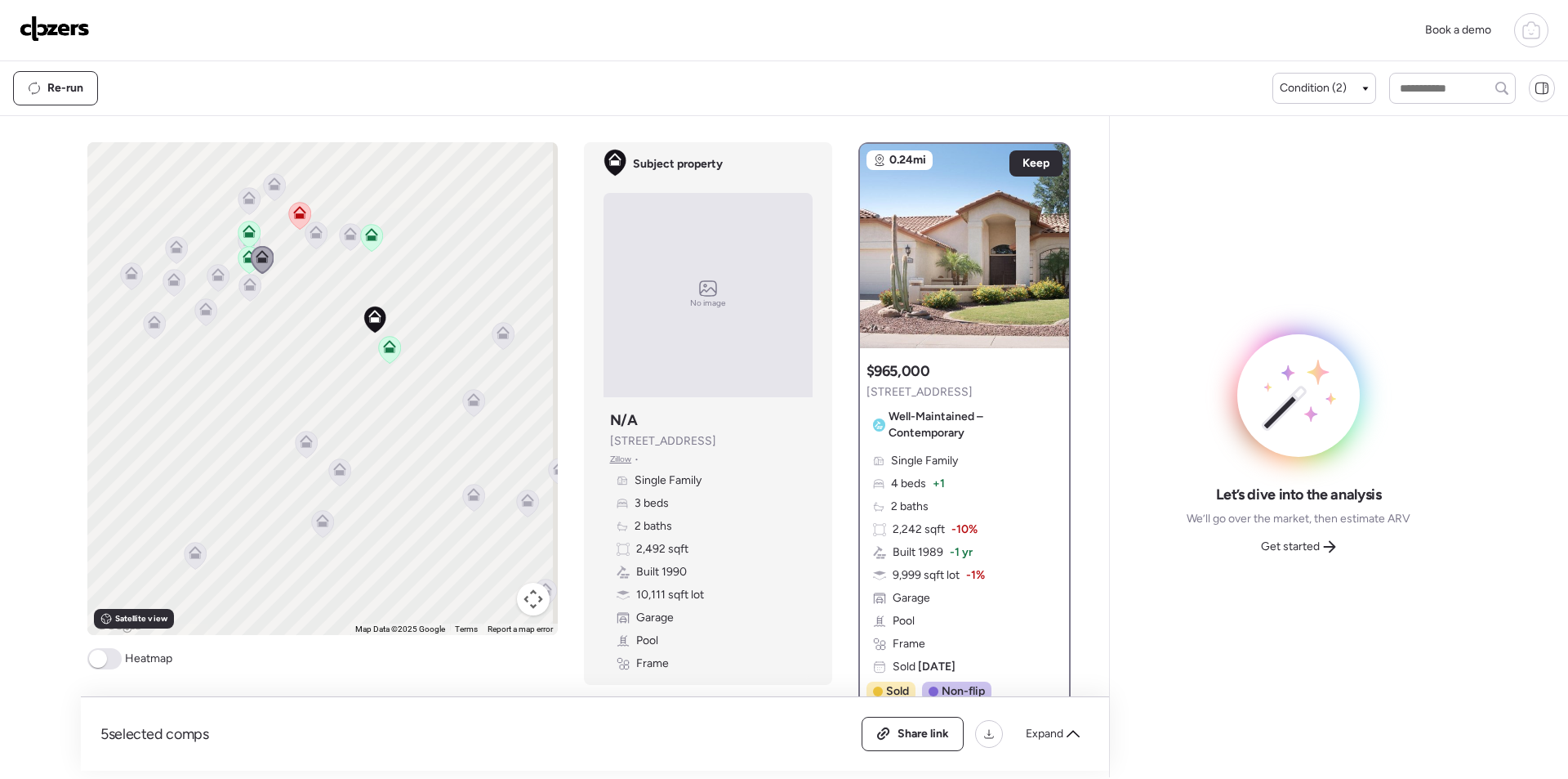
click at [245, 287] on icon at bounding box center [250, 287] width 11 height 5
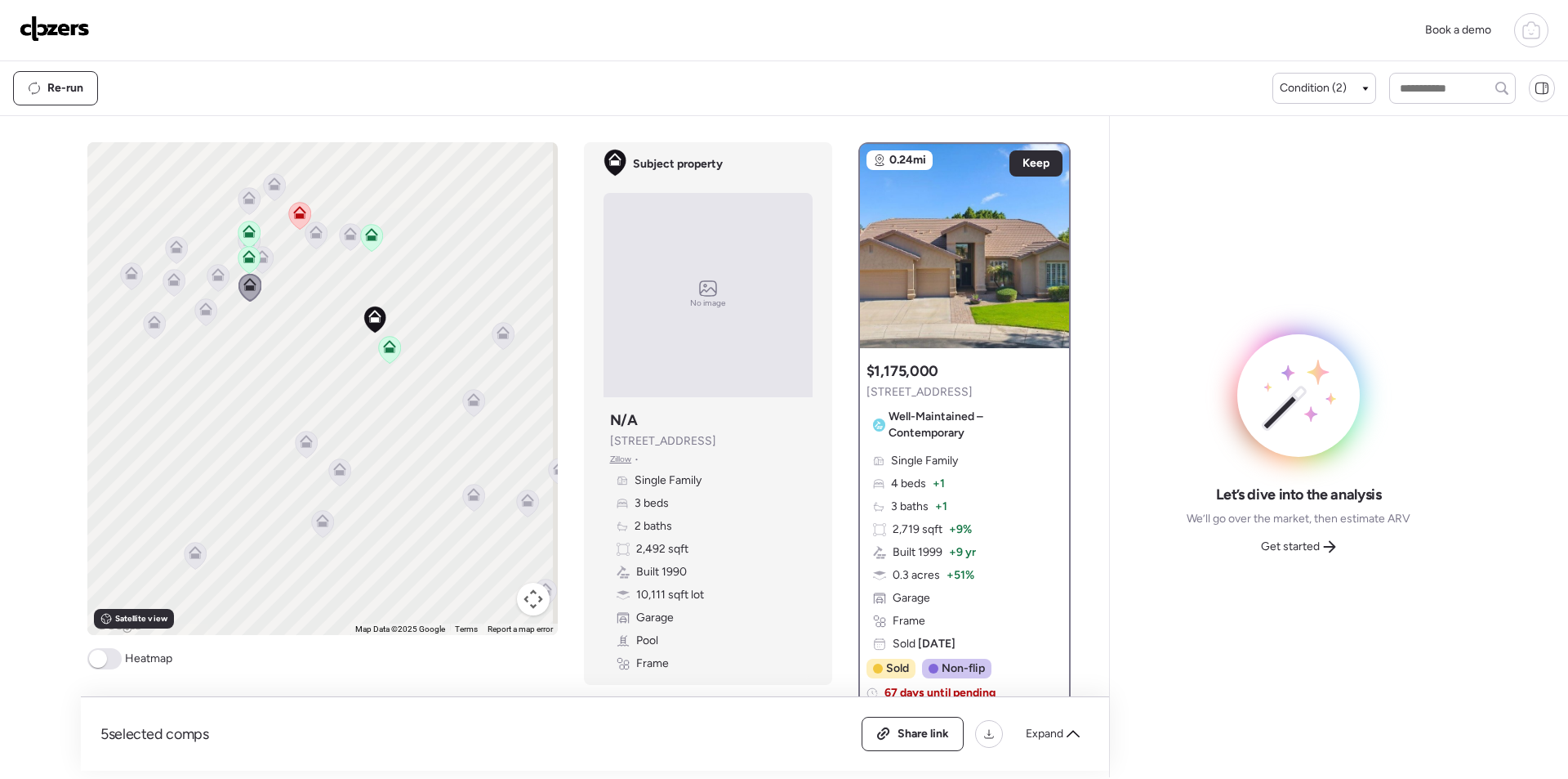
click at [211, 285] on icon at bounding box center [218, 278] width 22 height 27
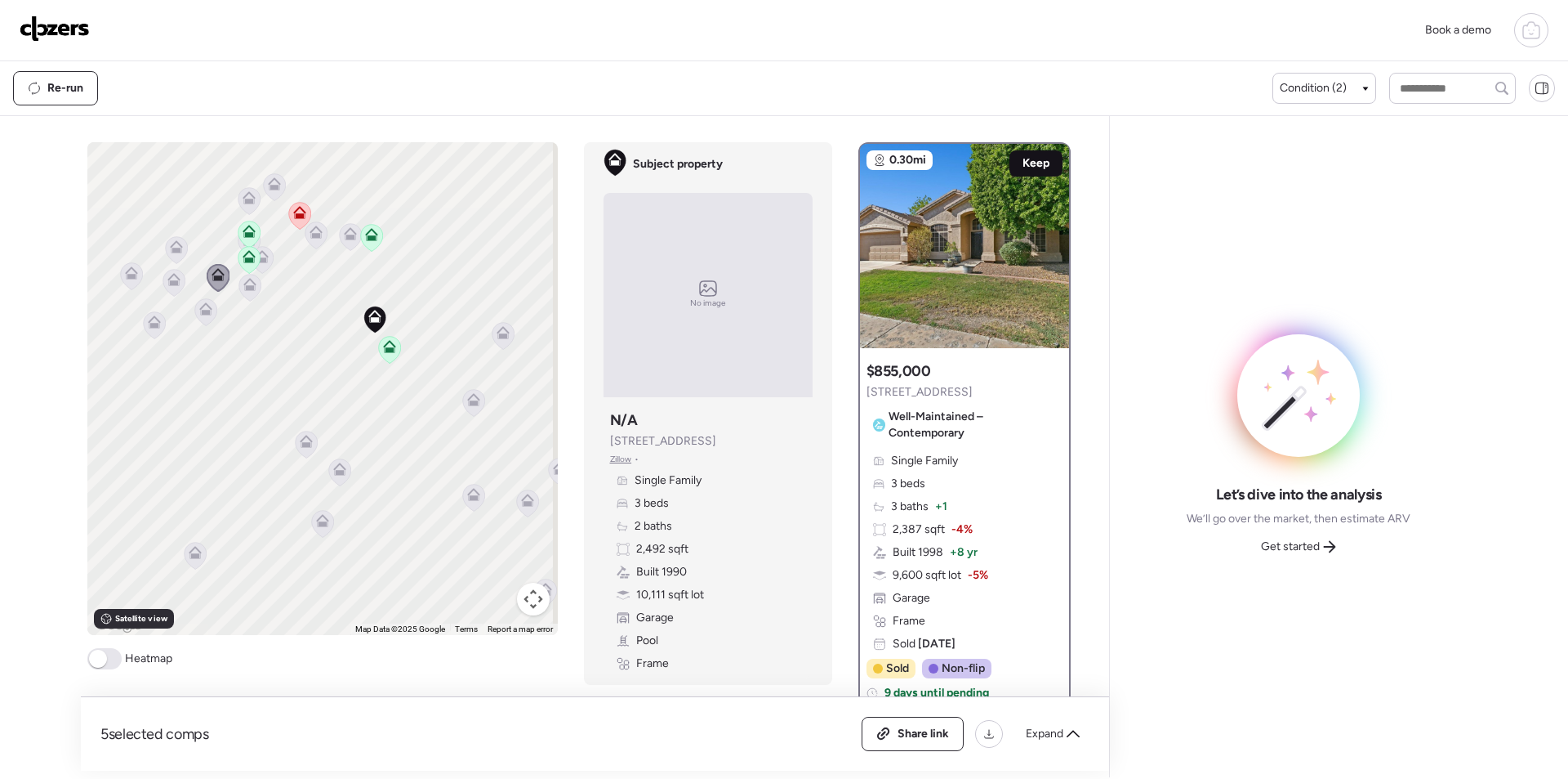
click at [1038, 172] on div "Keep" at bounding box center [1036, 163] width 54 height 26
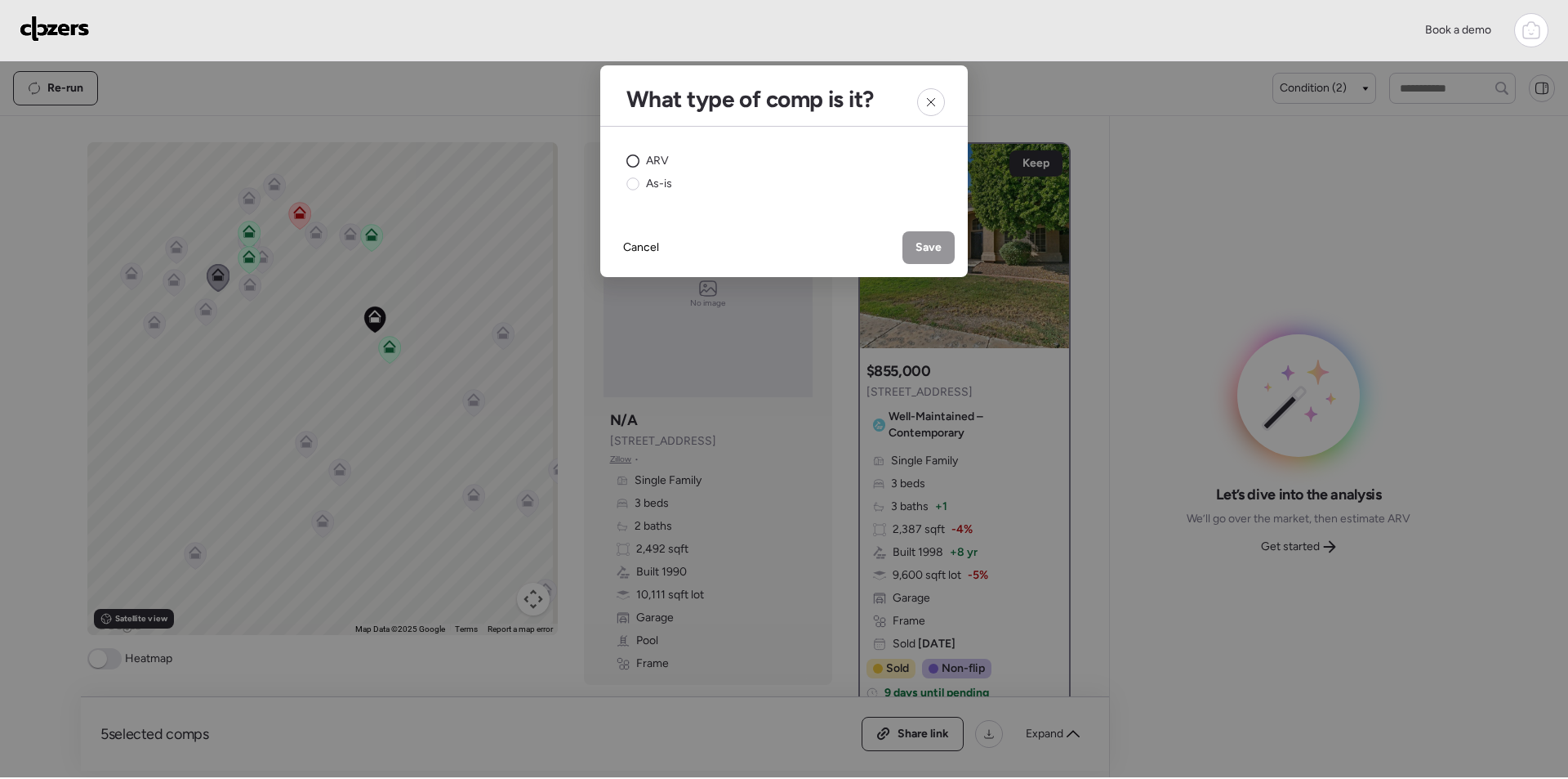
click at [635, 158] on circle at bounding box center [633, 162] width 13 height 13
click at [929, 250] on span "Save" at bounding box center [928, 248] width 26 height 16
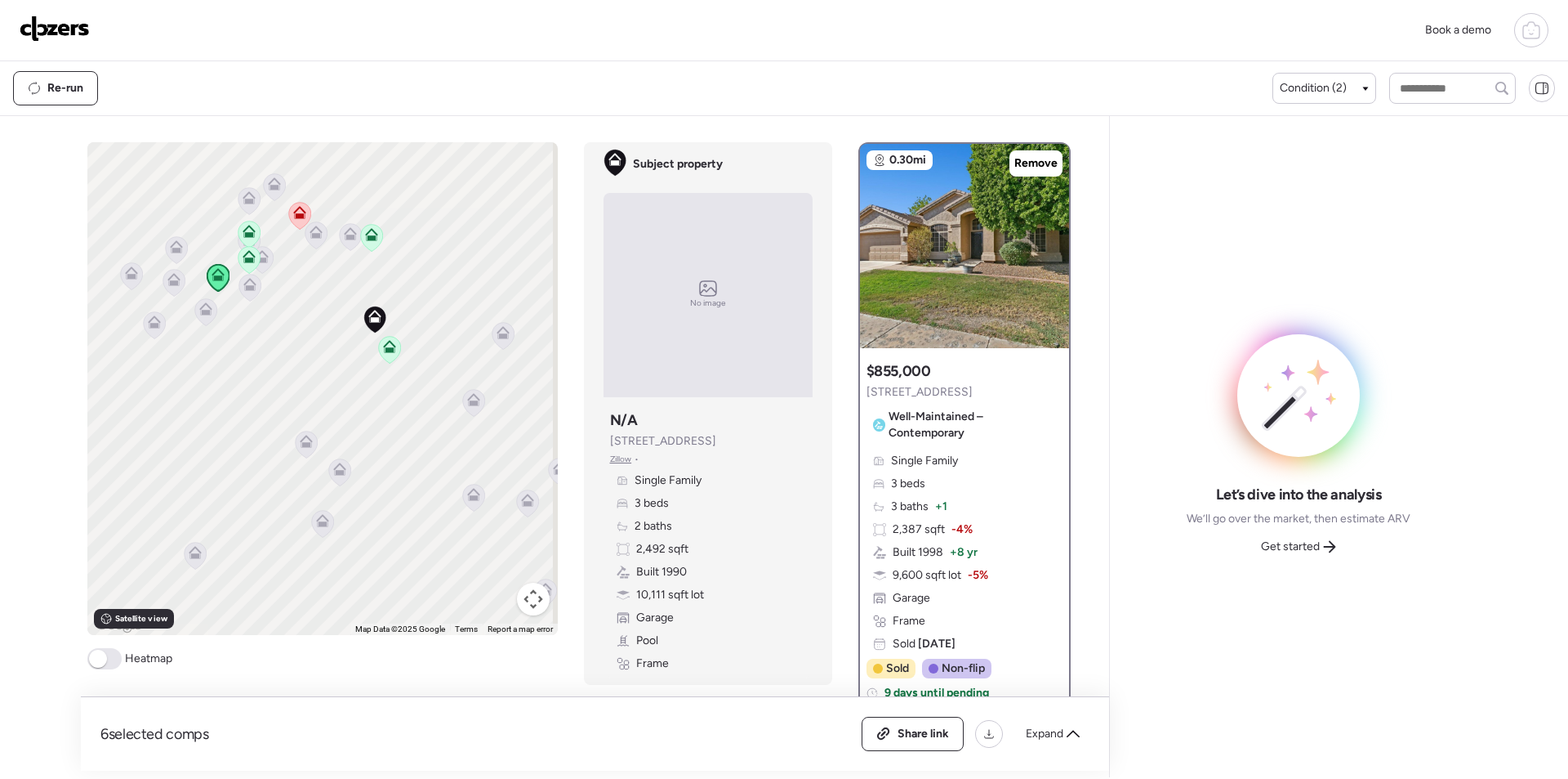
click at [198, 316] on icon at bounding box center [205, 312] width 22 height 27
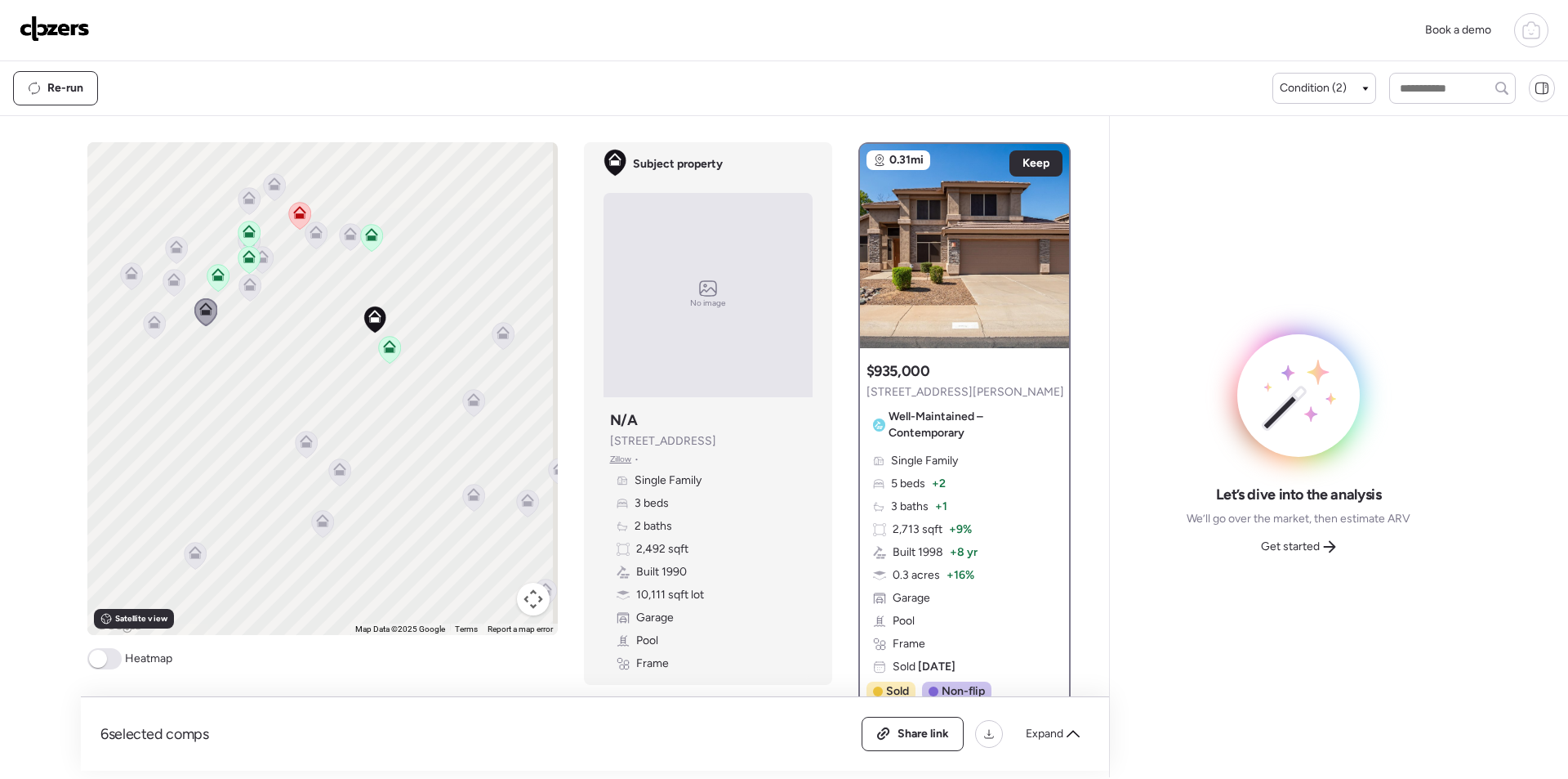
click at [148, 326] on icon at bounding box center [154, 322] width 13 height 13
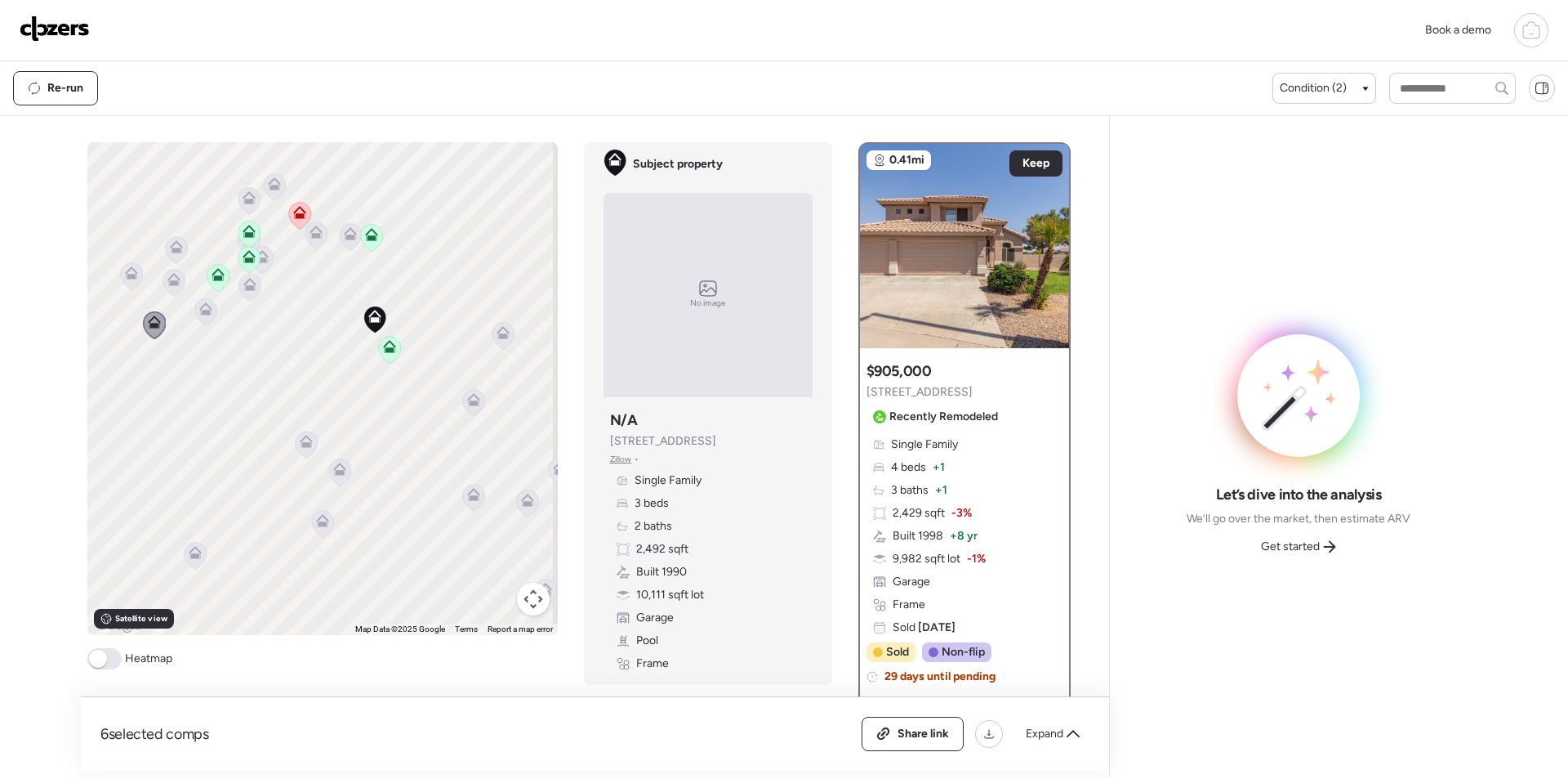
click at [131, 274] on icon at bounding box center [132, 272] width 13 height 13
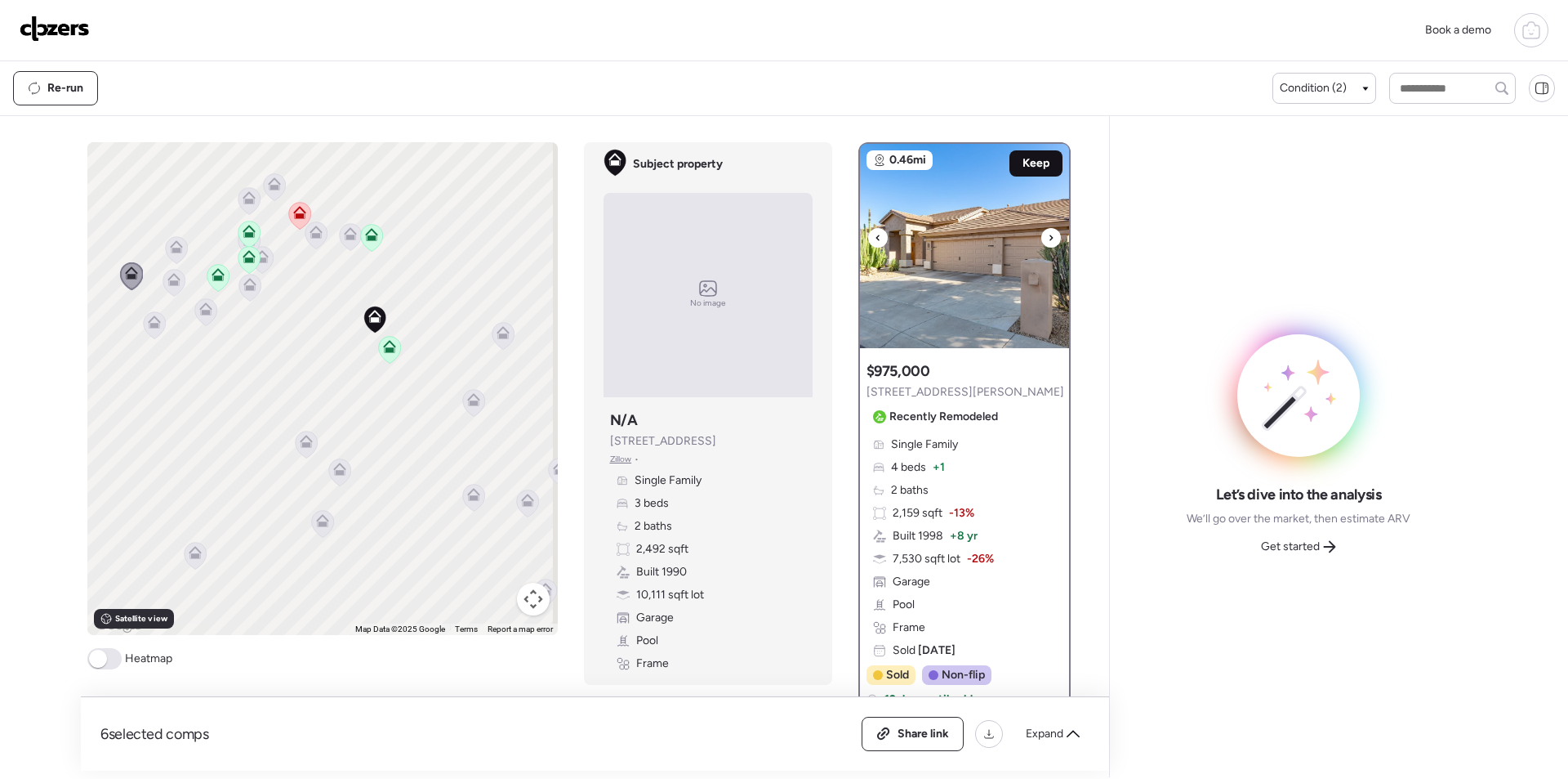
click at [1025, 164] on span "Keep" at bounding box center [1036, 163] width 27 height 16
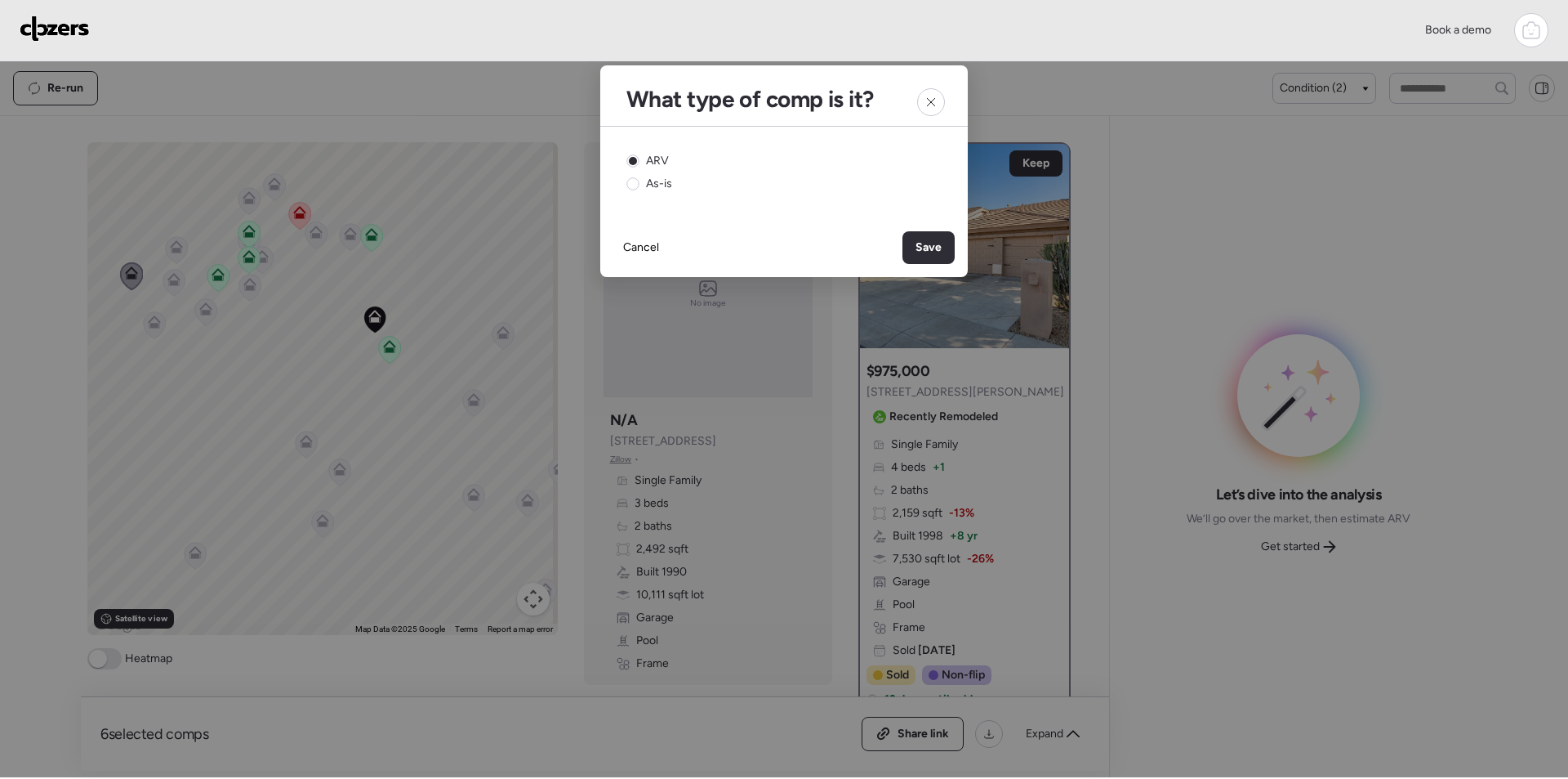
click at [918, 246] on span "Save" at bounding box center [928, 248] width 26 height 16
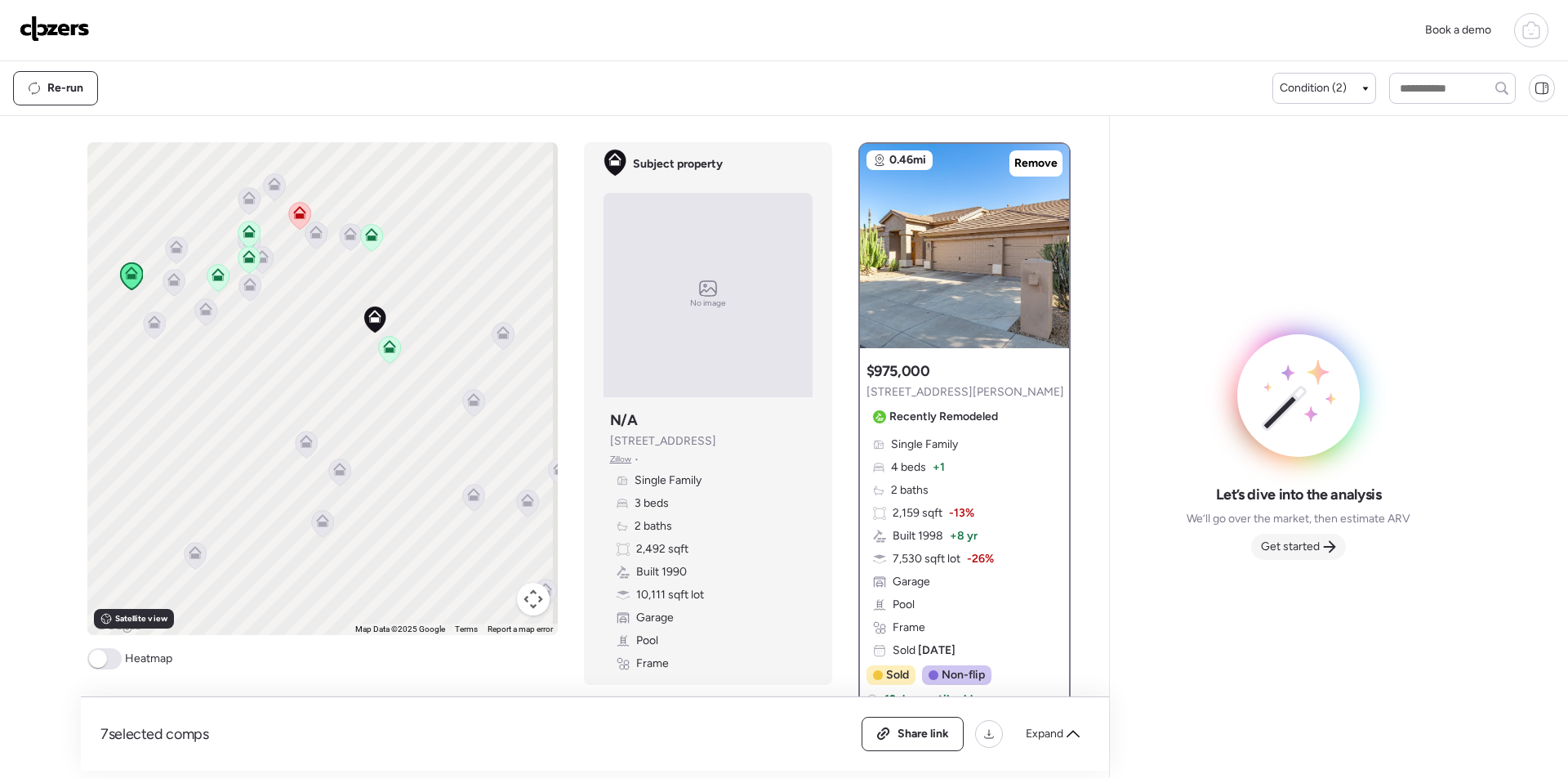
click at [1318, 543] on span "Get started" at bounding box center [1290, 547] width 59 height 16
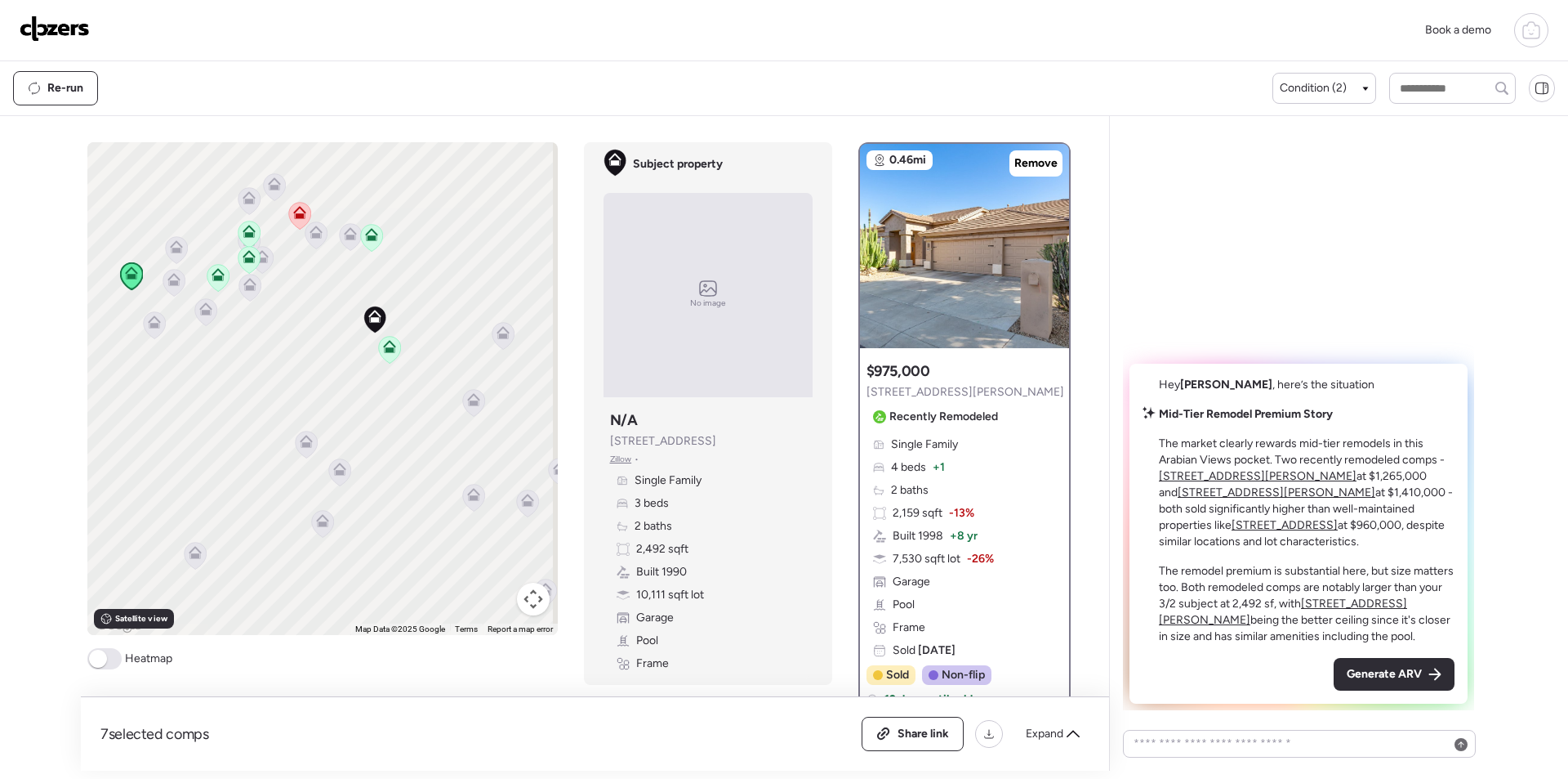
click at [1398, 675] on span "Generate ARV" at bounding box center [1385, 675] width 75 height 16
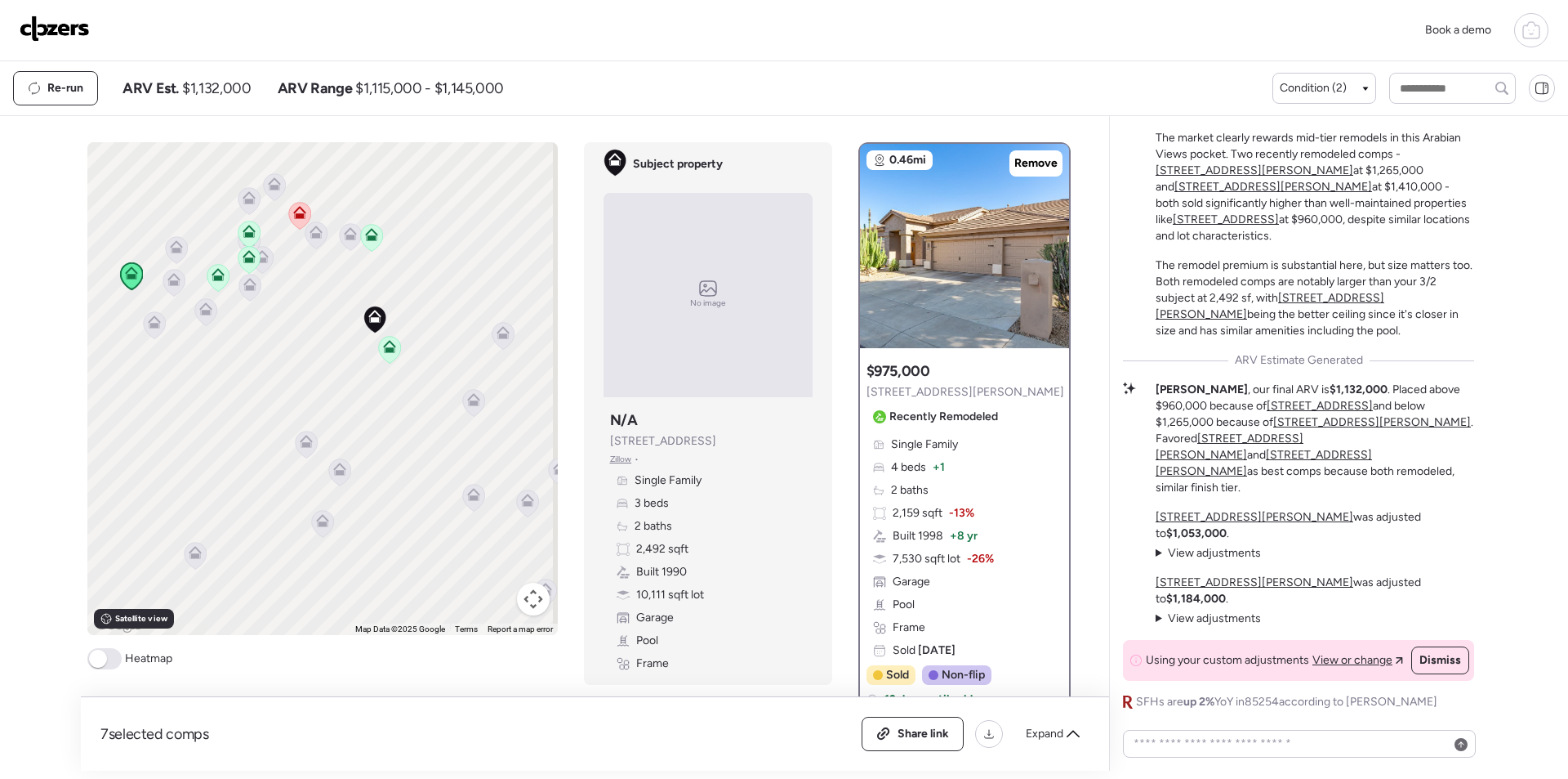
click at [232, 93] on span "$1,132,000" at bounding box center [217, 88] width 69 height 20
click at [231, 94] on span "$1,132,000" at bounding box center [217, 88] width 69 height 20
copy span "1,132,000"
click at [926, 744] on div "Share link" at bounding box center [913, 734] width 101 height 33
click at [52, 22] on img at bounding box center [54, 28] width 70 height 26
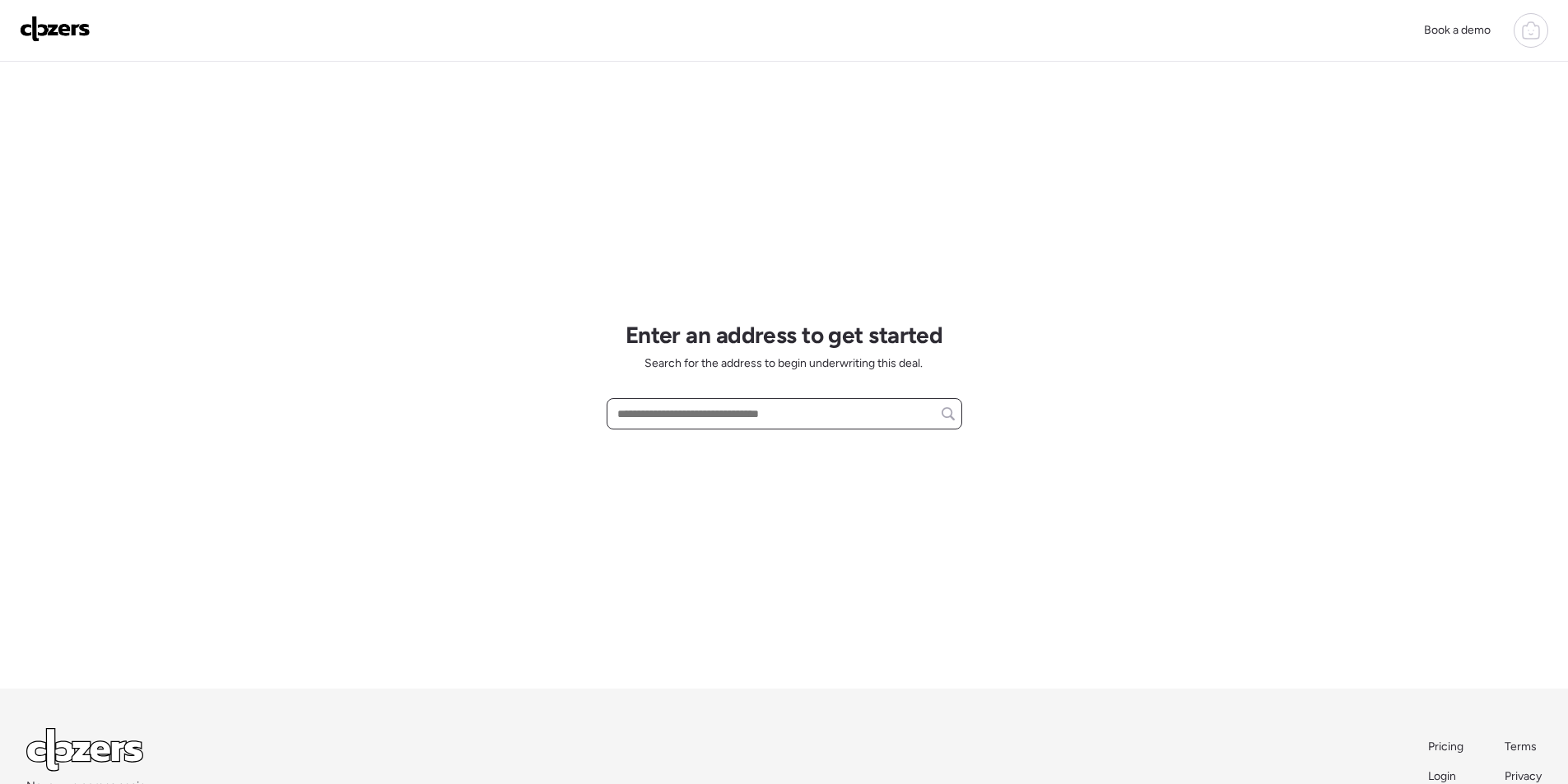
click at [709, 406] on input "text" at bounding box center [784, 413] width 341 height 23
paste input "**********"
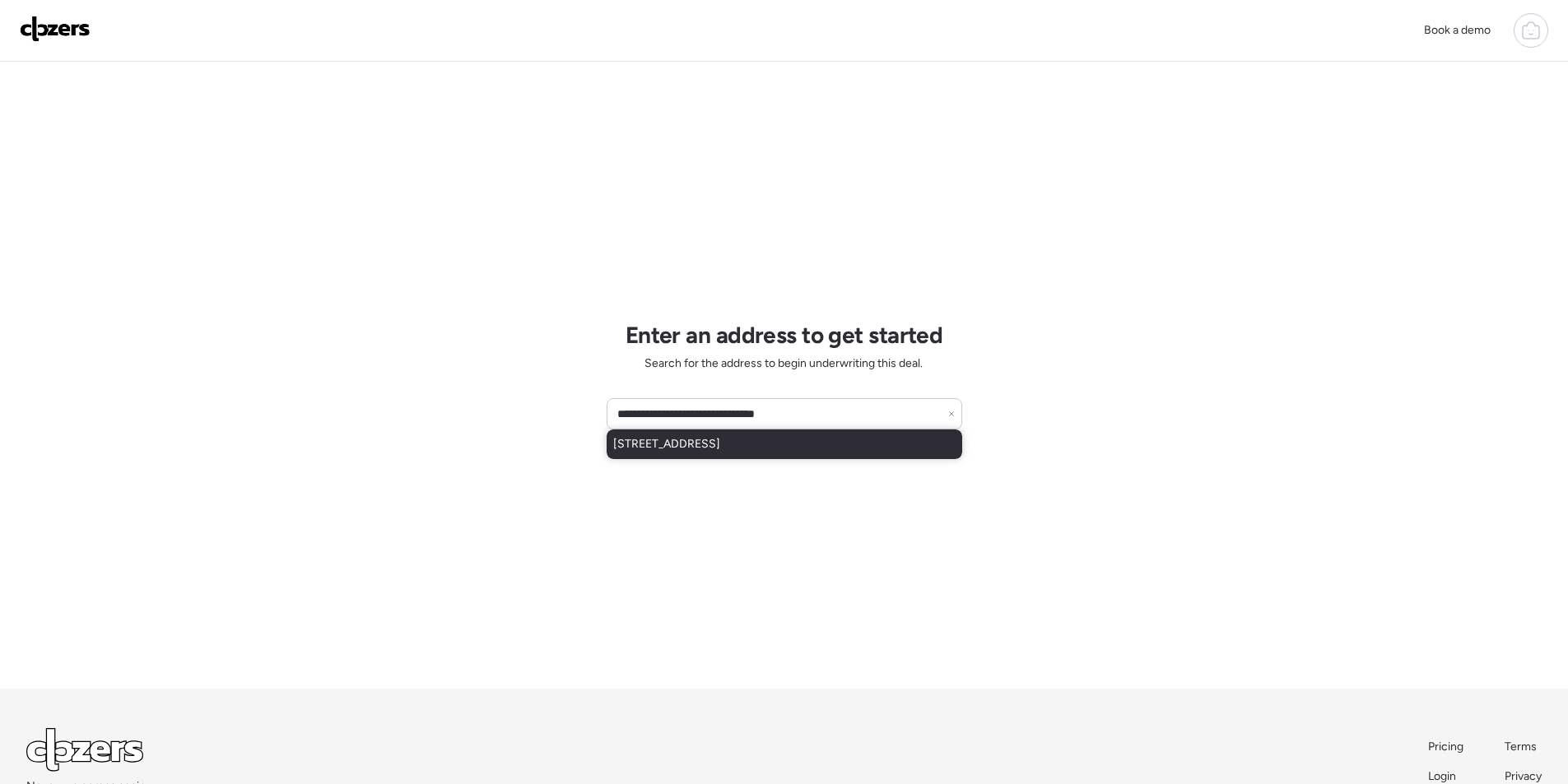
click at [712, 444] on span "[STREET_ADDRESS]" at bounding box center [667, 444] width 107 height 16
type input "**********"
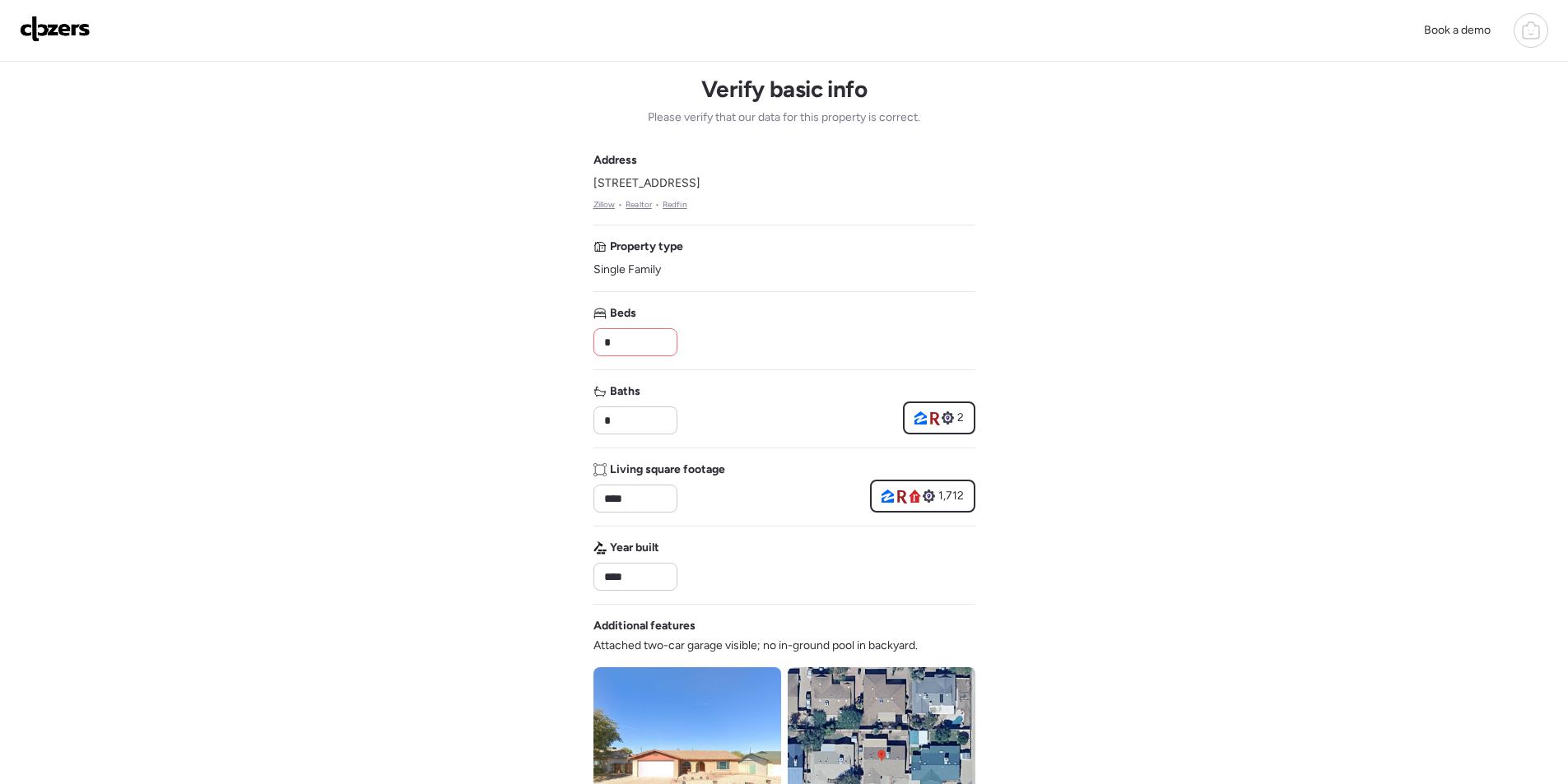
click at [622, 334] on input "*" at bounding box center [635, 342] width 69 height 23
type input "*"
click at [731, 318] on div "Beds *" at bounding box center [784, 331] width 382 height 51
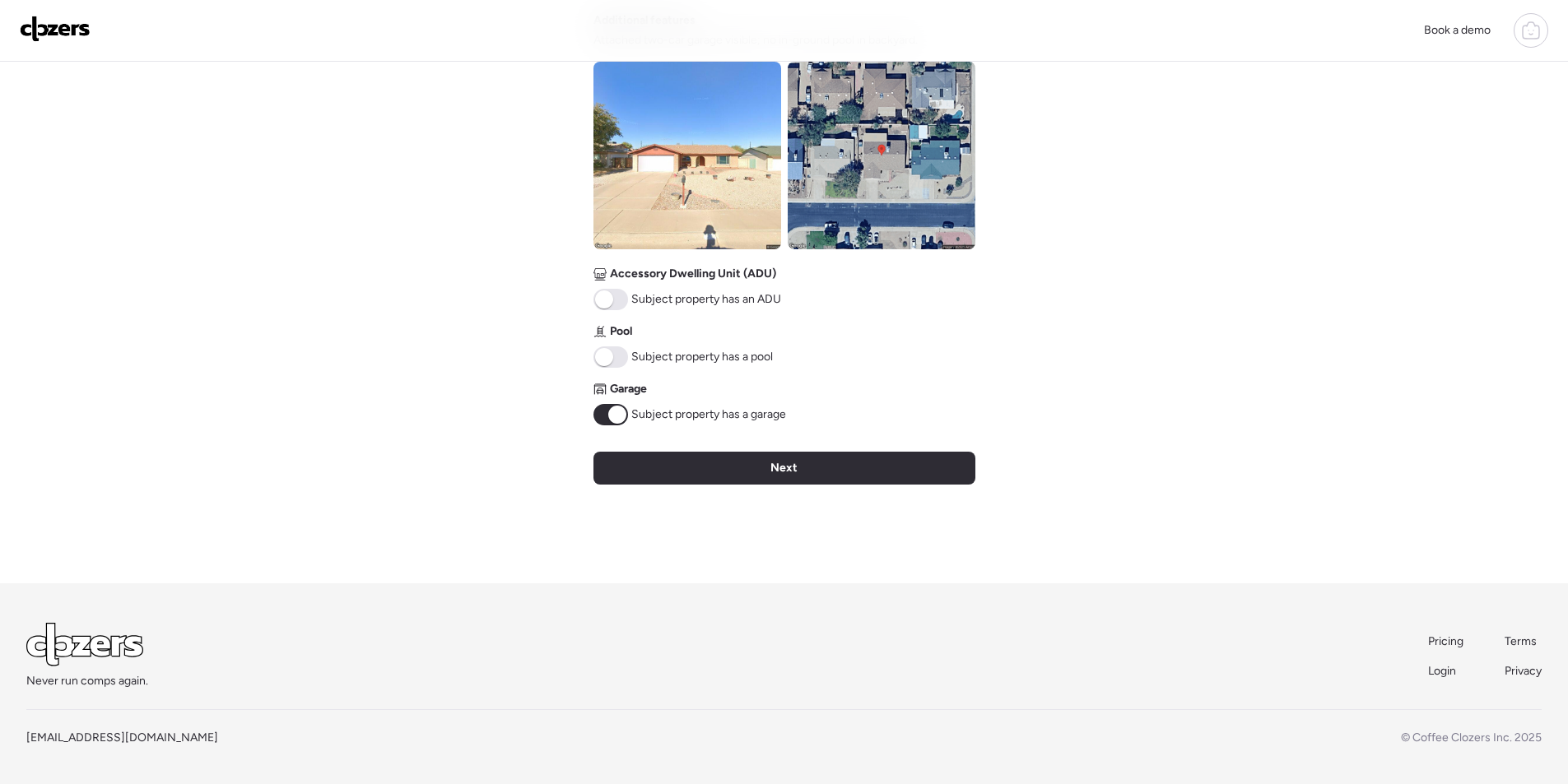
scroll to position [609, 0]
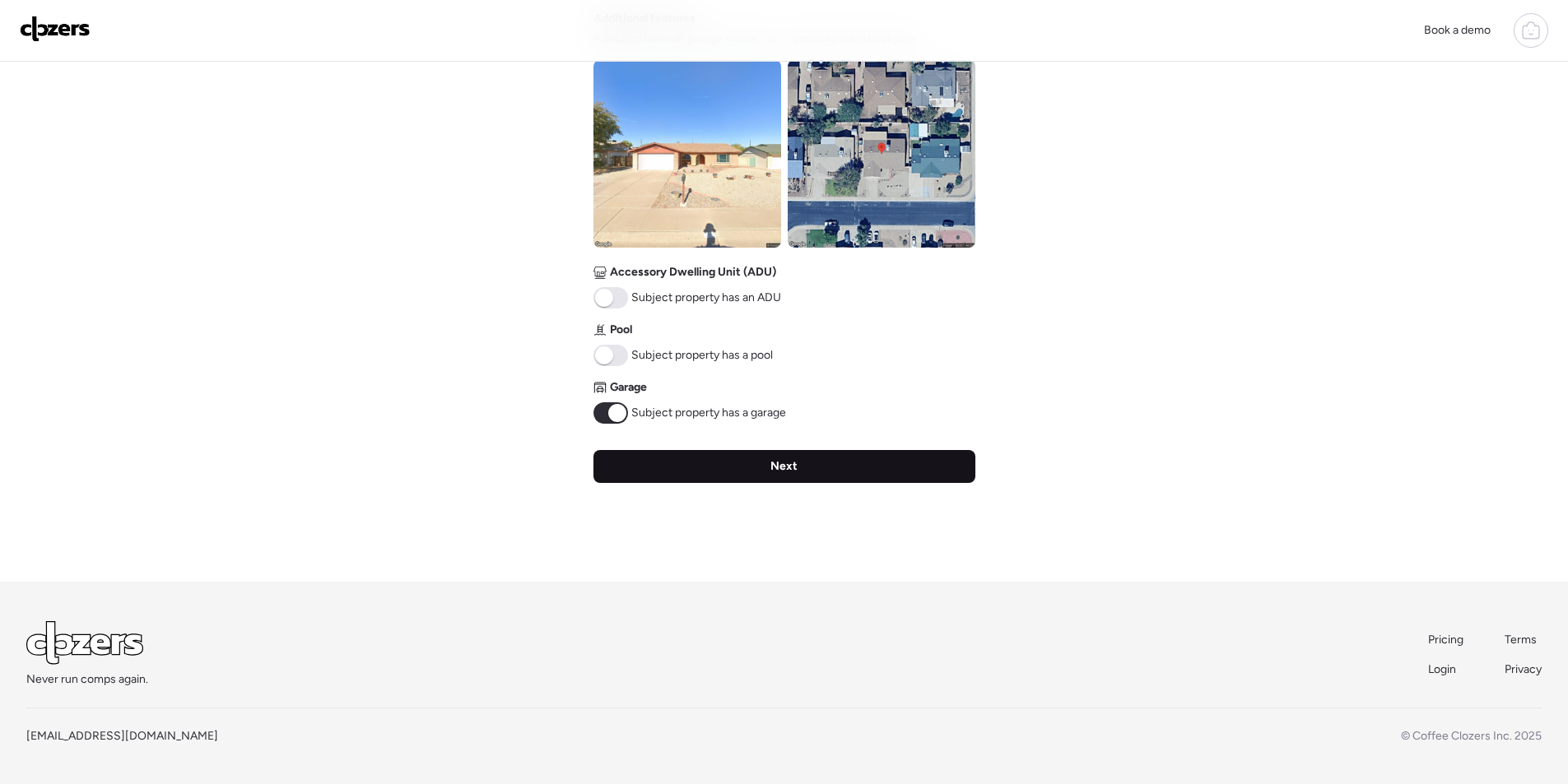
click at [699, 454] on div "Next" at bounding box center [784, 466] width 382 height 33
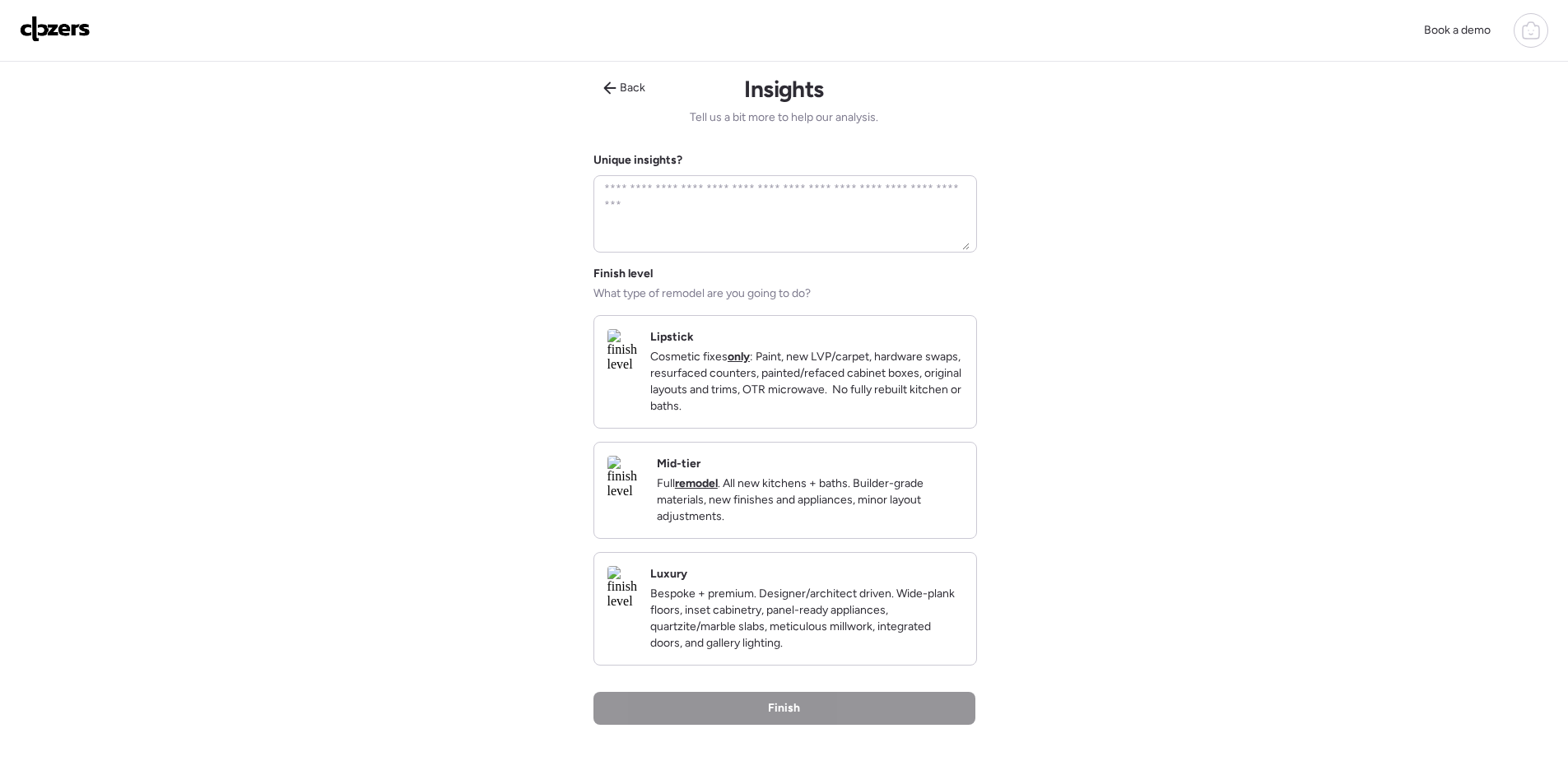
click at [887, 524] on p "Full remodel . All new kitchens + baths. Builder-grade materials, new finishes …" at bounding box center [809, 500] width 306 height 49
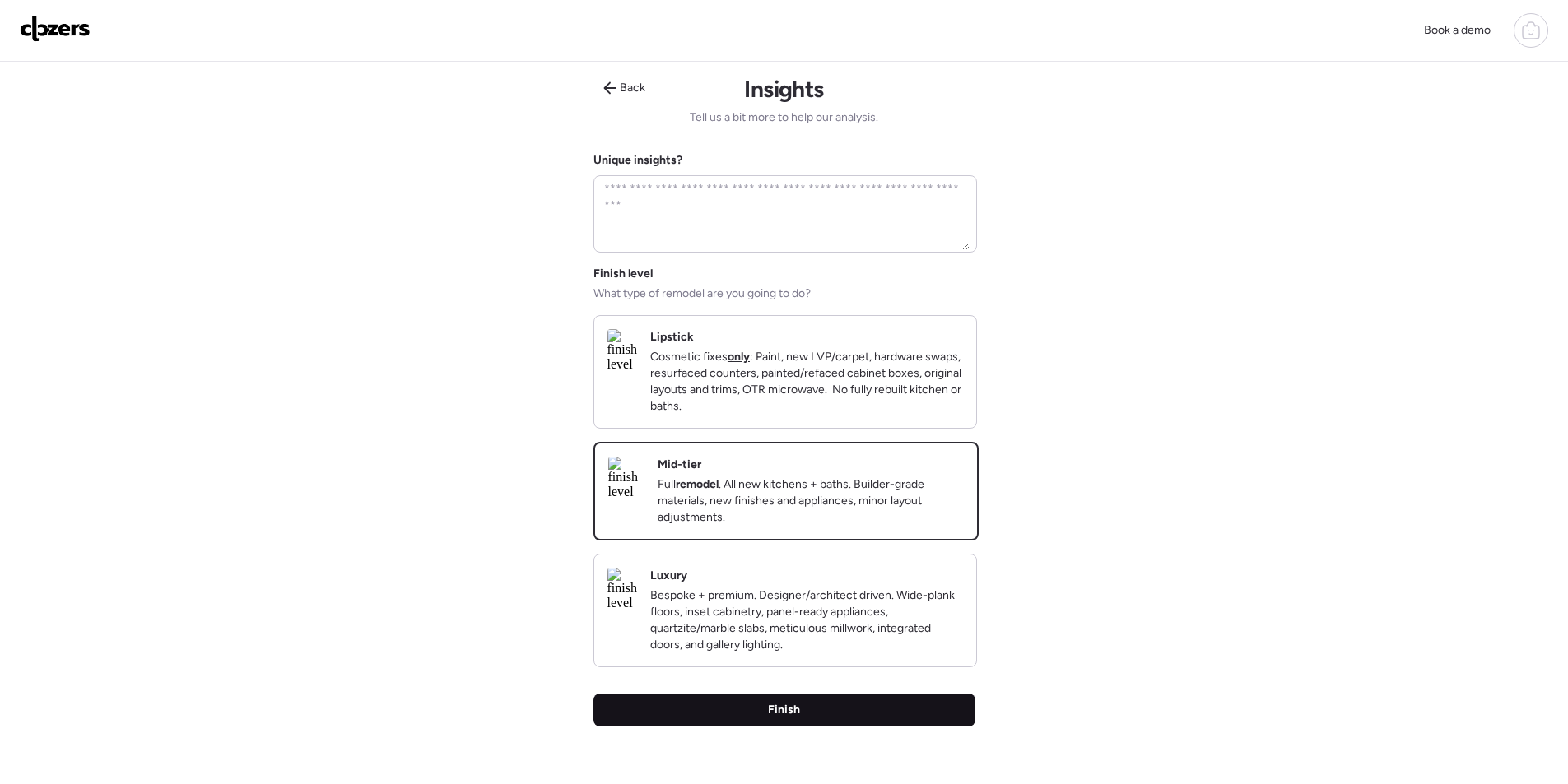
click at [895, 726] on div "Finish" at bounding box center [784, 710] width 382 height 33
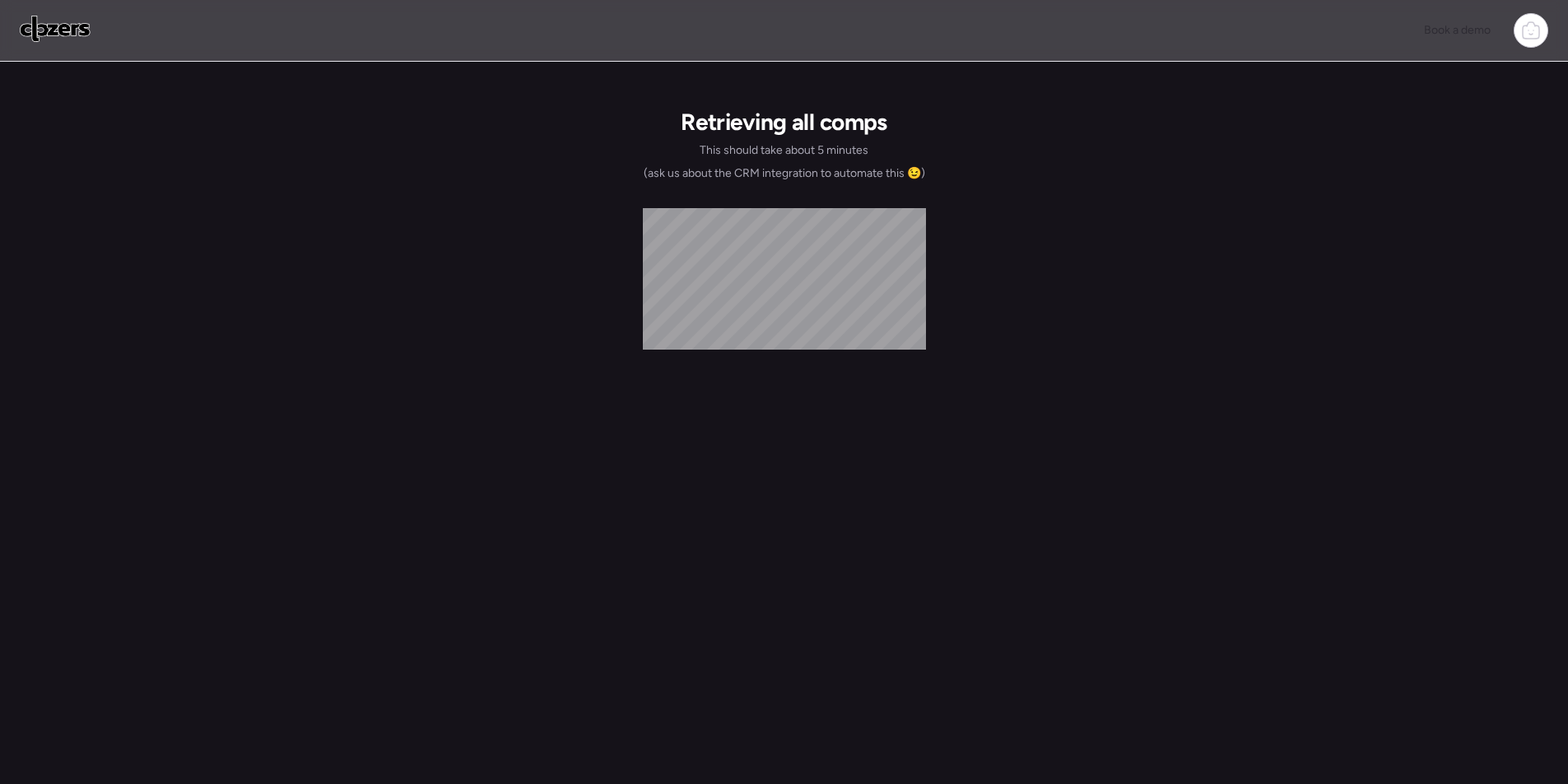
drag, startPoint x: 0, startPoint y: 222, endPoint x: 2, endPoint y: 323, distance: 101.0
click at [2, 323] on div "Book a demo Retrieving all comps This should take about 5 minutes (ask us about…" at bounding box center [784, 400] width 1568 height 800
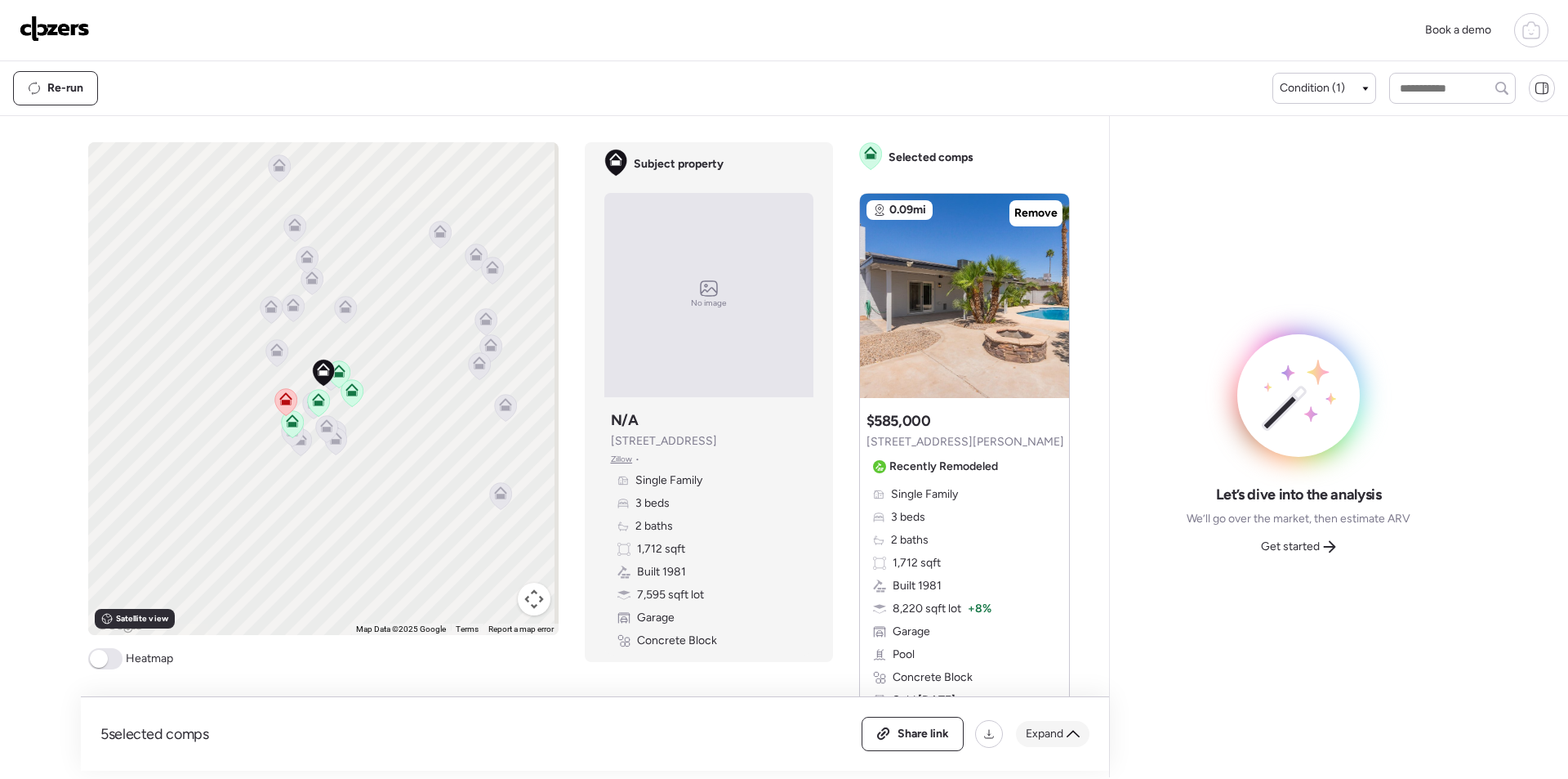
click at [1051, 733] on span "Expand" at bounding box center [1044, 734] width 37 height 16
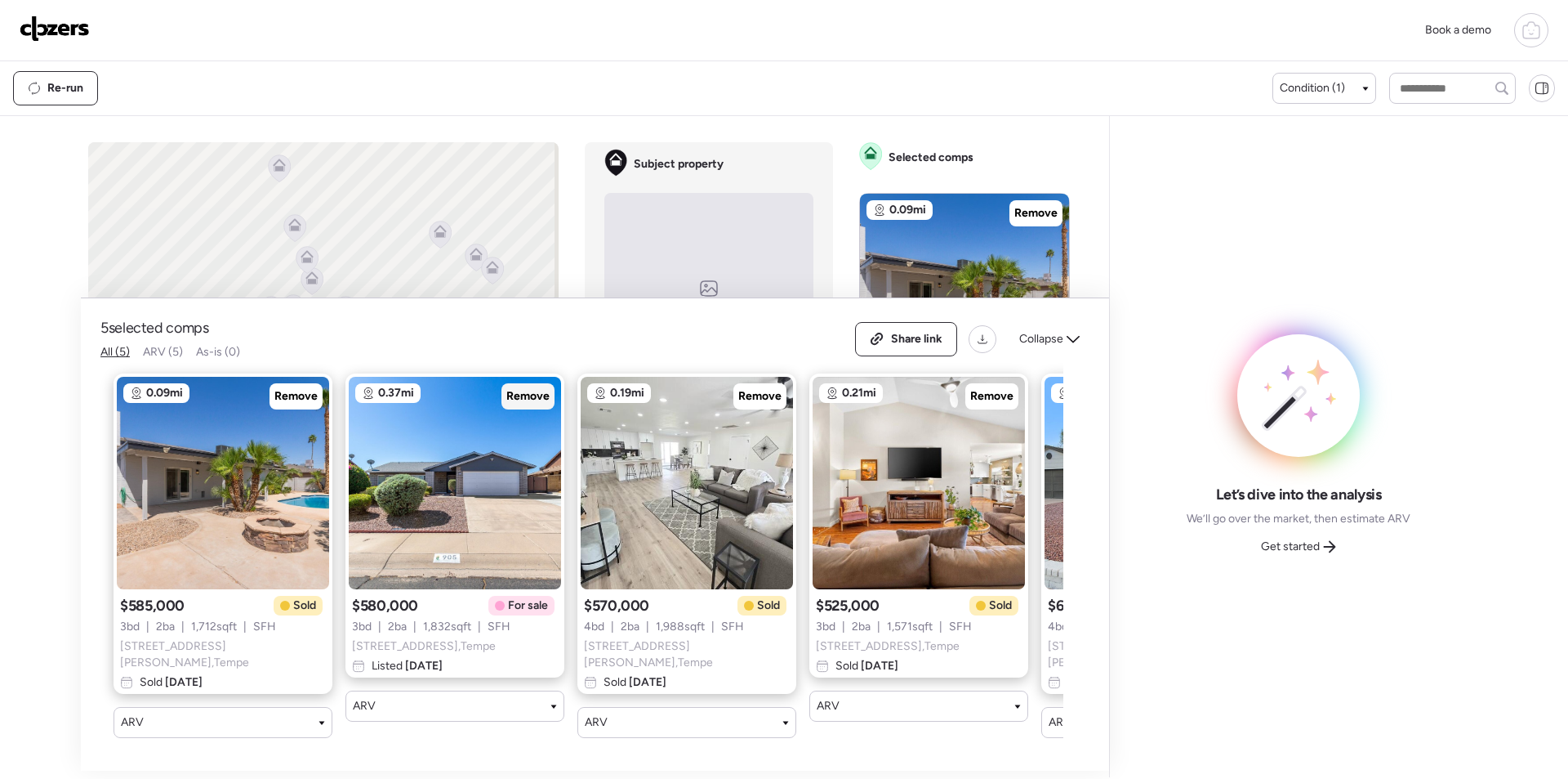
click at [523, 405] on span "Remove" at bounding box center [528, 397] width 44 height 16
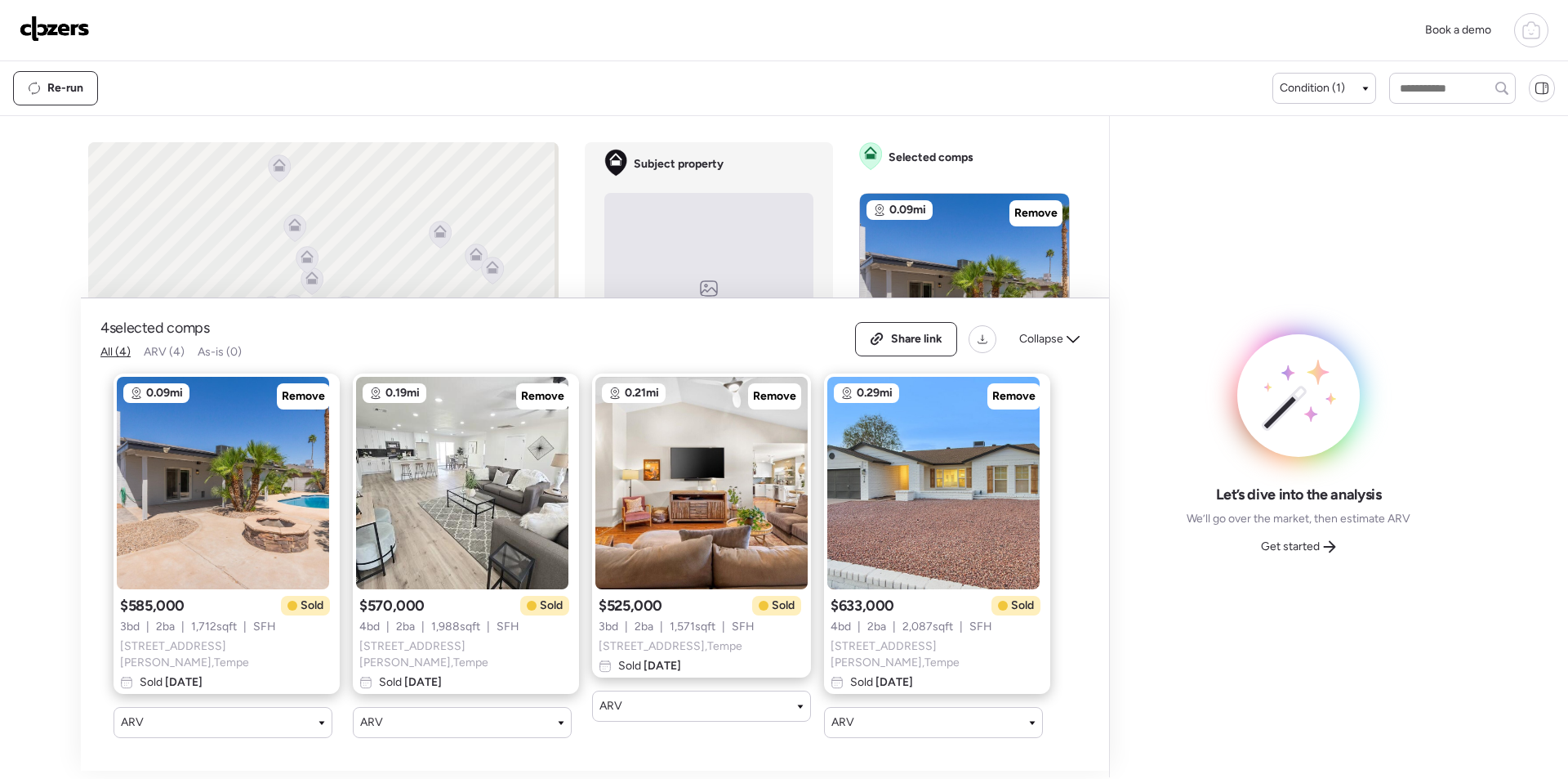
click at [1043, 357] on div "Share link Collapse" at bounding box center [973, 340] width 234 height 35
click at [1064, 342] on div "Collapse" at bounding box center [1050, 339] width 80 height 26
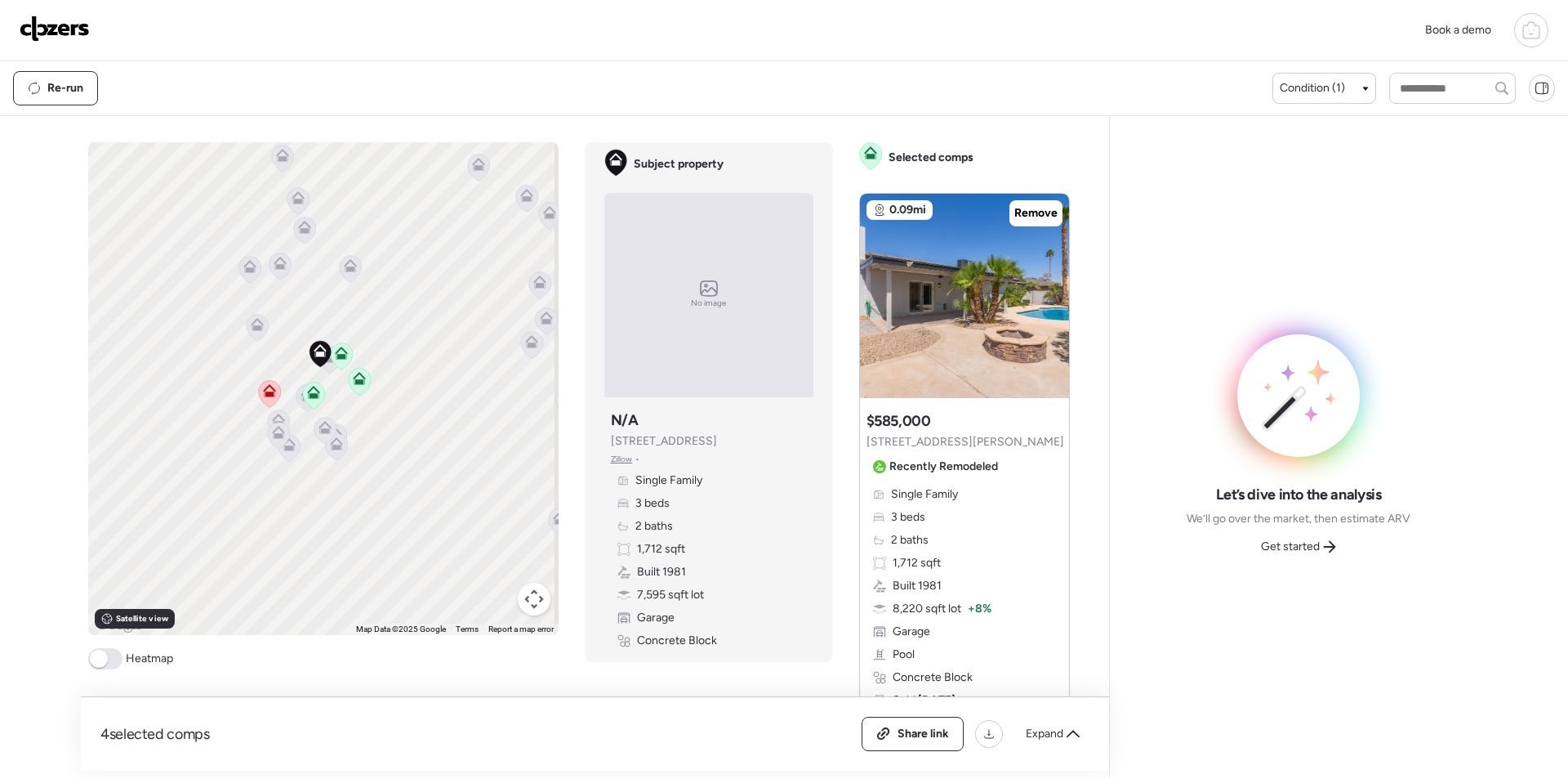
click at [320, 435] on icon at bounding box center [325, 430] width 22 height 27
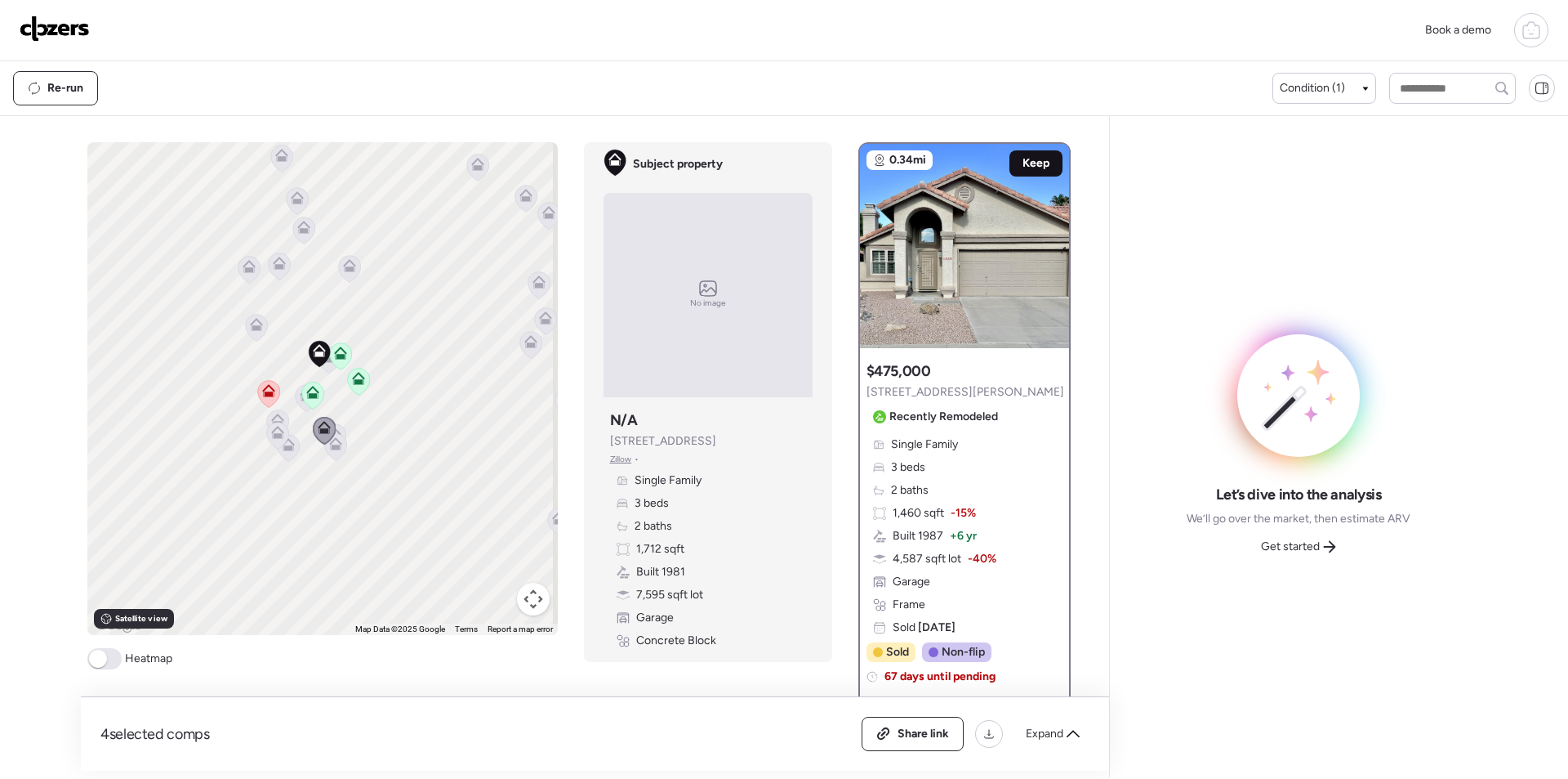
click at [1036, 161] on span "Keep" at bounding box center [1036, 163] width 27 height 16
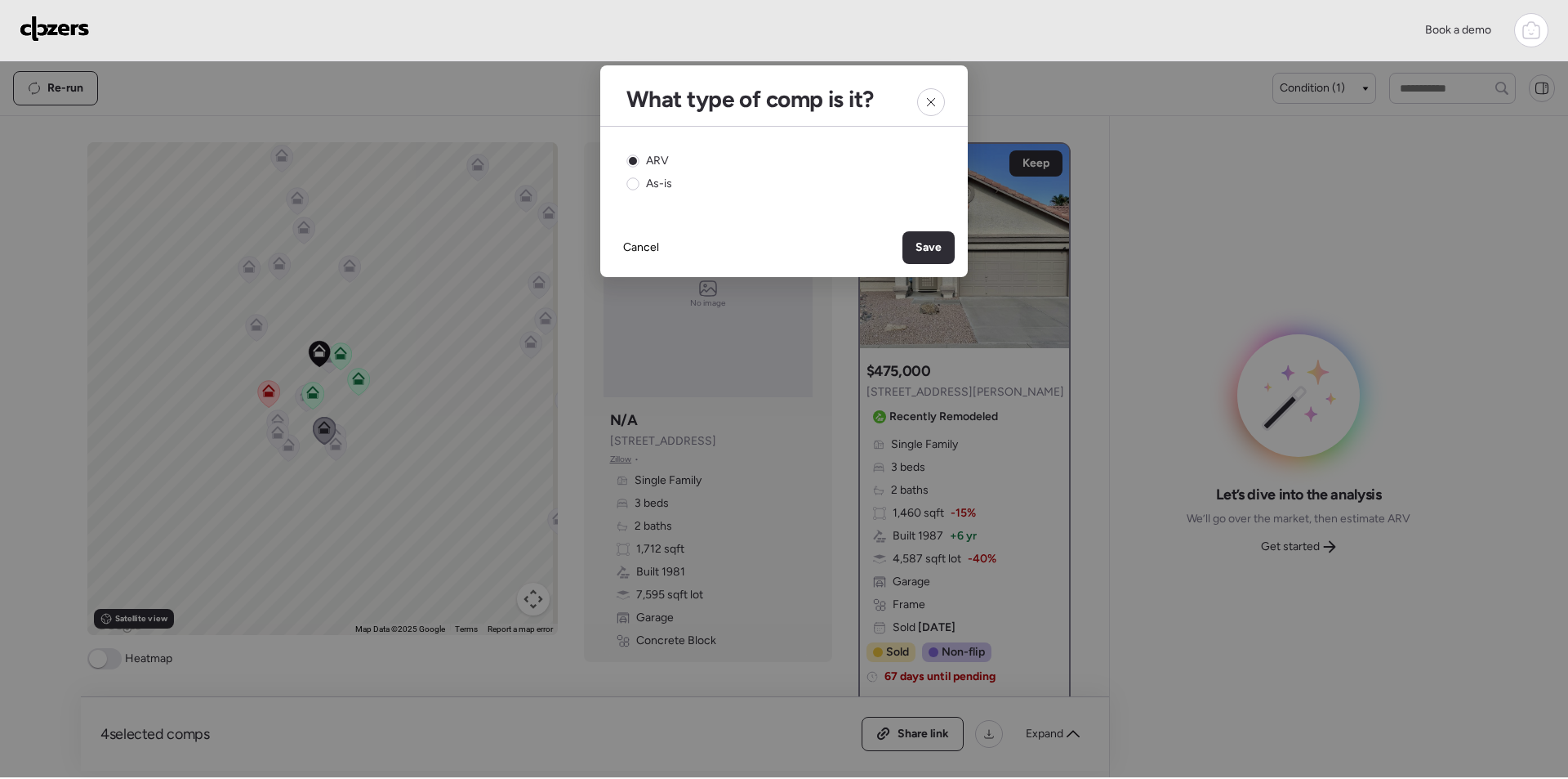
drag, startPoint x: 924, startPoint y: 255, endPoint x: 902, endPoint y: 256, distance: 22.0
click at [924, 254] on div "Save" at bounding box center [929, 248] width 53 height 33
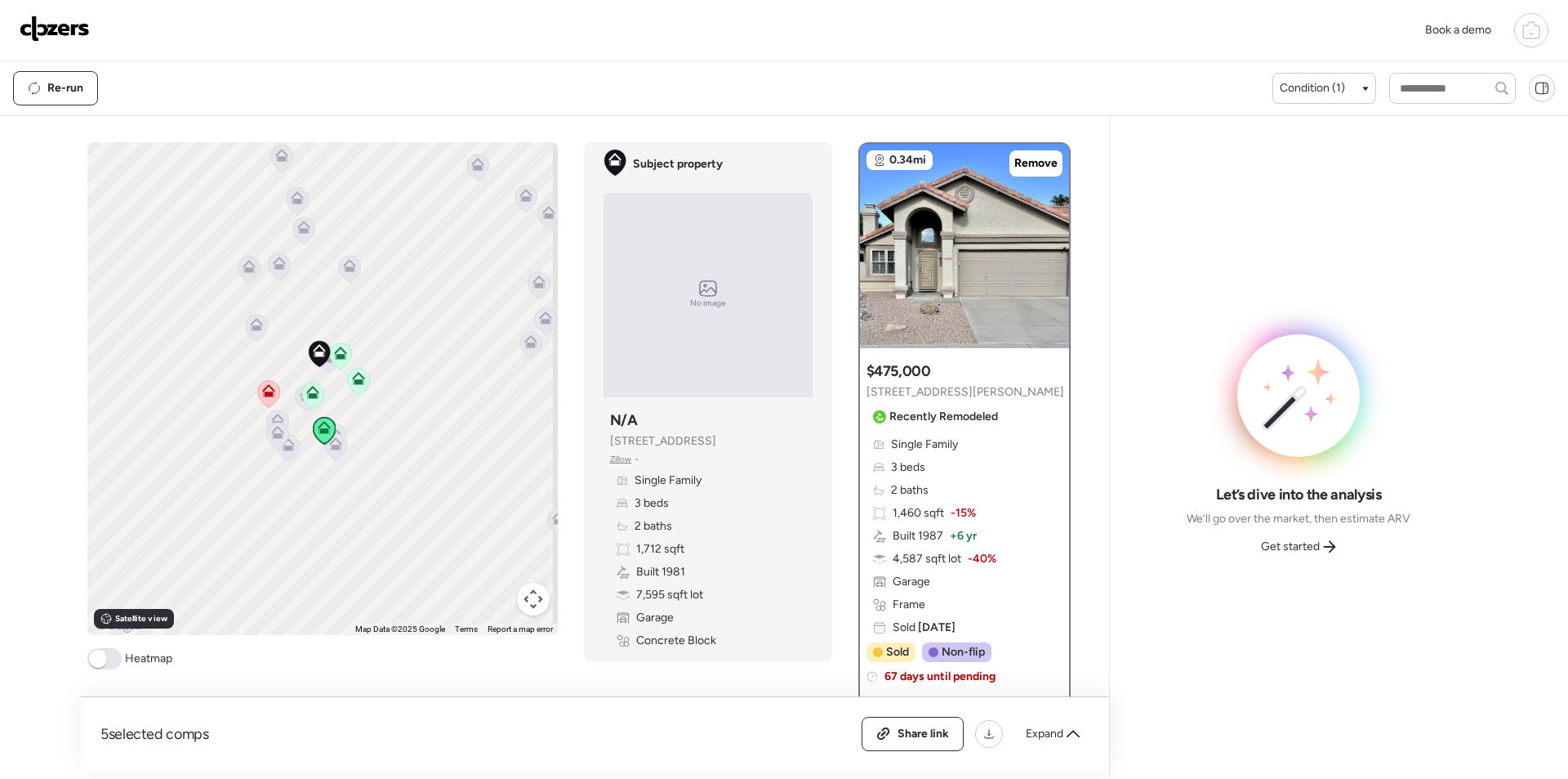
click at [335, 450] on icon at bounding box center [335, 447] width 22 height 27
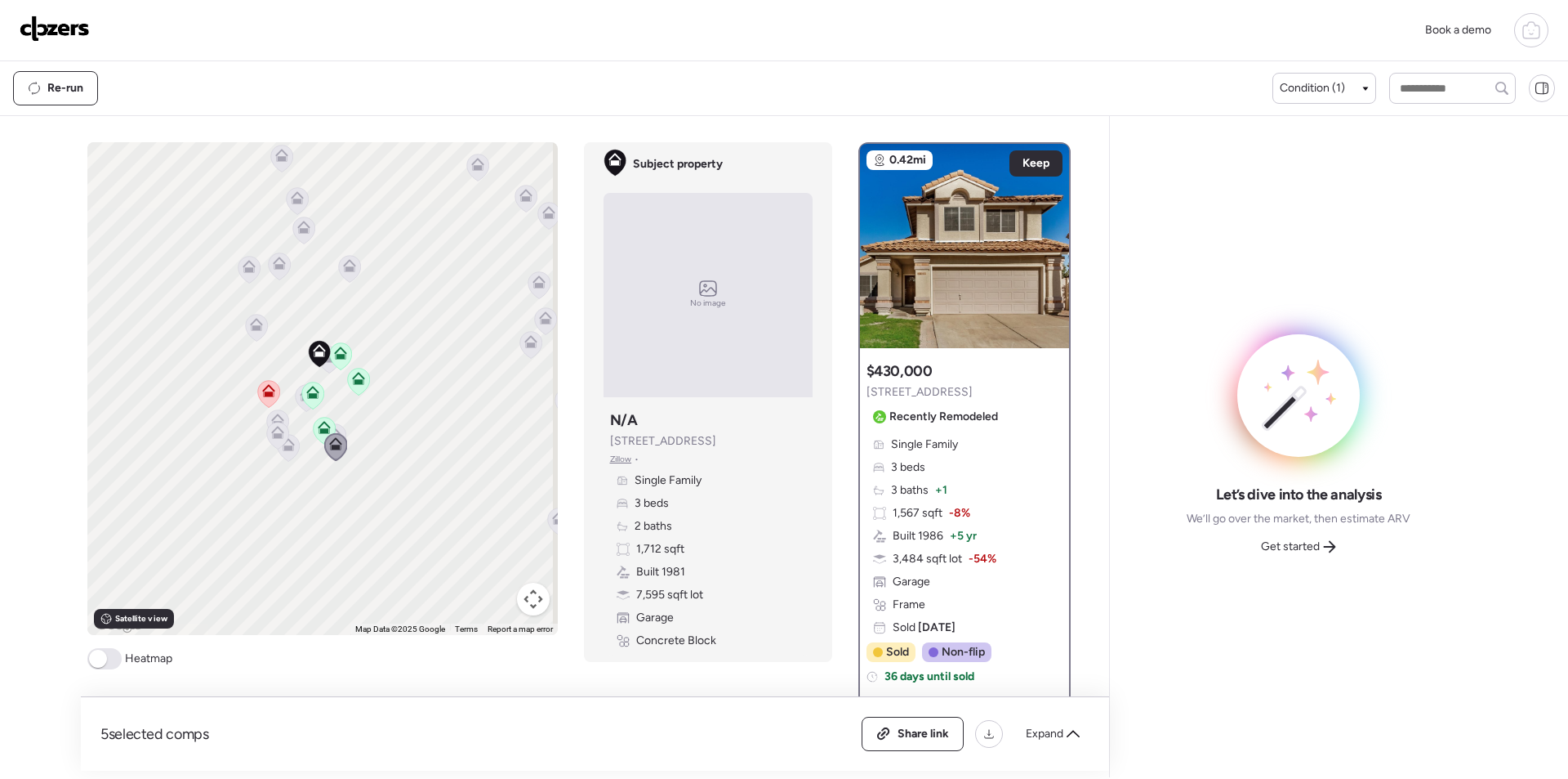
click at [288, 452] on icon at bounding box center [288, 448] width 22 height 27
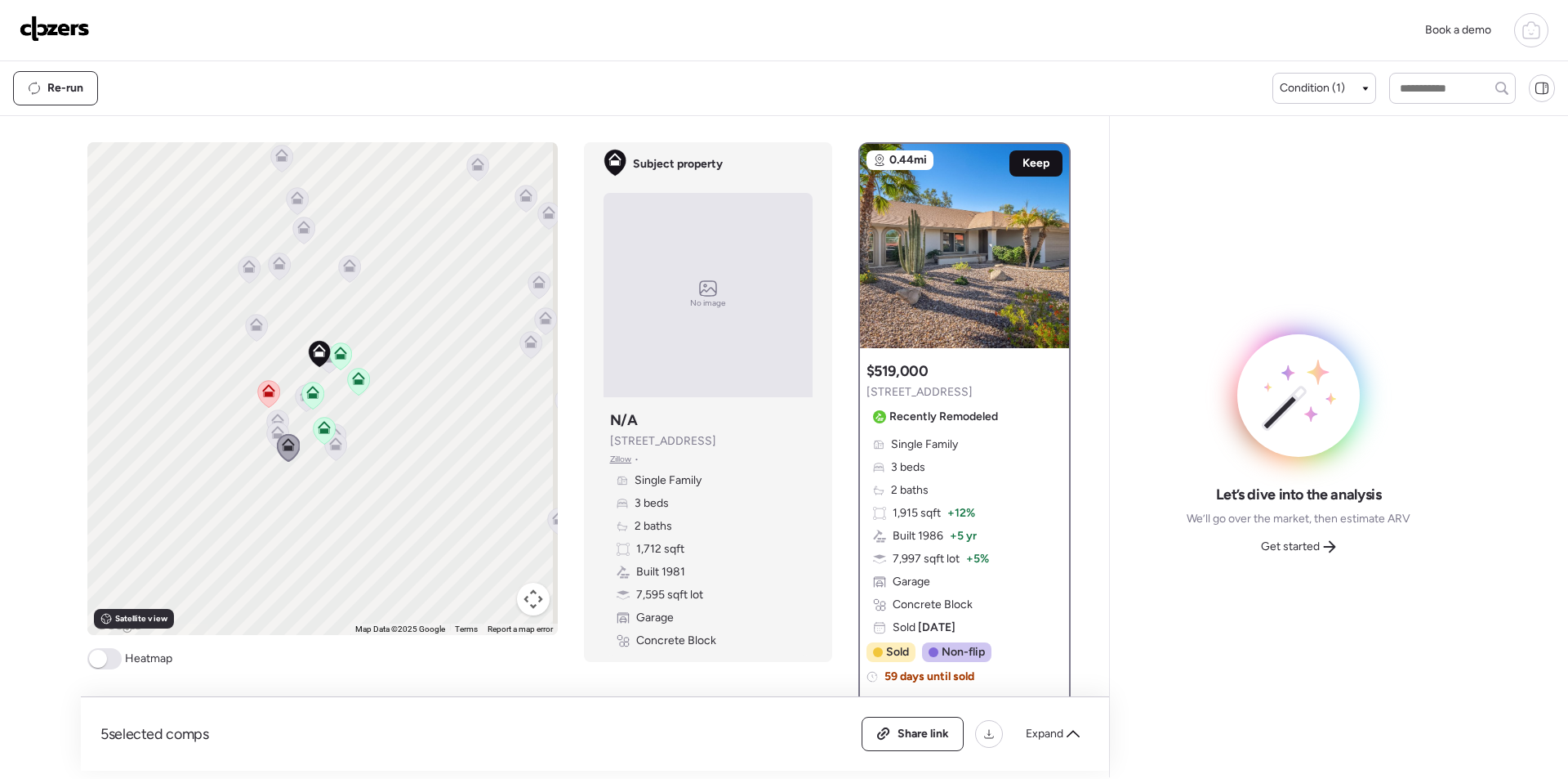
click at [1042, 152] on div "Keep" at bounding box center [1036, 163] width 54 height 26
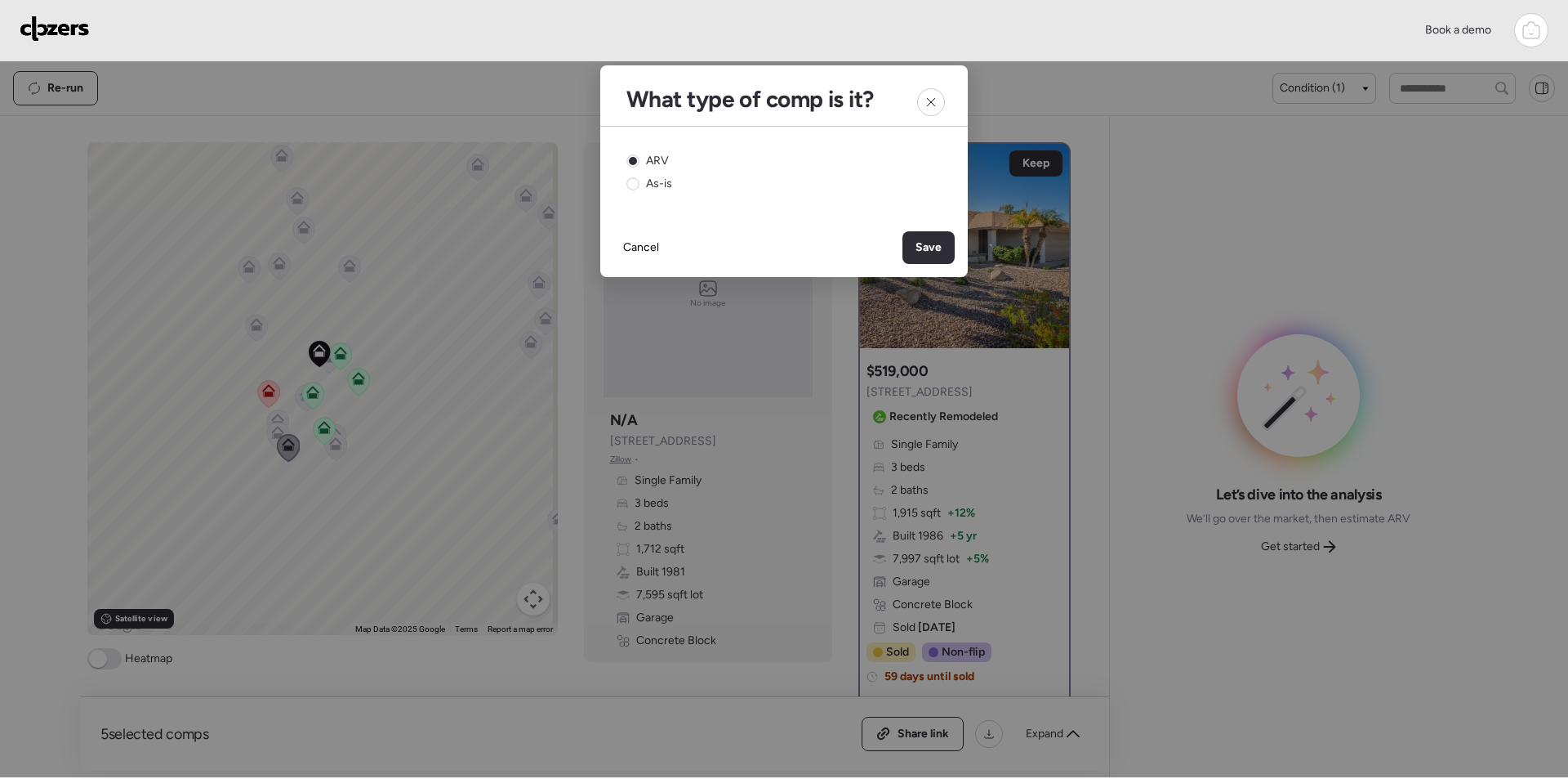
click at [926, 250] on span "Save" at bounding box center [928, 248] width 26 height 16
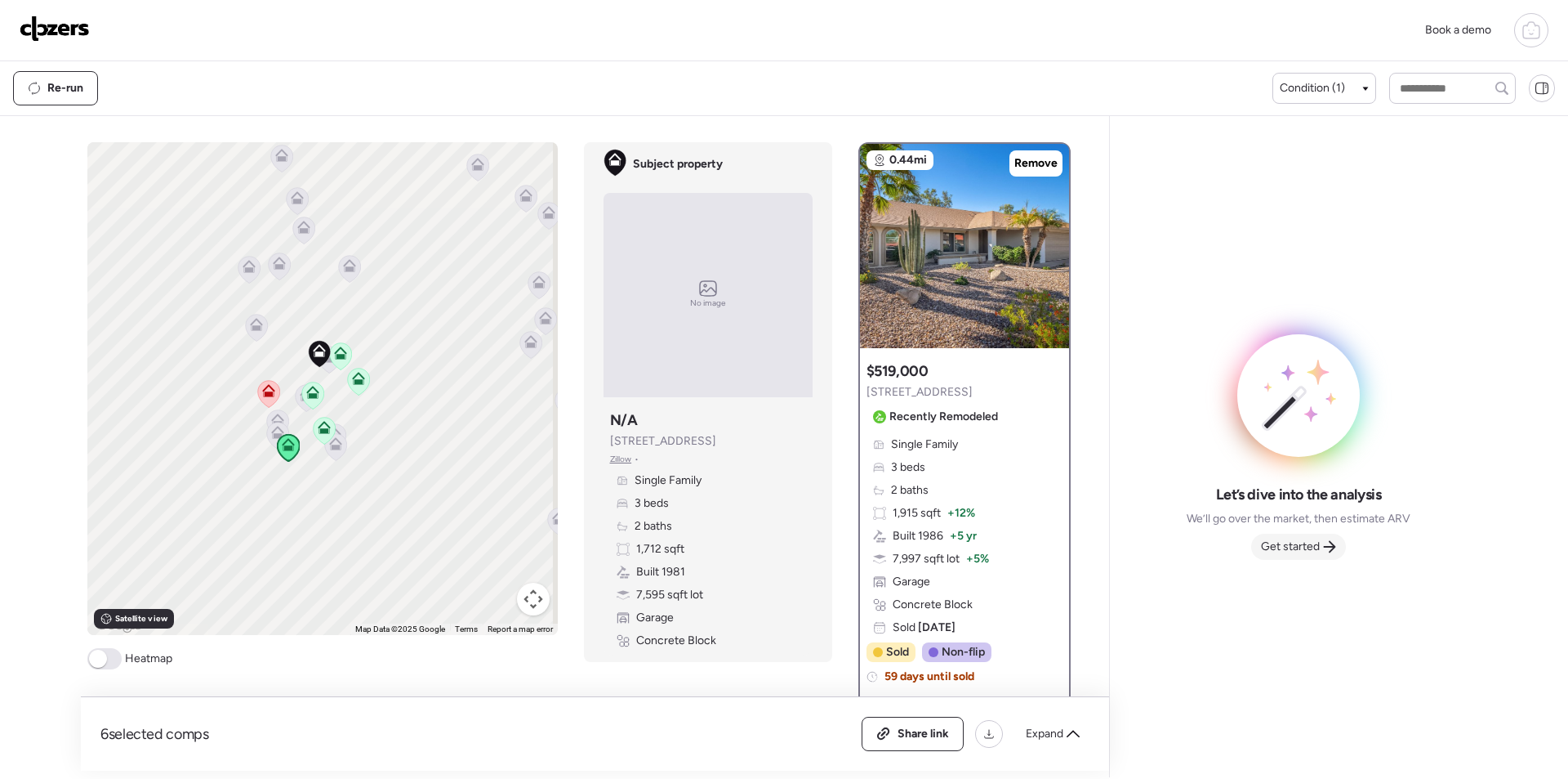
click at [1290, 545] on span "Get started" at bounding box center [1290, 547] width 59 height 16
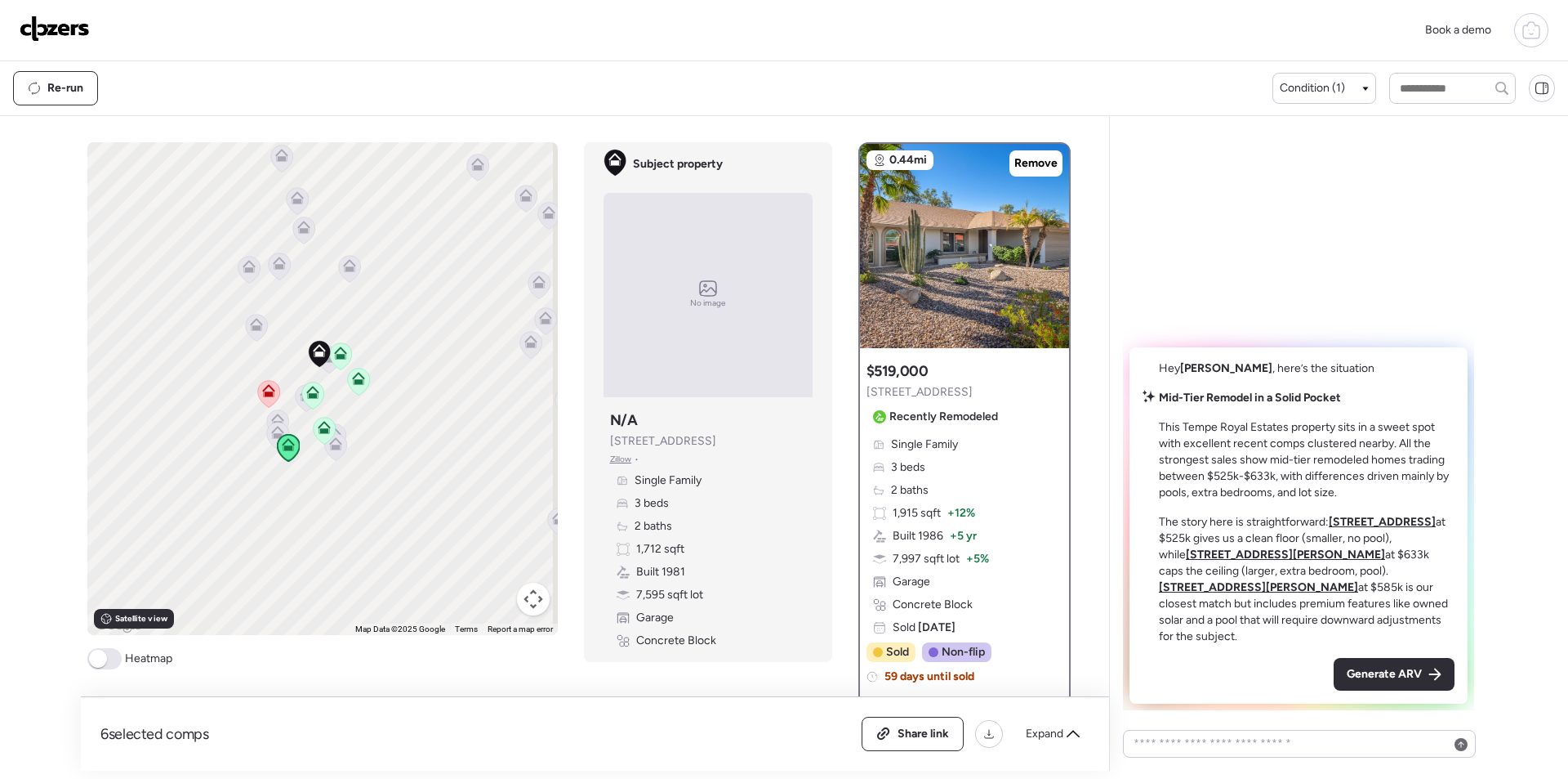
click at [1383, 665] on div "Generate ARV" at bounding box center [1394, 675] width 121 height 33
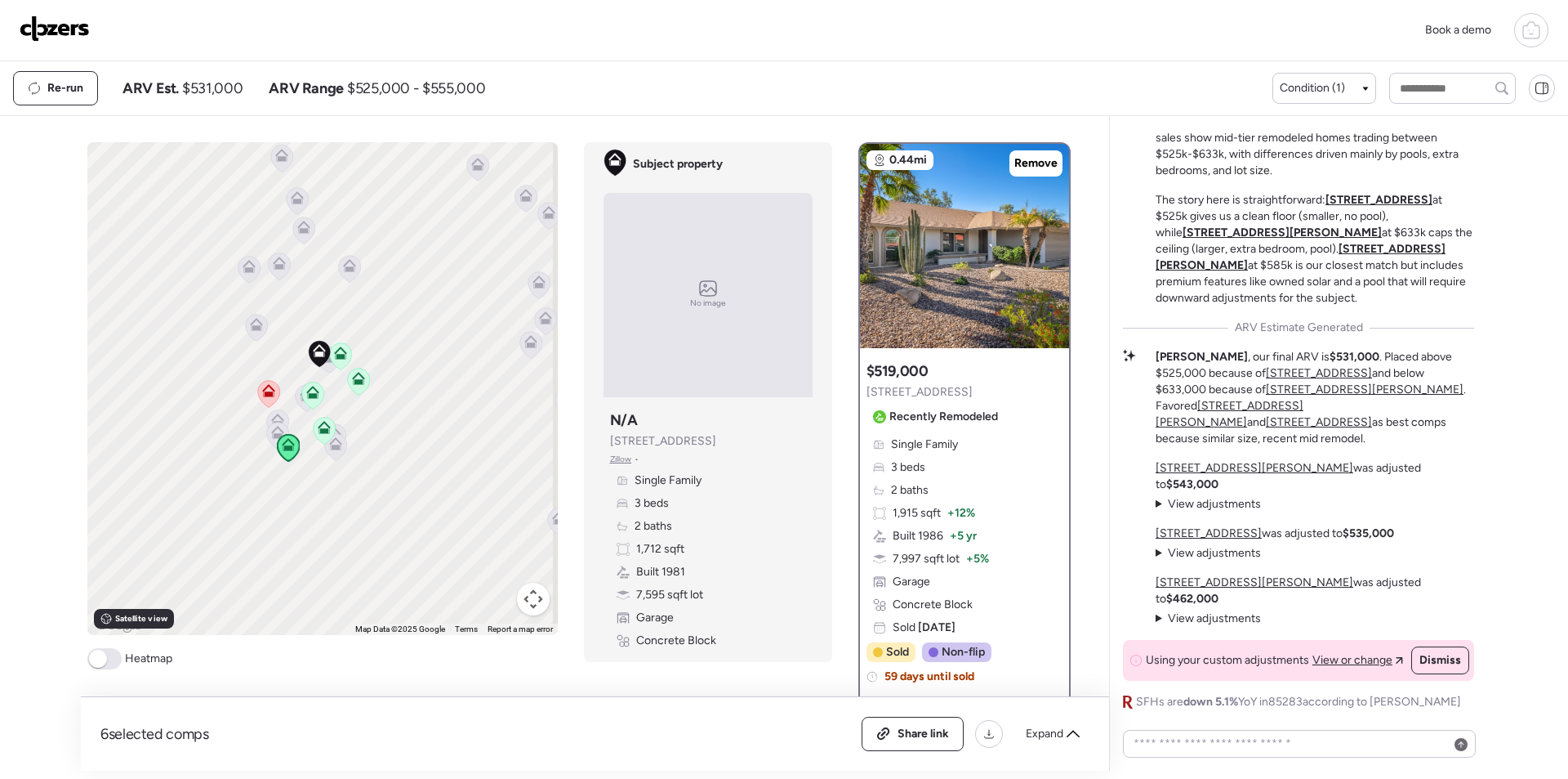
click at [211, 94] on span "$531,000" at bounding box center [212, 88] width 61 height 20
copy span "531,000"
drag, startPoint x: 912, startPoint y: 758, endPoint x: 917, endPoint y: 750, distance: 9.4
click at [913, 758] on div "6 selected comps All (6) ARV (6) As-is (0) Share link Expand" at bounding box center [594, 734] width 1028 height 74
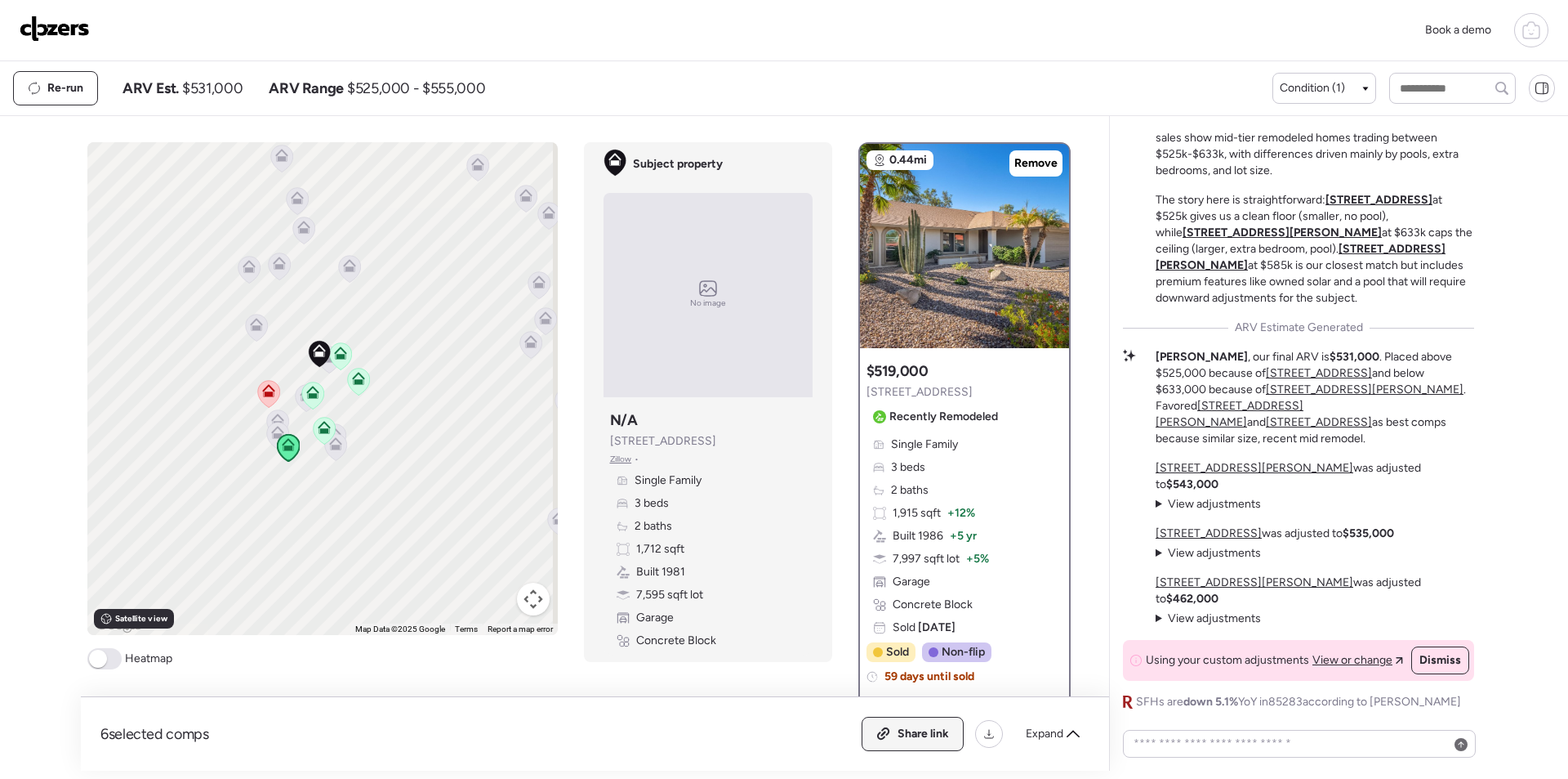
click at [921, 738] on span "Share link" at bounding box center [923, 734] width 52 height 16
drag, startPoint x: 68, startPoint y: 13, endPoint x: 69, endPoint y: 35, distance: 22.0
click at [68, 15] on div "Book a demo" at bounding box center [784, 31] width 1568 height 62
click at [68, 36] on img at bounding box center [54, 28] width 70 height 26
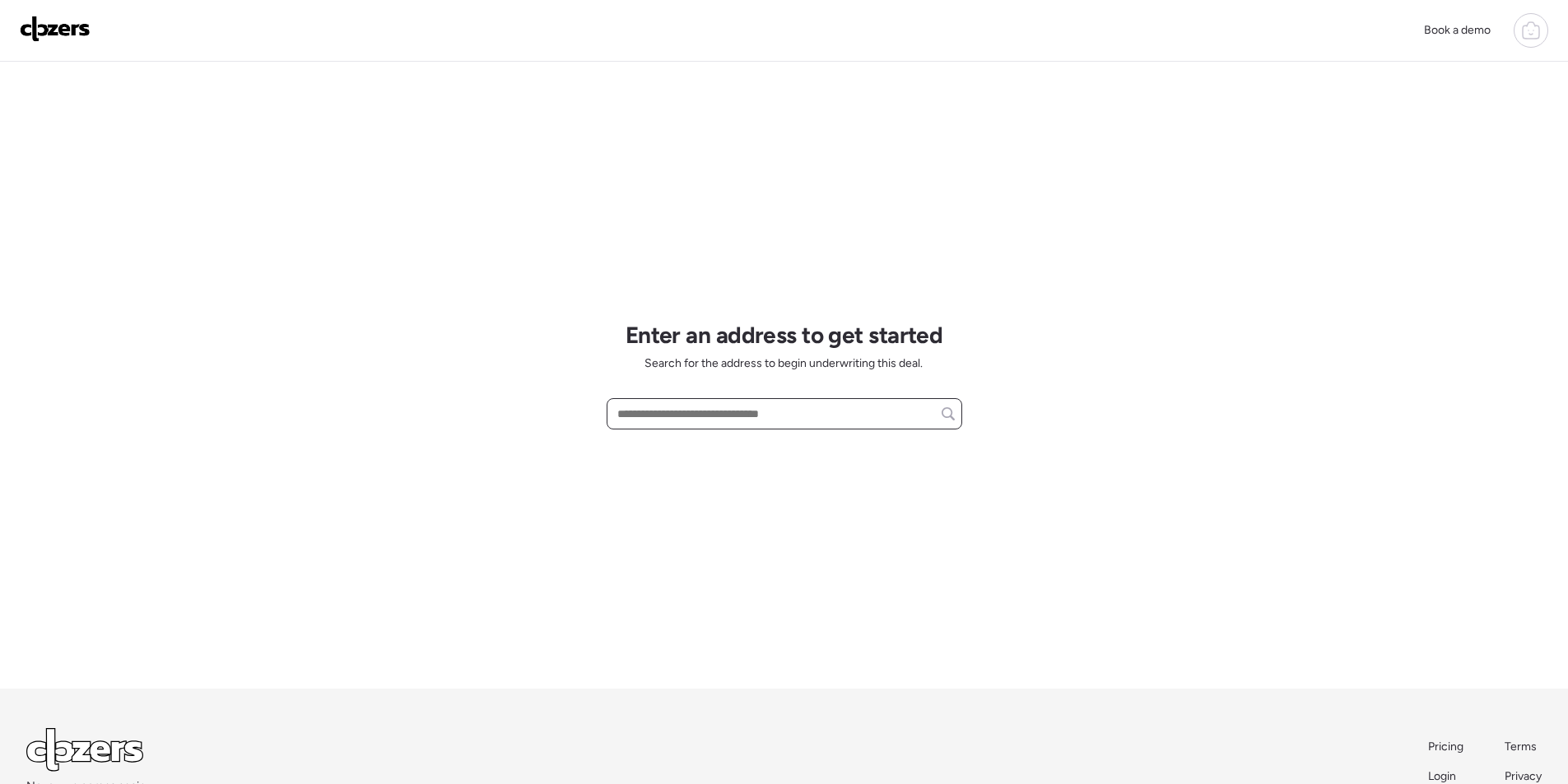
click at [716, 411] on input "text" at bounding box center [784, 413] width 341 height 23
paste input "**********"
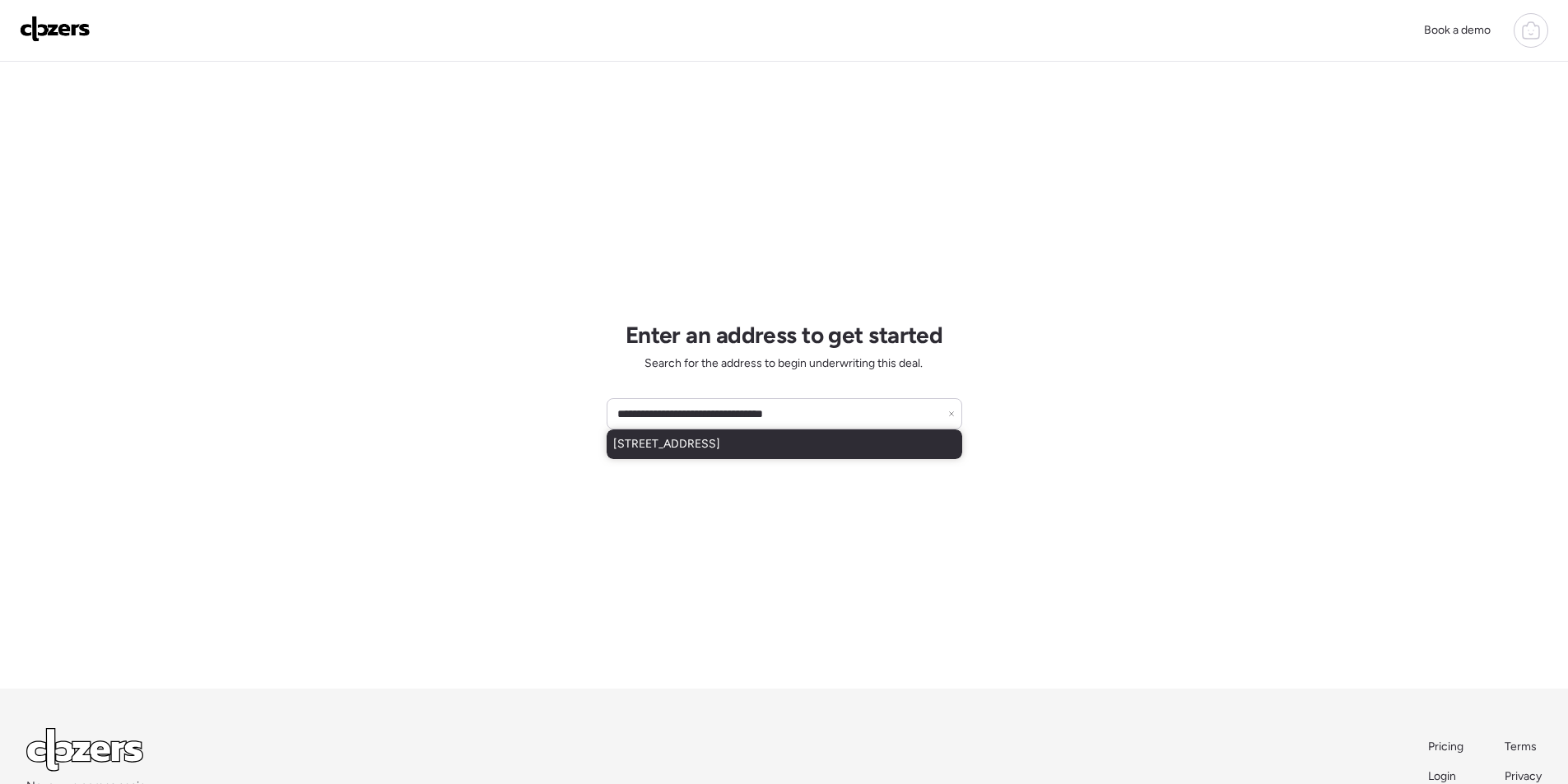
click at [673, 447] on span "[STREET_ADDRESS]" at bounding box center [667, 444] width 107 height 16
type input "**********"
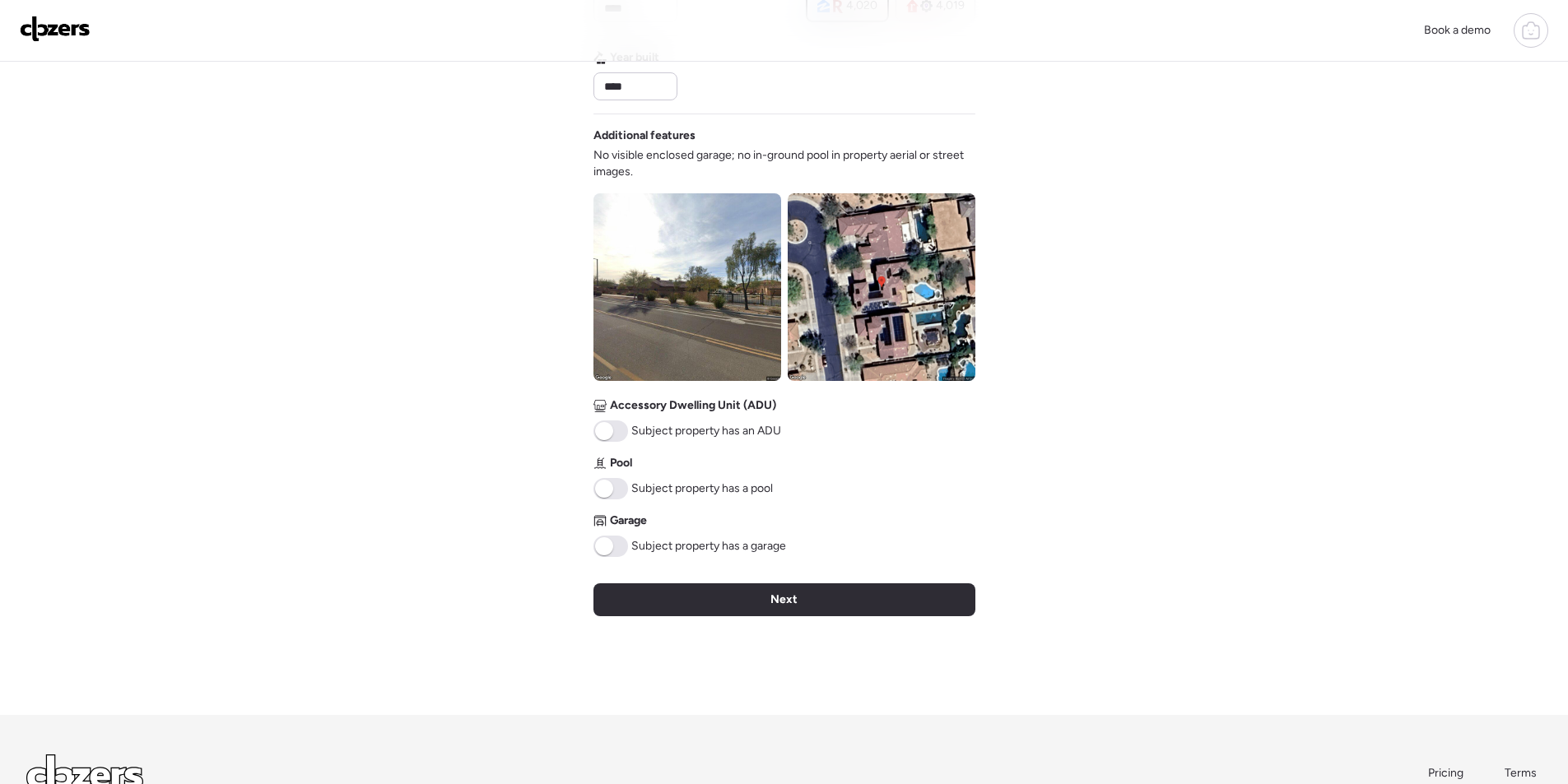
scroll to position [625, 0]
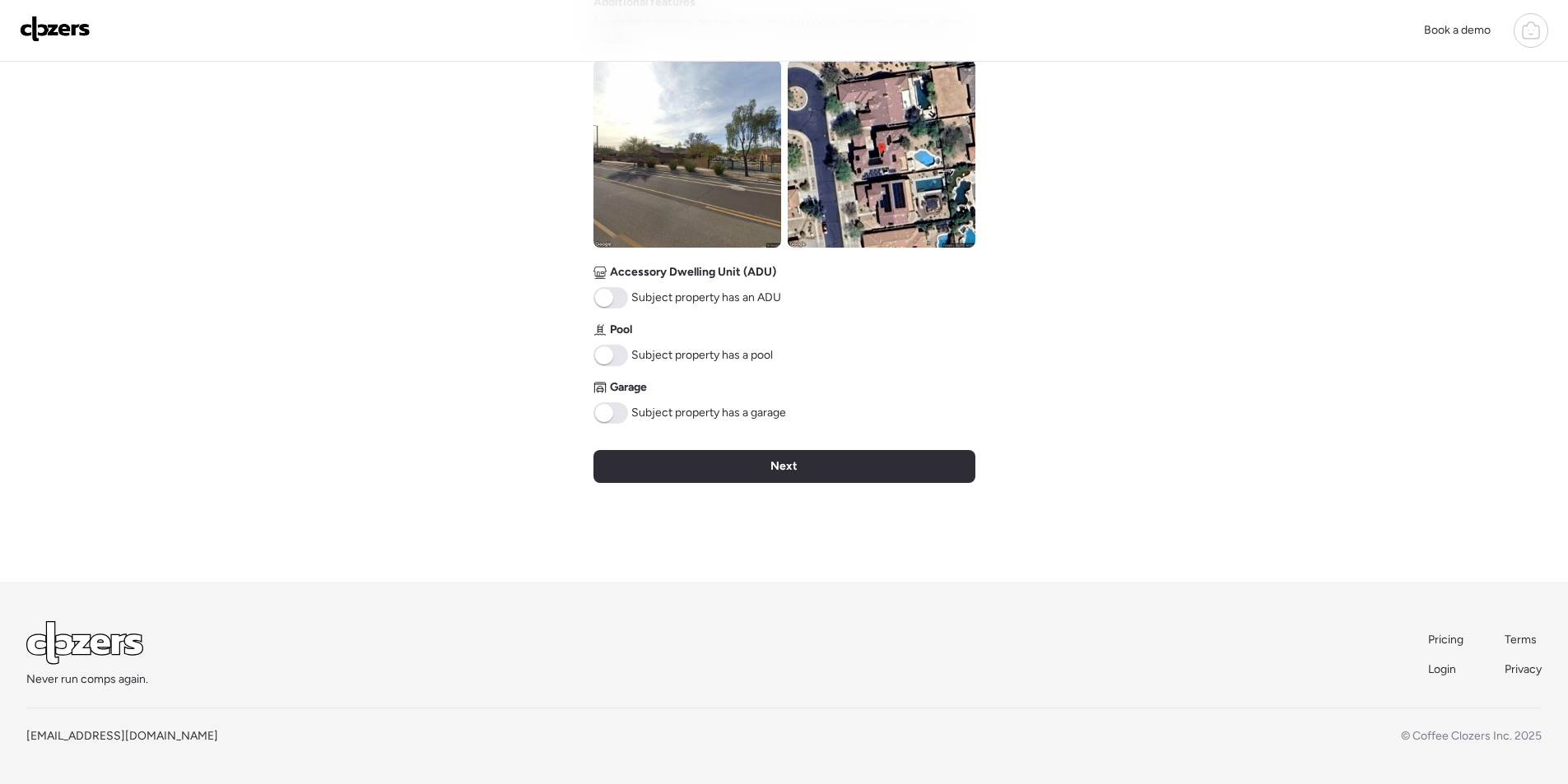
click at [614, 357] on span at bounding box center [611, 355] width 35 height 21
click at [896, 164] on img at bounding box center [881, 154] width 187 height 187
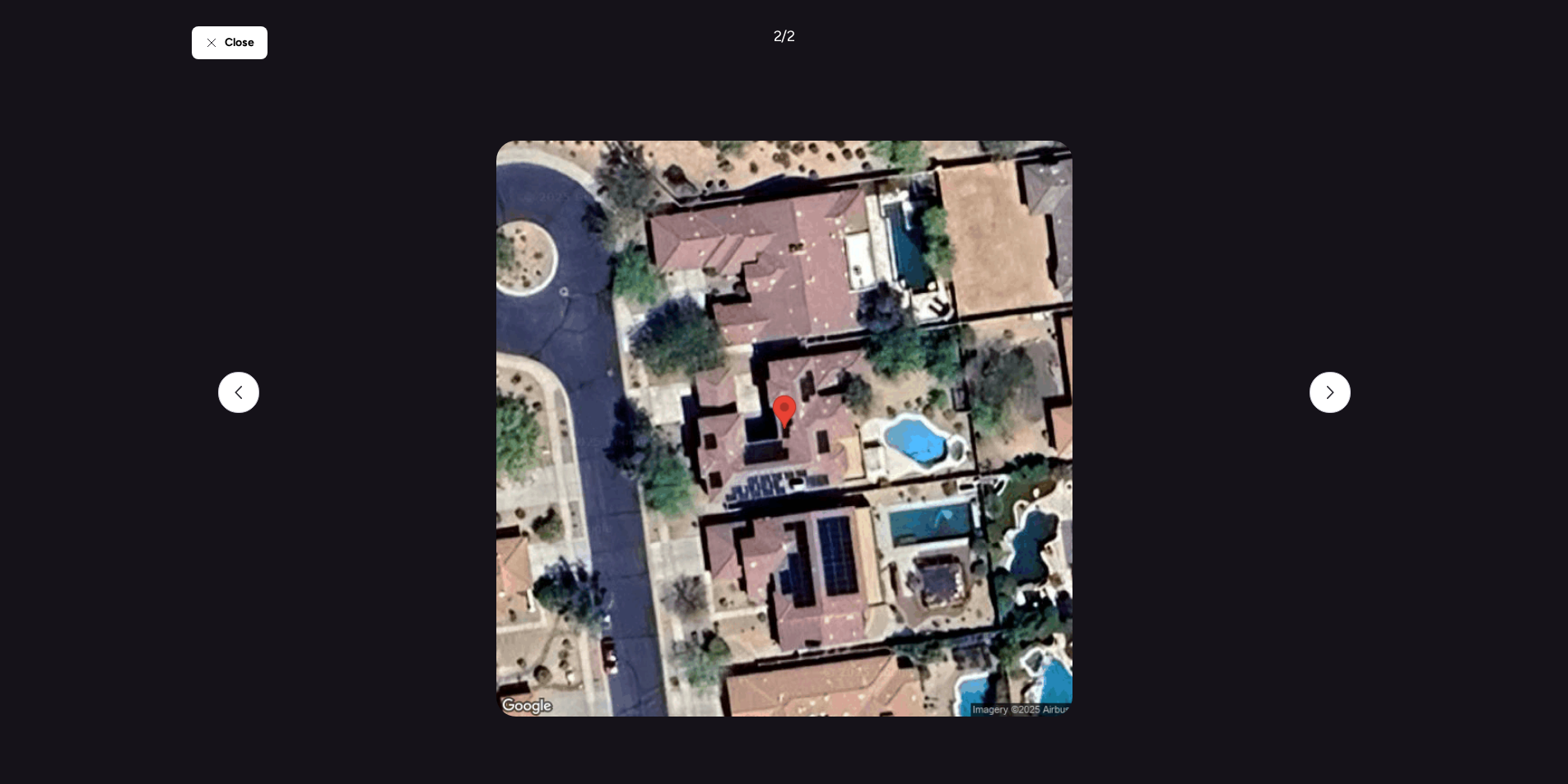
click at [202, 387] on div "Close 2 / 2" at bounding box center [784, 392] width 1185 height 784
drag, startPoint x: 227, startPoint y: 385, endPoint x: 248, endPoint y: 389, distance: 21.4
click at [228, 385] on div at bounding box center [239, 392] width 41 height 41
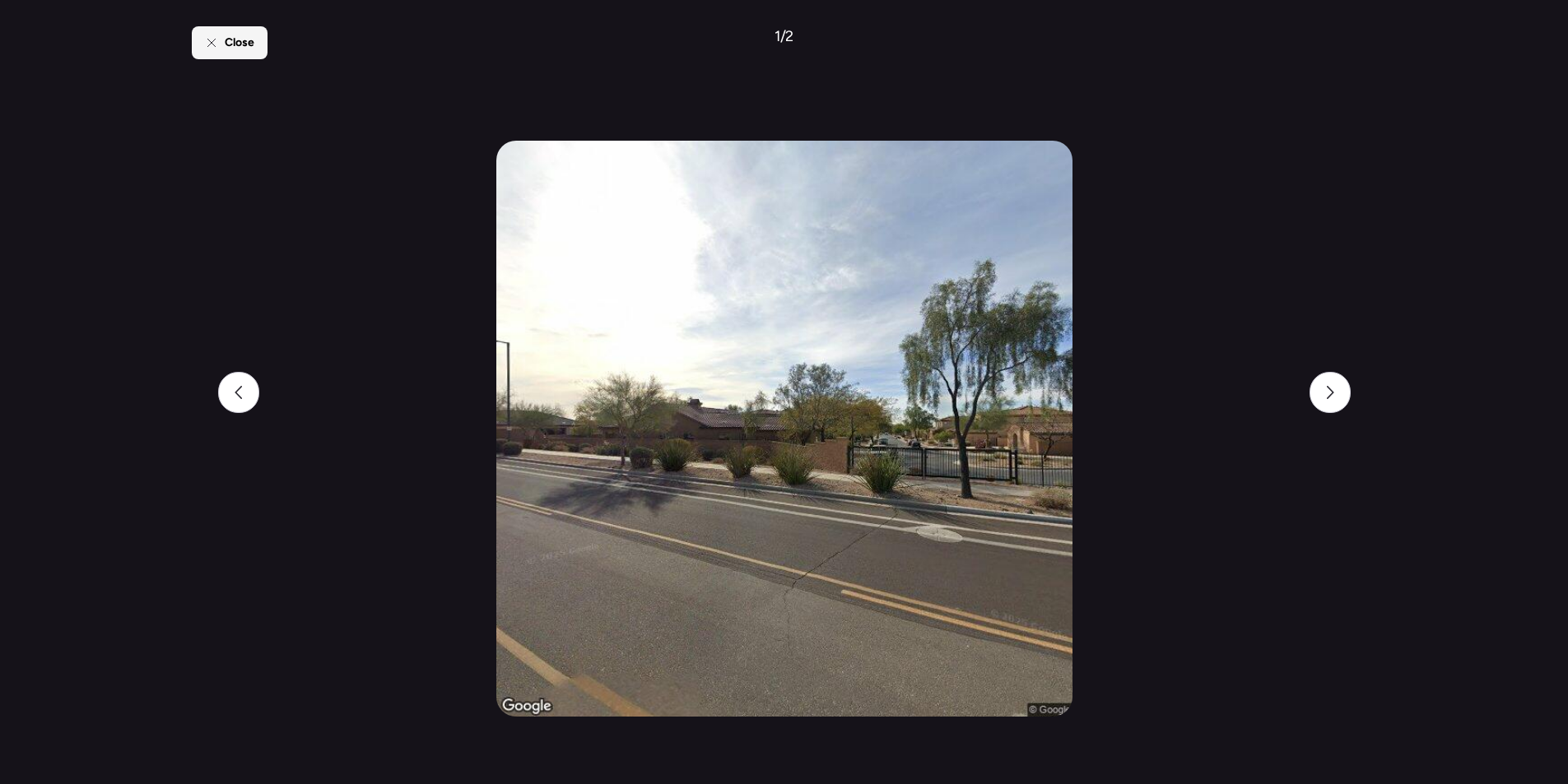
click at [240, 42] on span "Close" at bounding box center [240, 43] width 29 height 16
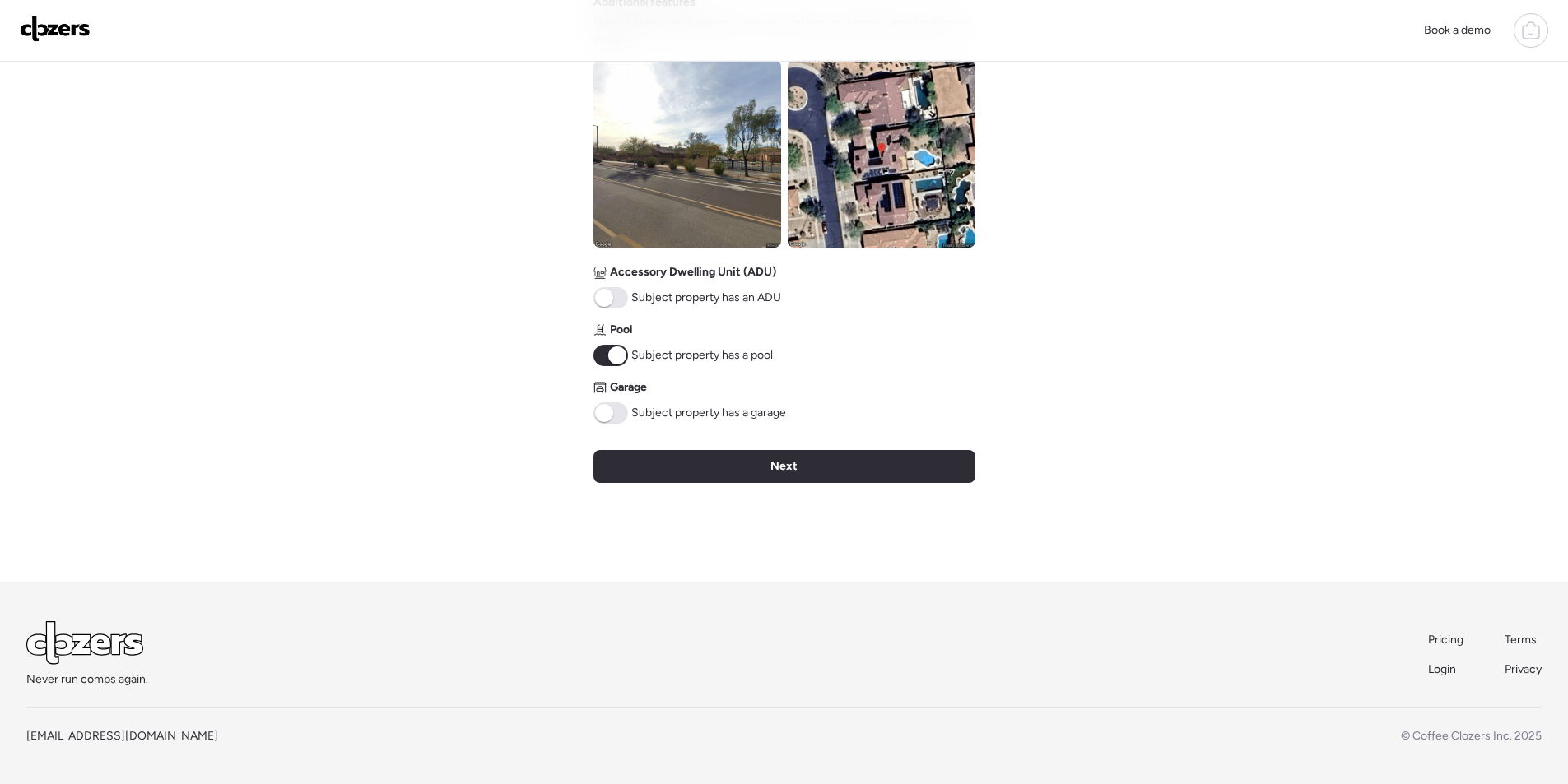
drag, startPoint x: 601, startPoint y: 409, endPoint x: 672, endPoint y: 444, distance: 79.2
click at [603, 408] on span at bounding box center [604, 413] width 18 height 18
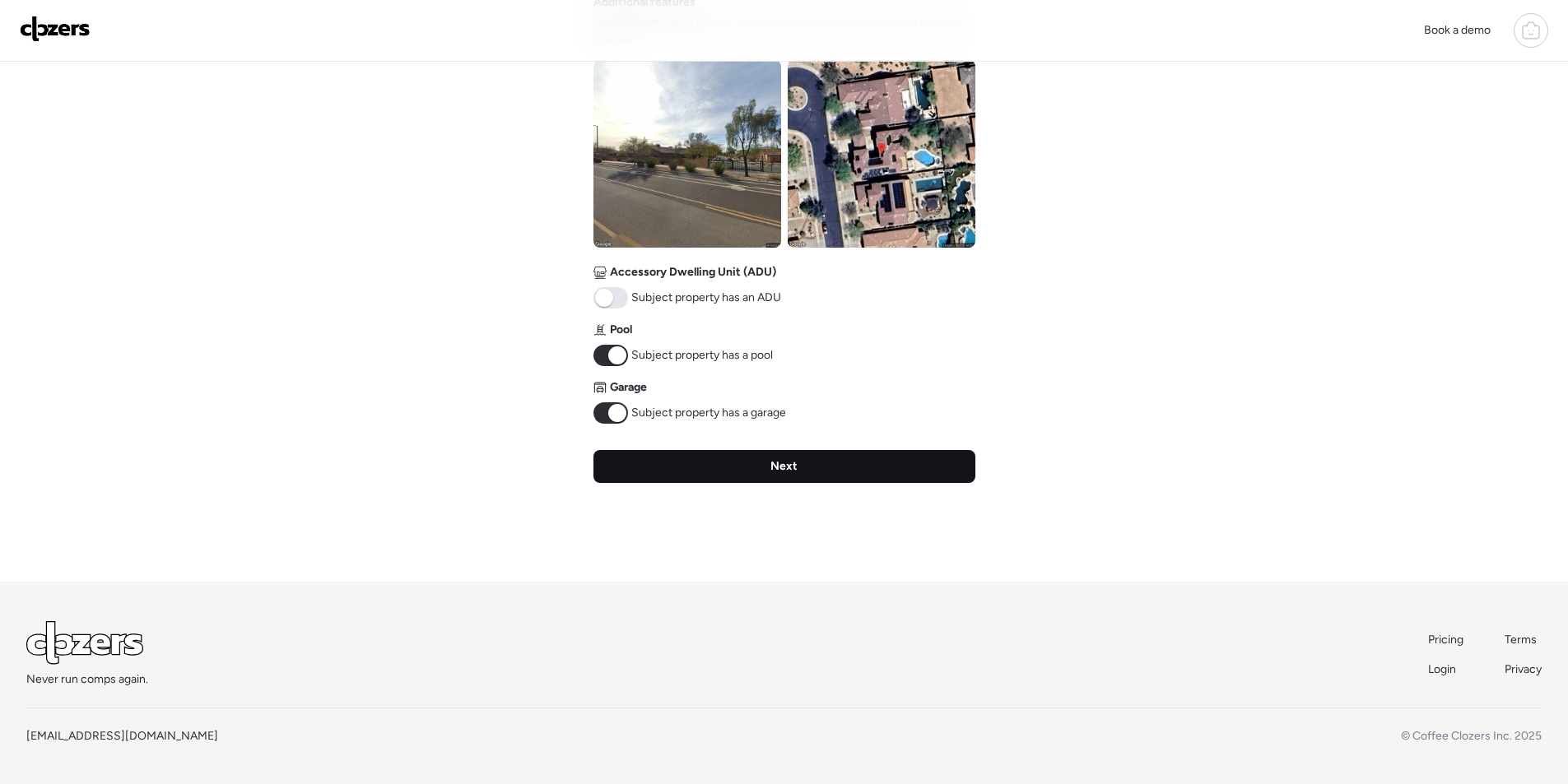
click at [698, 463] on div "Next" at bounding box center [784, 466] width 382 height 33
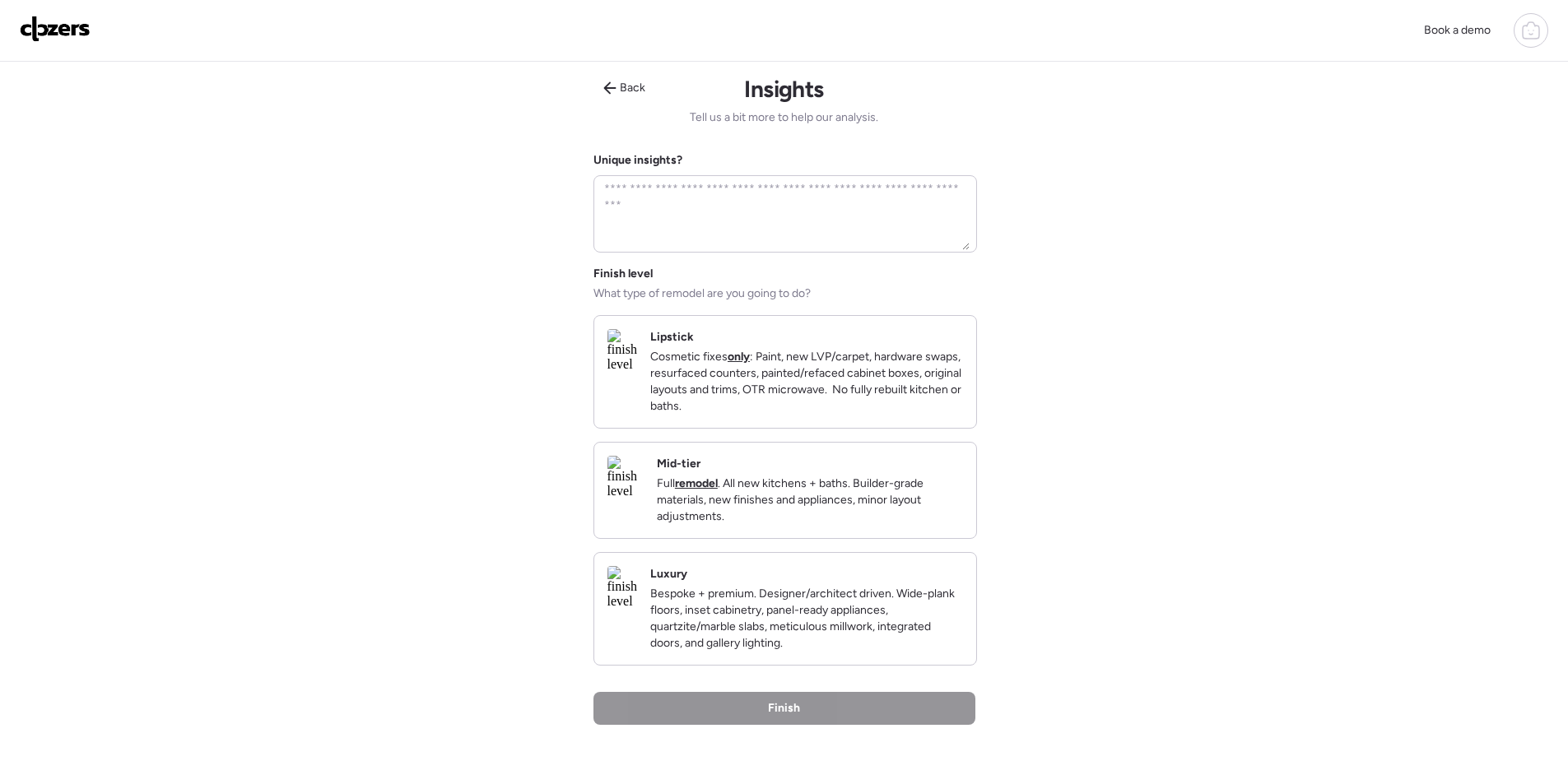
click at [892, 511] on p "Full remodel . All new kitchens + baths. Builder-grade materials, new finishes …" at bounding box center [809, 500] width 306 height 49
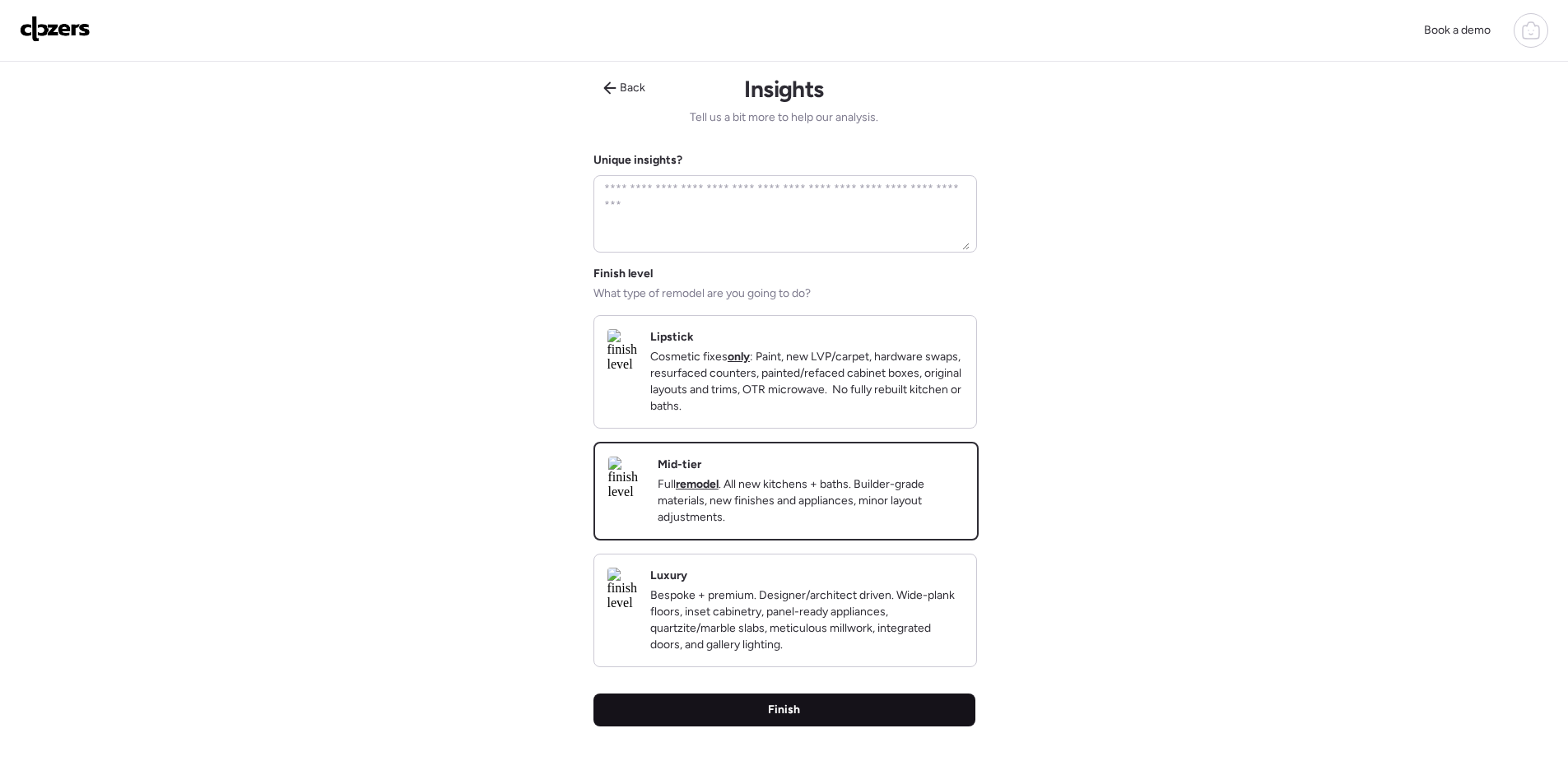
click at [862, 722] on div "Finish" at bounding box center [784, 710] width 382 height 33
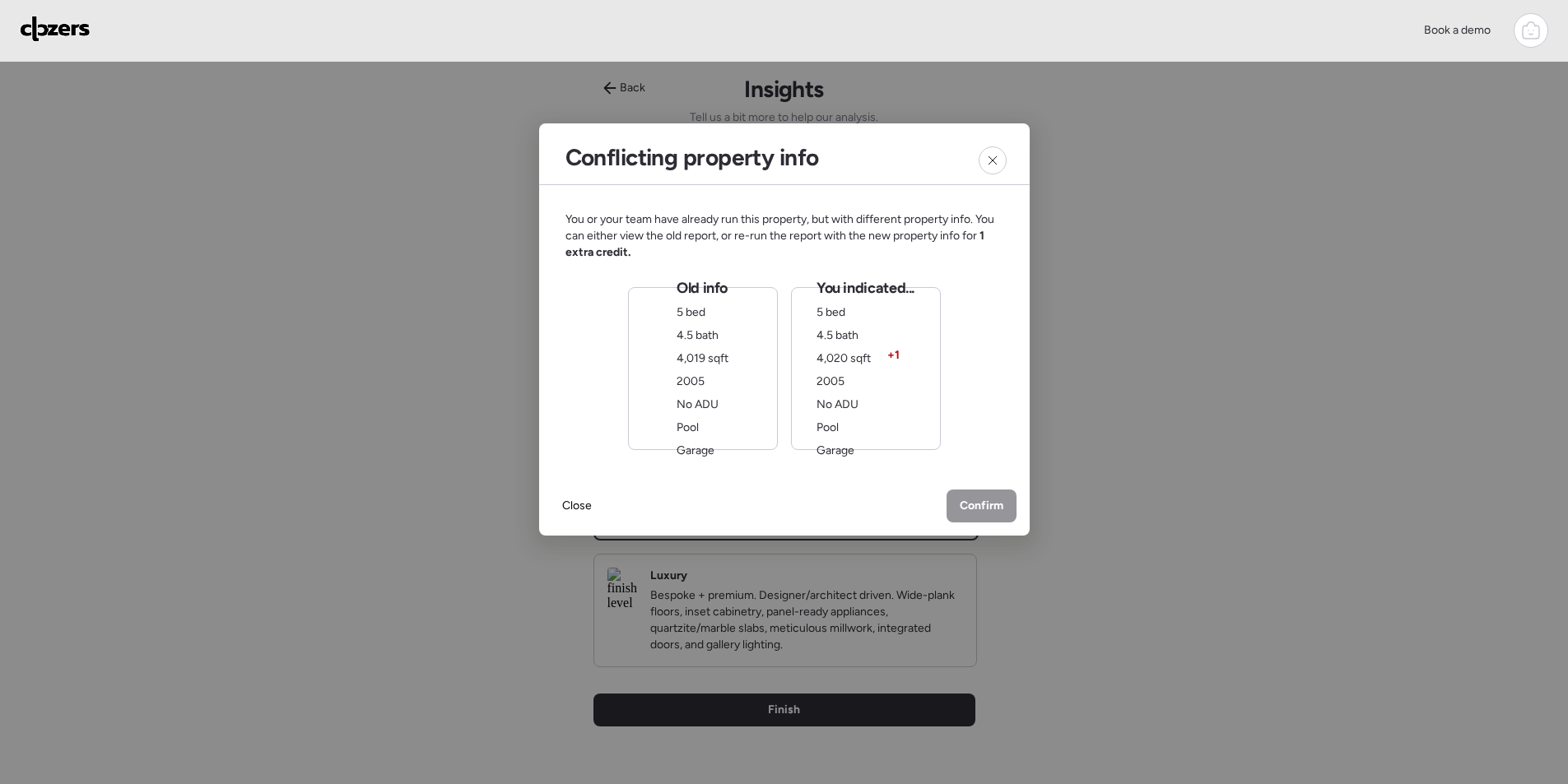
drag, startPoint x: 839, startPoint y: 382, endPoint x: 967, endPoint y: 461, distance: 150.4
click at [839, 381] on span "2005" at bounding box center [830, 381] width 28 height 14
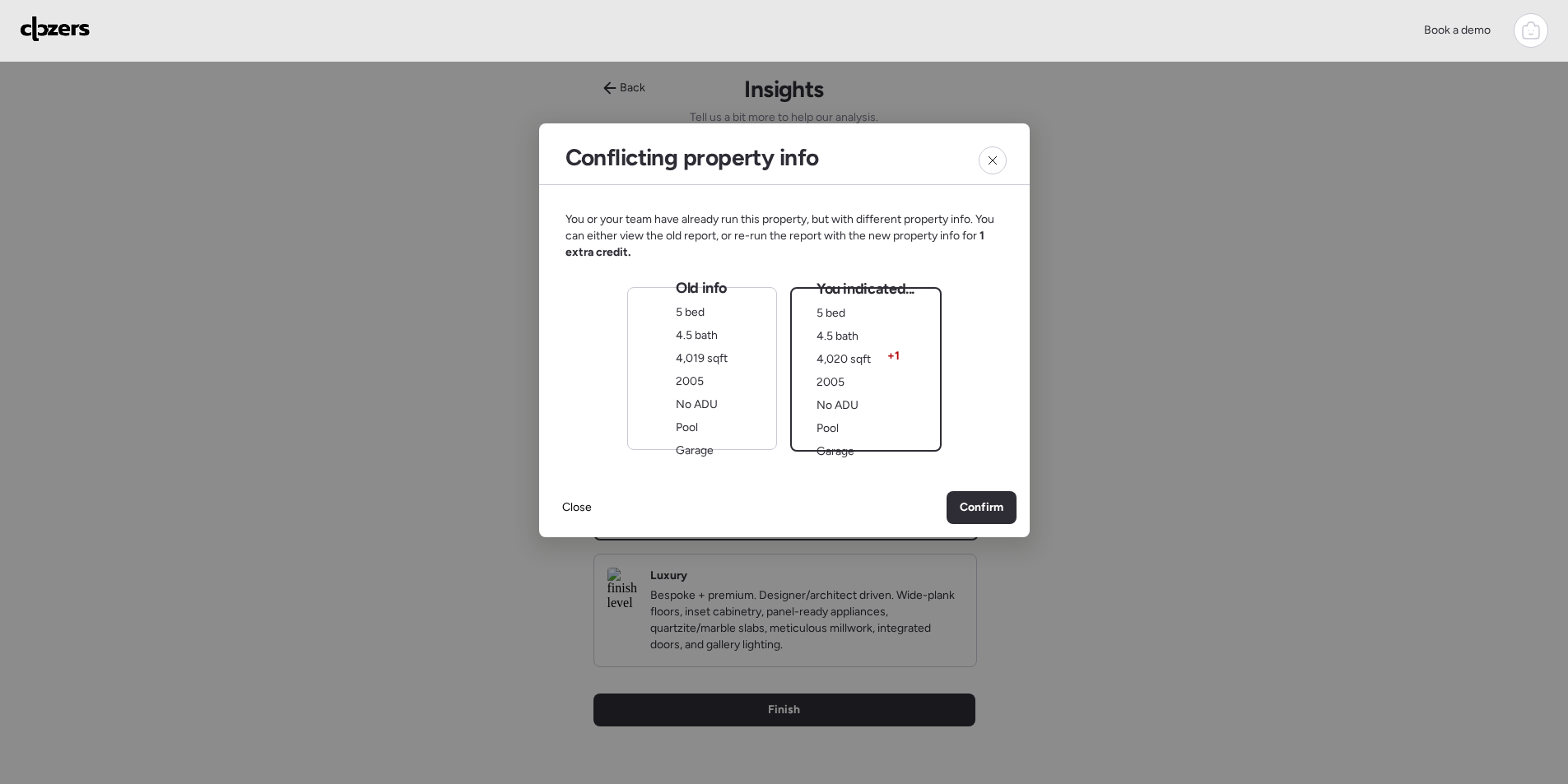
click at [1006, 512] on div "Confirm" at bounding box center [981, 507] width 70 height 33
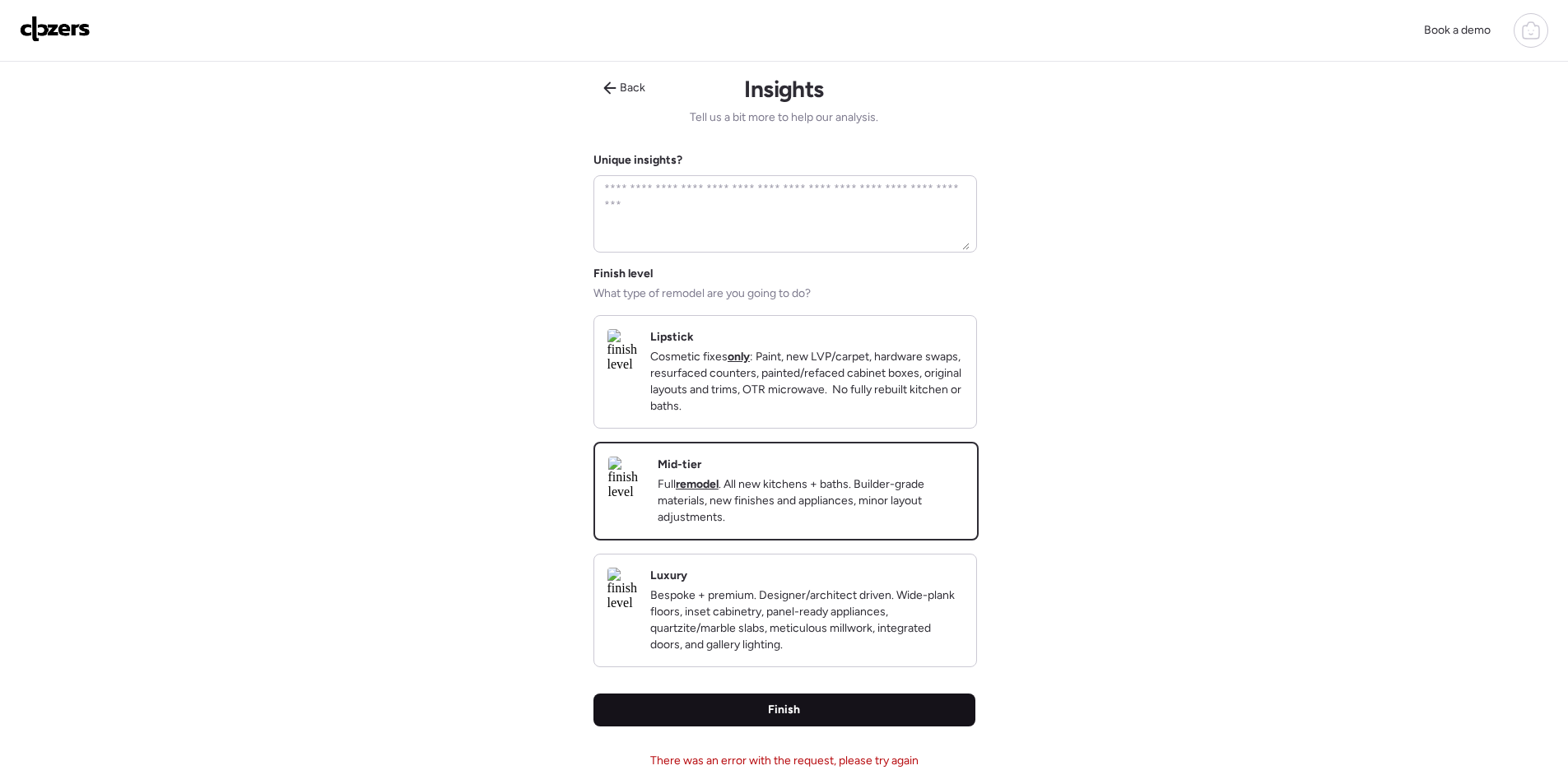
click at [890, 726] on div "Finish" at bounding box center [784, 710] width 382 height 33
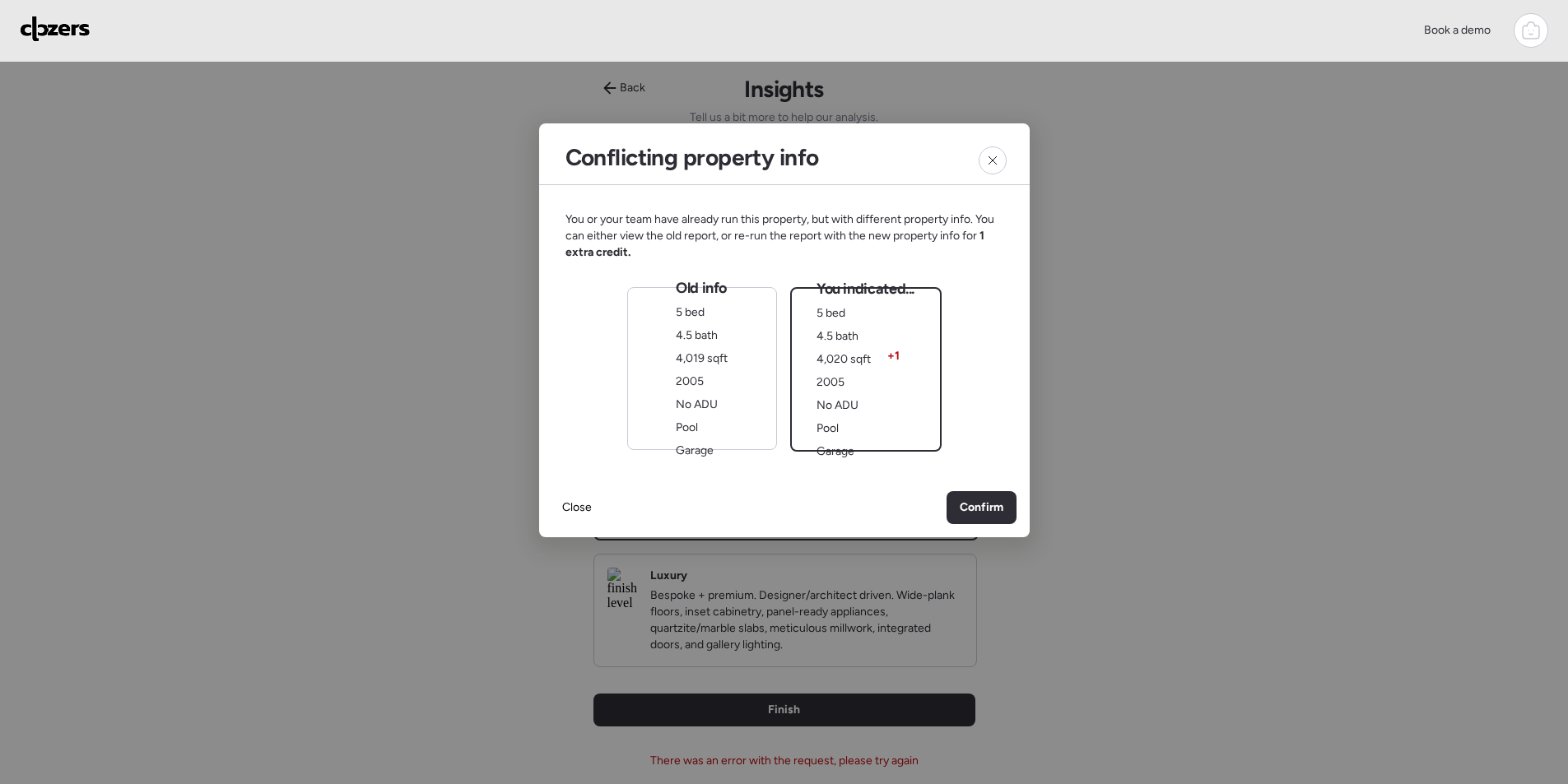
click at [727, 437] on div "Old info 5 bed 4.5 bath 4,019 sqft 2005 No ADU Pool Garage" at bounding box center [702, 368] width 150 height 163
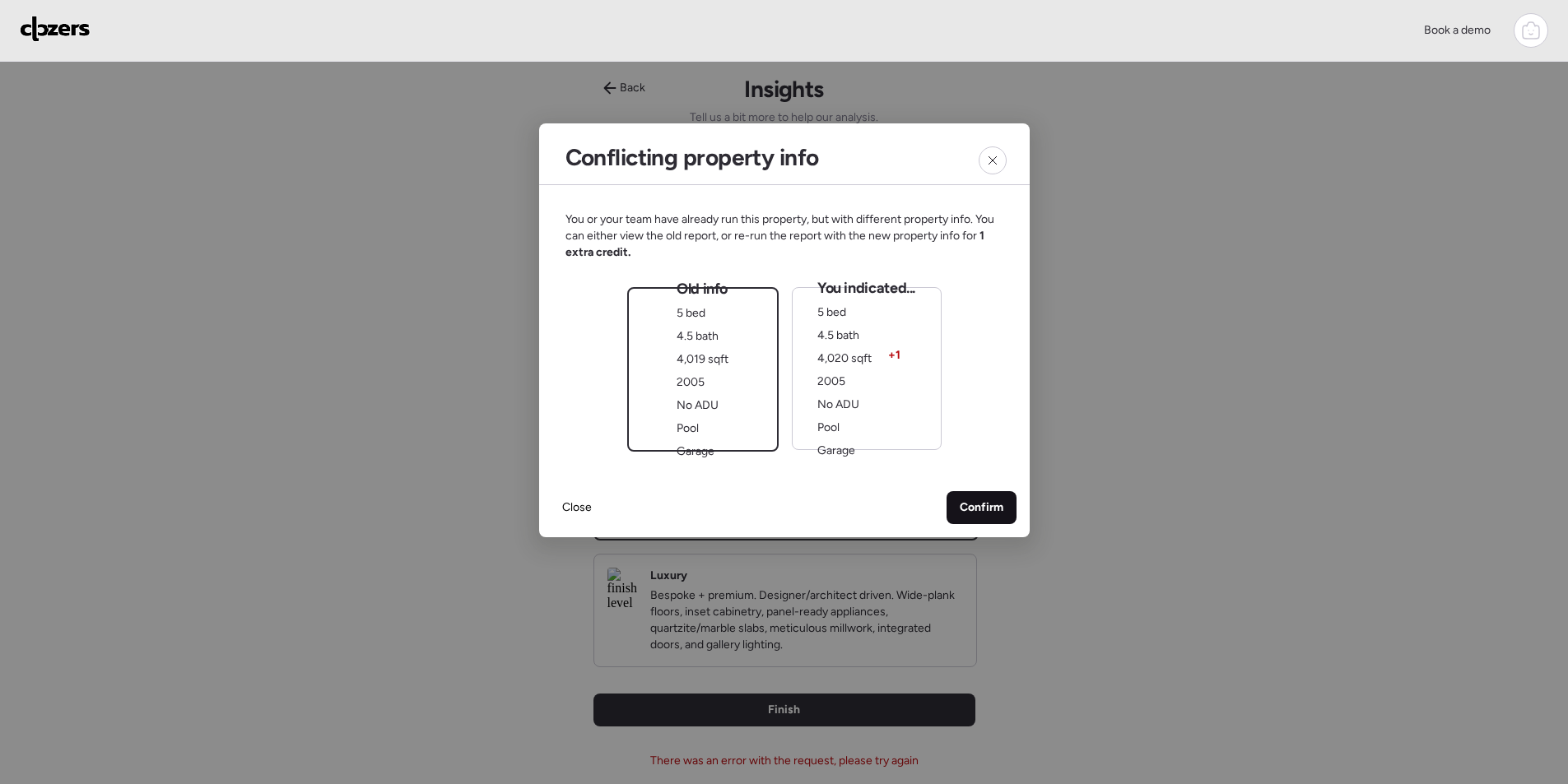
click at [1006, 516] on div "Confirm" at bounding box center [981, 507] width 70 height 33
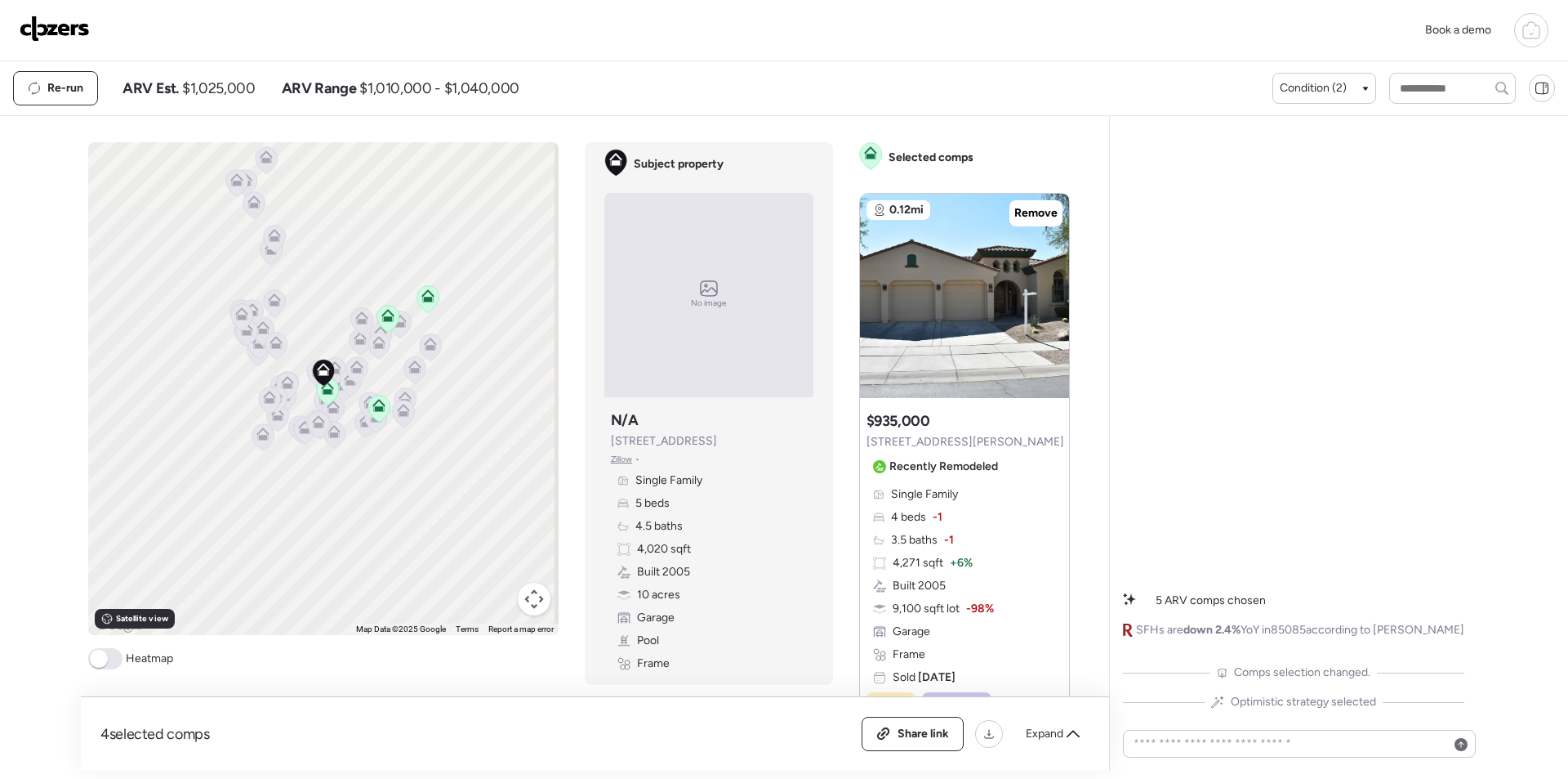
click at [229, 104] on div "Re-run ARV Est. $1,025,000 ARV Range $1,010,000 - $1,040,000" at bounding box center [642, 88] width 1259 height 35
click at [229, 94] on span "$1,025,000" at bounding box center [219, 88] width 73 height 20
copy span "1,025,000"
click at [902, 734] on span "Share link" at bounding box center [923, 734] width 52 height 16
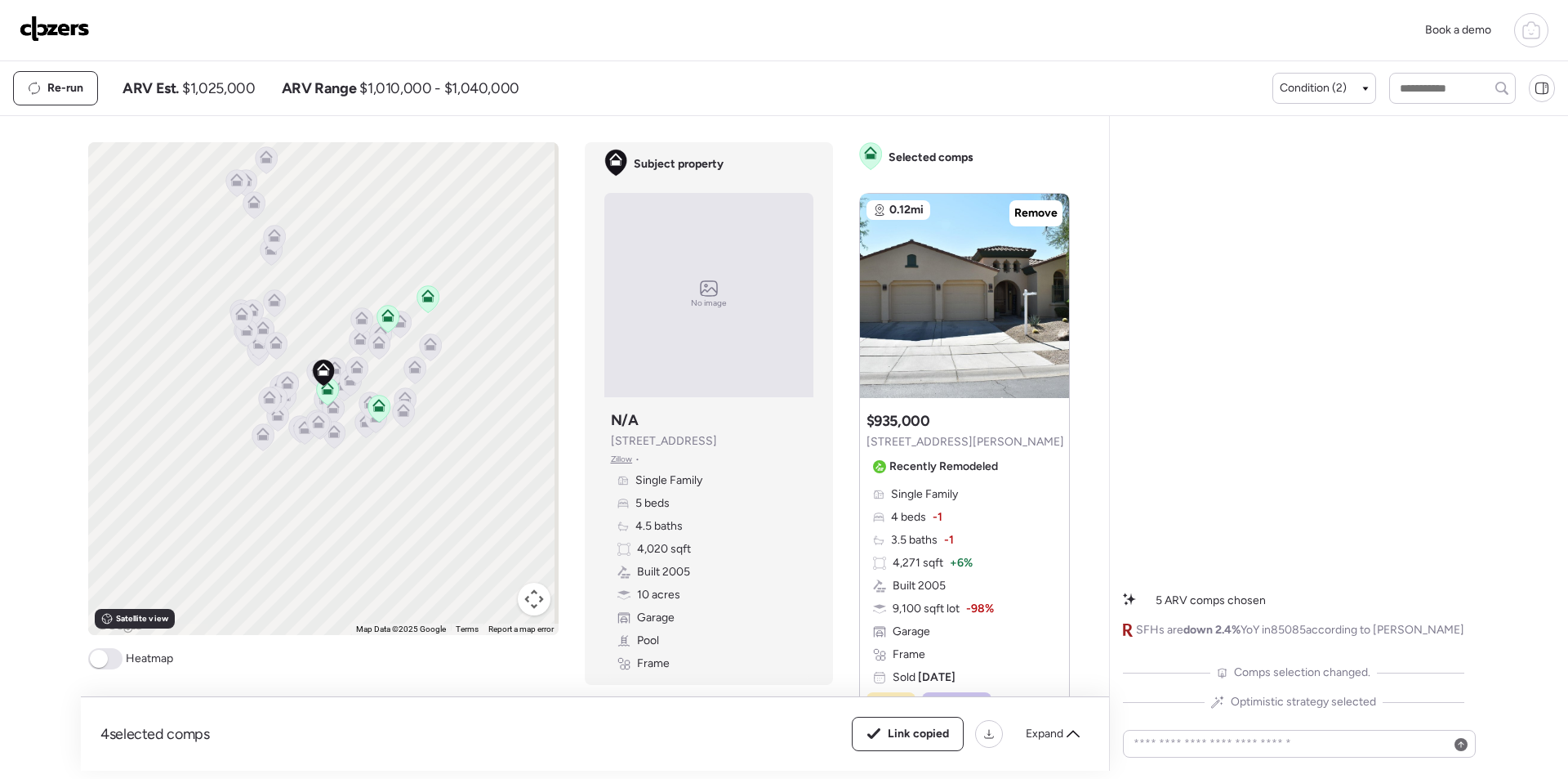
click at [62, 33] on img at bounding box center [54, 28] width 70 height 26
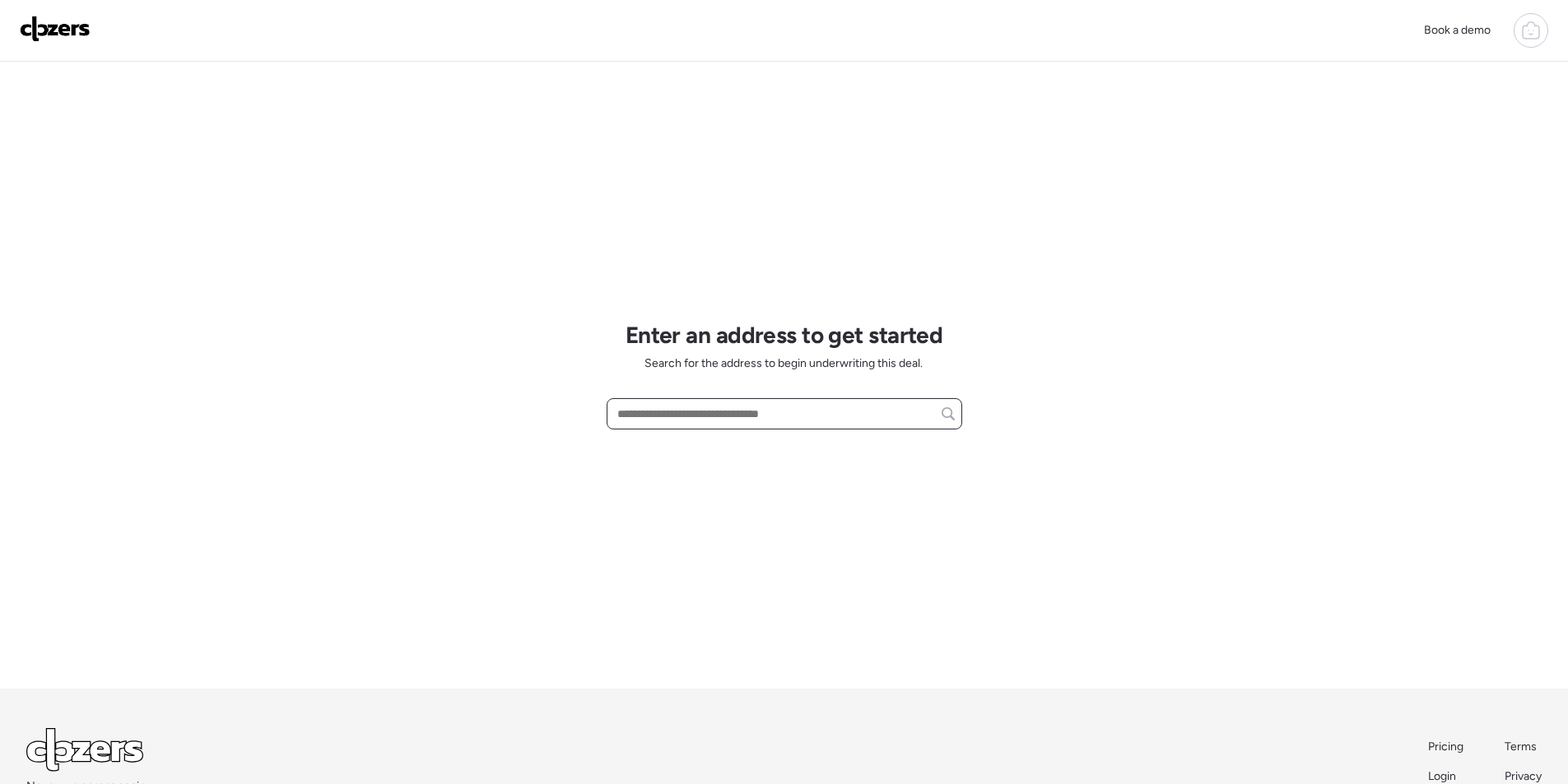
click at [703, 415] on input "text" at bounding box center [784, 413] width 341 height 23
paste input "**********"
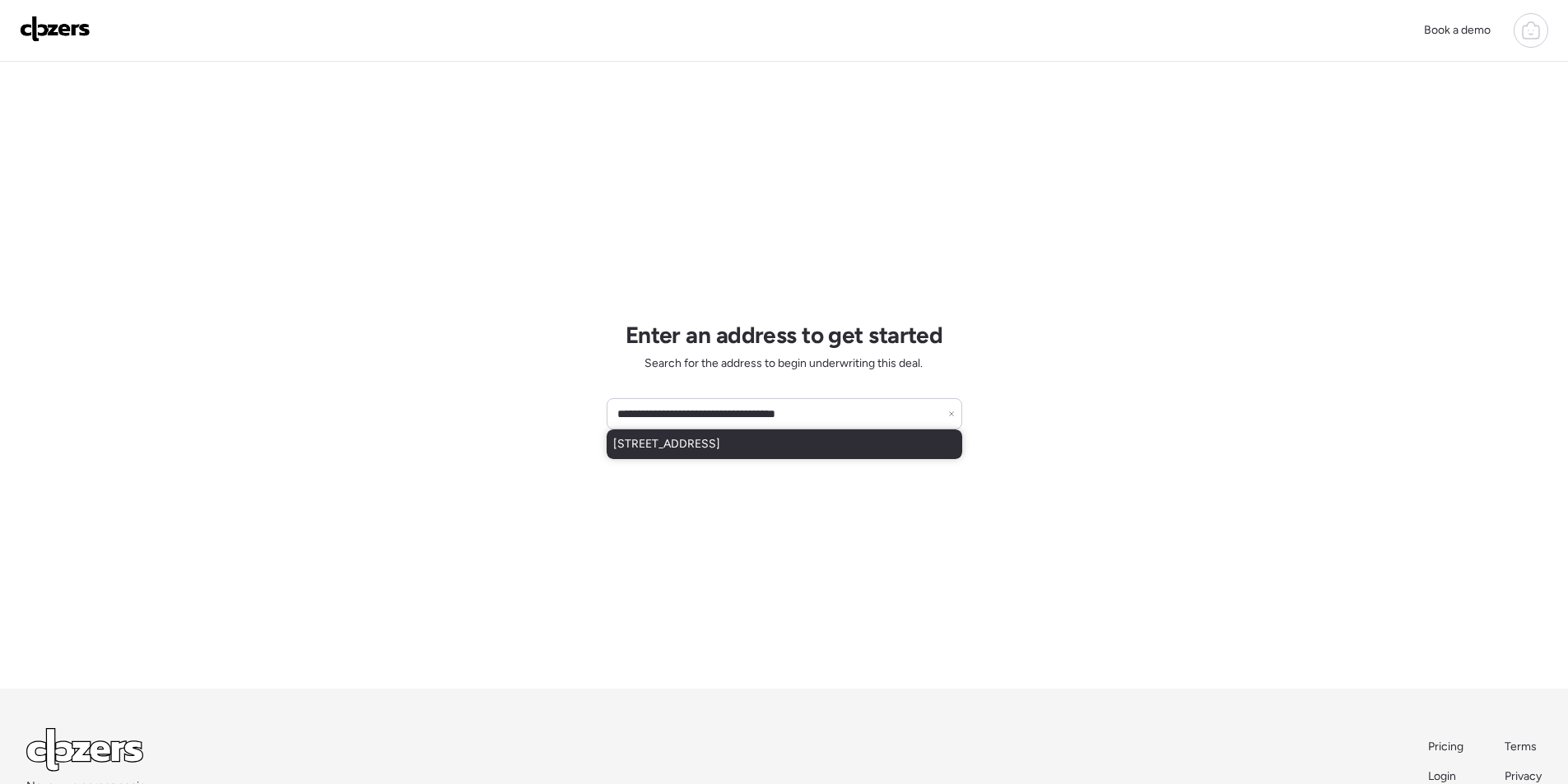
click at [711, 445] on span "[STREET_ADDRESS]" at bounding box center [667, 444] width 107 height 16
type input "**********"
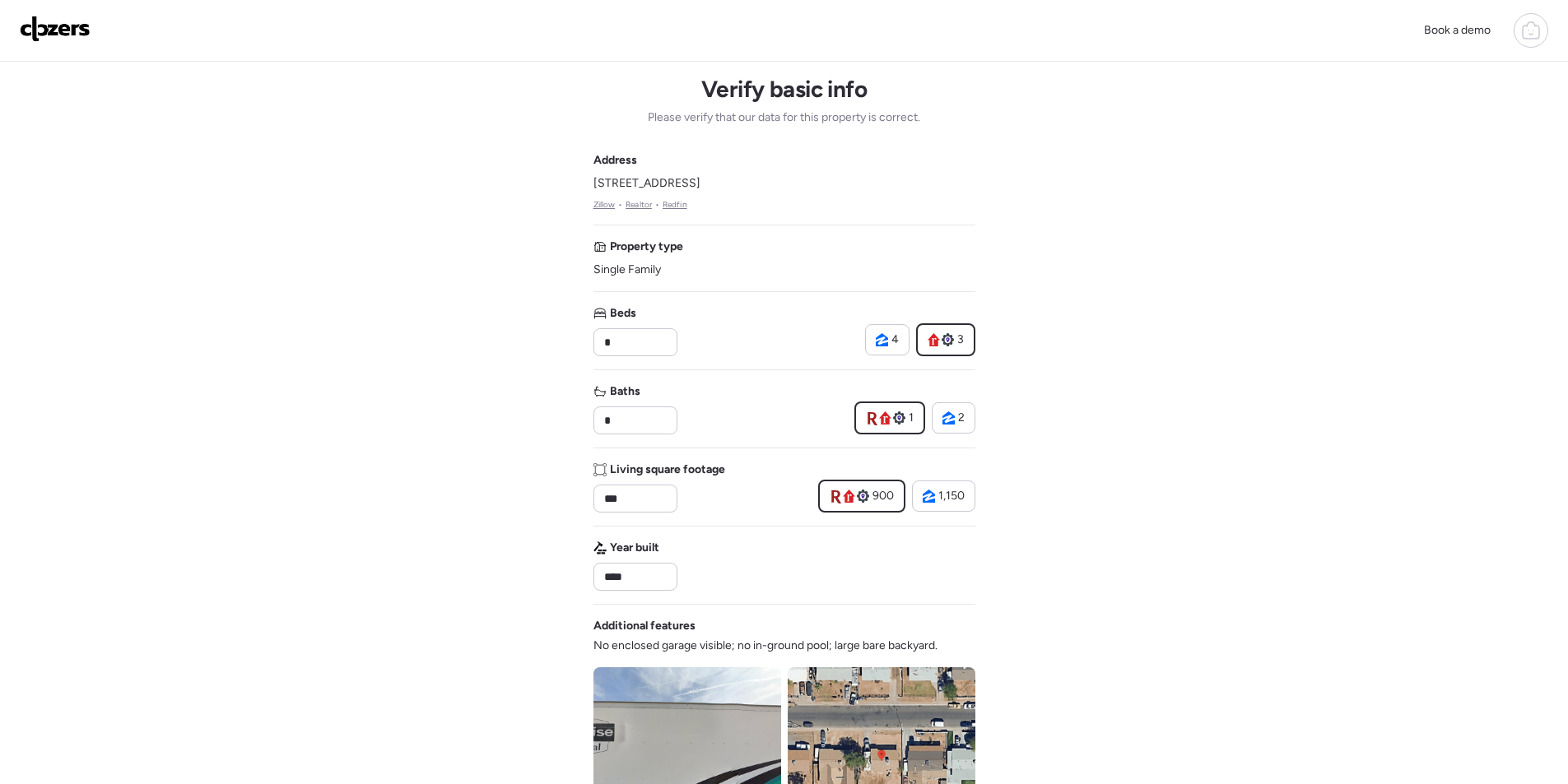
scroll to position [609, 0]
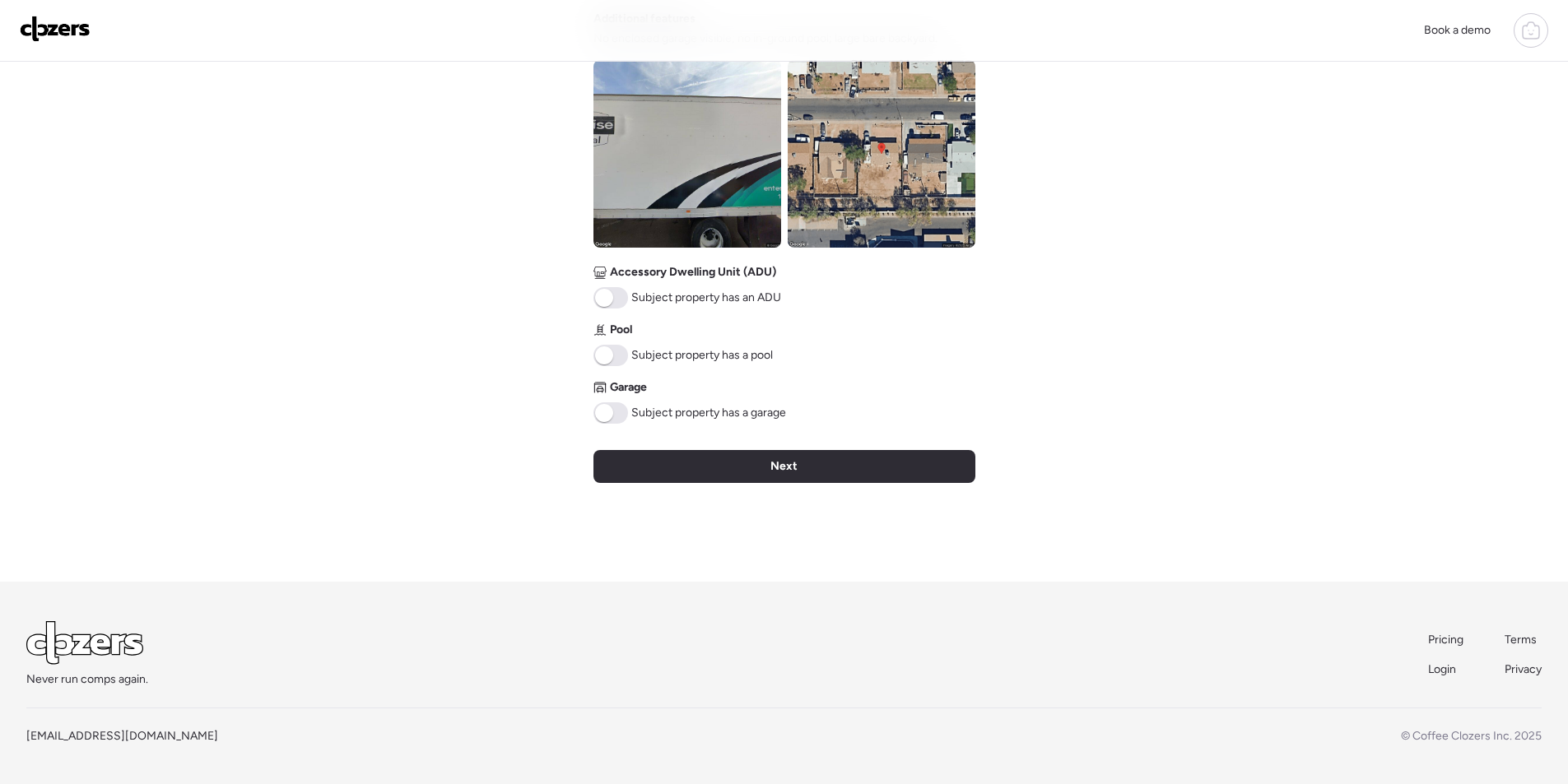
click at [747, 201] on img at bounding box center [687, 154] width 187 height 187
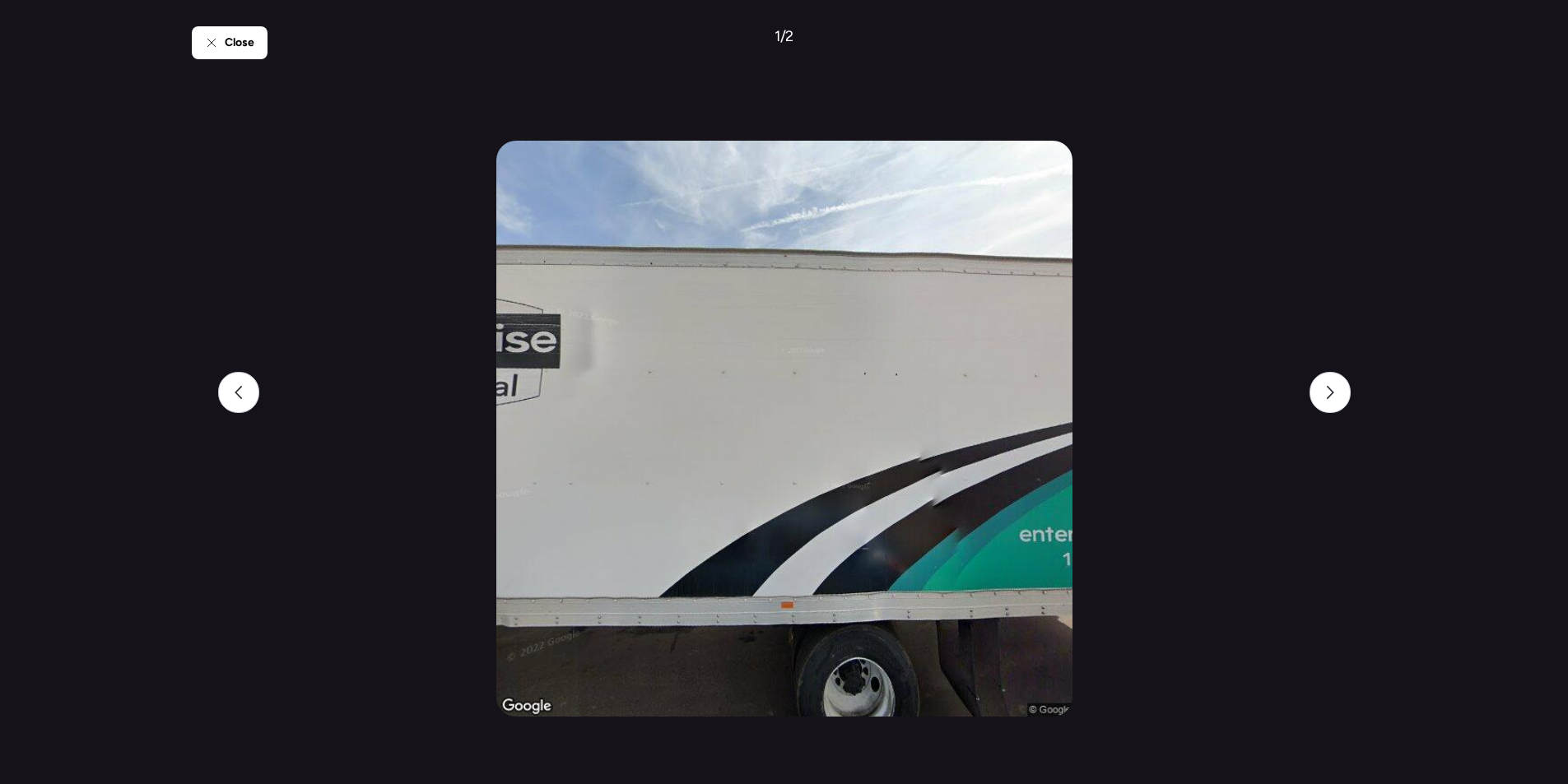
click at [315, 51] on div "Close 1 / 2" at bounding box center [784, 392] width 1185 height 784
click at [187, 47] on div "Close 1 / 2" at bounding box center [784, 392] width 1568 height 784
click at [216, 39] on icon at bounding box center [211, 43] width 13 height 13
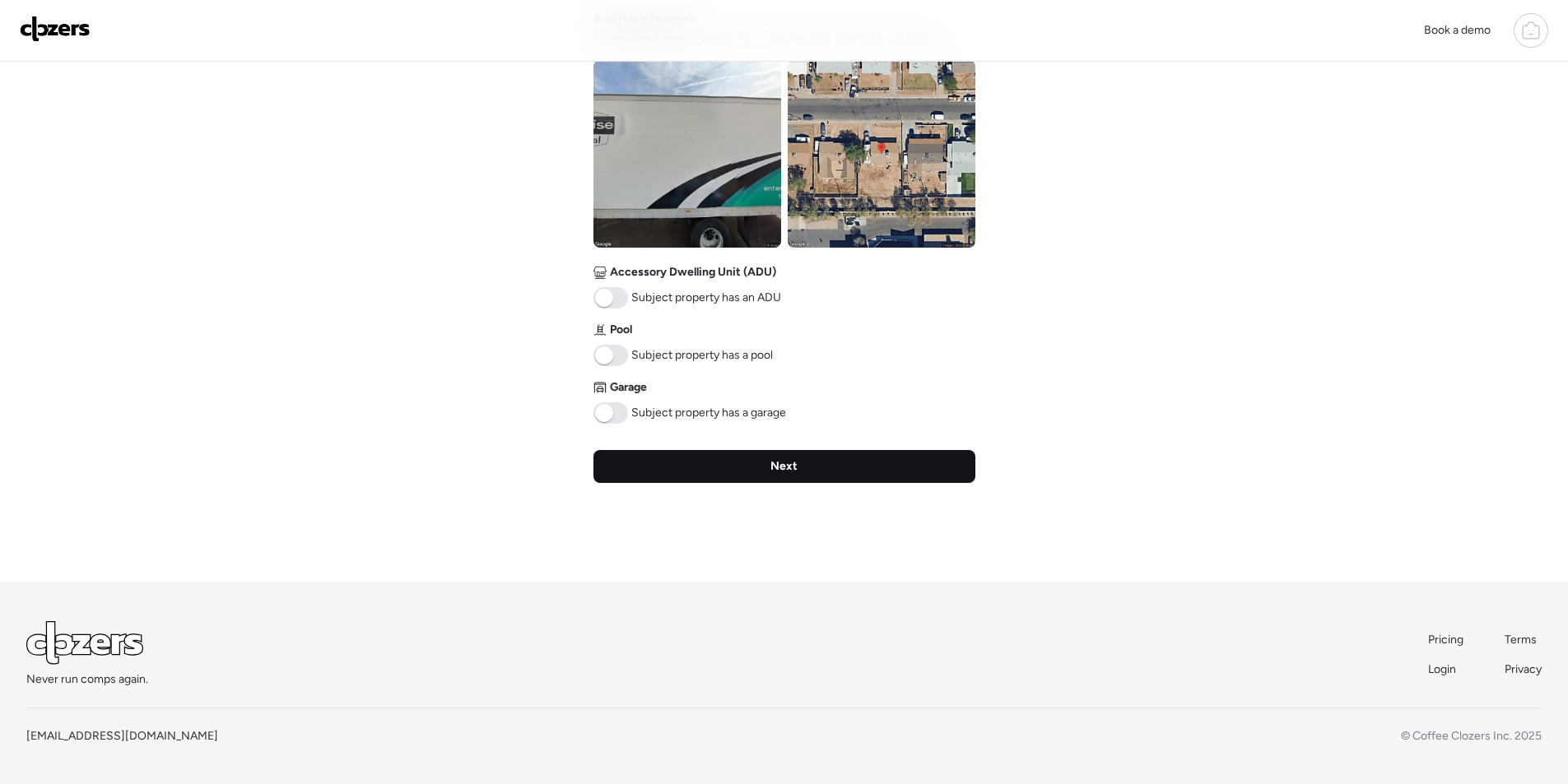
click at [851, 468] on div "Next" at bounding box center [784, 466] width 382 height 33
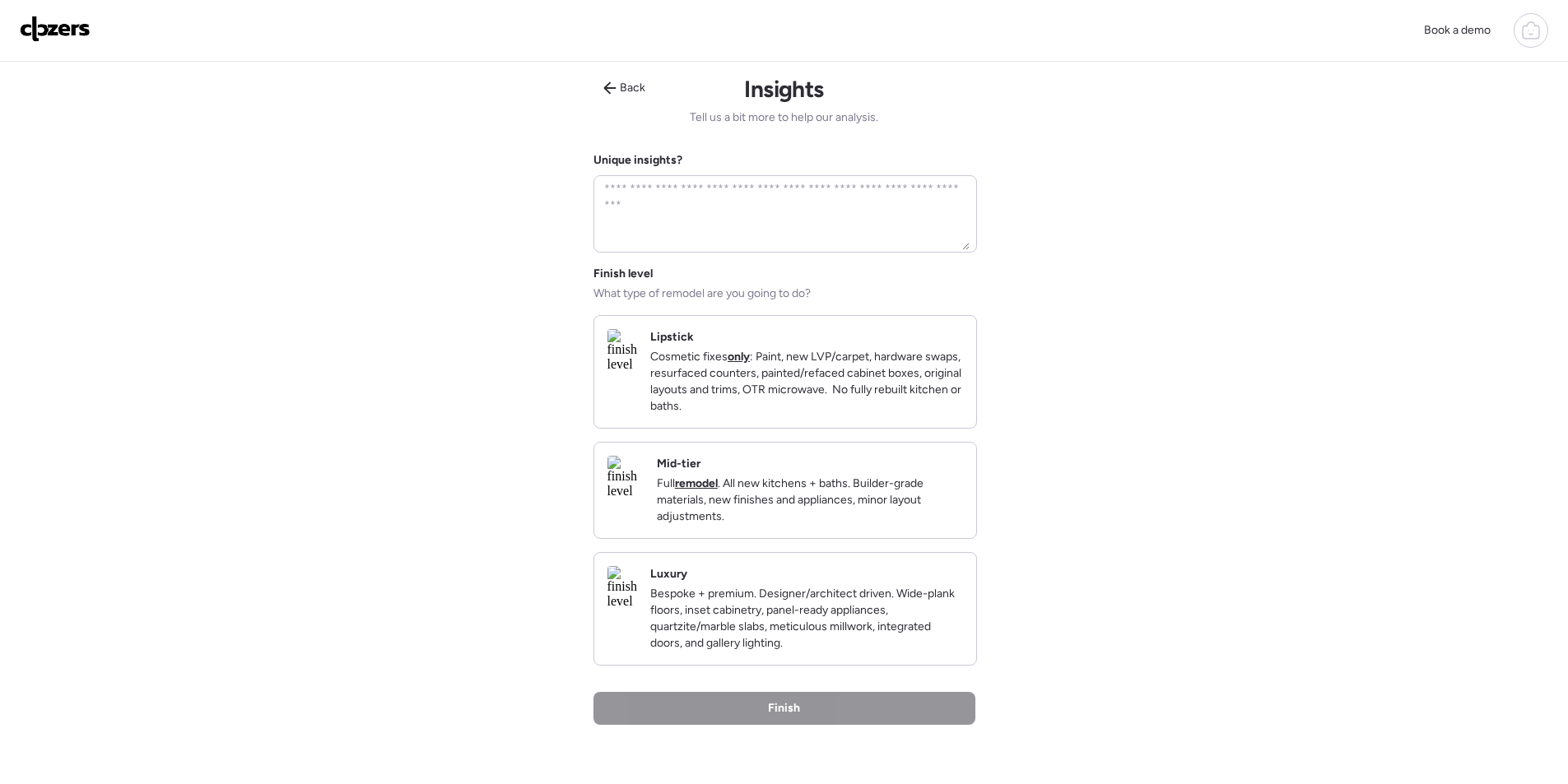
click at [928, 496] on p "Full remodel . All new kitchens + baths. Builder-grade materials, new finishes …" at bounding box center [809, 500] width 306 height 49
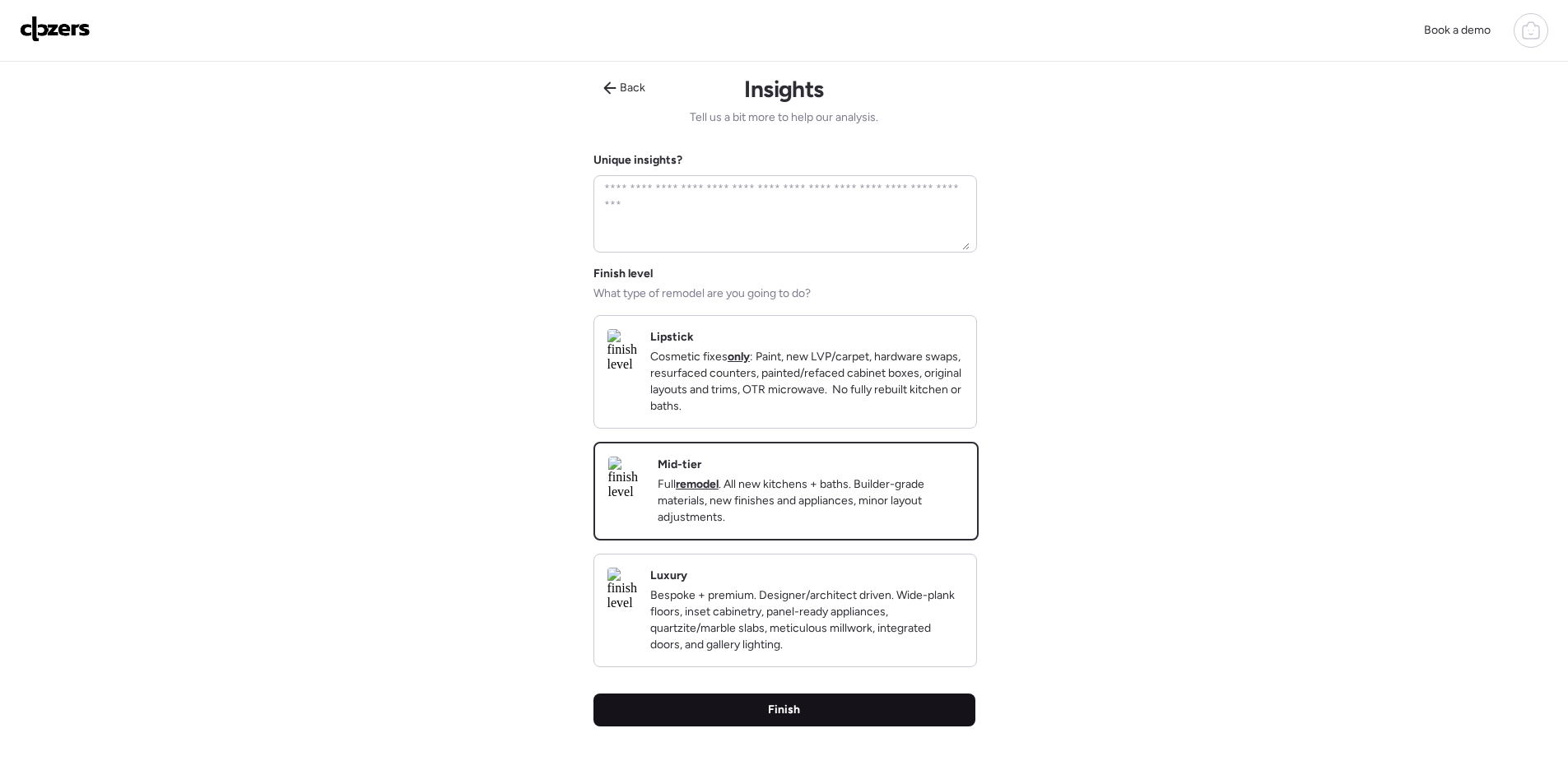
click at [908, 726] on div "Finish" at bounding box center [784, 710] width 382 height 33
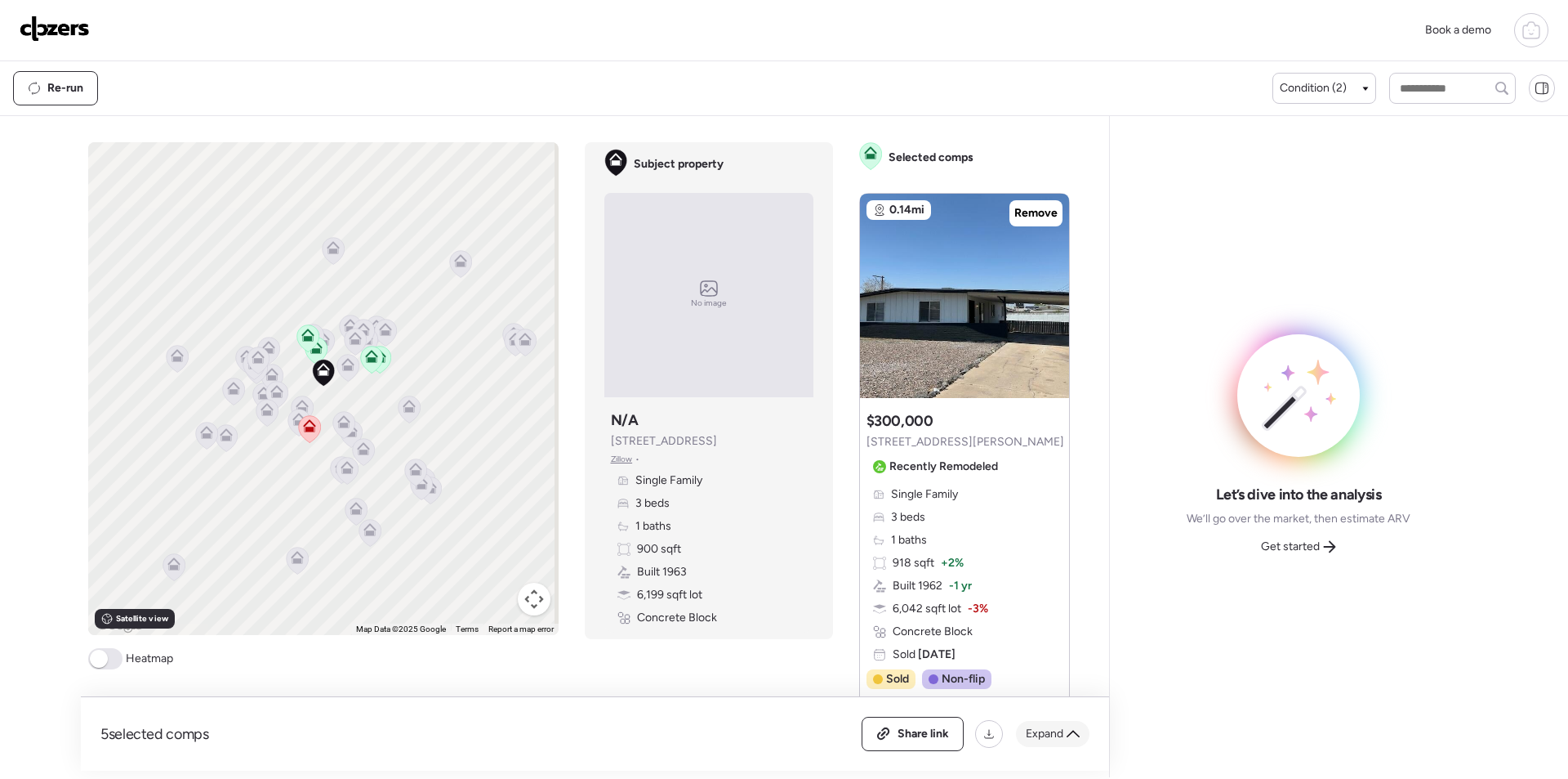
click at [1052, 729] on span "Expand" at bounding box center [1044, 734] width 37 height 16
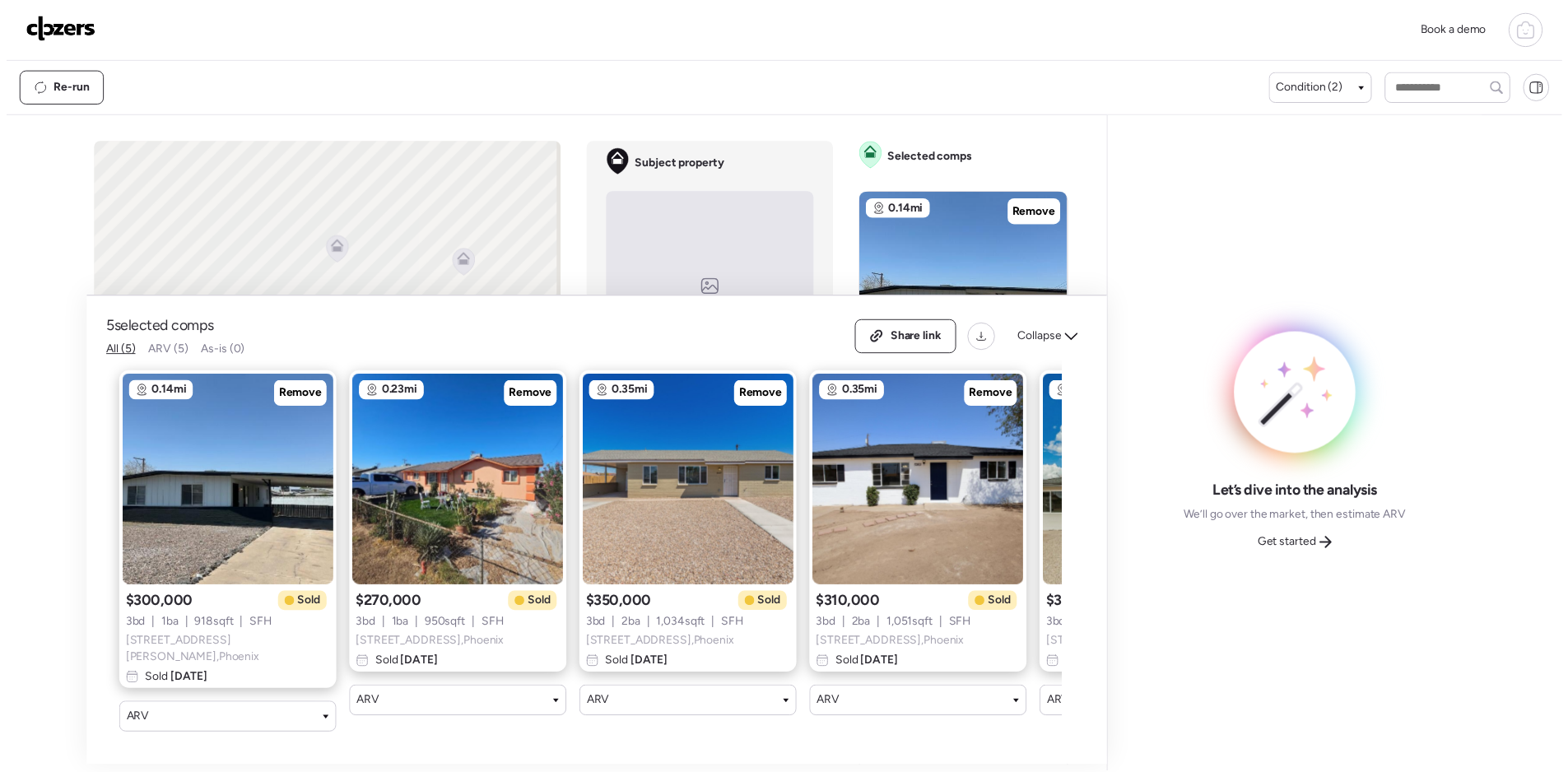
scroll to position [0, 211]
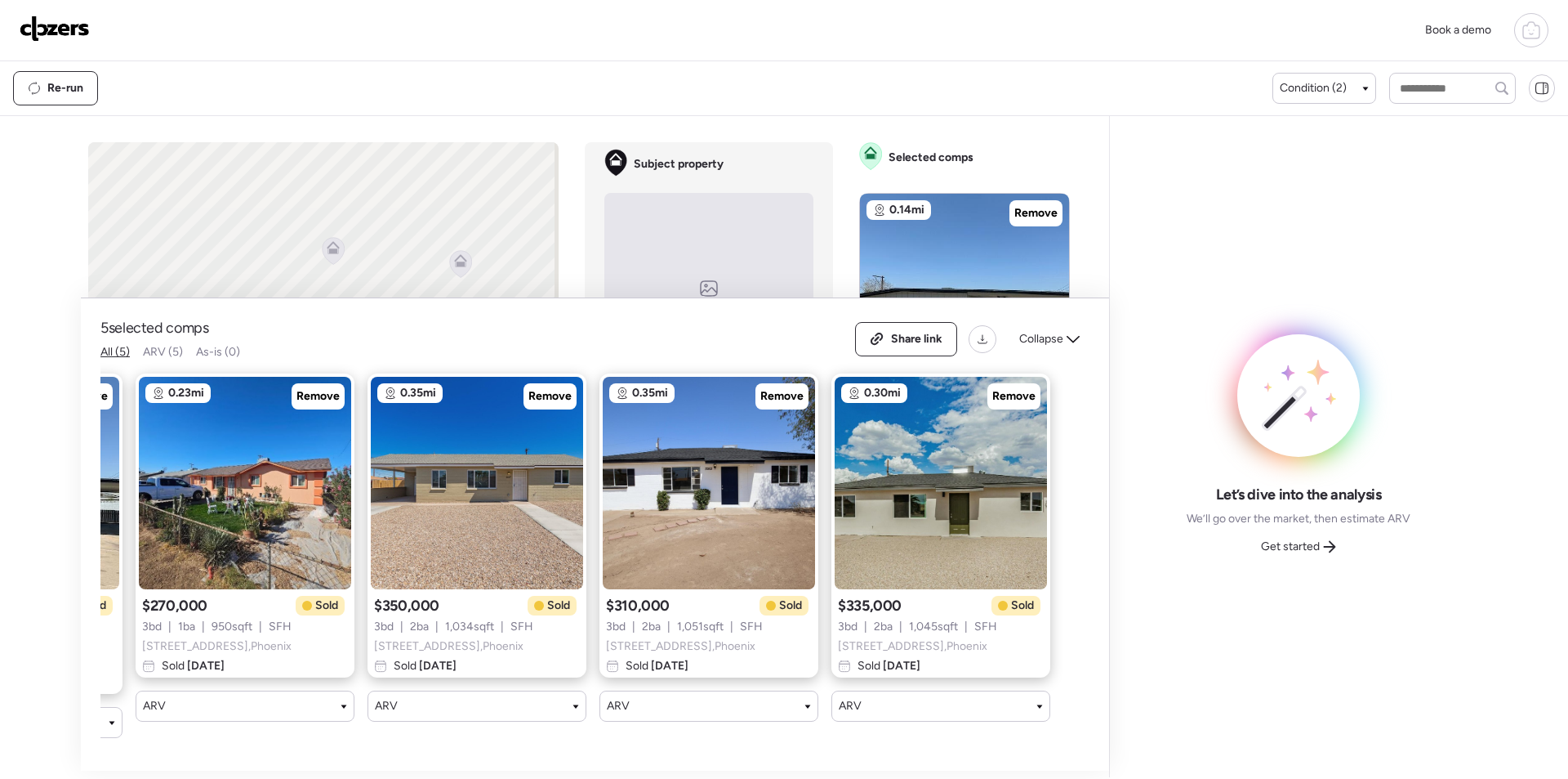
click at [1315, 563] on div "Let’s dive into the analysis We’ll go over the market, then estimate ARV Get st…" at bounding box center [1298, 447] width 351 height 636
click at [1315, 551] on span "Get started" at bounding box center [1290, 547] width 59 height 16
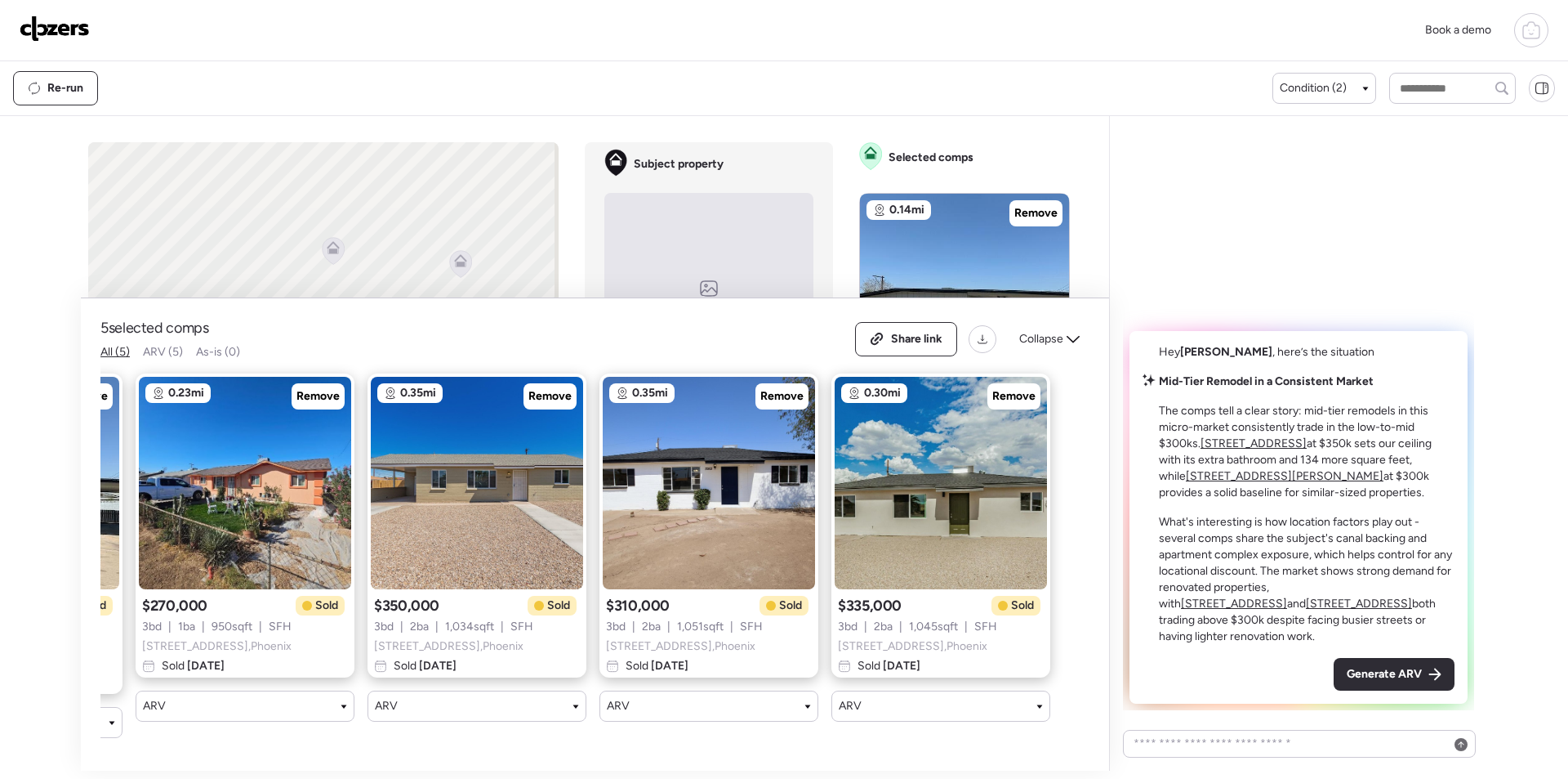
scroll to position [0, 0]
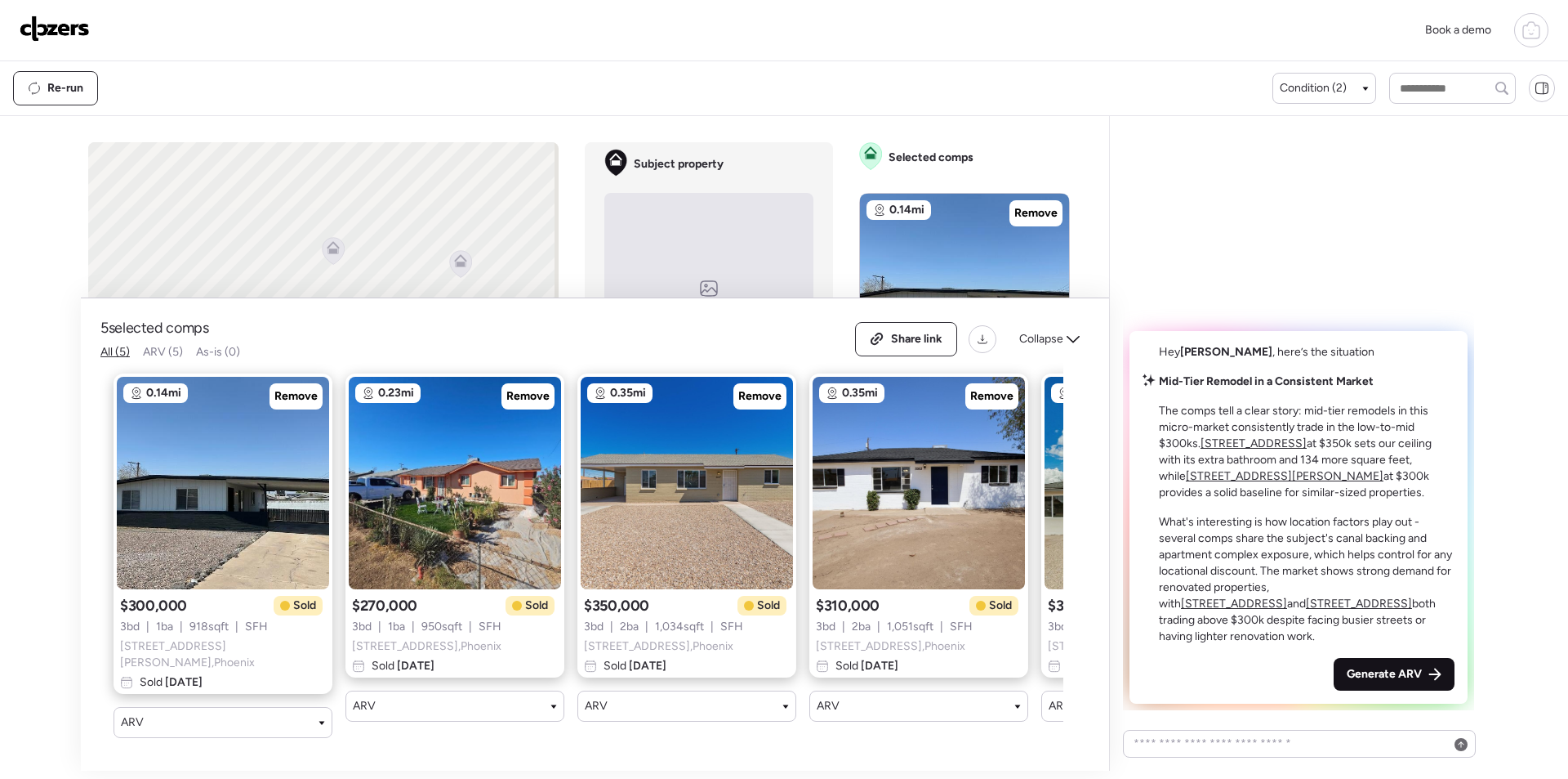
click at [1356, 658] on div "Hey Daniel , here’s the situation Mid-Tier Remodel in a Consistent Market The c…" at bounding box center [1298, 518] width 338 height 373
click at [1366, 669] on span "Generate ARV" at bounding box center [1385, 675] width 75 height 16
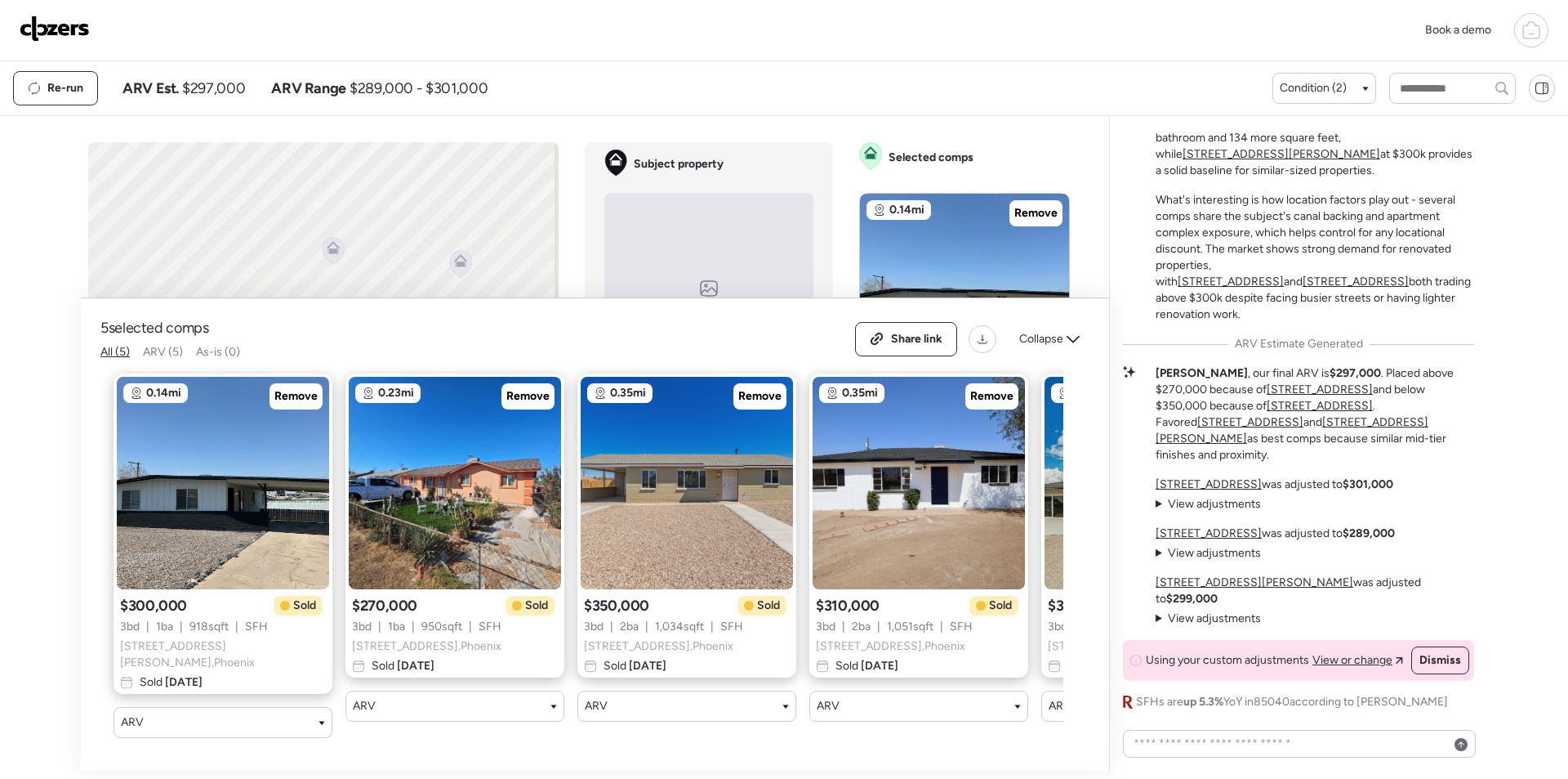
click at [206, 104] on div "Re-run ARV Est. $297,000 ARV Range $289,000 - $301,000" at bounding box center [642, 88] width 1259 height 35
click at [217, 88] on span "$297,000" at bounding box center [213, 88] width 63 height 20
copy span "297,000"
click at [905, 333] on div "Share link" at bounding box center [906, 340] width 101 height 33
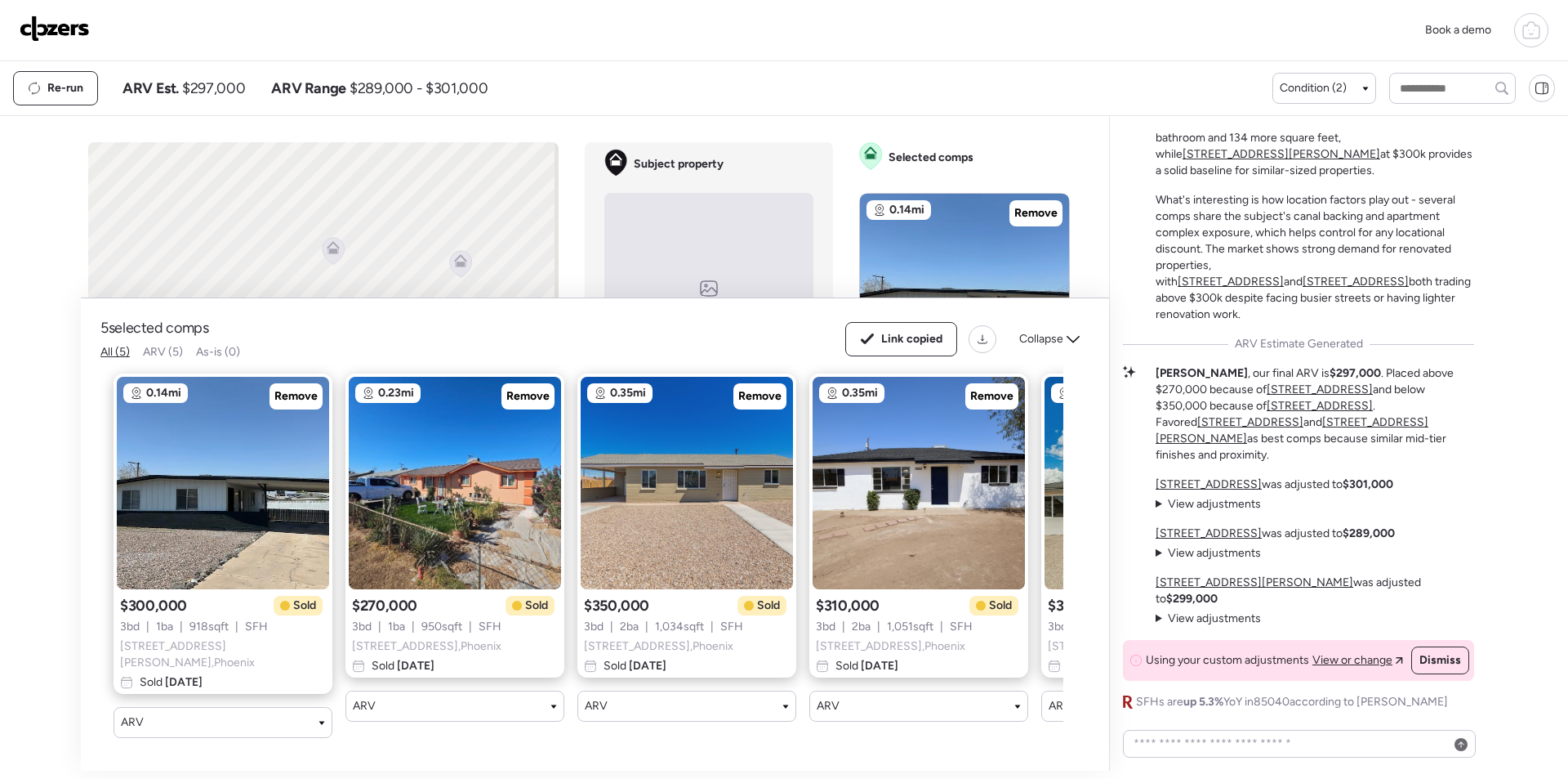
click at [54, 30] on img at bounding box center [54, 28] width 70 height 26
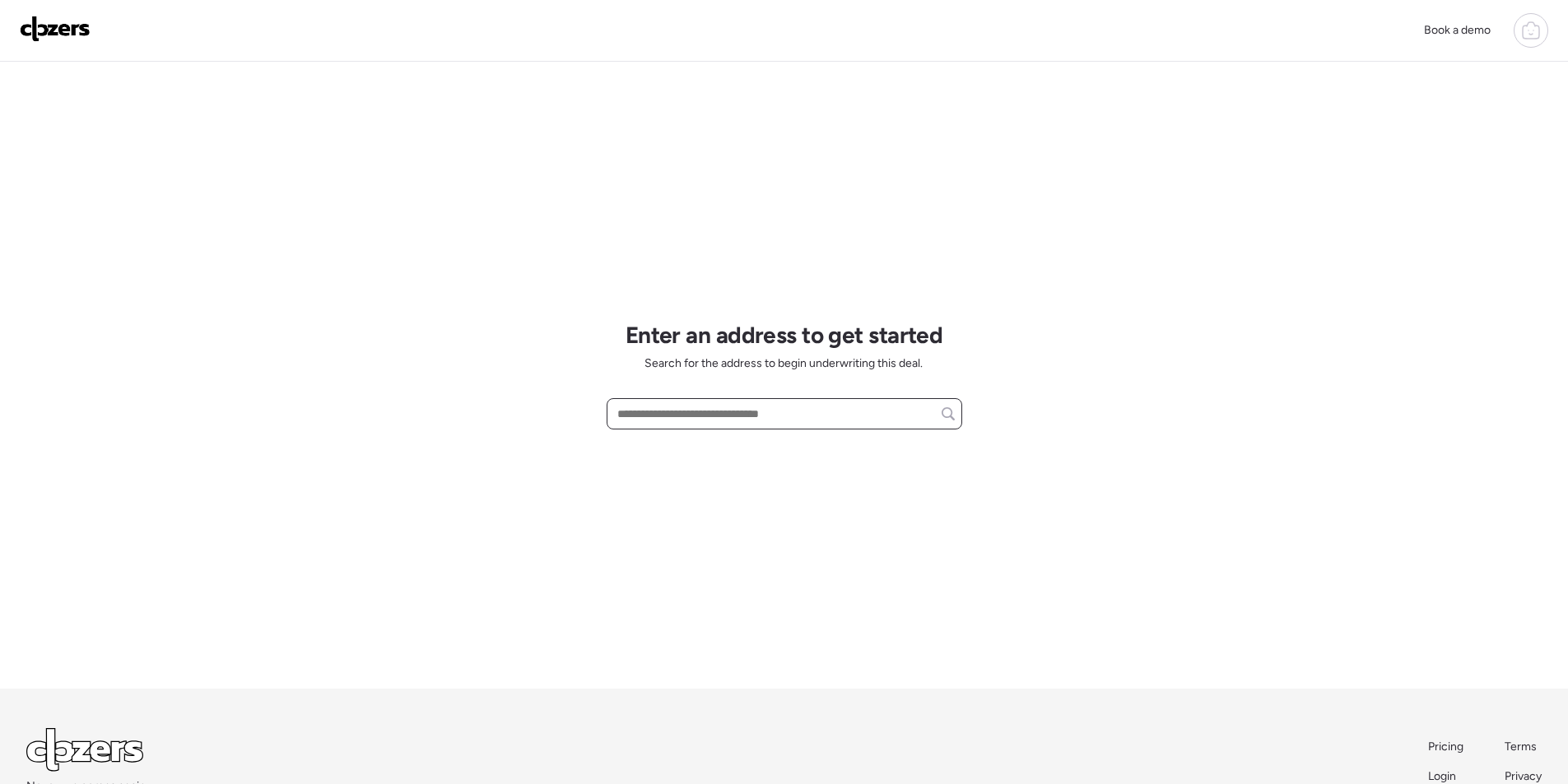
click at [672, 415] on input "text" at bounding box center [784, 413] width 341 height 23
paste input "**********"
drag, startPoint x: 673, startPoint y: 450, endPoint x: 616, endPoint y: 166, distance: 289.7
click at [674, 450] on span "[STREET_ADDRESS][PERSON_NAME]" at bounding box center [713, 444] width 199 height 16
type input "**********"
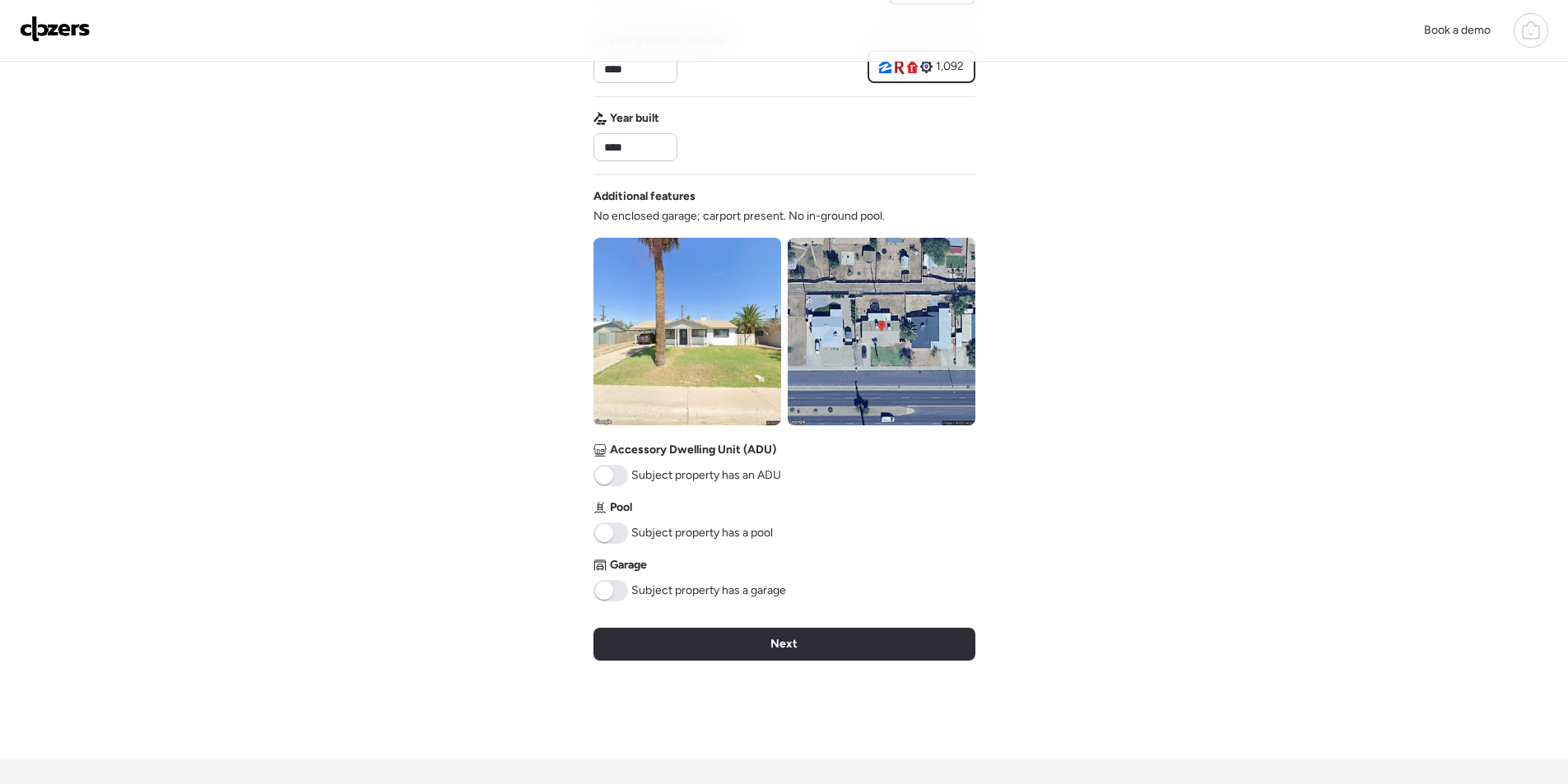
scroll to position [504, 0]
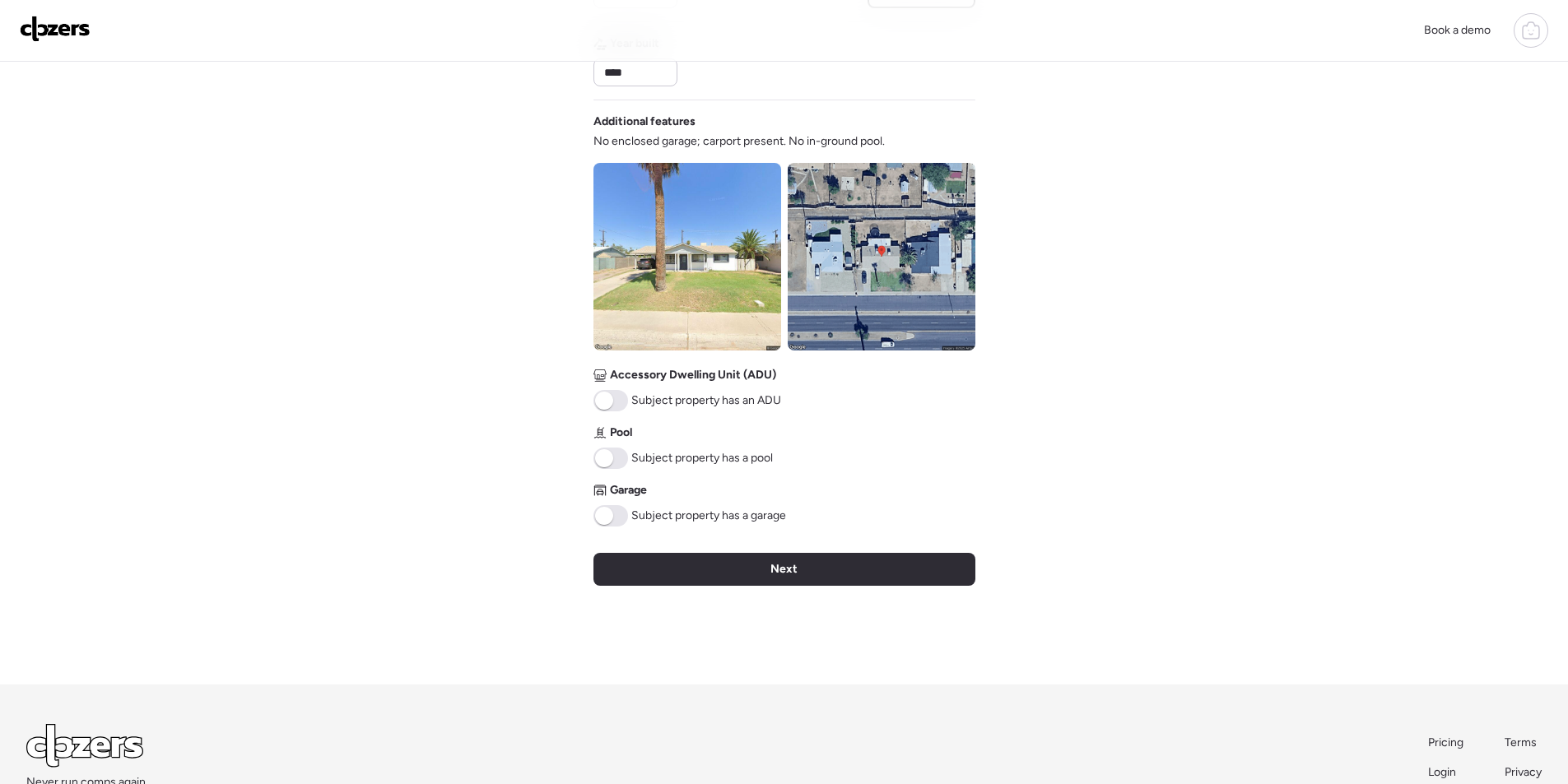
click at [896, 284] on img at bounding box center [881, 256] width 187 height 187
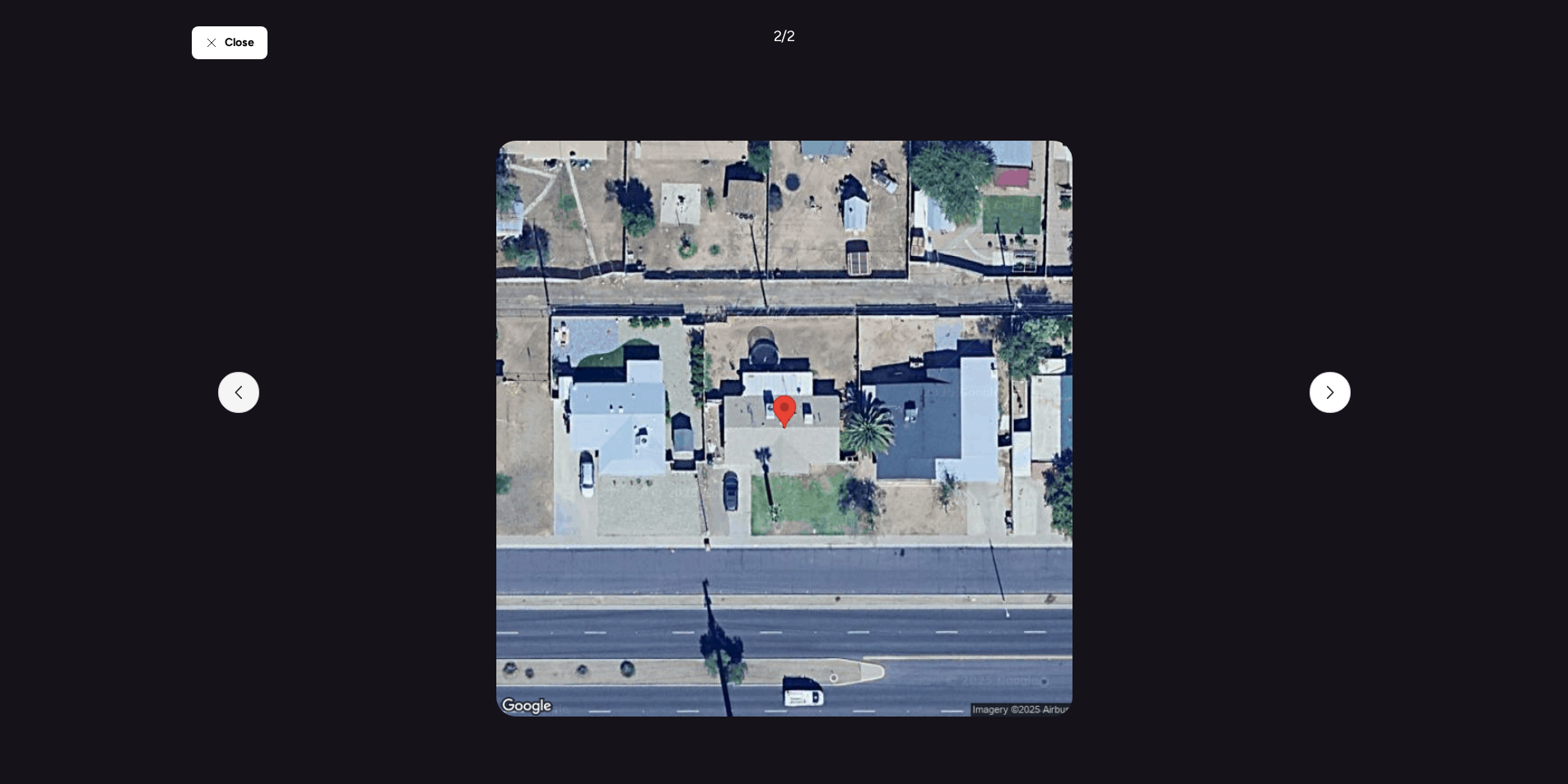
click at [238, 386] on div at bounding box center [239, 392] width 41 height 41
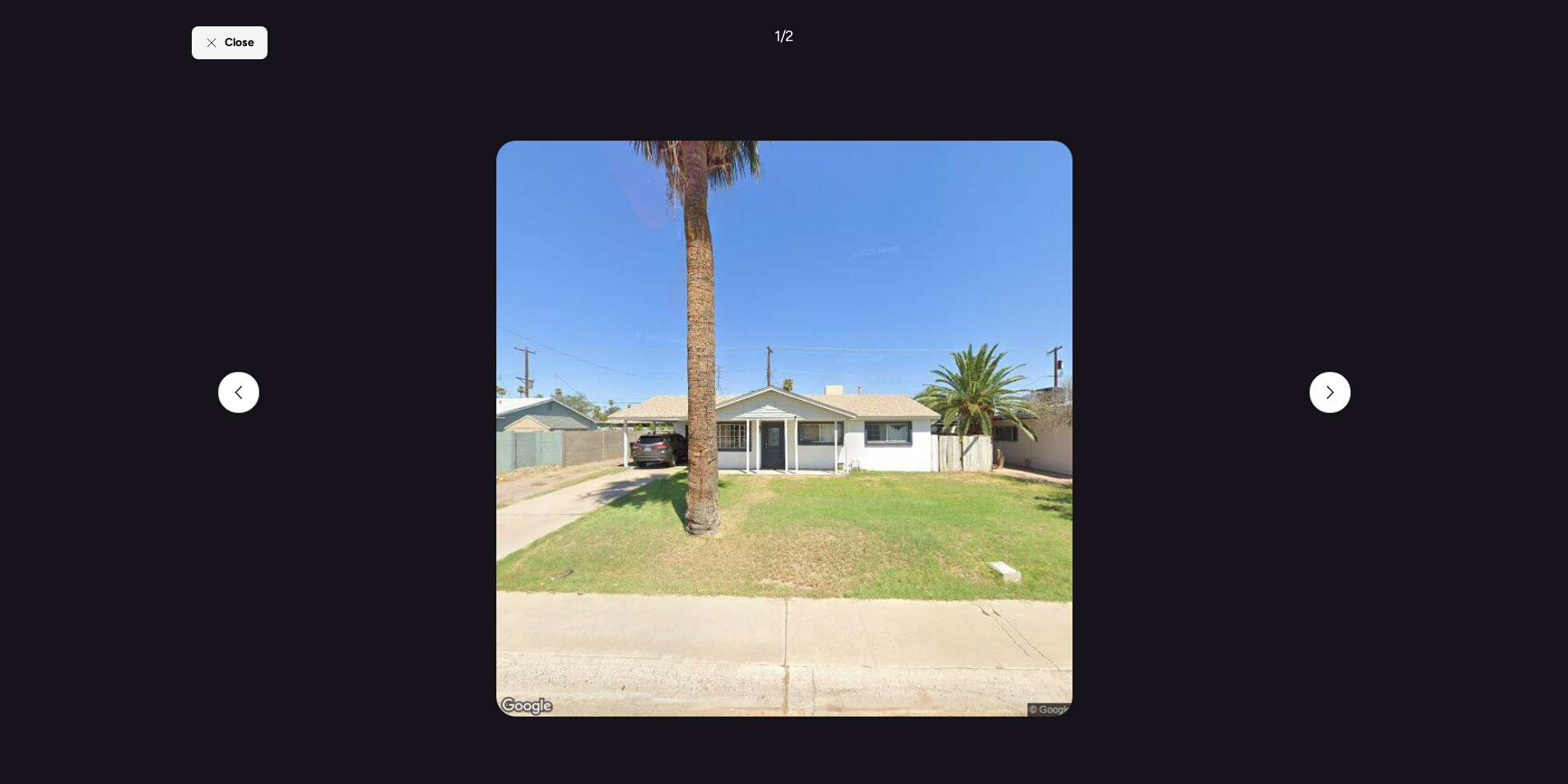
click at [218, 44] on icon at bounding box center [211, 43] width 13 height 13
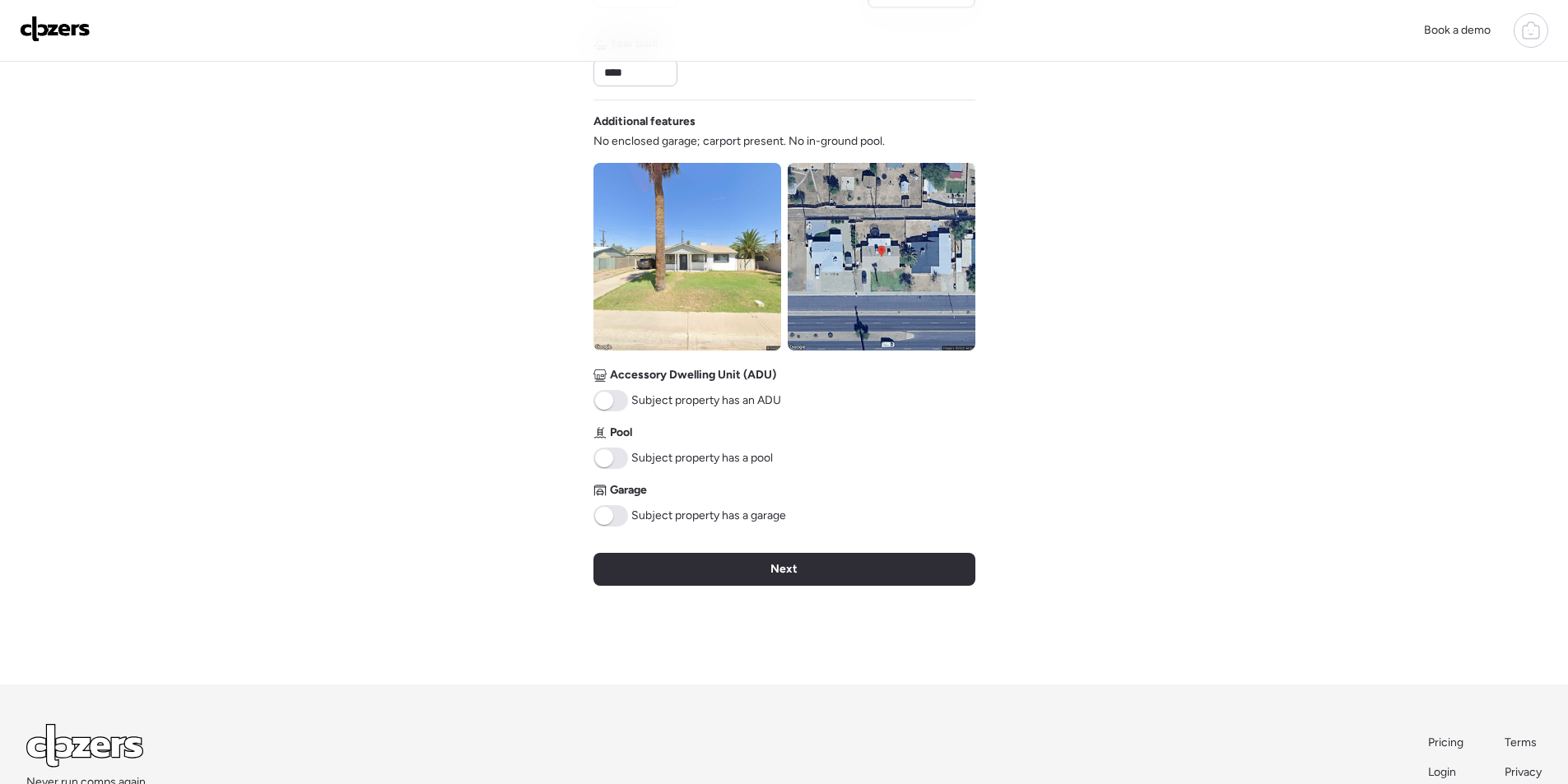
click at [846, 576] on div "Next" at bounding box center [784, 569] width 382 height 33
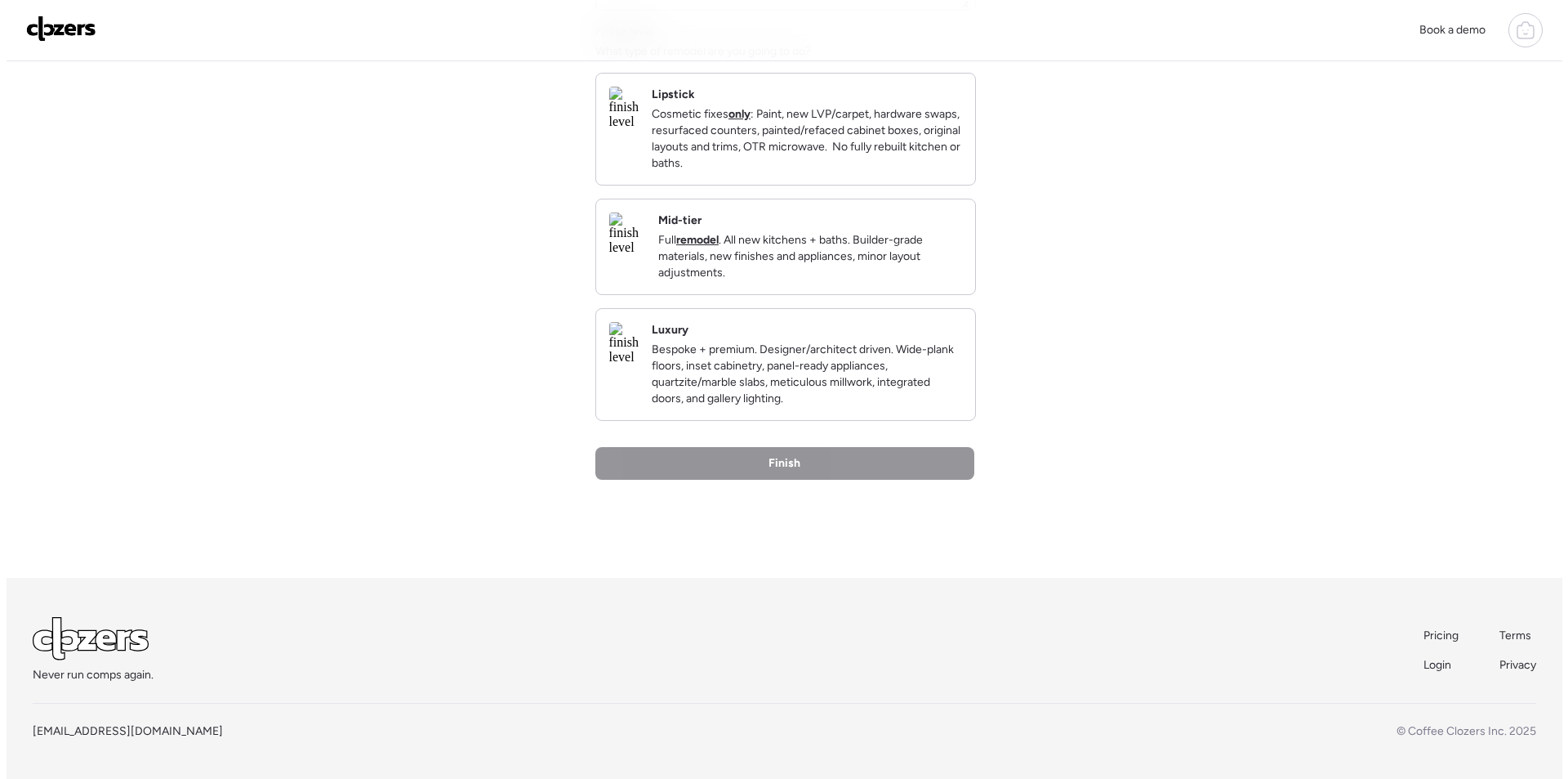
scroll to position [0, 0]
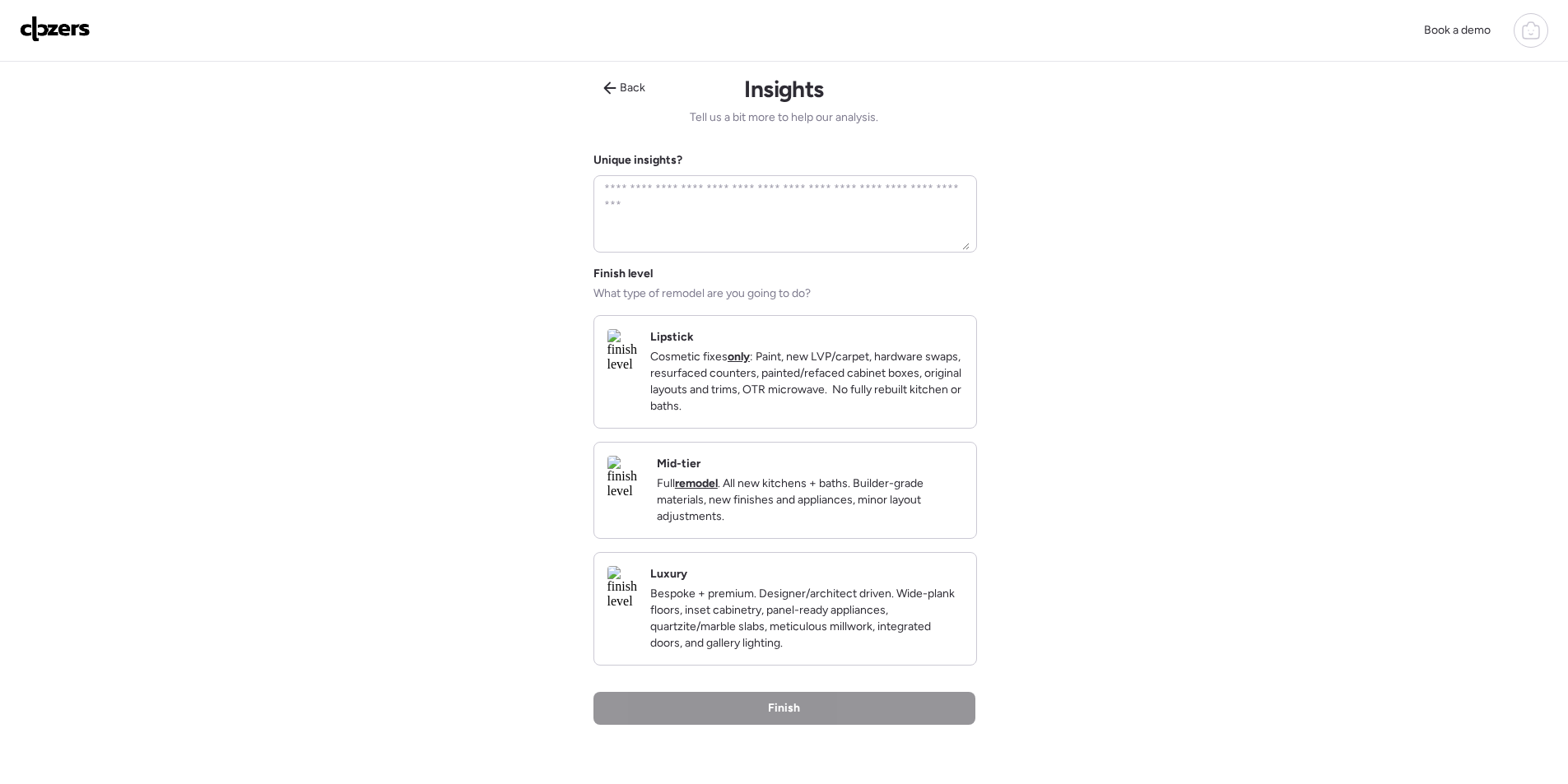
click at [899, 519] on p "Full remodel . All new kitchens + baths. Builder-grade materials, new finishes …" at bounding box center [809, 500] width 306 height 49
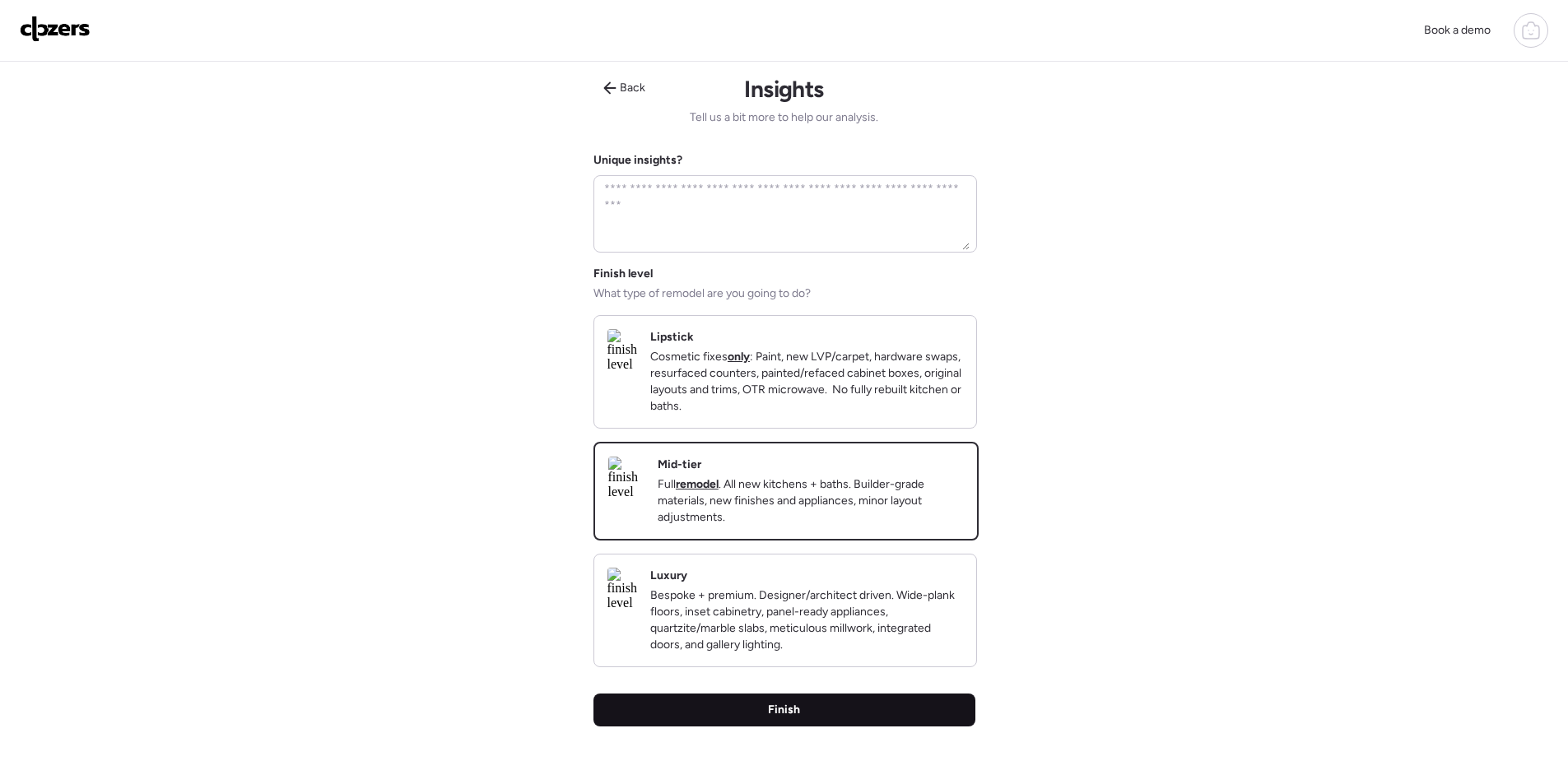
click at [935, 726] on div "Finish" at bounding box center [784, 710] width 382 height 33
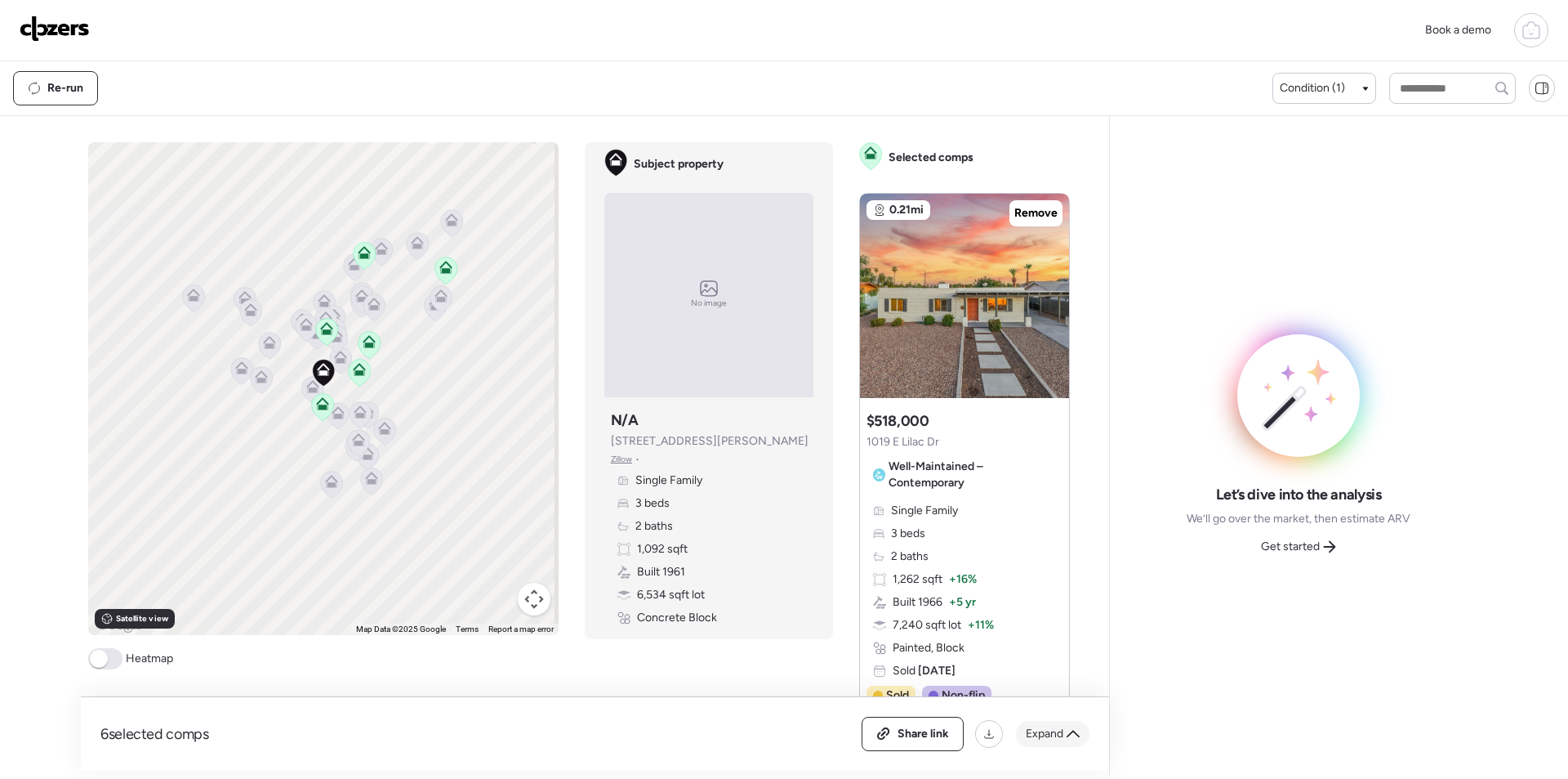
click at [1025, 744] on div "Expand" at bounding box center [1053, 734] width 74 height 26
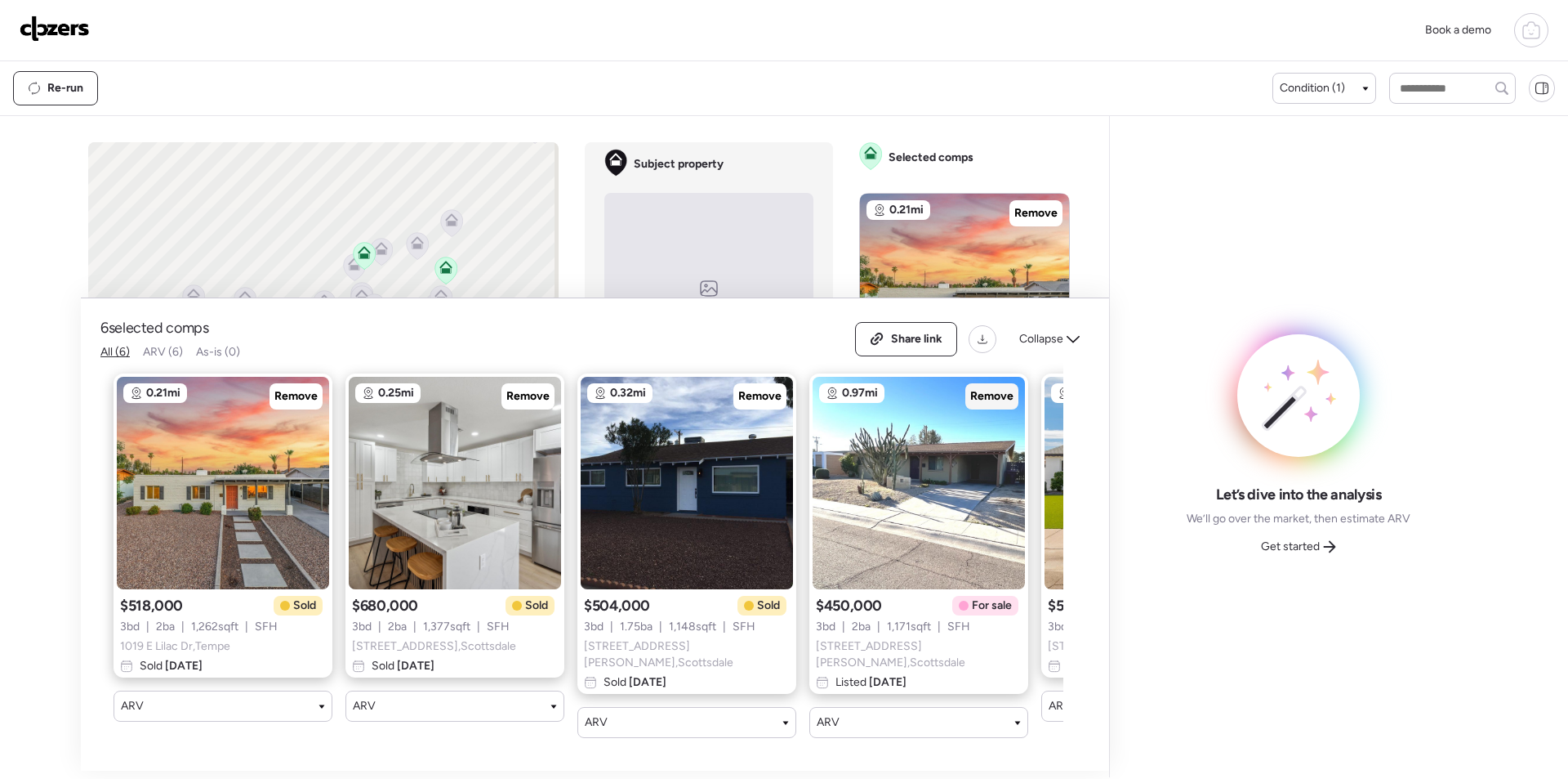
click at [987, 409] on div "Remove" at bounding box center [992, 396] width 54 height 26
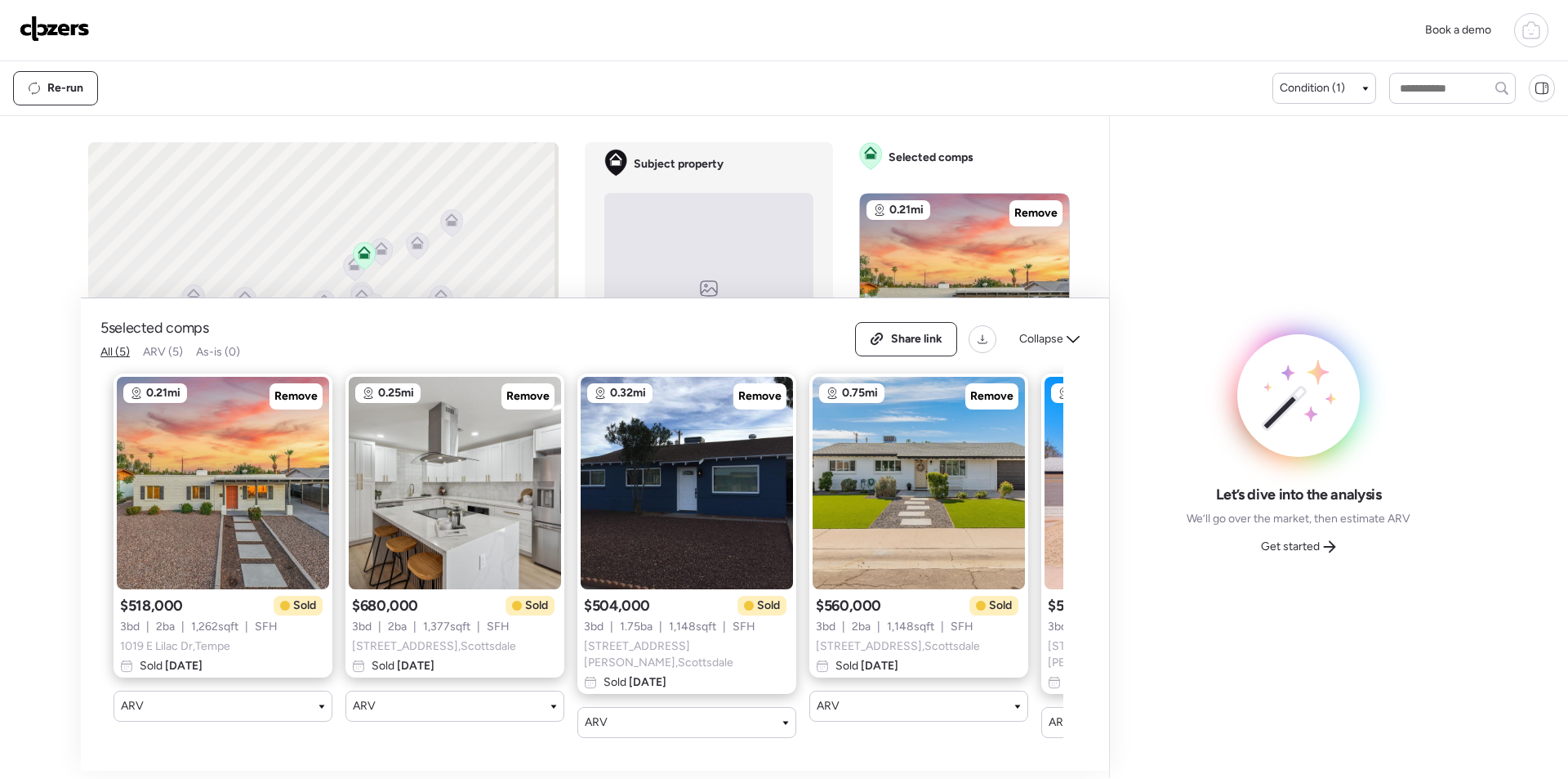
scroll to position [0, 210]
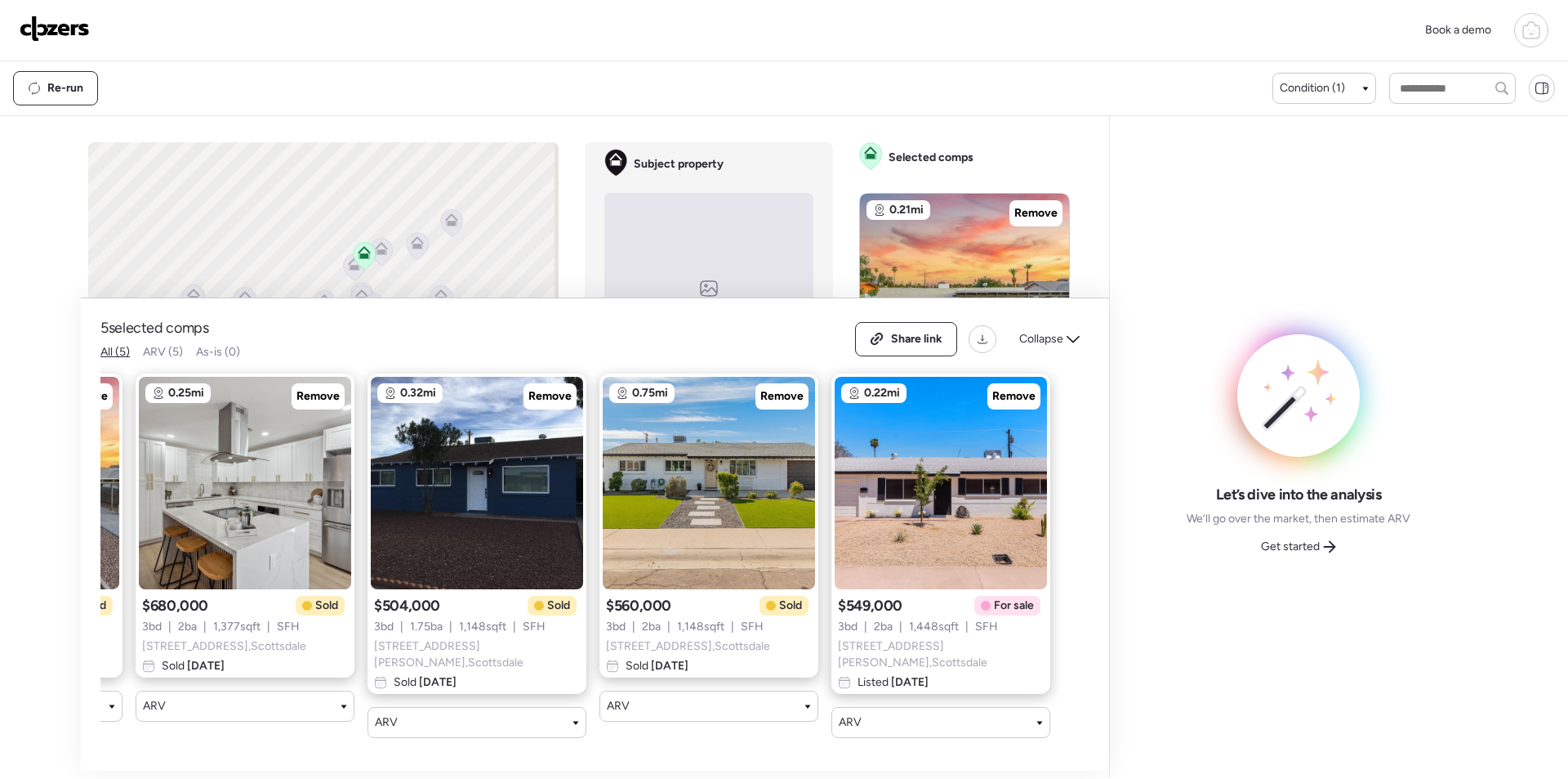
click at [1019, 389] on div "Remove" at bounding box center [1014, 396] width 54 height 26
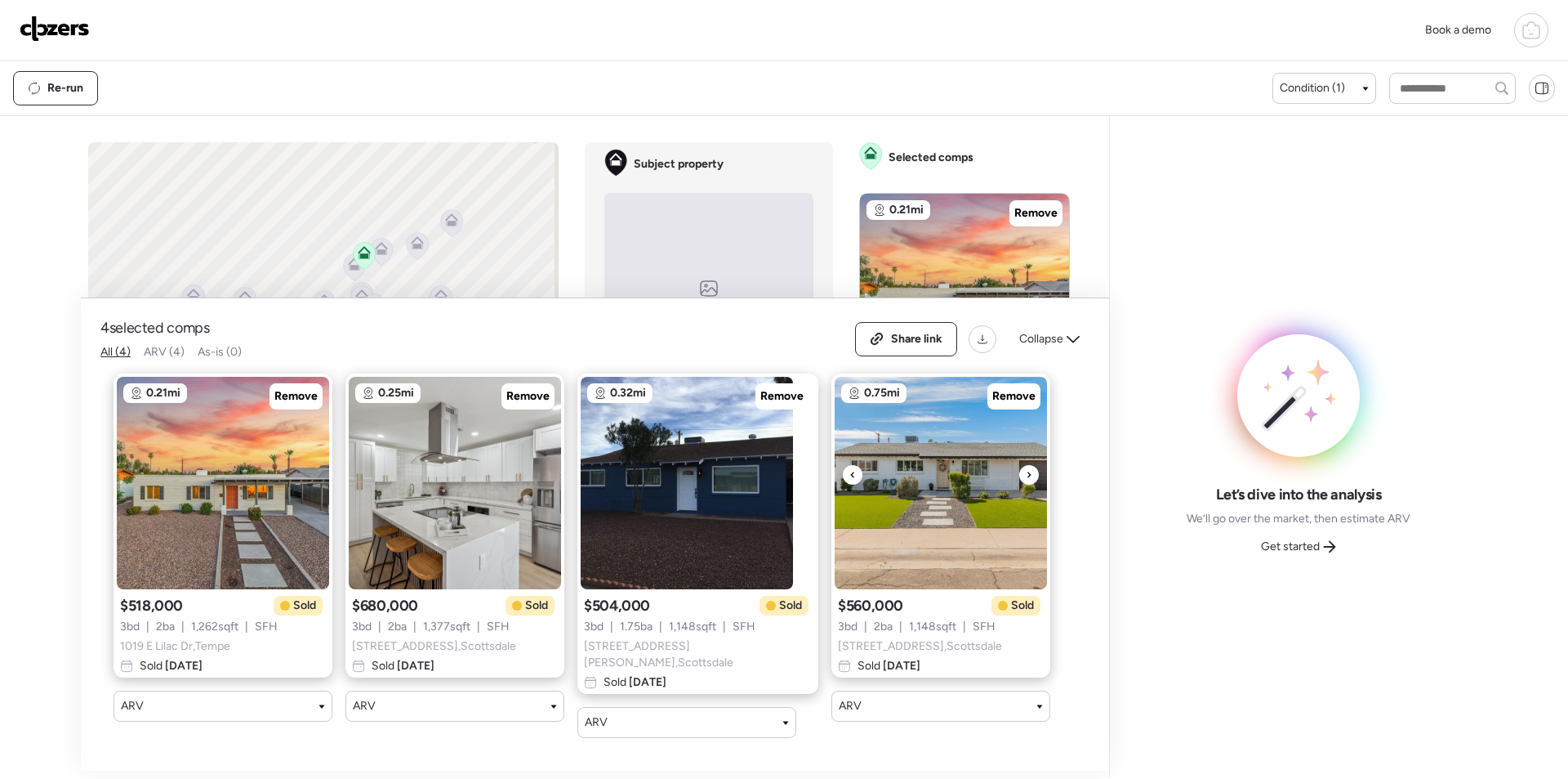
scroll to position [0, 0]
drag, startPoint x: 1050, startPoint y: 352, endPoint x: 1035, endPoint y: 360, distance: 17.0
click at [1052, 352] on div "Collapse" at bounding box center [1050, 339] width 80 height 26
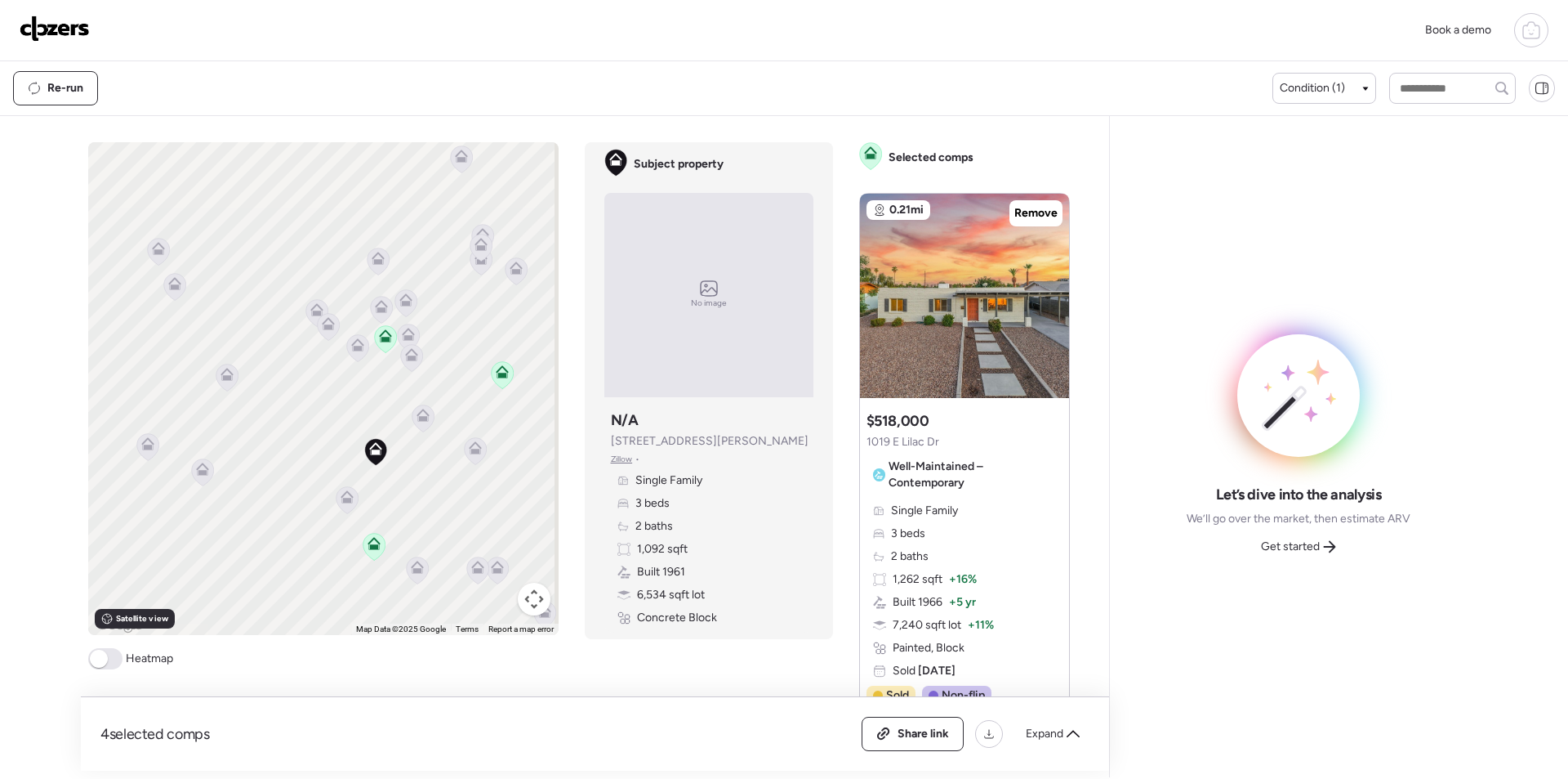
click at [469, 447] on icon at bounding box center [475, 448] width 13 height 13
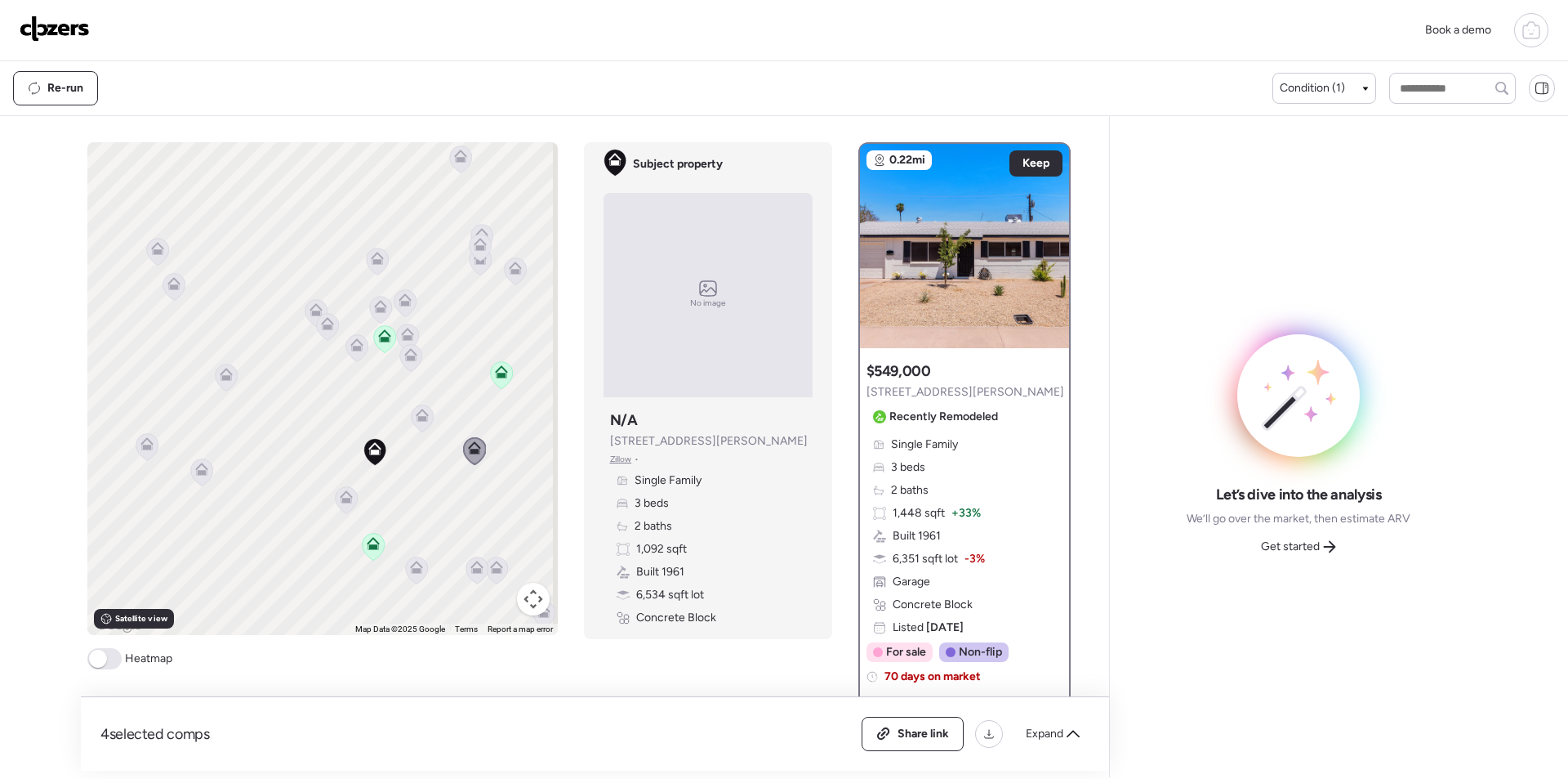
click at [406, 357] on icon at bounding box center [411, 358] width 11 height 5
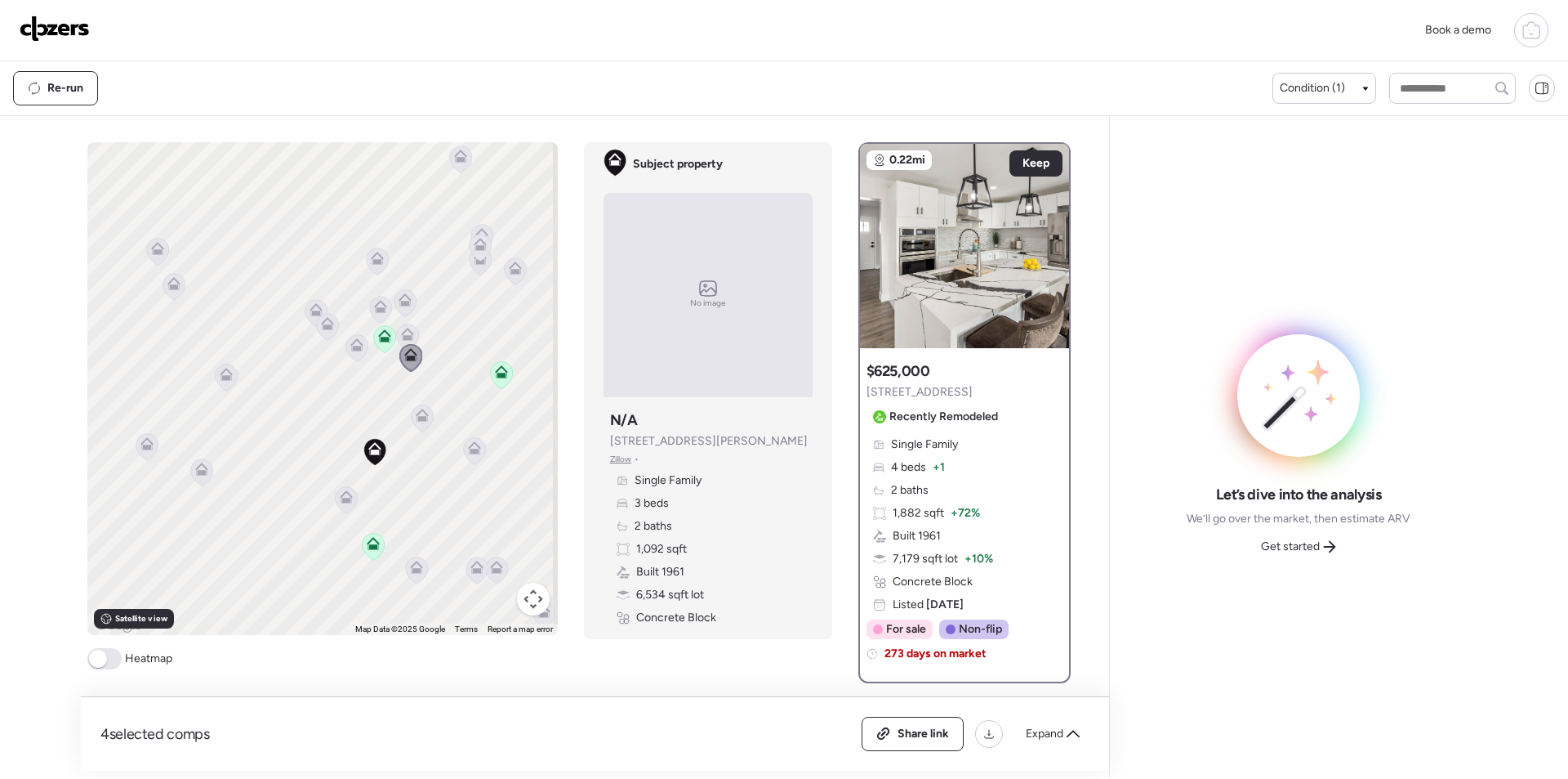
click at [401, 334] on icon at bounding box center [407, 334] width 13 height 13
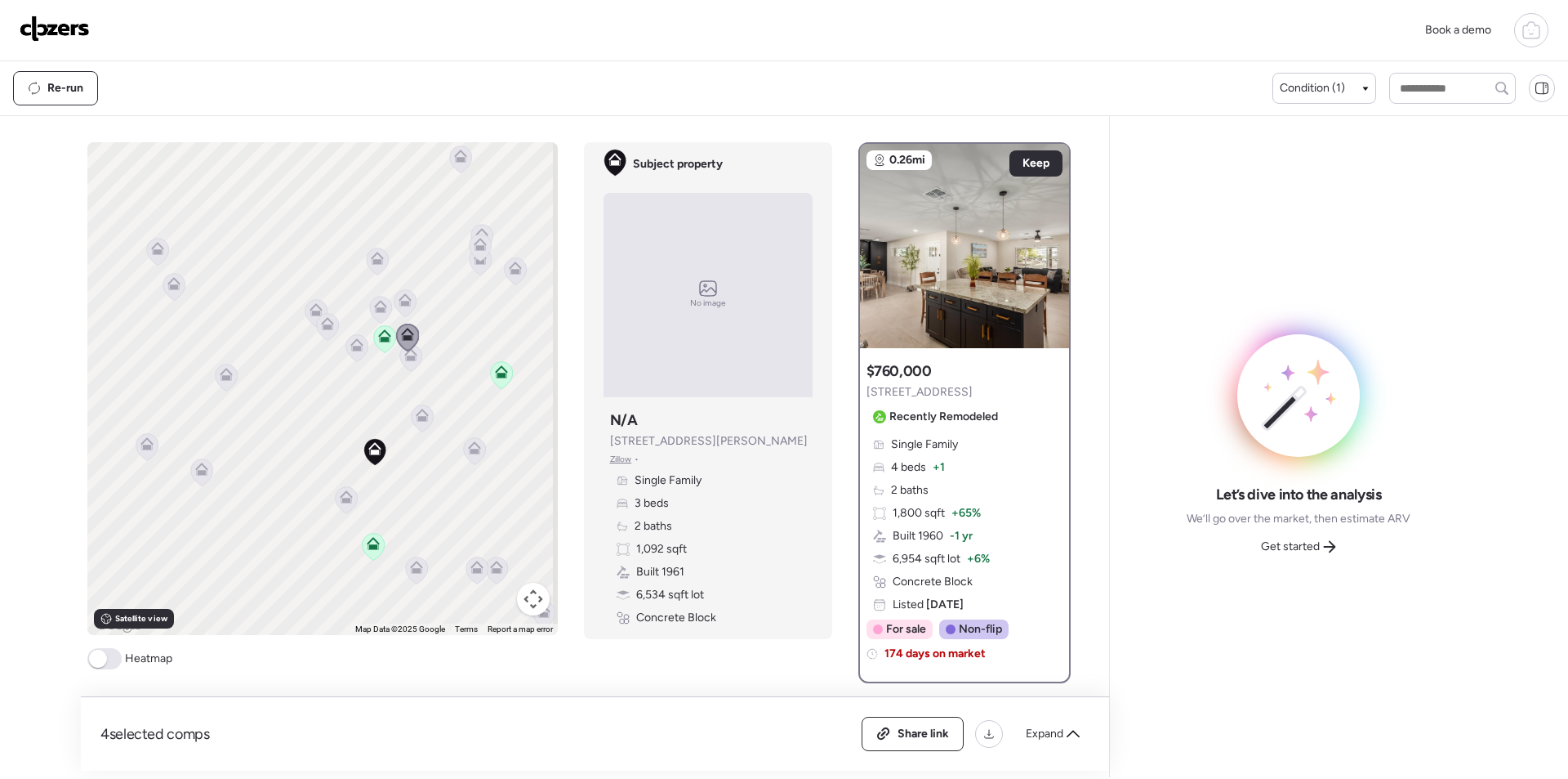
click at [357, 344] on icon at bounding box center [357, 342] width 13 height 7
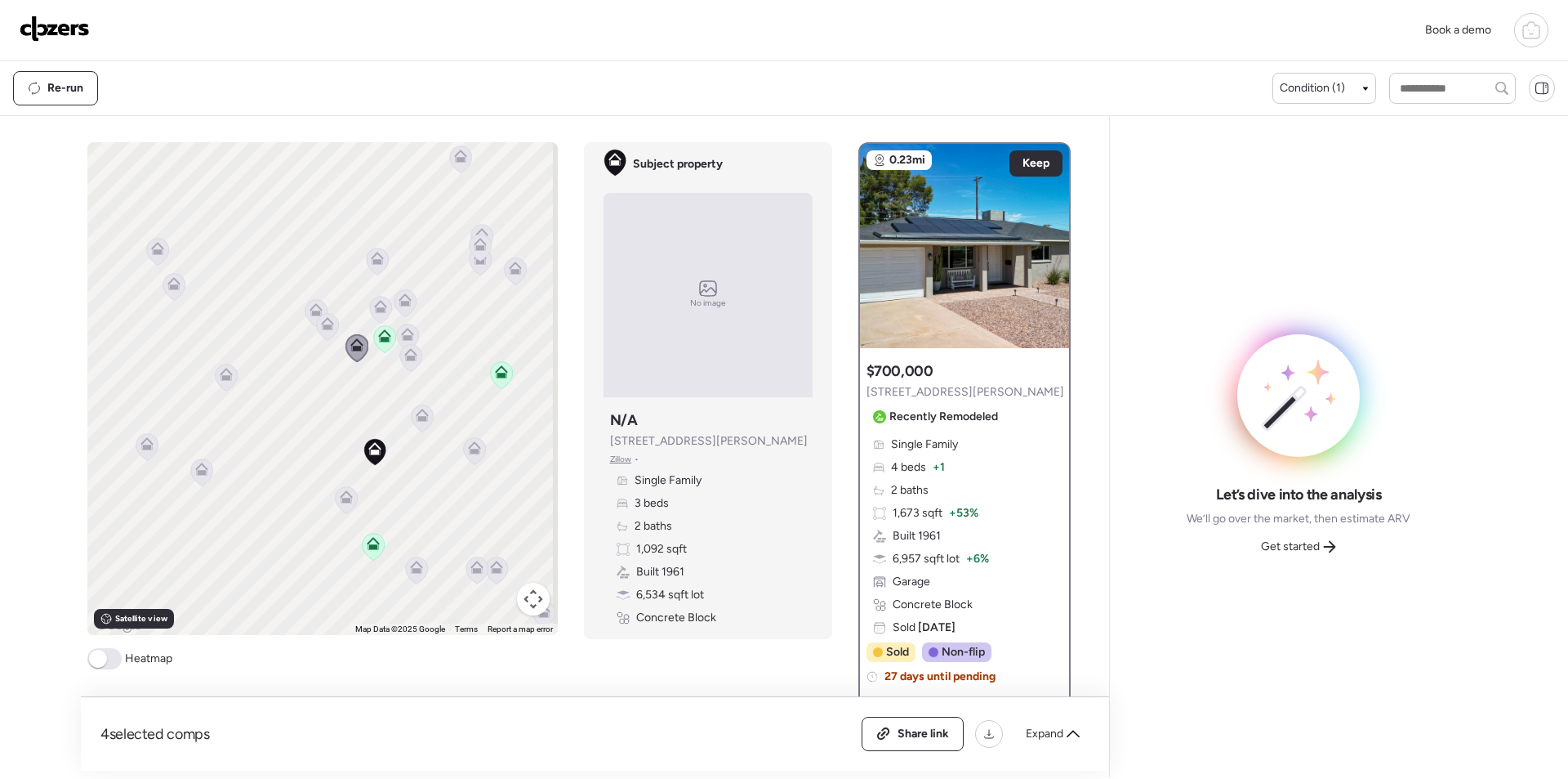
click at [328, 330] on icon at bounding box center [327, 327] width 22 height 27
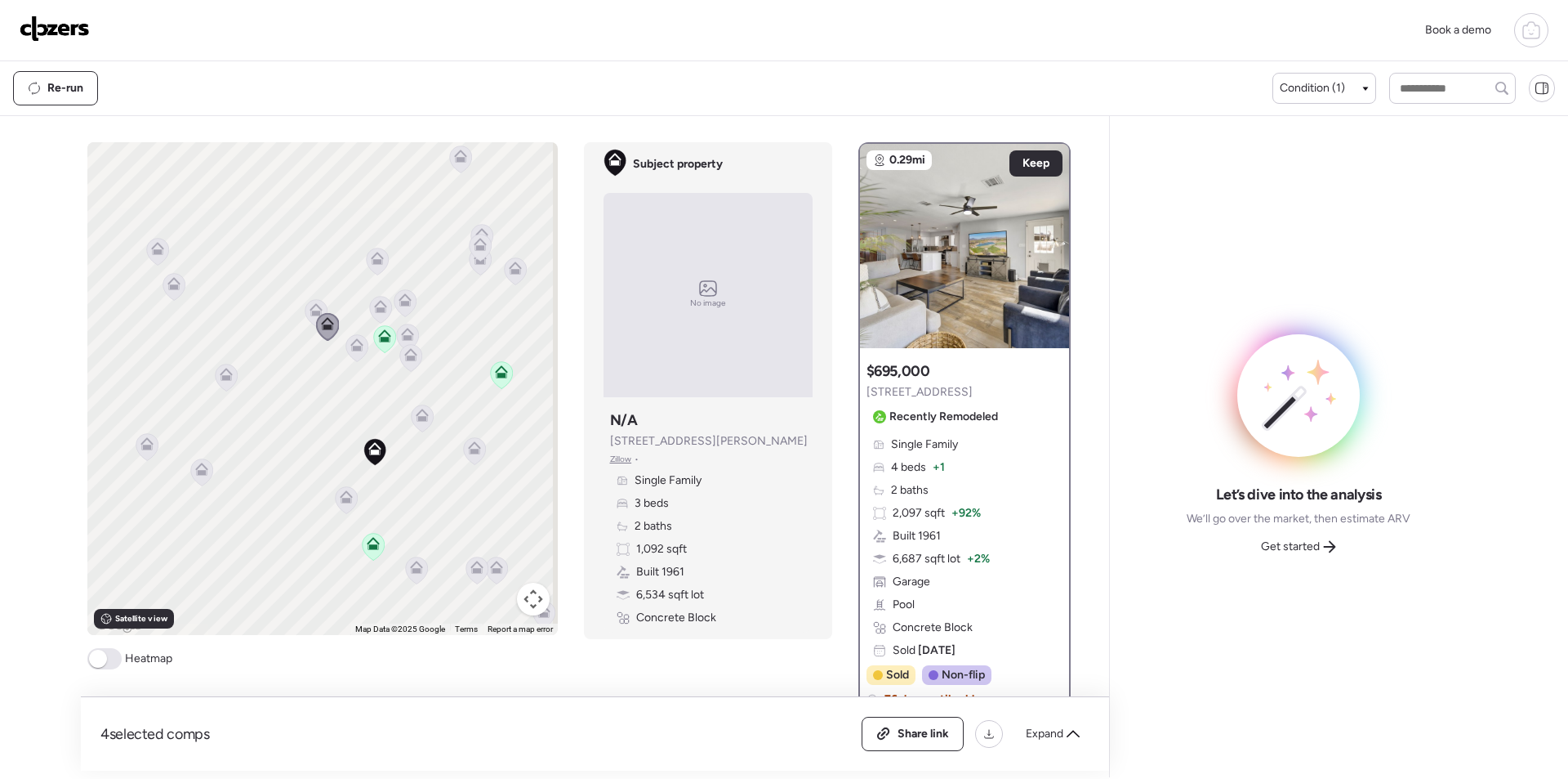
click at [305, 308] on icon at bounding box center [316, 312] width 22 height 27
click at [309, 307] on icon at bounding box center [316, 310] width 13 height 13
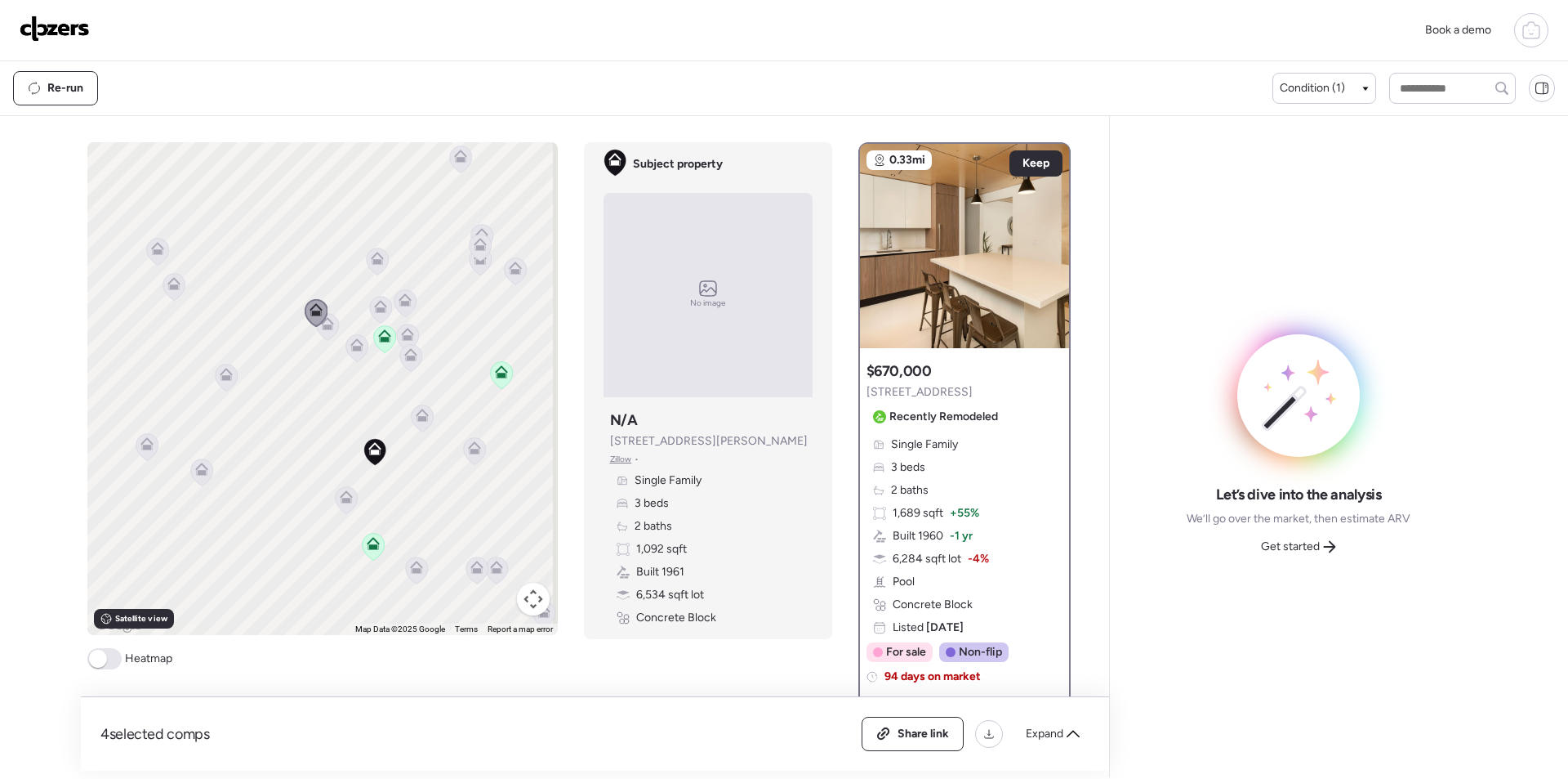
click at [372, 261] on icon at bounding box center [377, 261] width 11 height 5
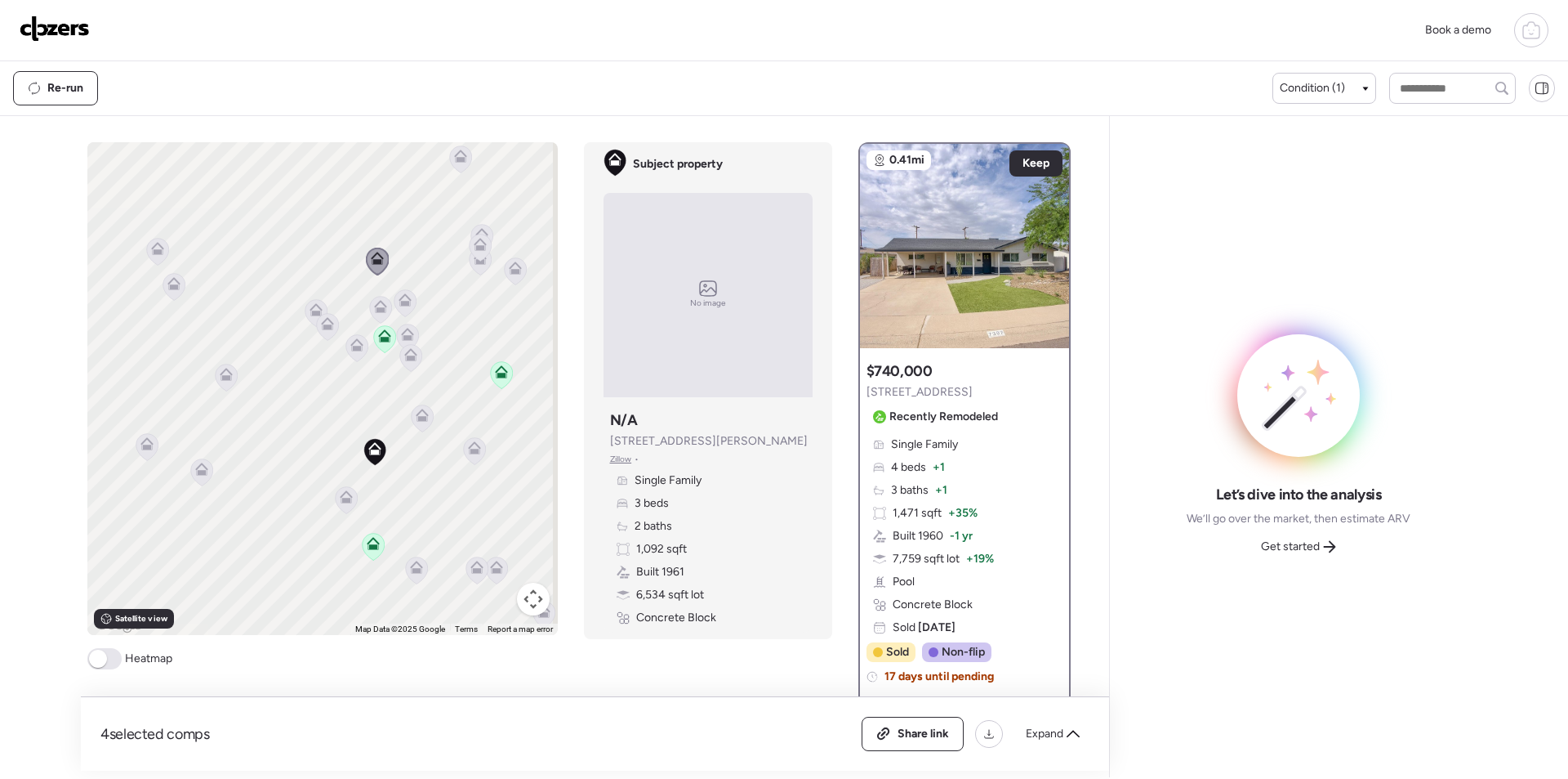
click at [405, 301] on icon at bounding box center [405, 300] width 13 height 13
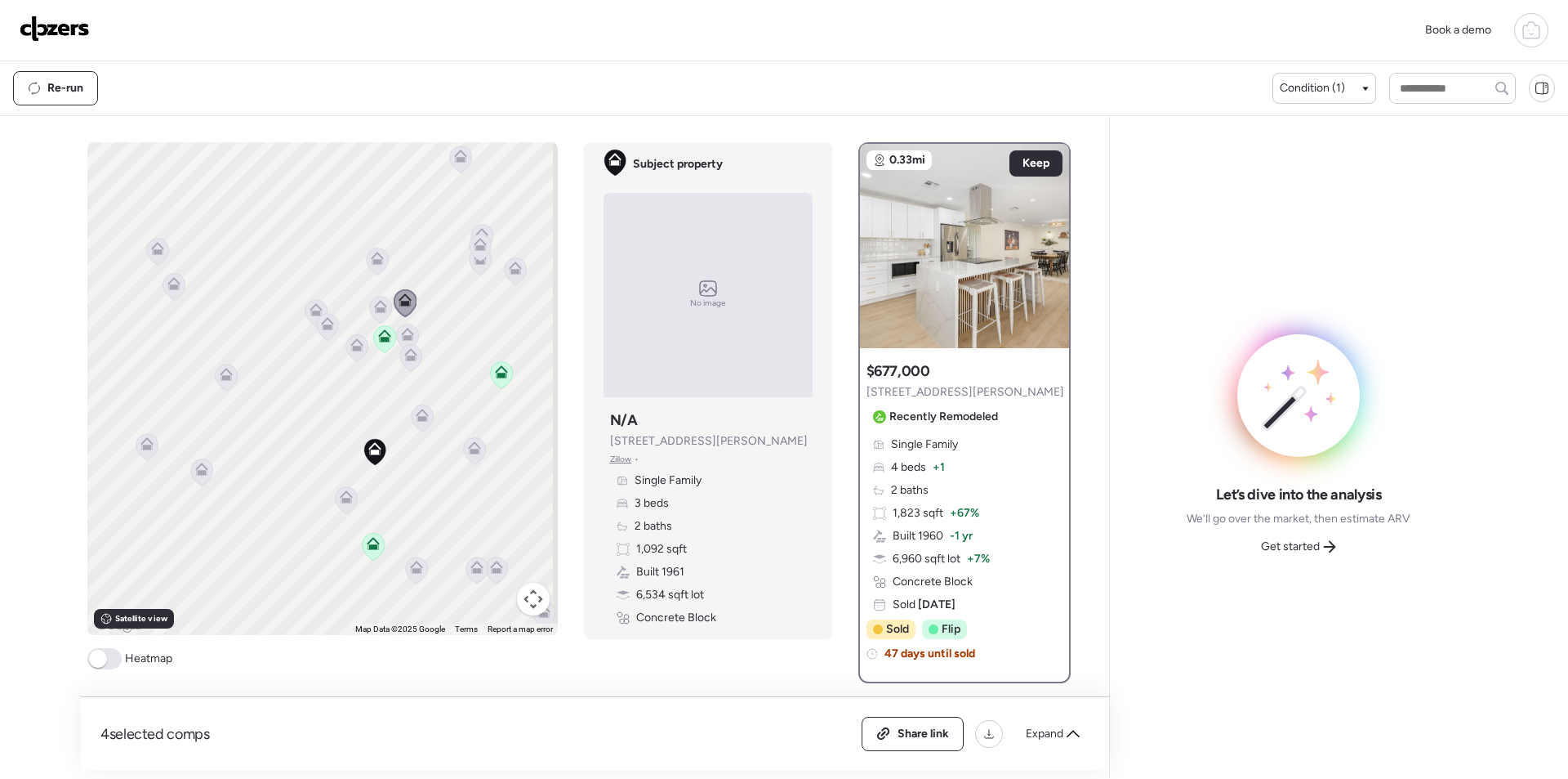
click at [376, 313] on icon at bounding box center [380, 310] width 22 height 27
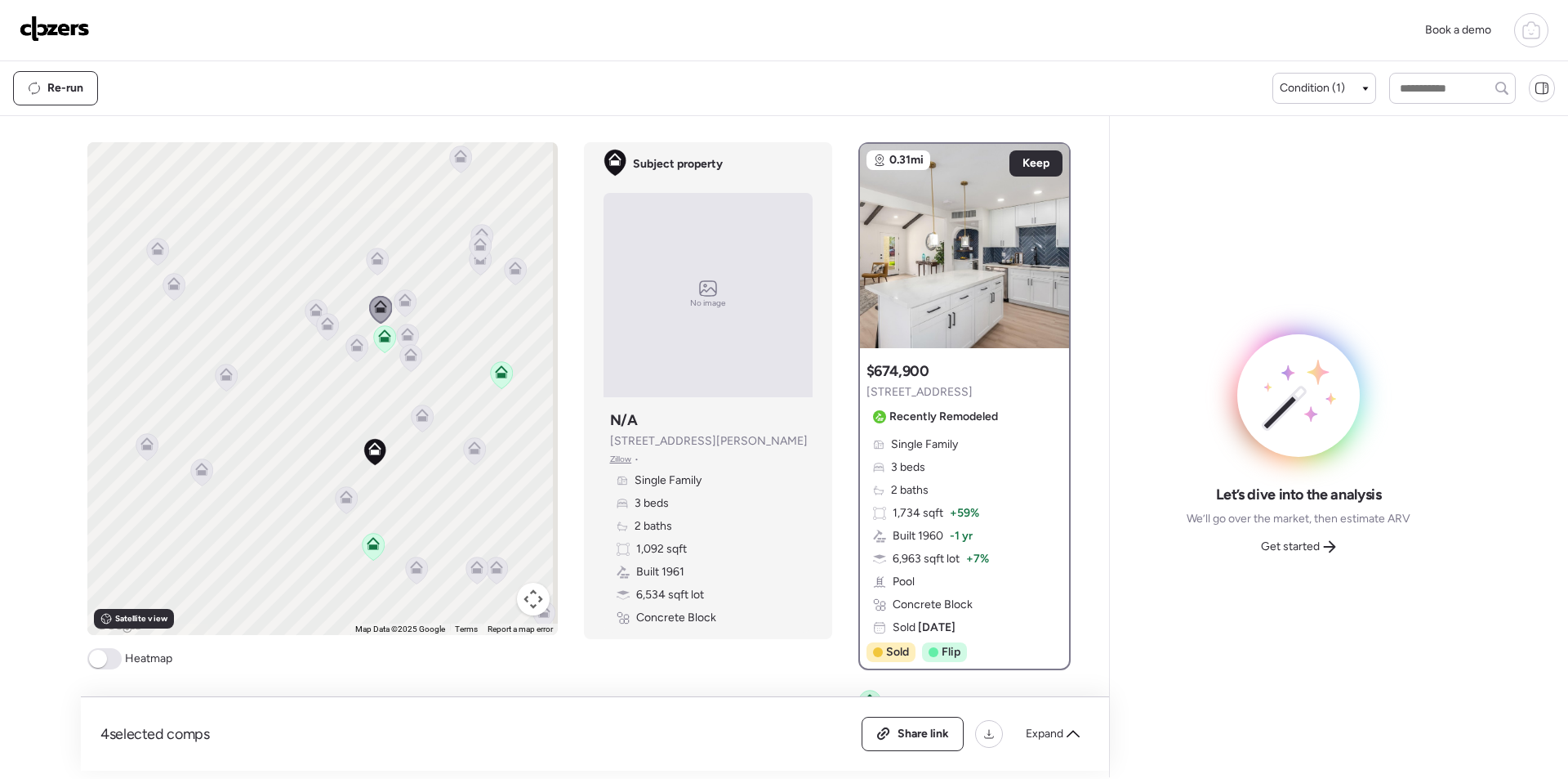
click at [401, 334] on icon at bounding box center [407, 334] width 13 height 13
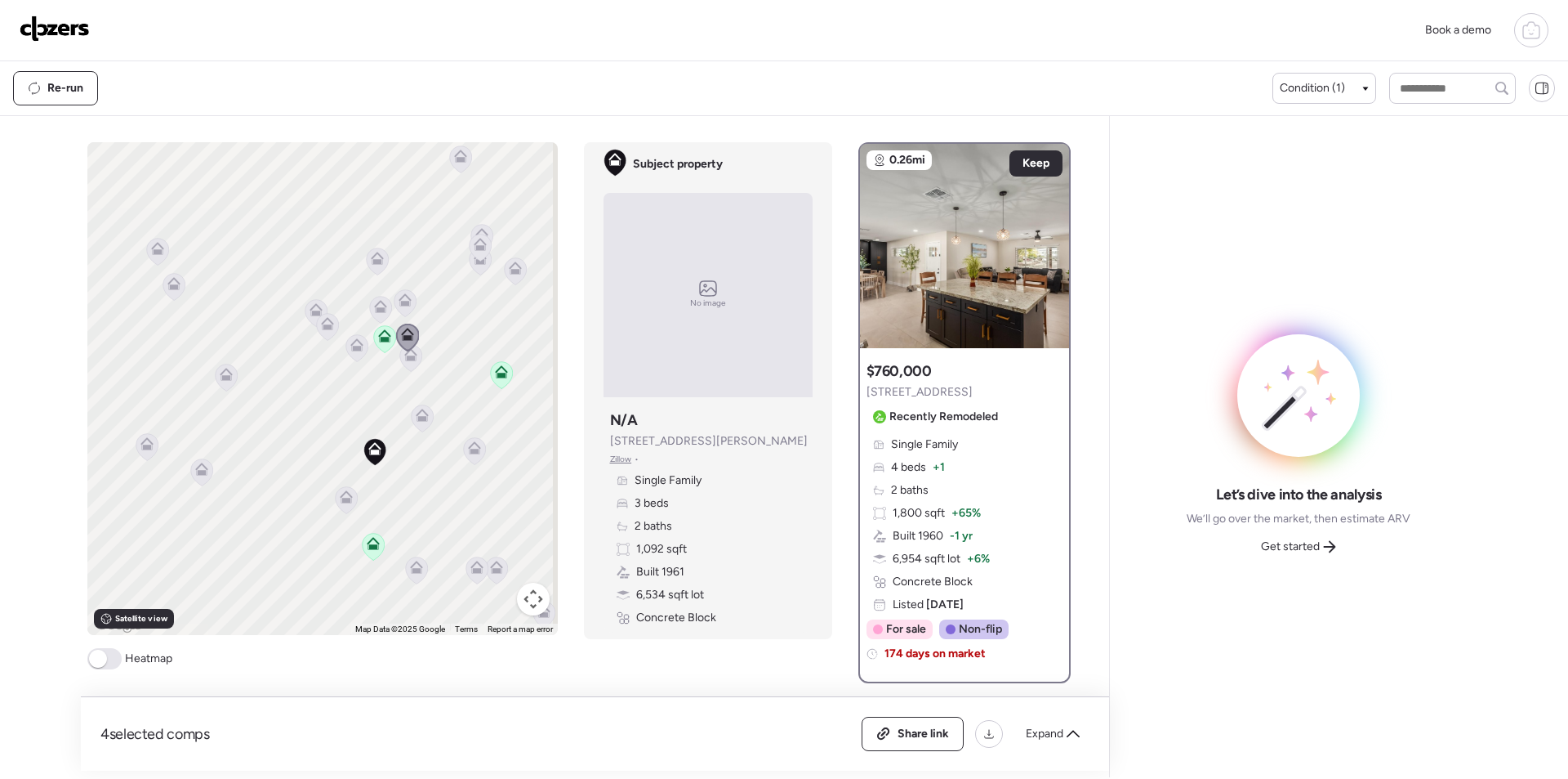
click at [401, 309] on icon at bounding box center [405, 303] width 22 height 27
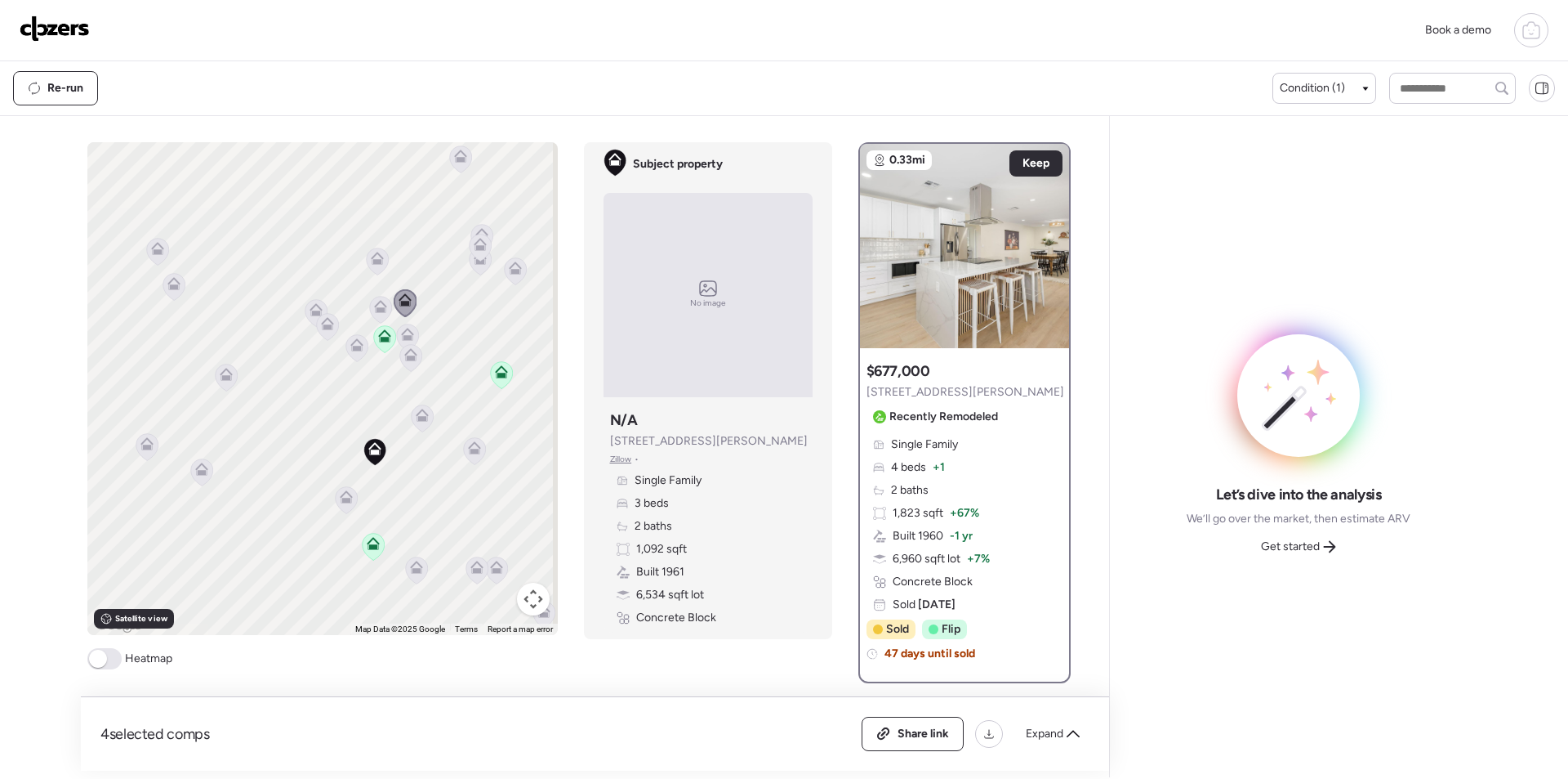
click at [469, 271] on icon at bounding box center [480, 261] width 22 height 27
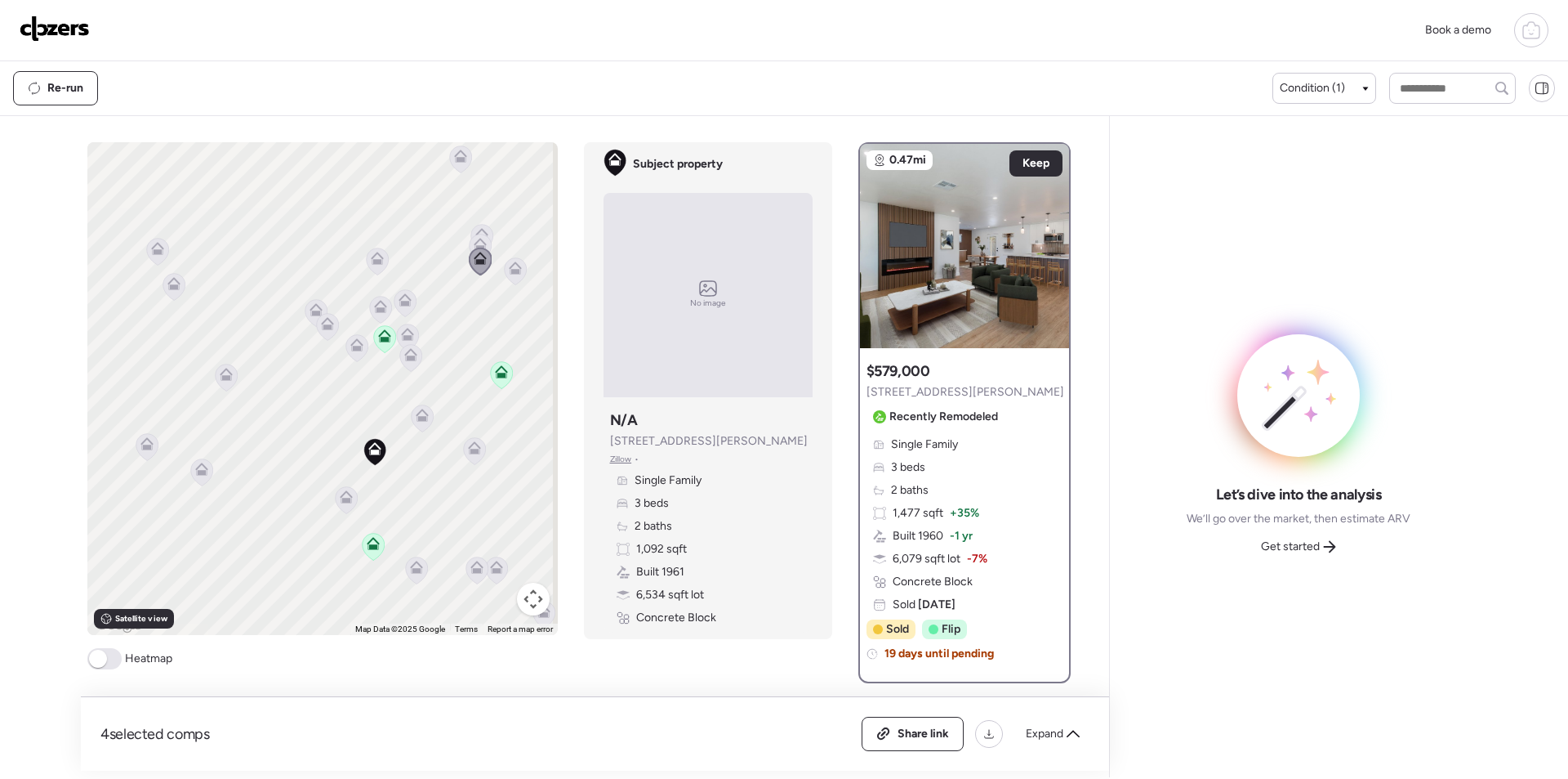
click at [475, 246] on icon at bounding box center [480, 247] width 11 height 5
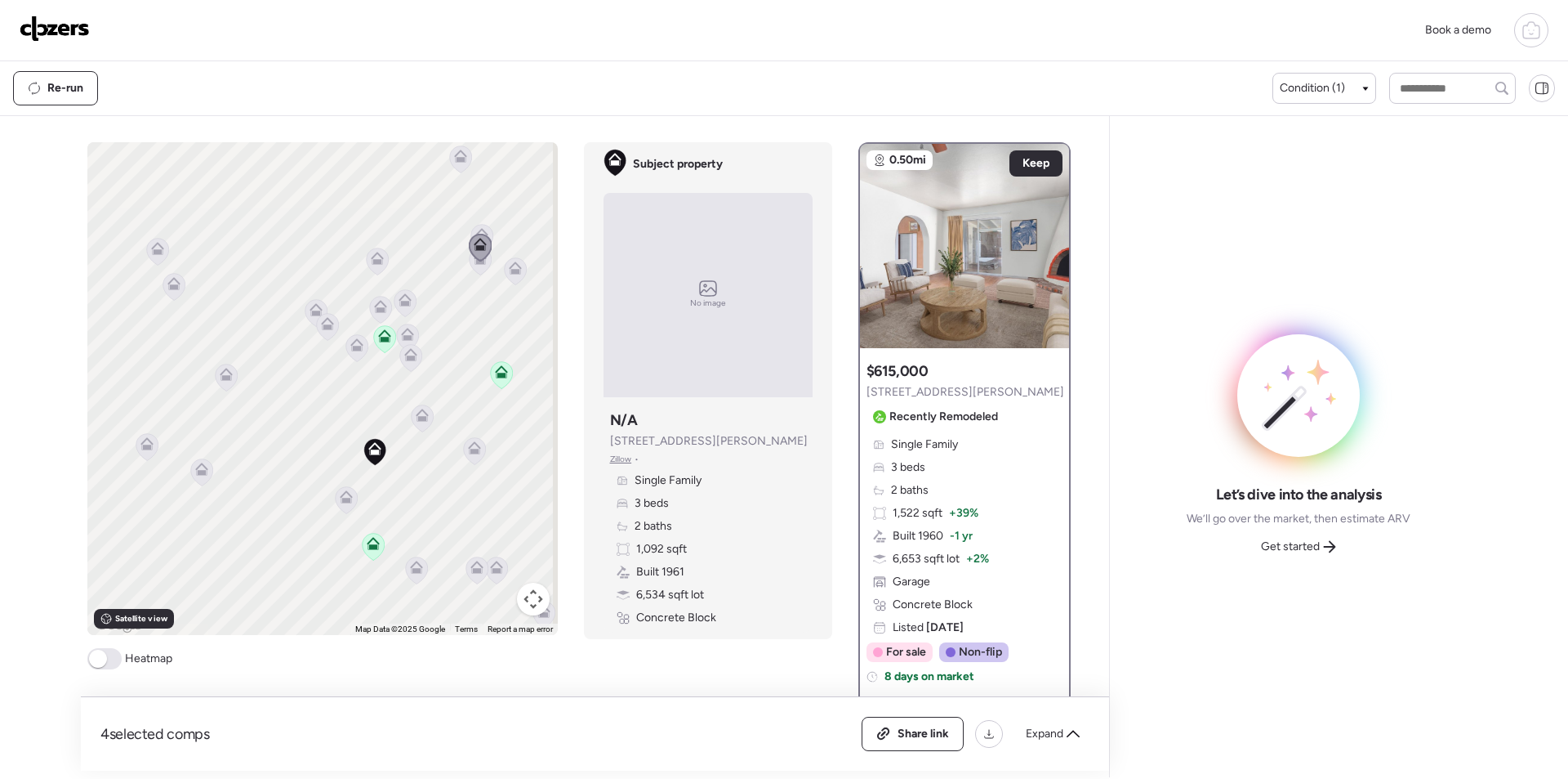
click at [473, 261] on div at bounding box center [480, 248] width 23 height 30
click at [473, 265] on icon at bounding box center [480, 261] width 22 height 27
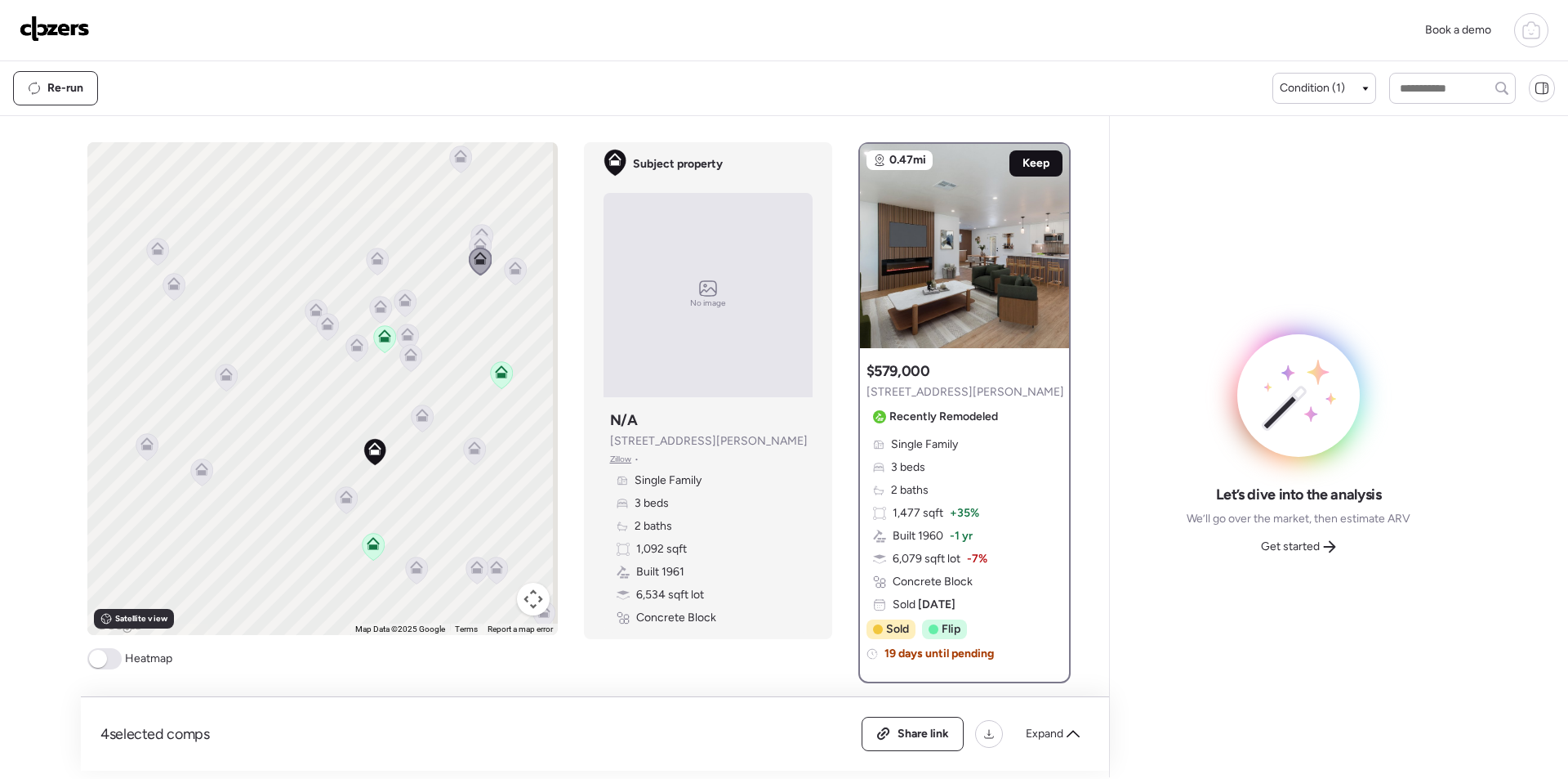
click at [1041, 163] on span "Keep" at bounding box center [1036, 163] width 27 height 16
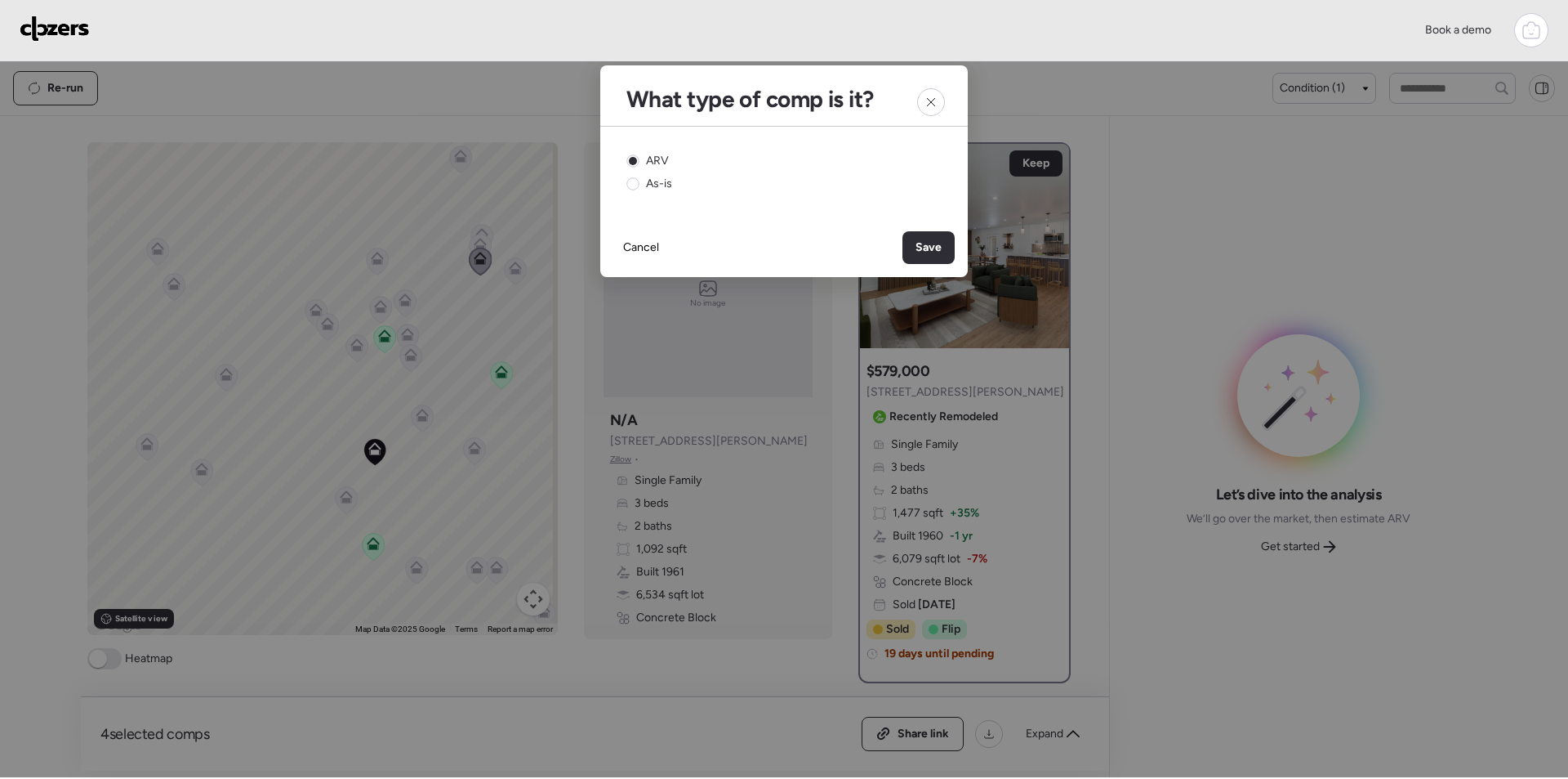
drag, startPoint x: 927, startPoint y: 243, endPoint x: 869, endPoint y: 260, distance: 60.4
click at [927, 242] on span "Save" at bounding box center [928, 248] width 26 height 16
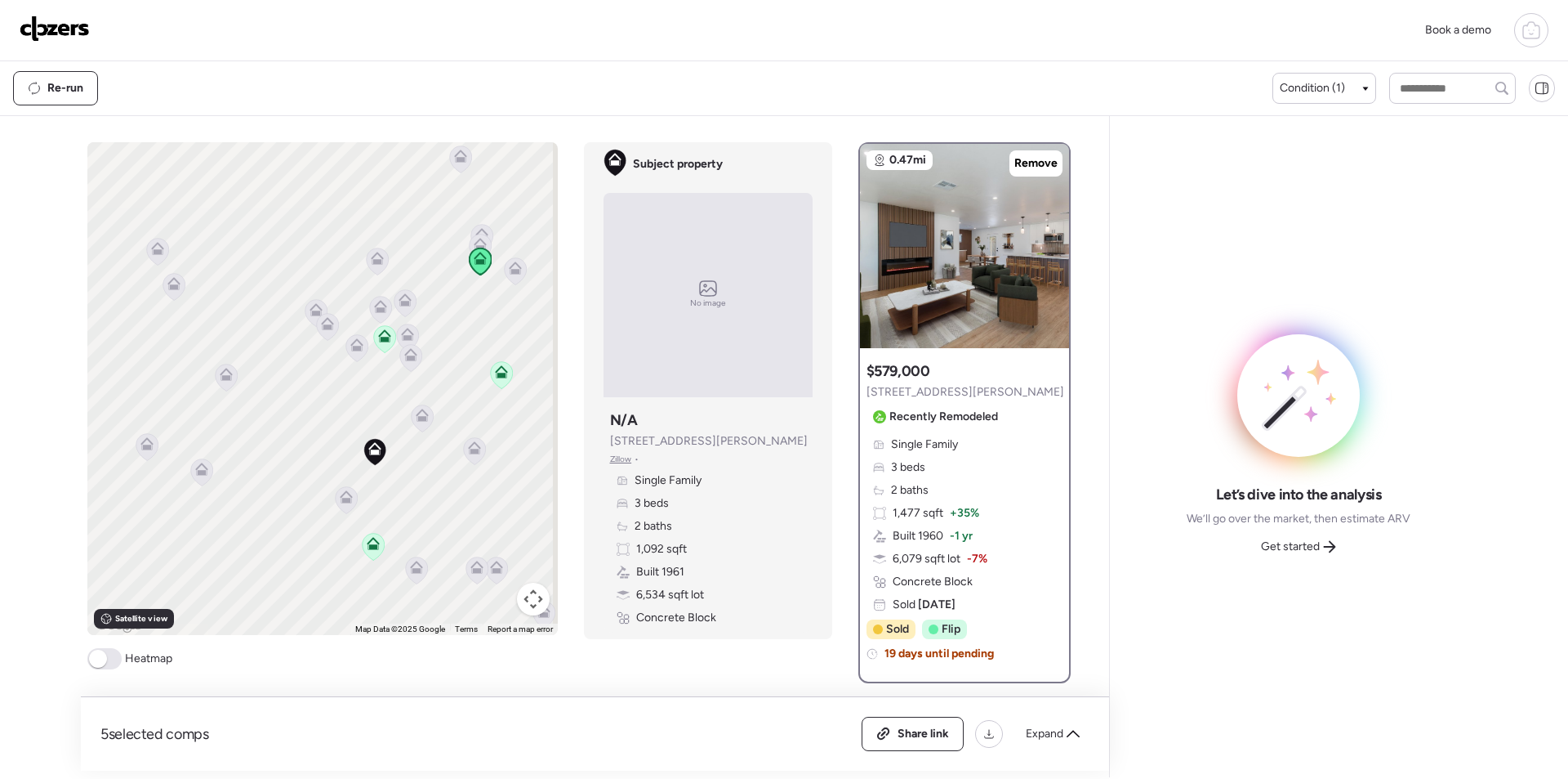
click at [455, 164] on icon at bounding box center [460, 159] width 22 height 27
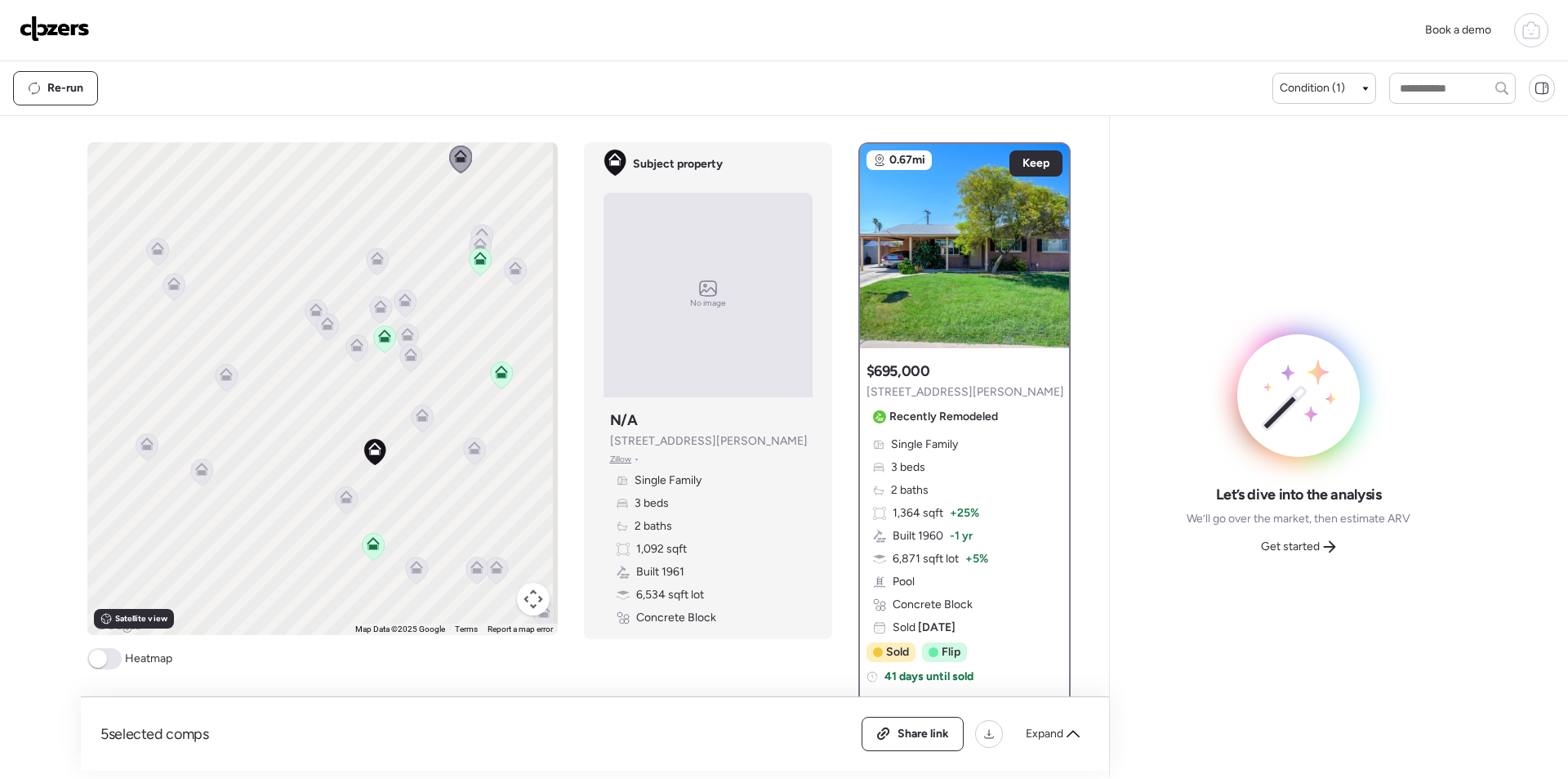
click at [340, 507] on icon at bounding box center [346, 500] width 22 height 27
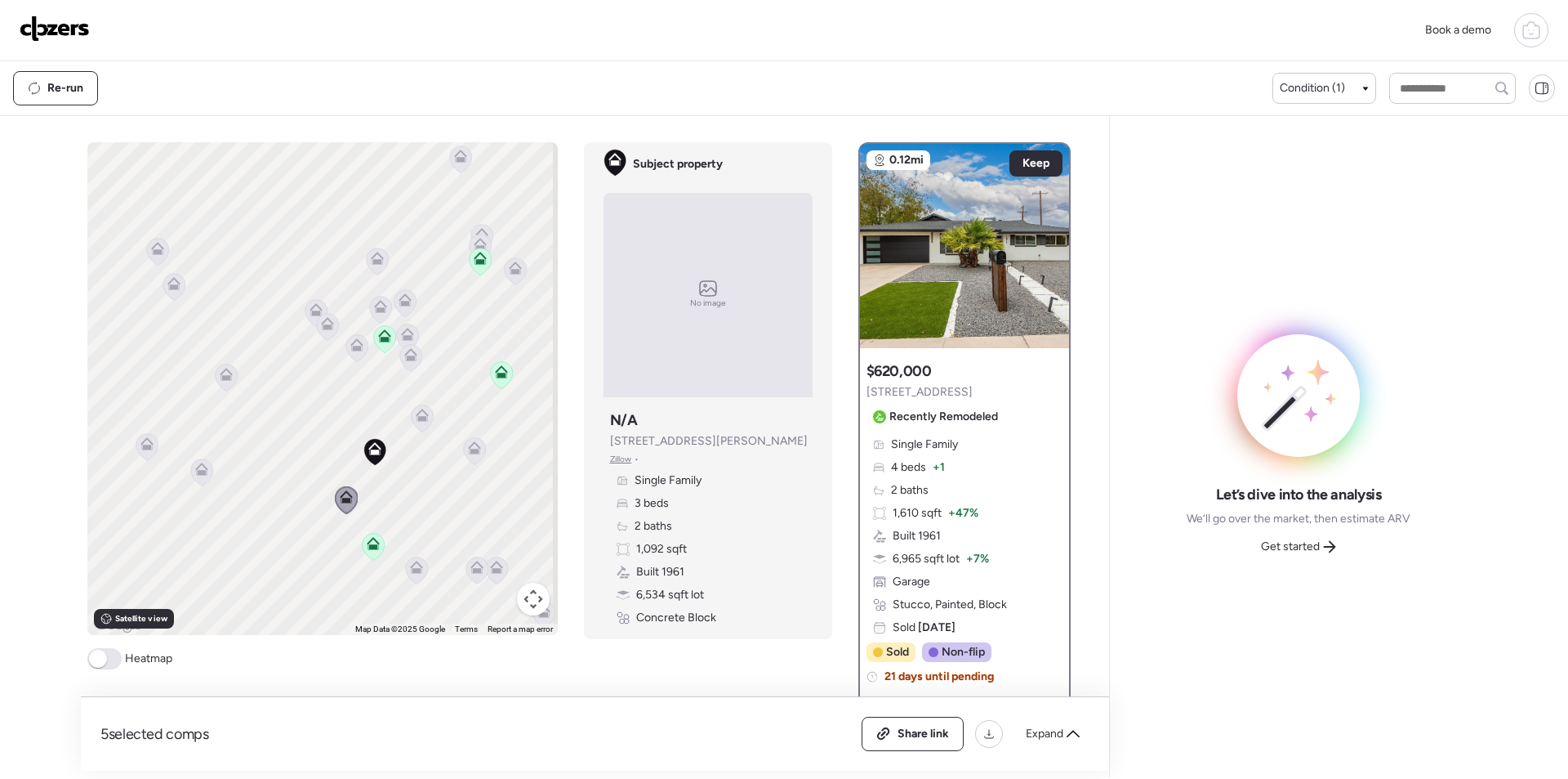
click at [411, 570] on icon at bounding box center [416, 570] width 11 height 5
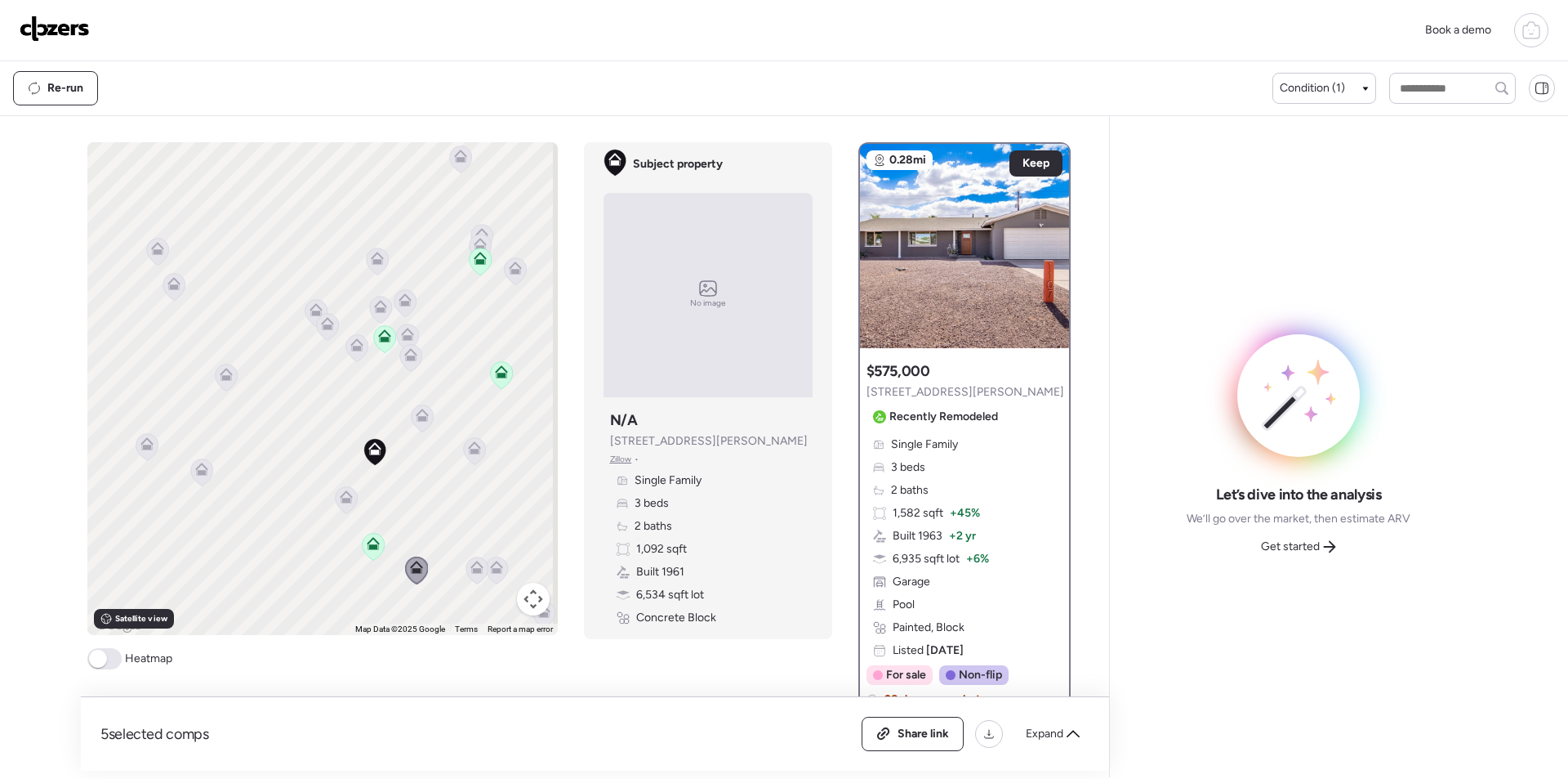
click at [478, 569] on icon at bounding box center [476, 570] width 22 height 27
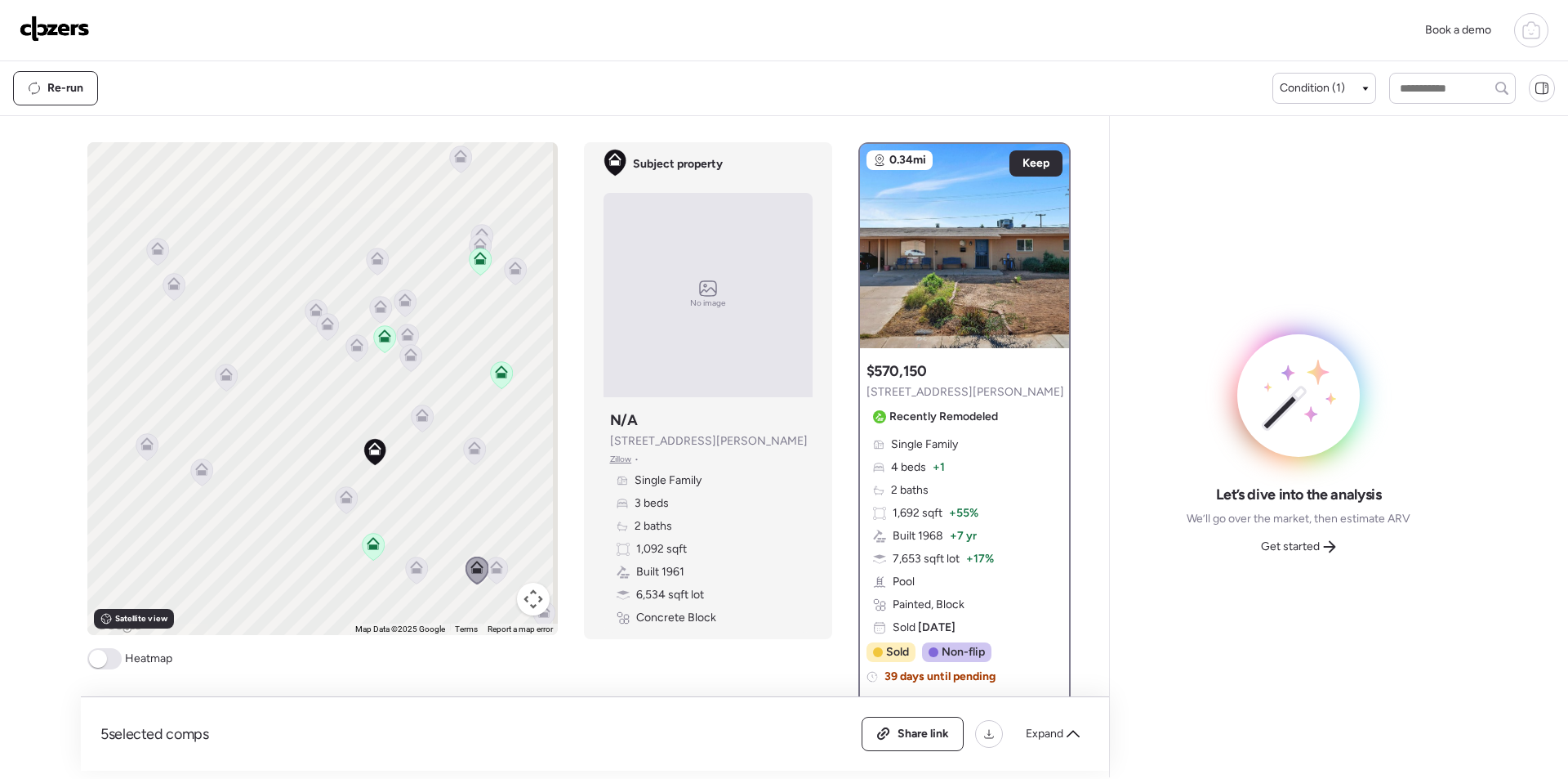
click at [491, 569] on icon at bounding box center [496, 570] width 11 height 5
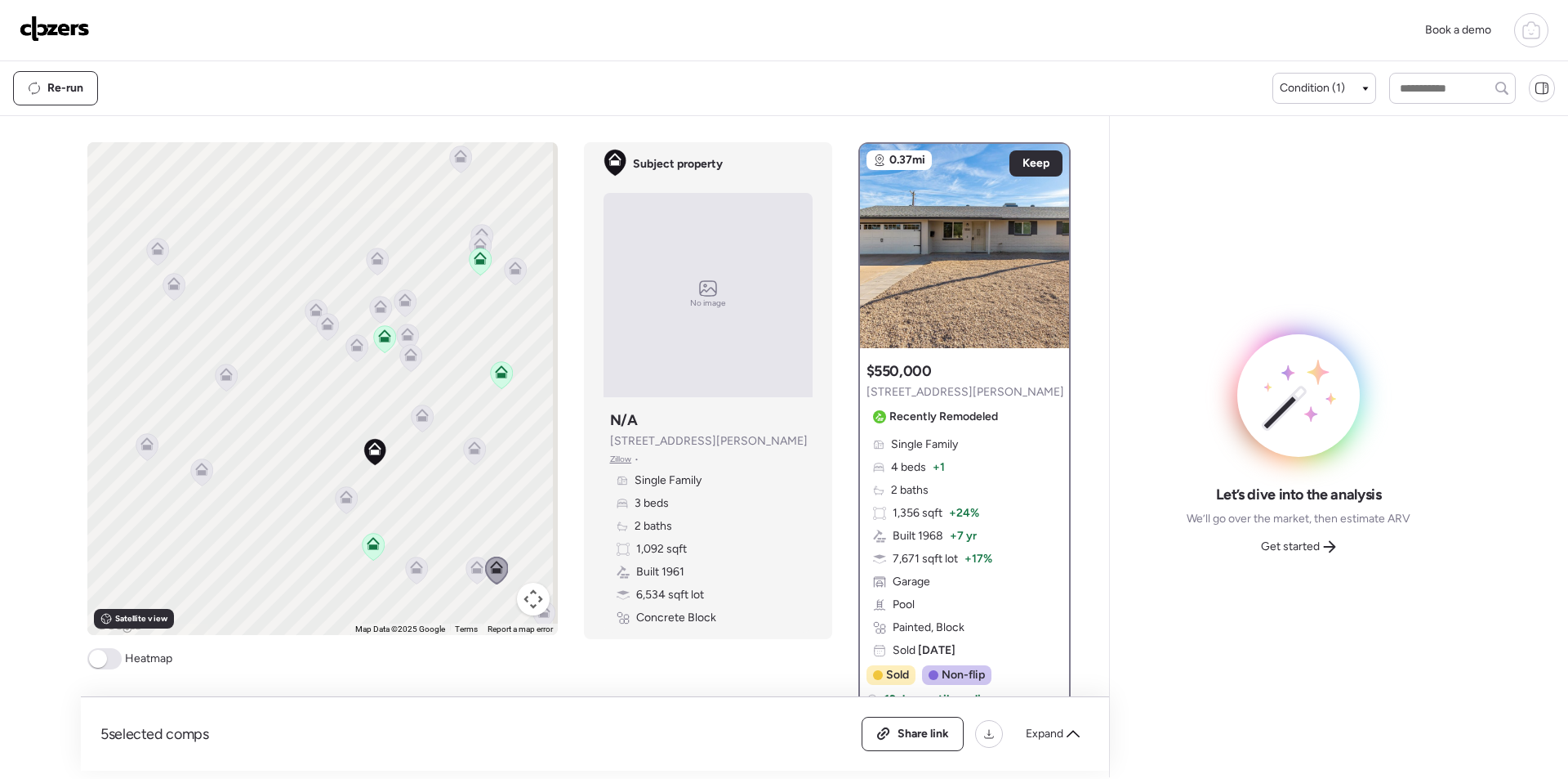
drag, startPoint x: 1308, startPoint y: 554, endPoint x: 1338, endPoint y: 577, distance: 37.8
click at [1310, 556] on div "Get started" at bounding box center [1298, 547] width 94 height 26
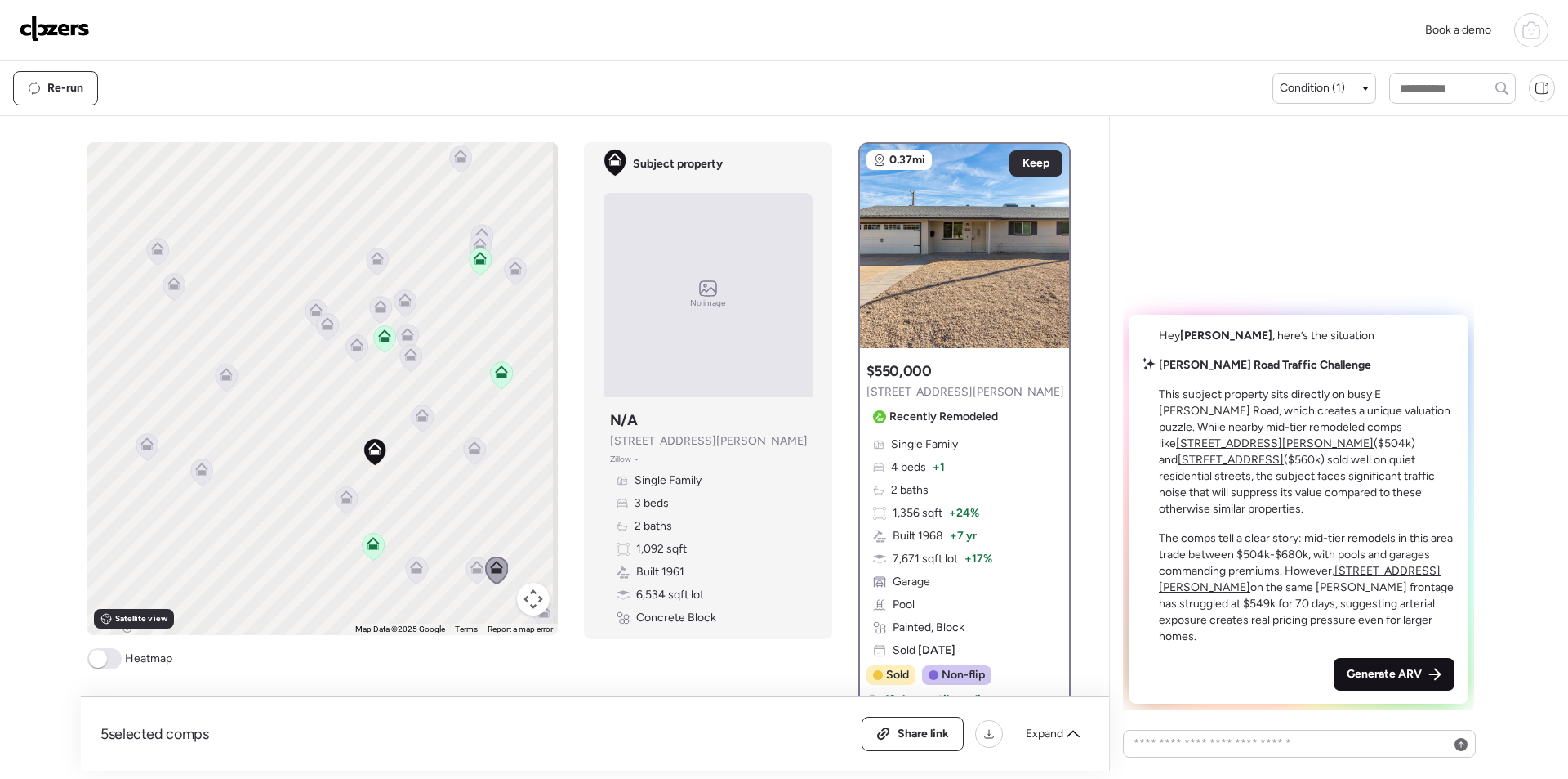
click at [1406, 672] on span "Generate ARV" at bounding box center [1385, 675] width 75 height 16
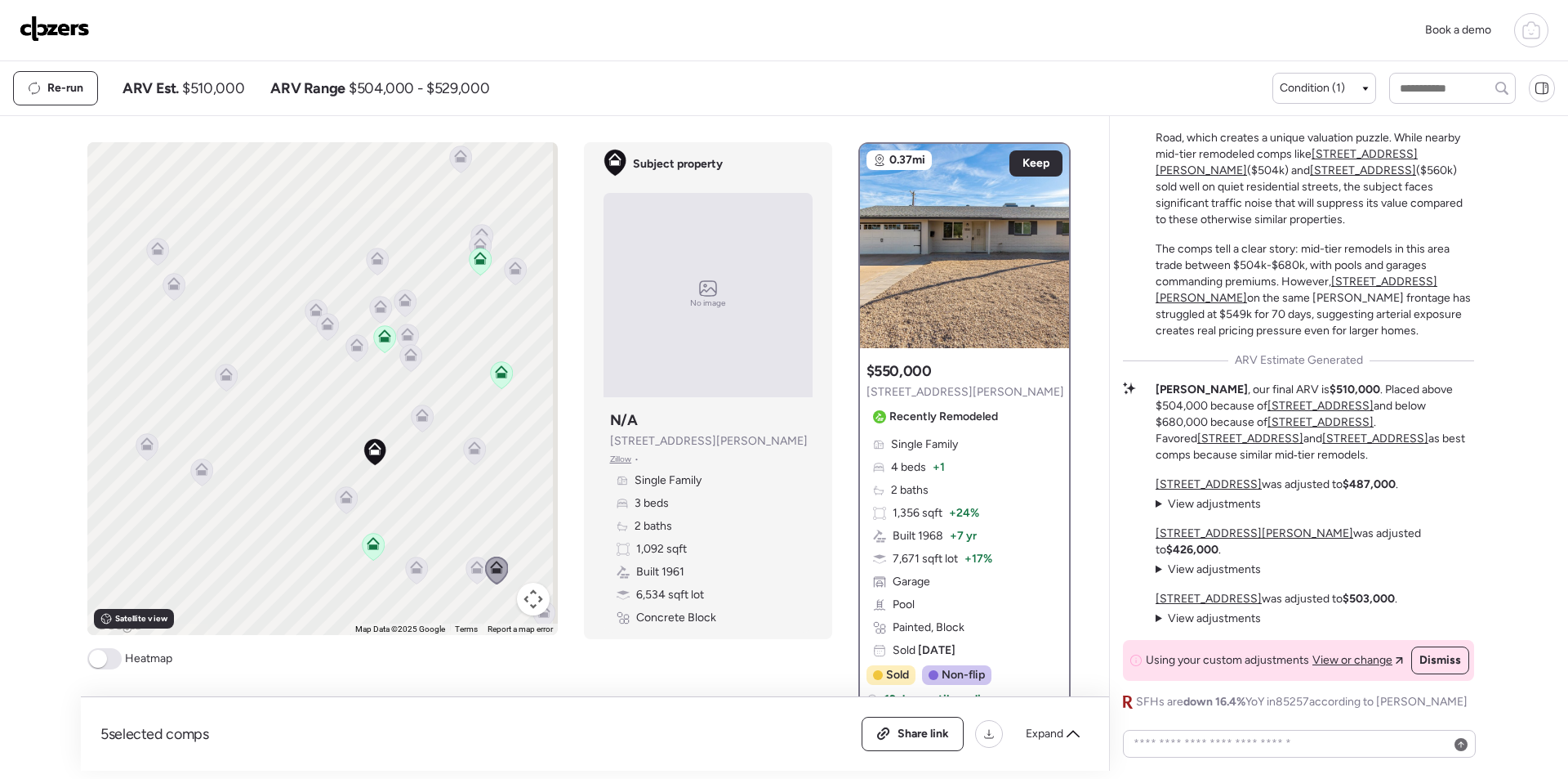
click at [231, 97] on span "$510,000" at bounding box center [213, 88] width 62 height 20
click at [231, 95] on span "$510,000" at bounding box center [213, 88] width 62 height 20
copy span "510,000"
click at [919, 722] on div "Share link" at bounding box center [913, 734] width 101 height 33
